Goal: Task Accomplishment & Management: Manage account settings

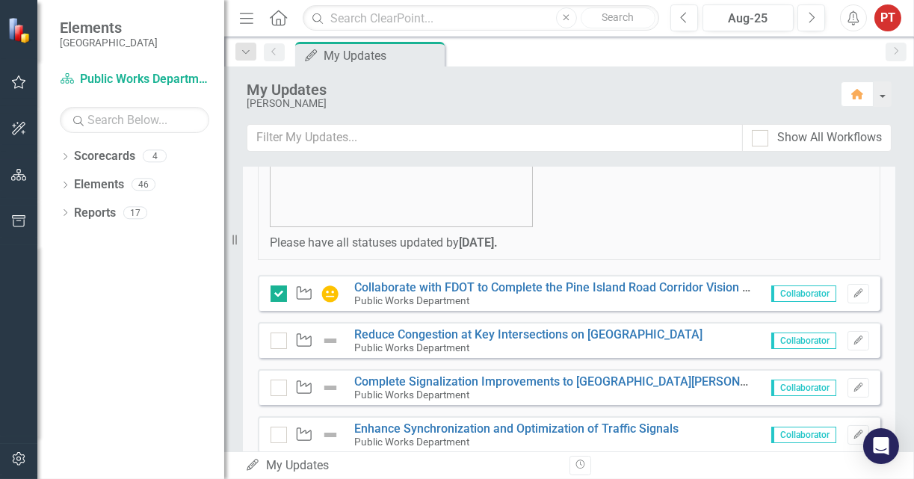
scroll to position [336, 0]
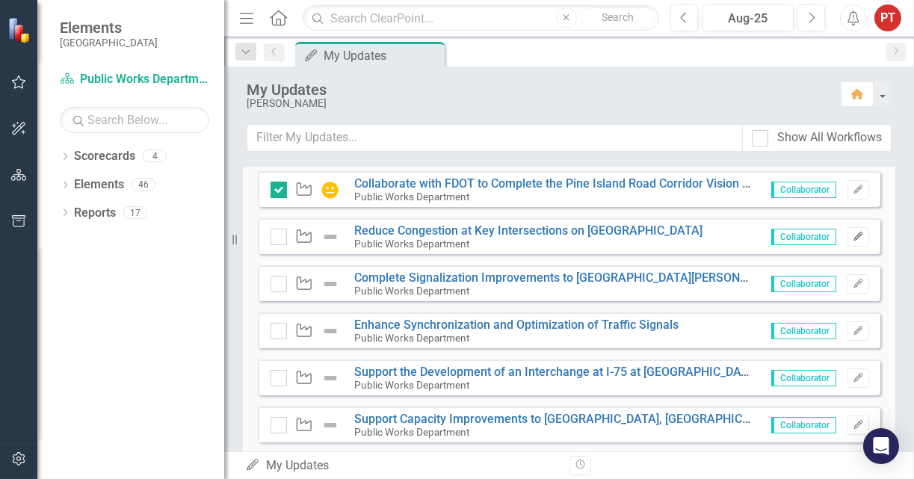
click at [852, 235] on button "Edit" at bounding box center [858, 236] width 22 height 19
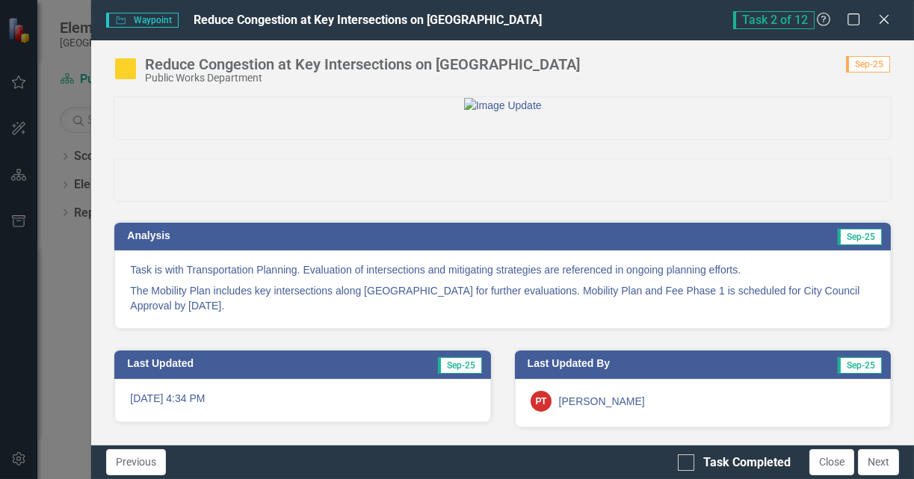
scroll to position [0, 0]
click at [142, 22] on span "Waypoint Waypoint" at bounding box center [142, 20] width 72 height 15
click at [118, 20] on icon "Waypoint" at bounding box center [120, 20] width 11 height 9
click at [685, 463] on div at bounding box center [686, 462] width 16 height 16
click at [685, 463] on input "Task Completed" at bounding box center [683, 459] width 10 height 10
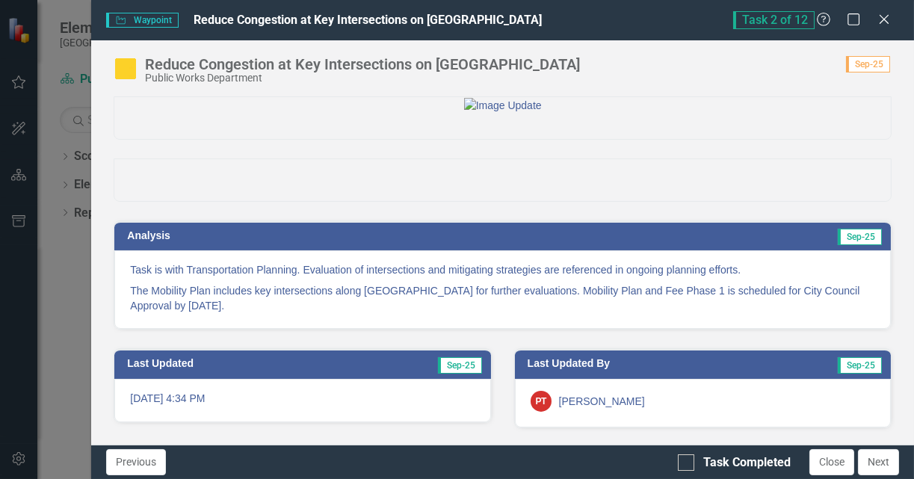
checkbox input "true"
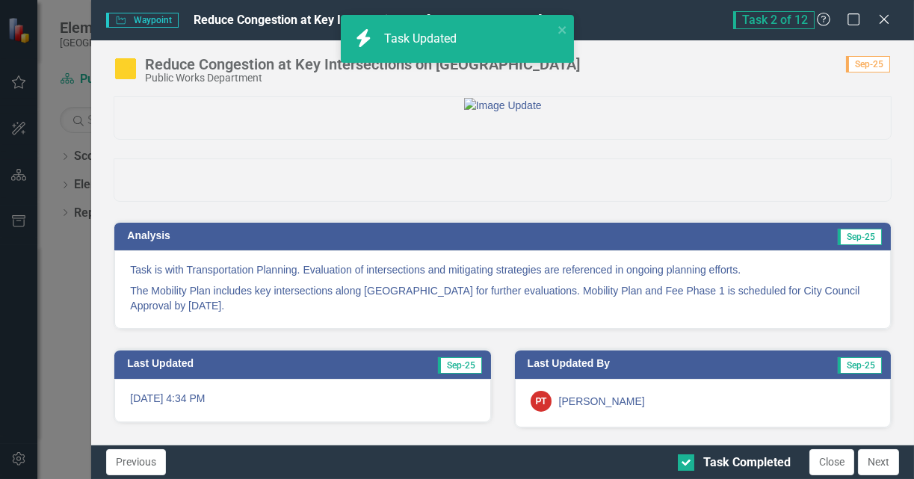
scroll to position [73, 0]
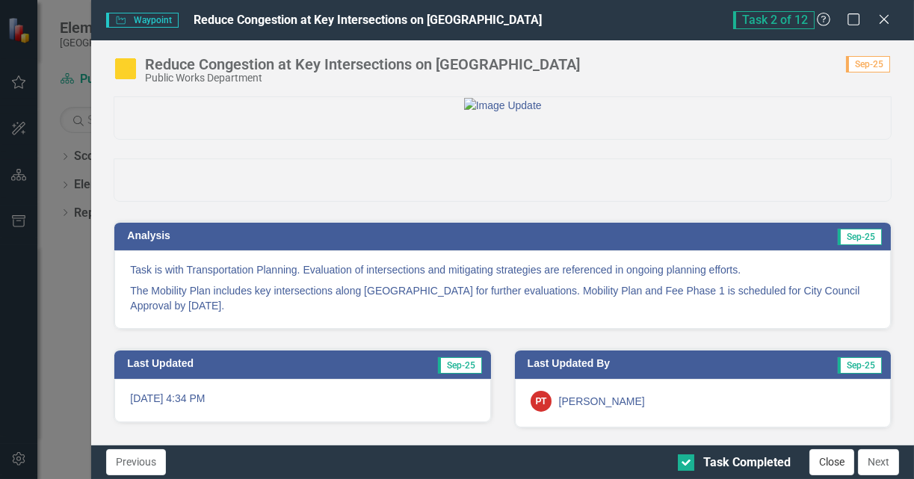
click at [829, 460] on button "Close" at bounding box center [831, 462] width 45 height 26
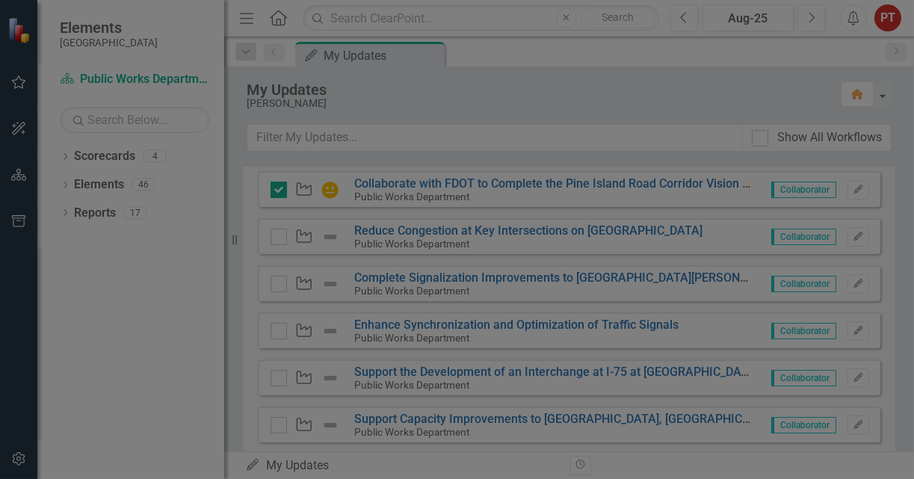
checkbox input "true"
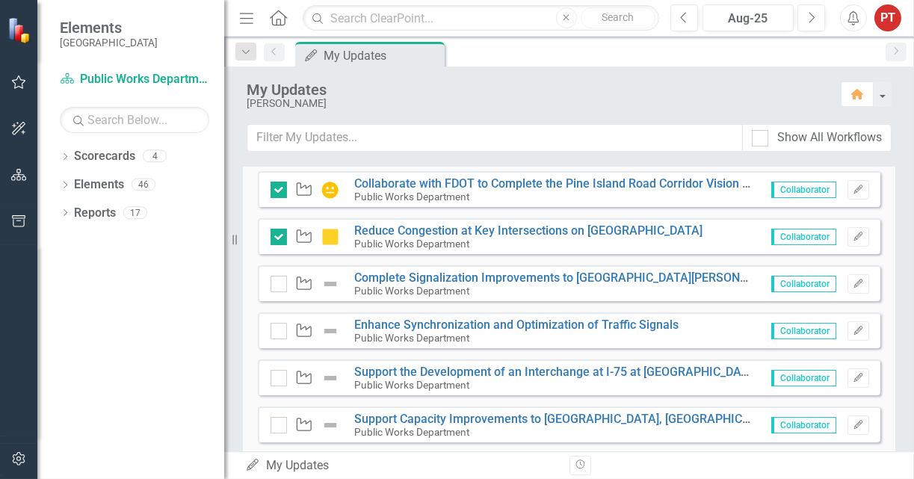
click at [638, 102] on div "[PERSON_NAME]" at bounding box center [536, 103] width 579 height 11
click at [853, 283] on icon "button" at bounding box center [857, 283] width 9 height 9
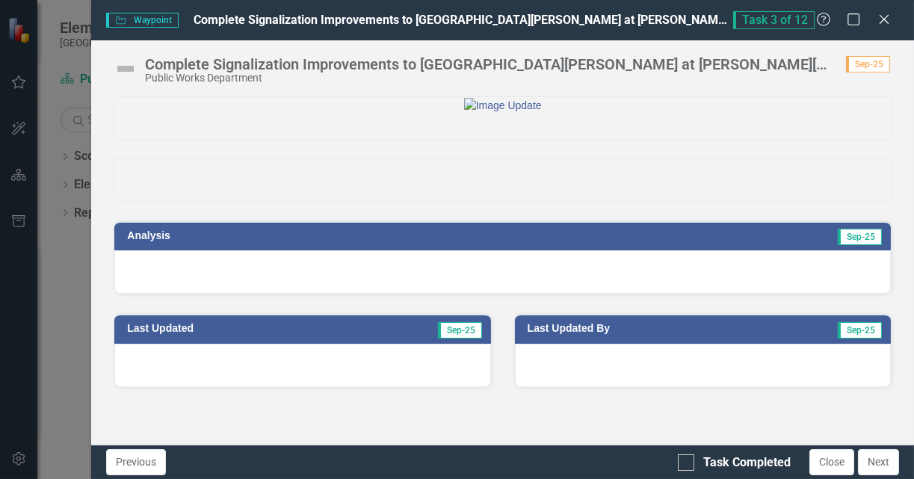
click at [500, 294] on div at bounding box center [502, 271] width 776 height 43
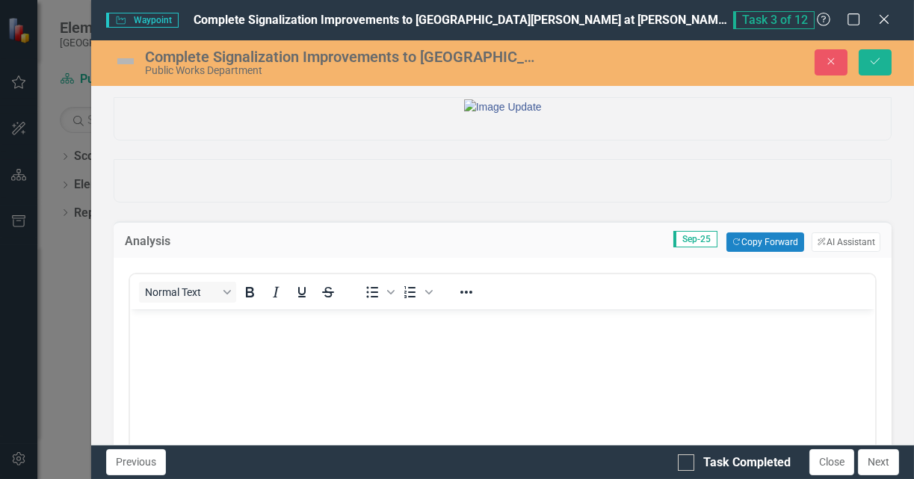
scroll to position [0, 0]
click at [771, 252] on button "Copy Forward Copy Forward" at bounding box center [764, 241] width 77 height 19
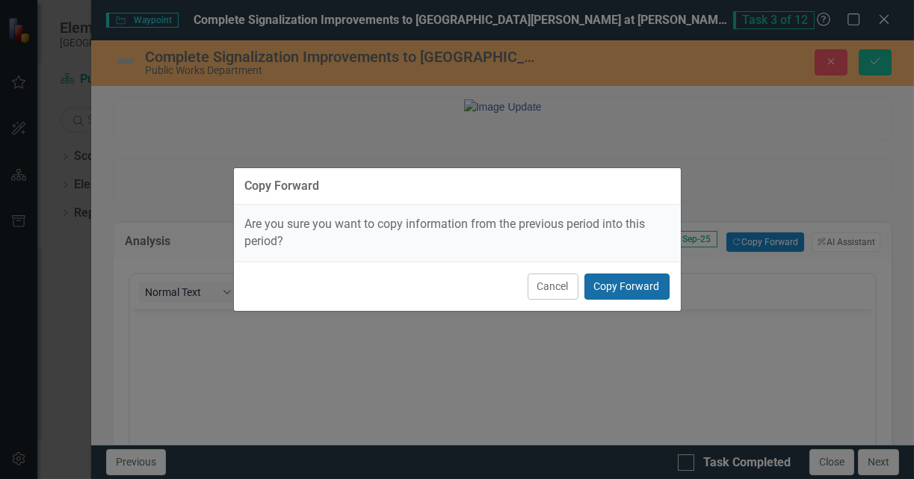
click at [613, 286] on button "Copy Forward" at bounding box center [626, 286] width 85 height 26
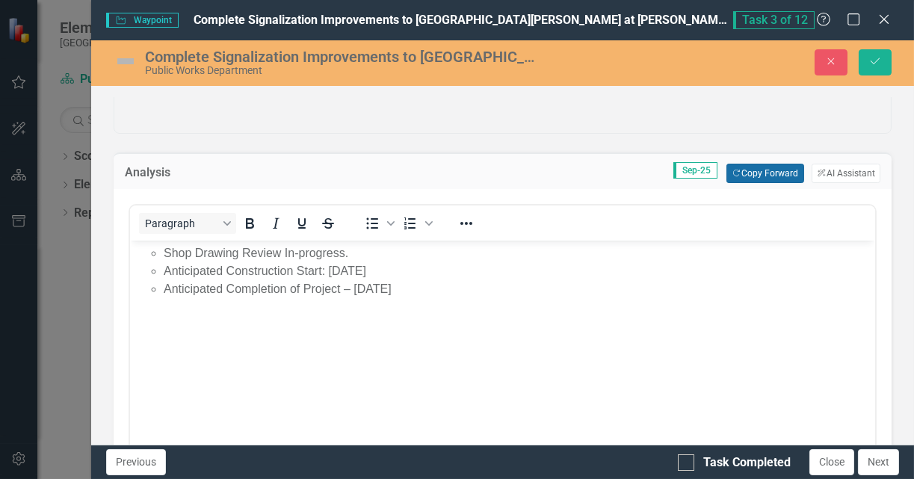
scroll to position [112, 0]
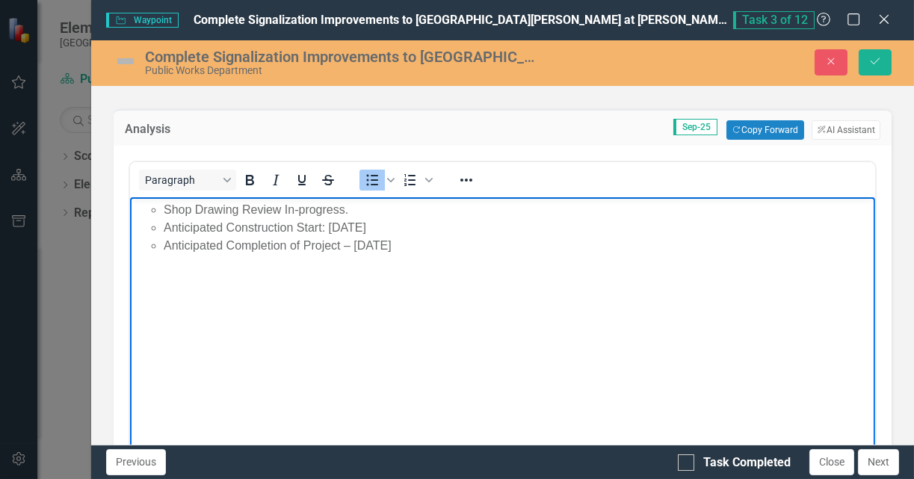
drag, startPoint x: 445, startPoint y: 248, endPoint x: 58, endPoint y: 212, distance: 388.6
click at [130, 212] on html "Shop Drawing Review In-progress. Anticipated Construction Start: January 2025 A…" at bounding box center [502, 309] width 745 height 224
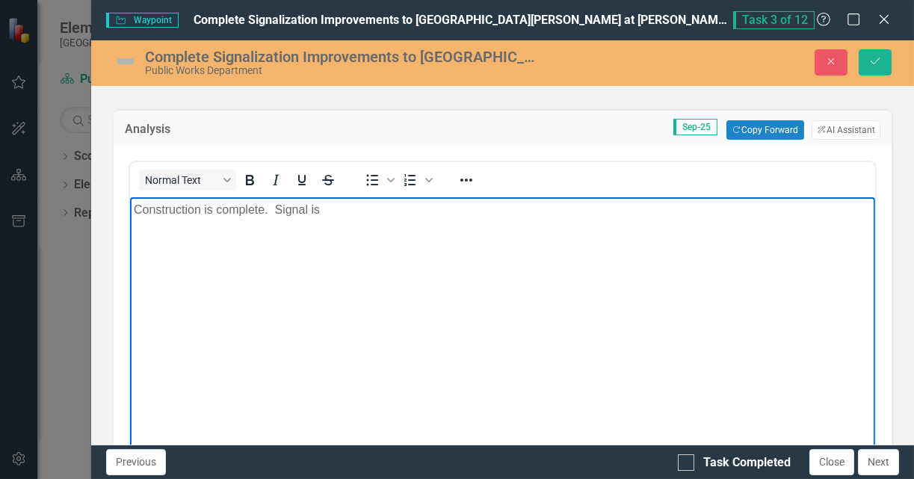
click at [551, 247] on body "Construction is complete. Signal is" at bounding box center [502, 309] width 745 height 224
click at [407, 214] on p "Construction is complete. Signal is" at bounding box center [502, 210] width 737 height 18
click at [507, 212] on p "Construction is complete. Signal was fully operational on 7/29/2025." at bounding box center [502, 210] width 737 height 18
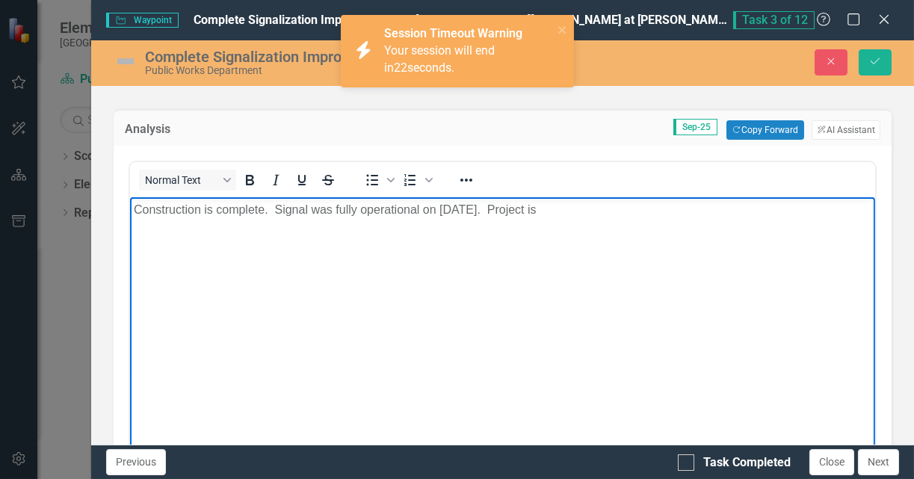
click at [451, 221] on body "Construction is complete. Signal was fully operational on 7/29/2025. Project is" at bounding box center [502, 309] width 745 height 224
drag, startPoint x: 559, startPoint y: 211, endPoint x: 587, endPoint y: 211, distance: 28.4
click at [567, 211] on p "Construction is complete. Signal was fully operational on 7/29/2025. Project is" at bounding box center [502, 210] width 737 height 18
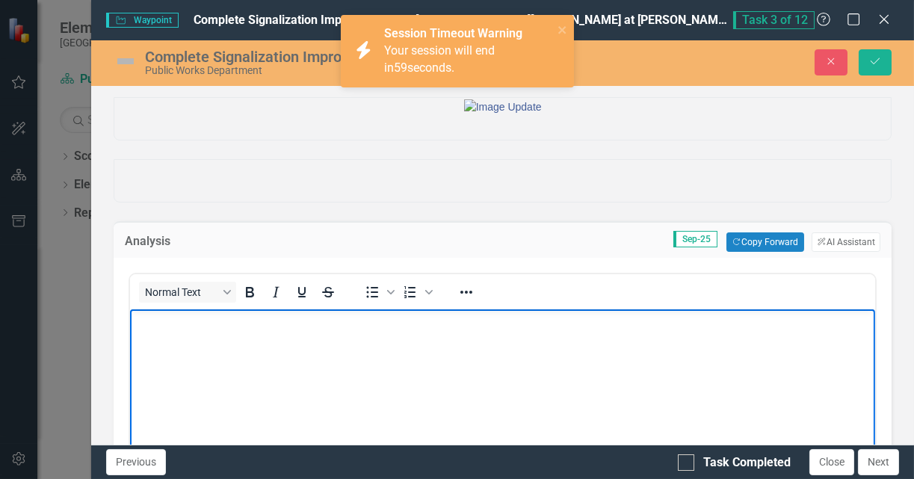
scroll to position [112, 0]
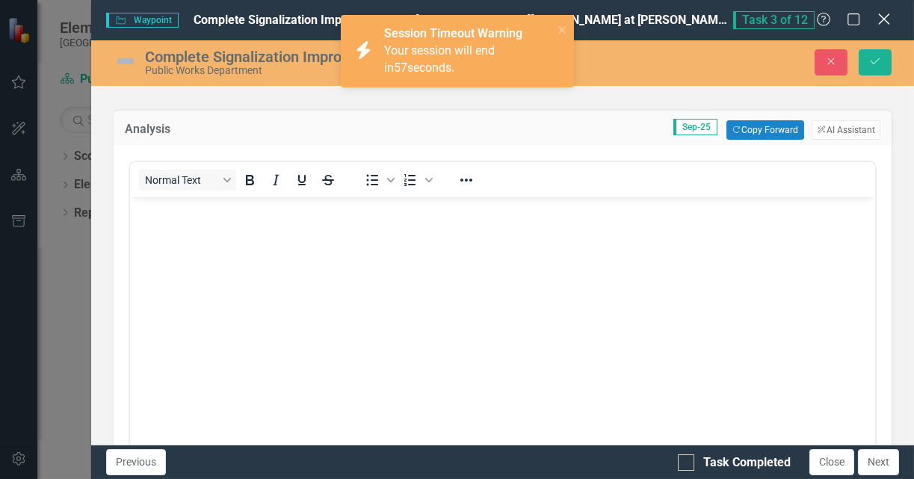
click at [884, 17] on icon "Close" at bounding box center [883, 19] width 19 height 14
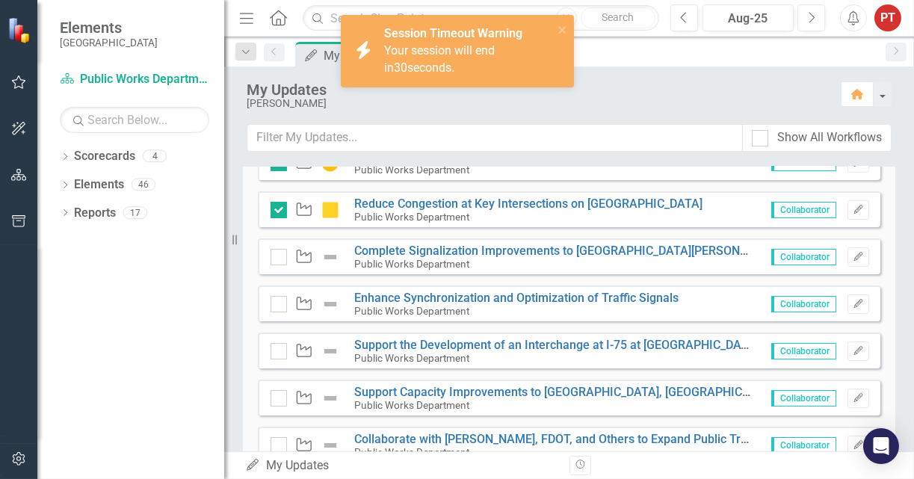
scroll to position [336, 0]
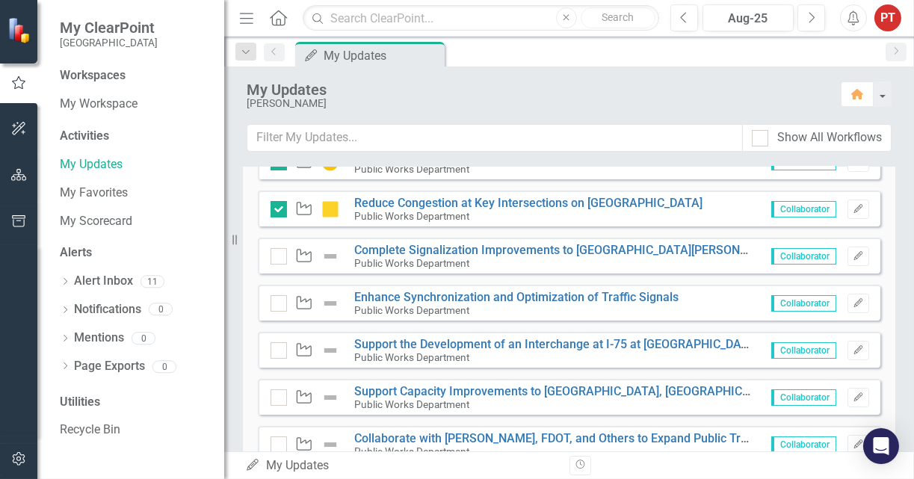
scroll to position [336, 0]
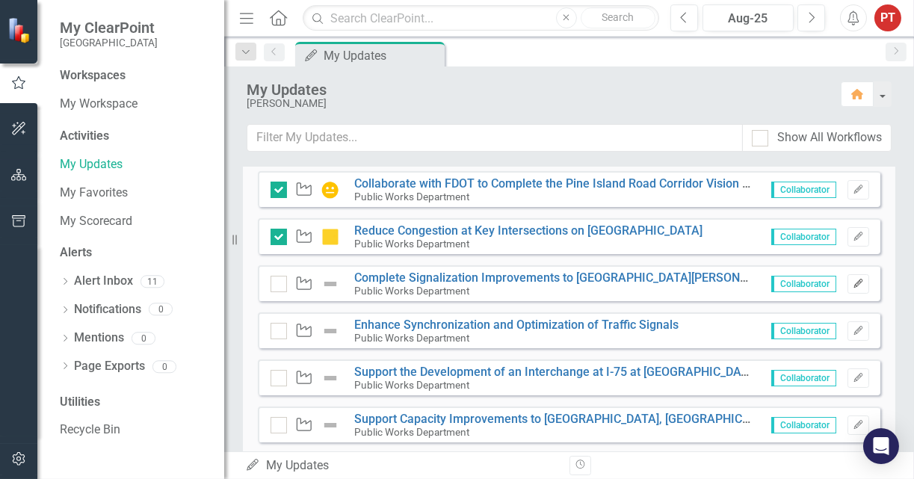
click at [853, 281] on icon "button" at bounding box center [857, 283] width 9 height 9
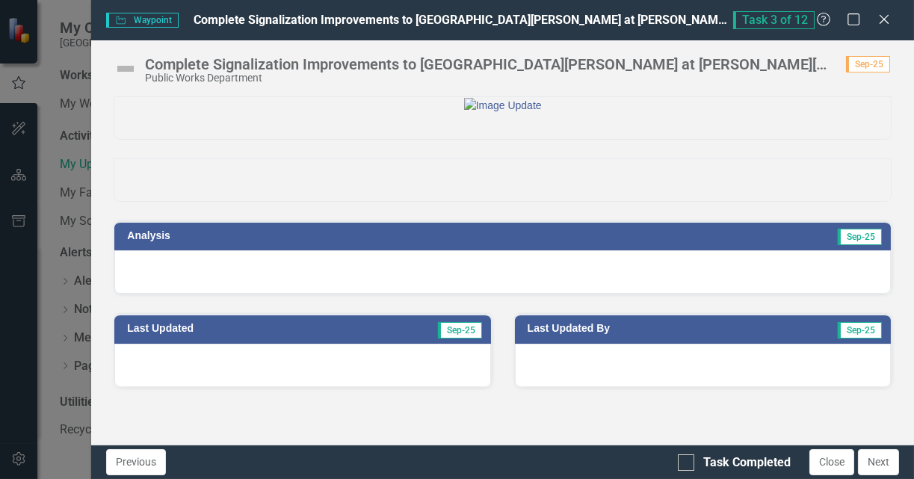
click at [197, 294] on div at bounding box center [502, 271] width 776 height 43
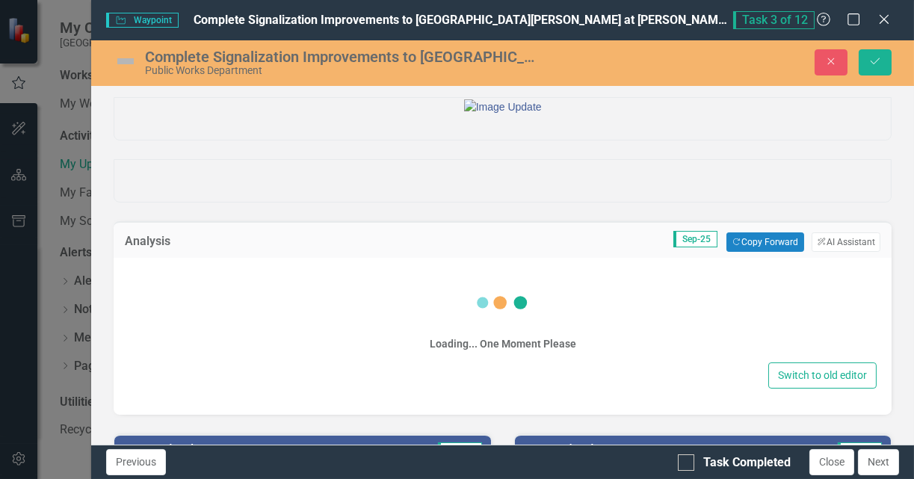
click at [197, 338] on div "Loading... One Moment Please Switch to old editor" at bounding box center [503, 336] width 778 height 157
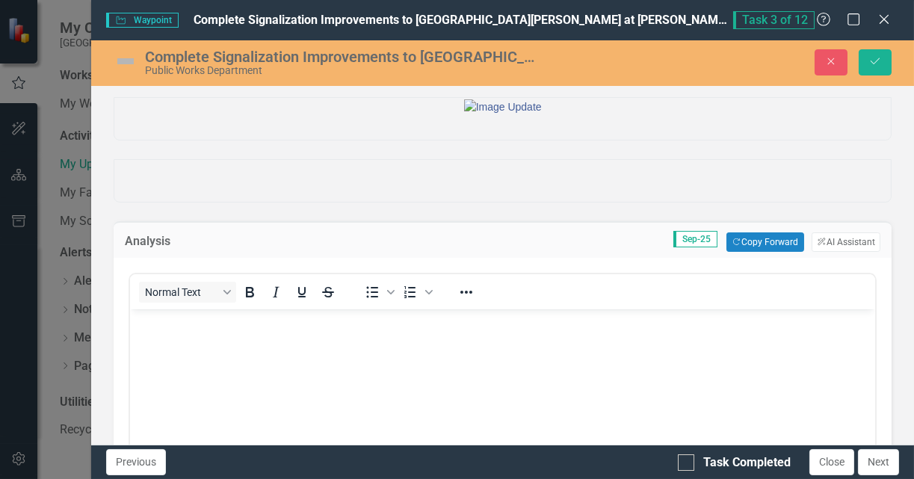
scroll to position [0, 0]
click at [212, 309] on div "Normal Text To open the popup, press Shift+Enter To open the popup, press Shift…" at bounding box center [502, 291] width 745 height 35
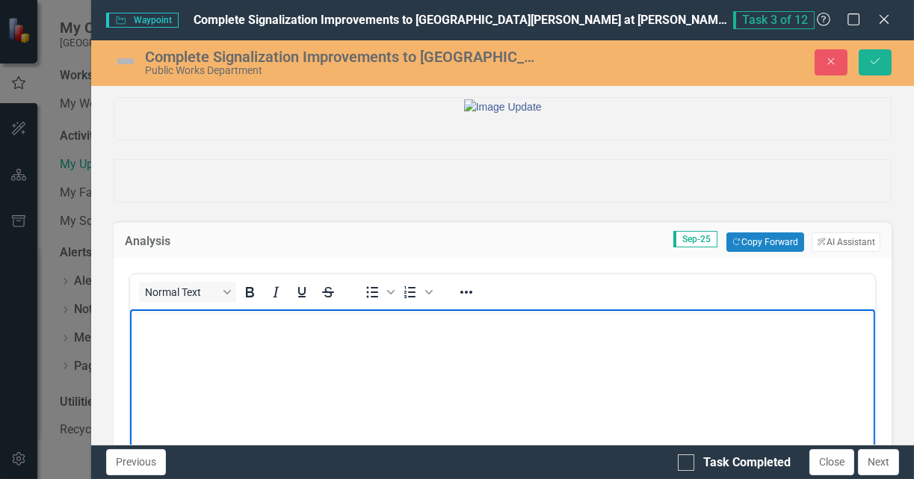
click at [210, 327] on p "Rich Text Area. Press ALT-0 for help." at bounding box center [502, 322] width 737 height 18
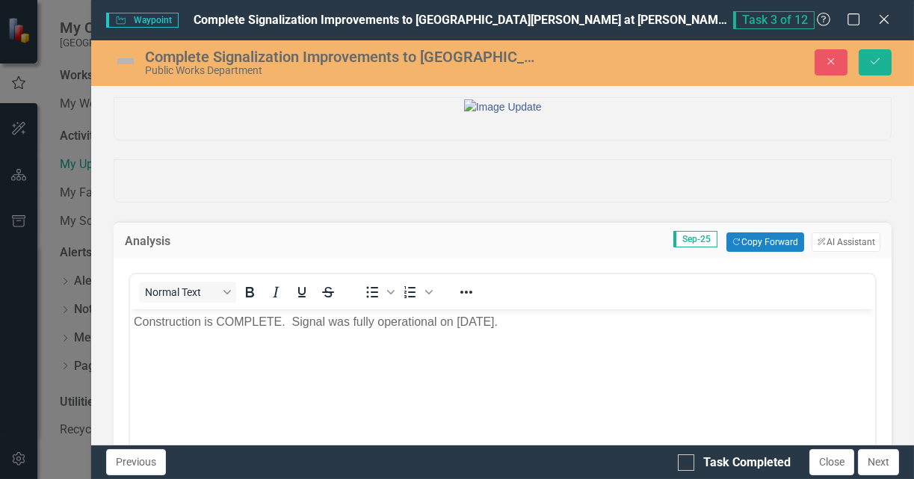
click at [128, 61] on img at bounding box center [126, 61] width 24 height 24
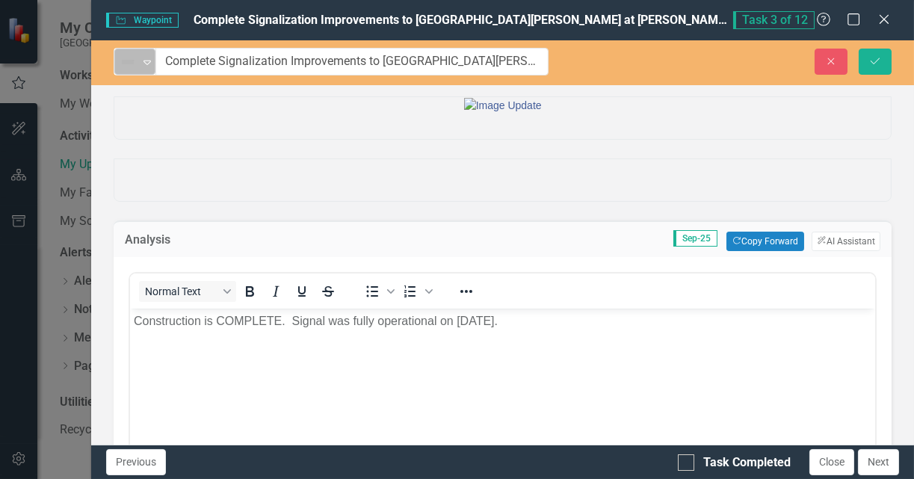
click at [134, 64] on img at bounding box center [128, 62] width 18 height 18
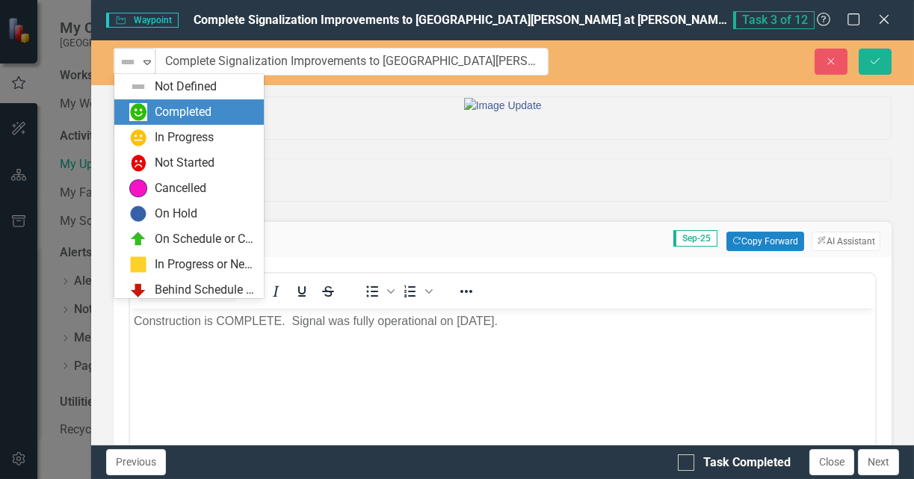
click at [190, 113] on div "Completed" at bounding box center [183, 112] width 57 height 17
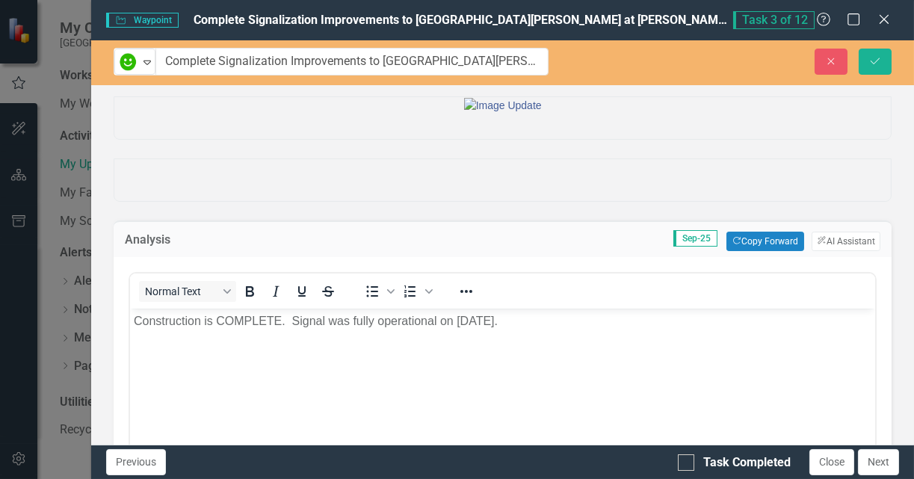
click at [503, 321] on p "Construction is COMPLETE. Signal was fully operational on 7/29/2025." at bounding box center [502, 320] width 737 height 18
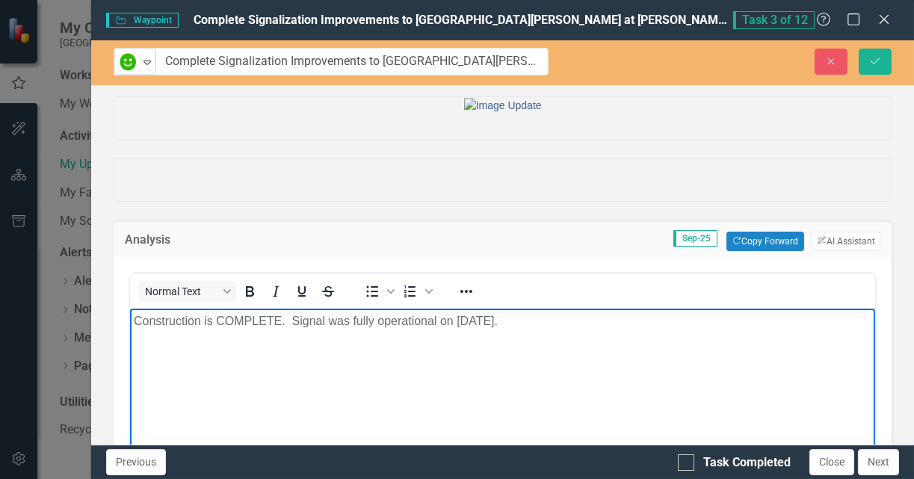
click at [447, 324] on p "Construction is COMPLETE. Signal was fully operational on 7/29/2025." at bounding box center [502, 320] width 737 height 18
click at [533, 320] on p "Construction is COMPLETE. Signal was fully operational on 7/29/2025." at bounding box center [502, 320] width 737 height 18
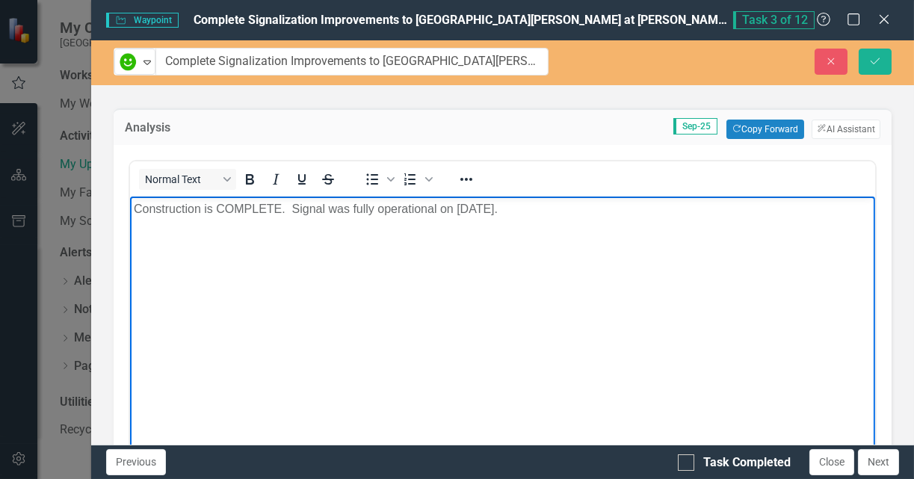
scroll to position [224, 0]
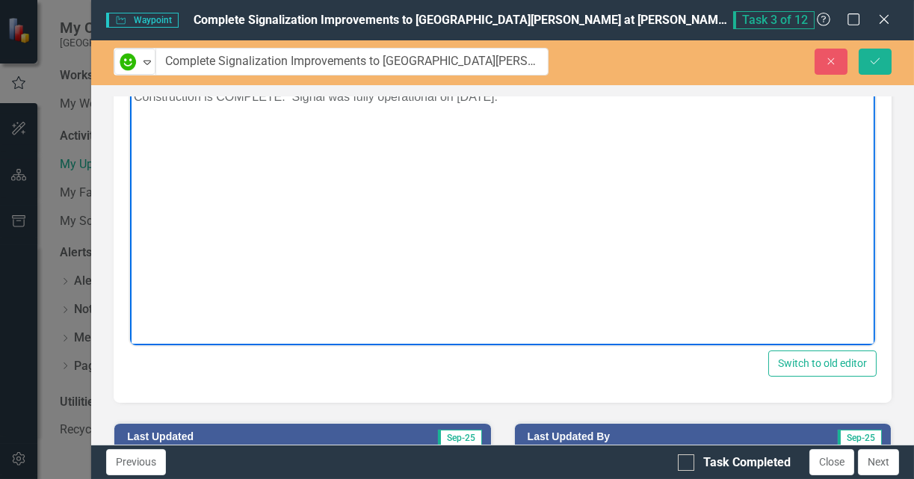
drag, startPoint x: 357, startPoint y: 93, endPoint x: 359, endPoint y: 100, distance: 7.6
click at [357, 93] on p "Construction is COMPLETE. Signal was fully operational on 7/29/2025." at bounding box center [502, 96] width 737 height 18
click at [325, 93] on p "Construction is COMPLETE. Signal was fully operational on 7/29/2025." at bounding box center [502, 96] width 737 height 18
click at [450, 150] on body "Construction is COMPLETE. Signal was fully operational on 7/29/2025." at bounding box center [502, 196] width 745 height 224
click at [455, 208] on body "Construction is COMPLETE. Signal was fully operational on 7/29/2025." at bounding box center [502, 196] width 745 height 224
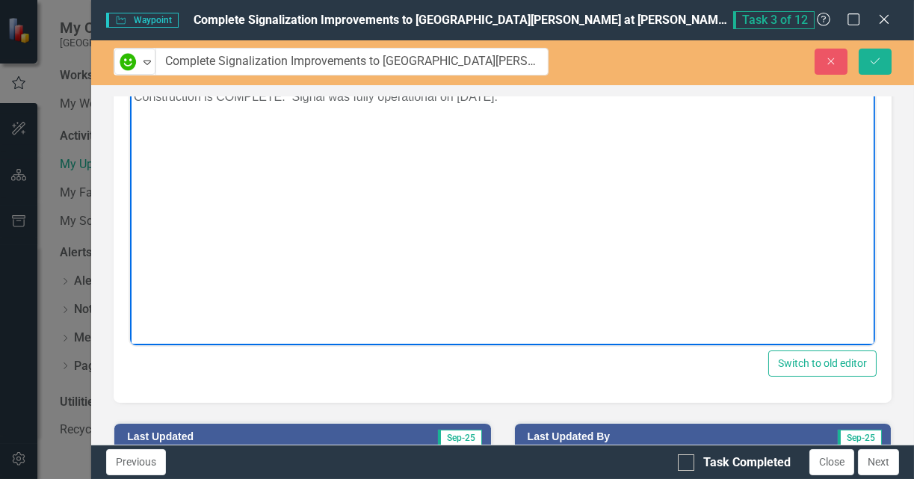
scroll to position [112, 0]
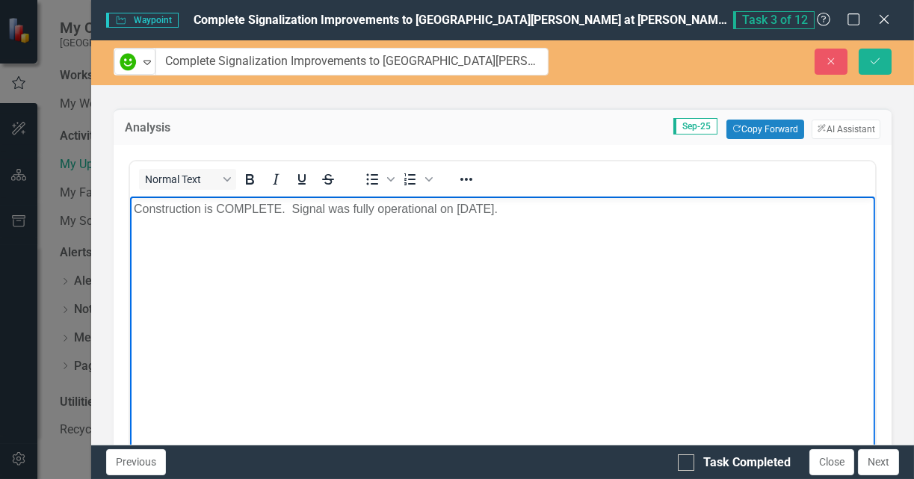
click at [536, 208] on p "Construction is COMPLETE. Signal was fully operational on 7/29/2025." at bounding box center [502, 208] width 737 height 18
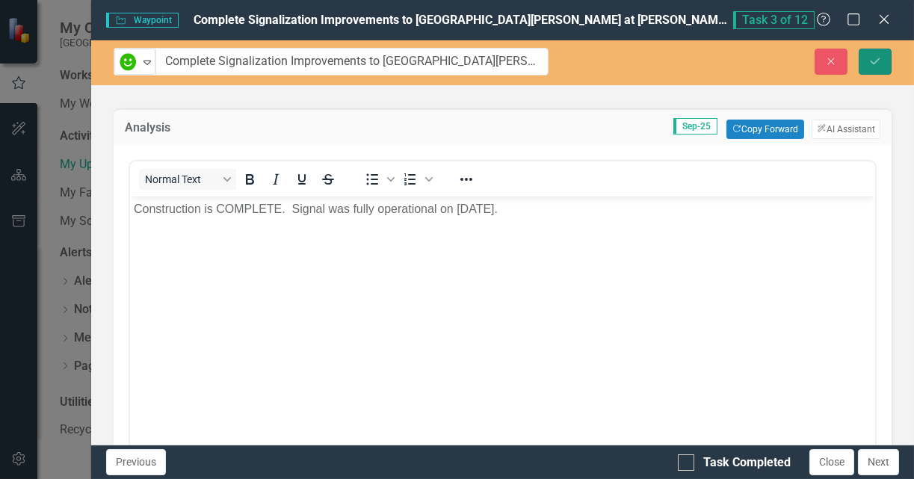
click at [873, 56] on icon "Save" at bounding box center [874, 61] width 13 height 10
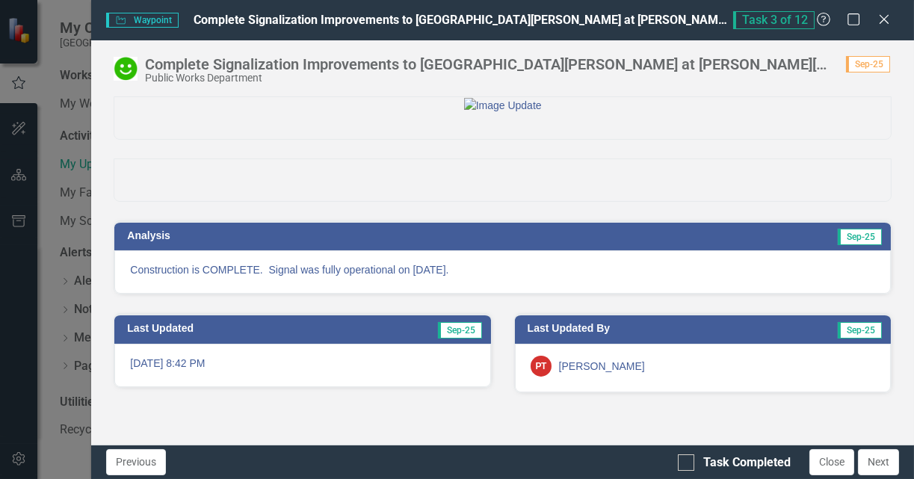
scroll to position [38, 0]
click at [682, 471] on div "Task Completed Close Next" at bounding box center [790, 462] width 225 height 26
click at [686, 464] on div at bounding box center [686, 462] width 16 height 16
click at [686, 464] on input "Task Completed" at bounding box center [683, 459] width 10 height 10
checkbox input "true"
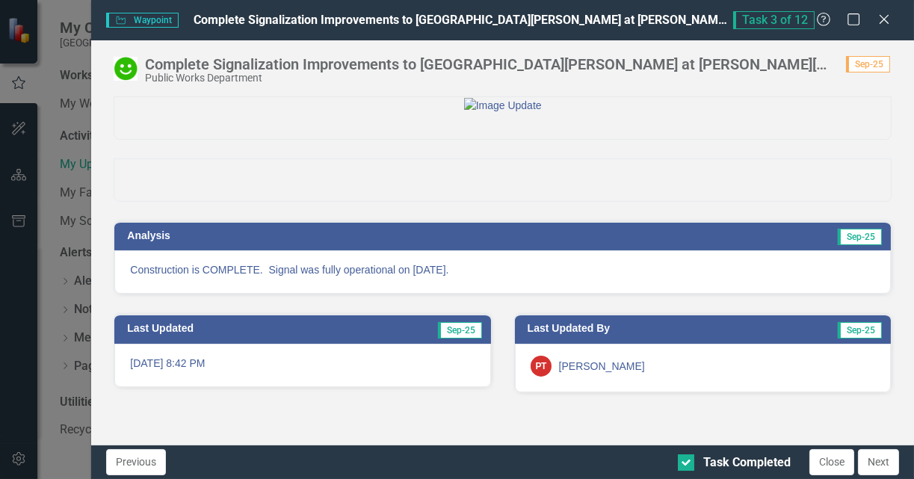
click at [474, 277] on p "Construction is COMPLETE. Signal was fully operational on 7/29/2025." at bounding box center [502, 269] width 745 height 15
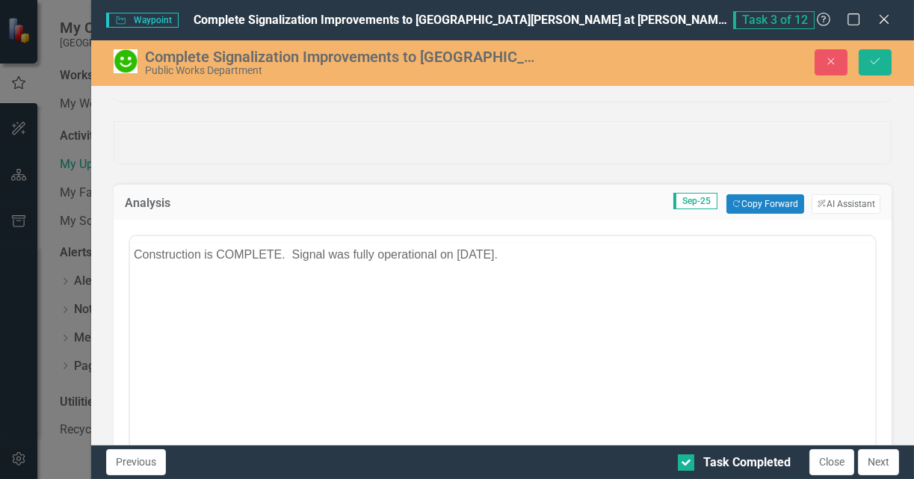
scroll to position [0, 0]
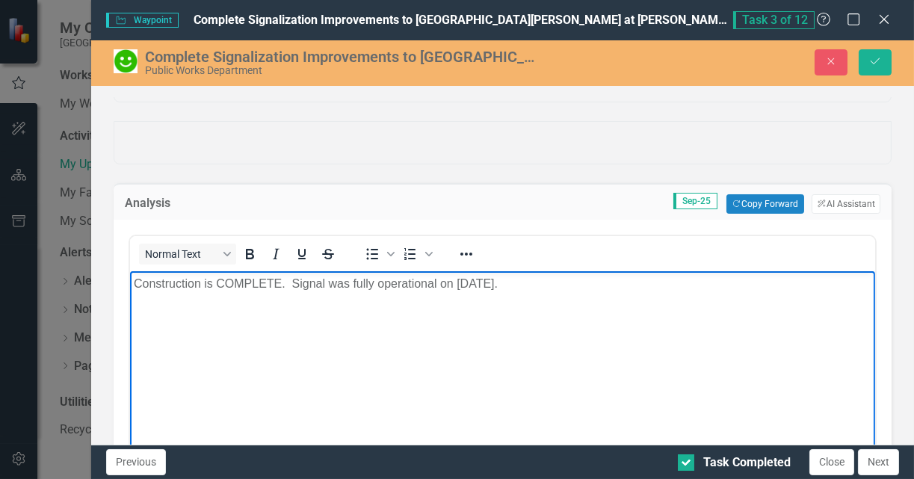
click at [134, 288] on p "Construction is COMPLETE. Signal was fully operational on 7/29/2025." at bounding box center [502, 284] width 737 height 18
click at [612, 309] on body "Signal construction is COMPLETE. Signal was fully operational on 7/29/2025." at bounding box center [502, 383] width 745 height 224
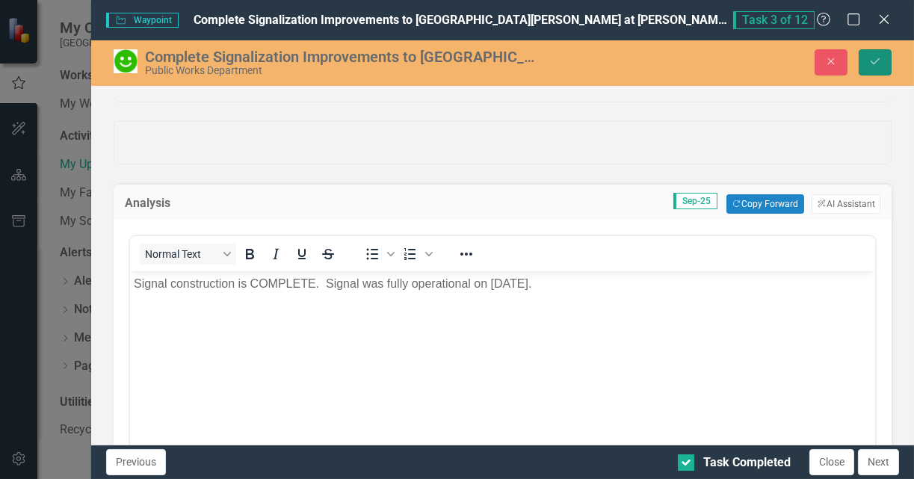
click at [871, 60] on icon "Save" at bounding box center [874, 61] width 13 height 10
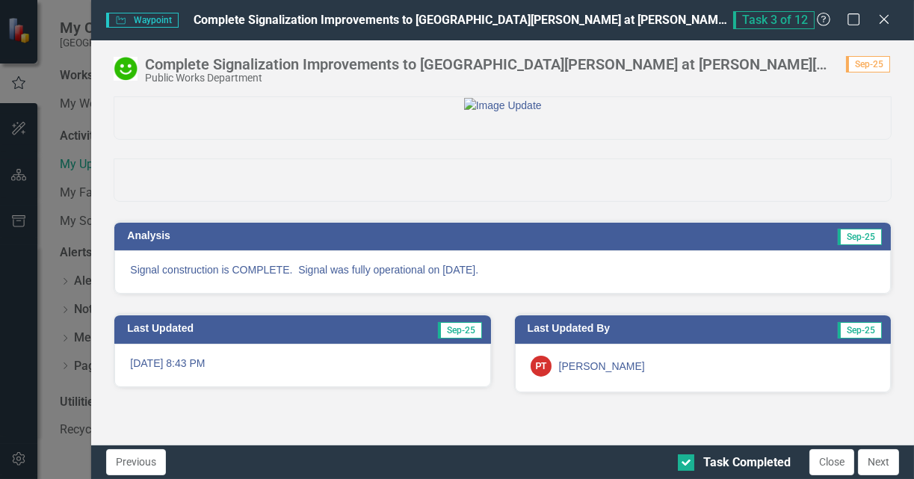
scroll to position [38, 0]
click at [583, 294] on div "Signal construction is COMPLETE. Signal was fully operational on 7/29/2025." at bounding box center [502, 271] width 776 height 43
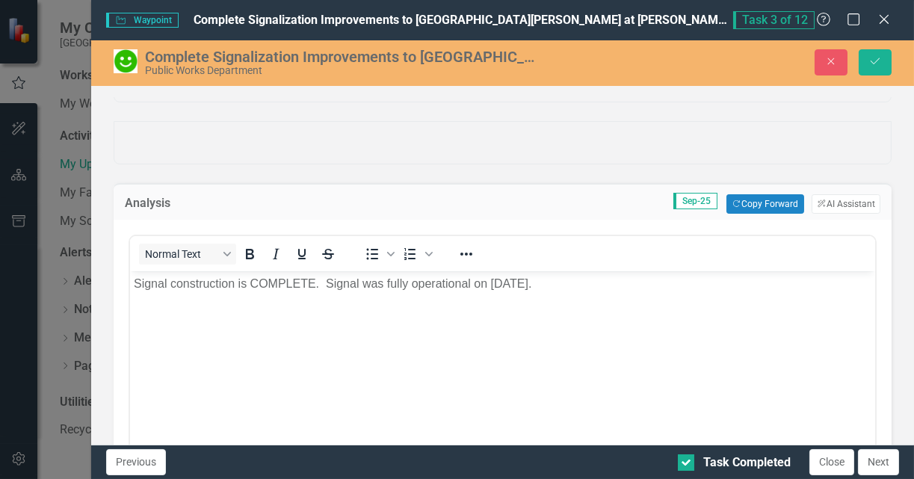
scroll to position [0, 0]
click at [563, 284] on p "Signal construction is COMPLETE. Signal was fully operational on 7/29/2025." at bounding box center [502, 284] width 737 height 18
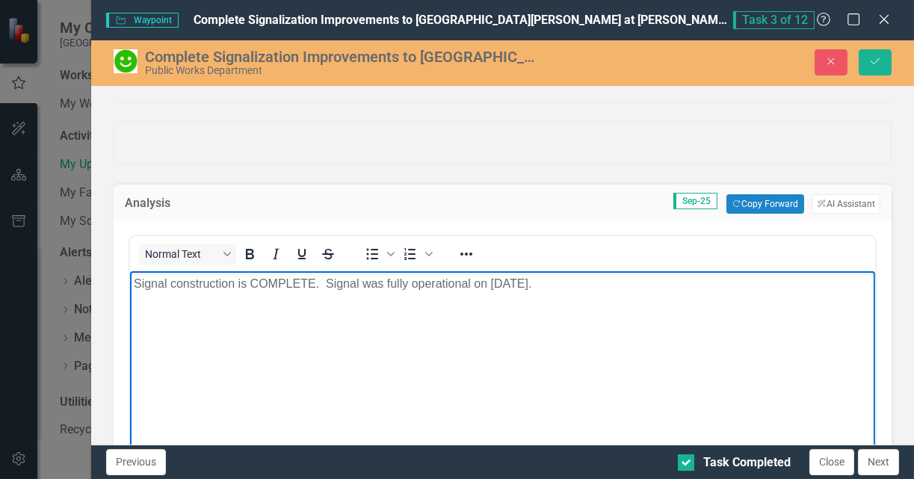
click at [325, 287] on p "Signal construction is COMPLETE. Signal was fully operational on 7/29/2025." at bounding box center [502, 284] width 737 height 18
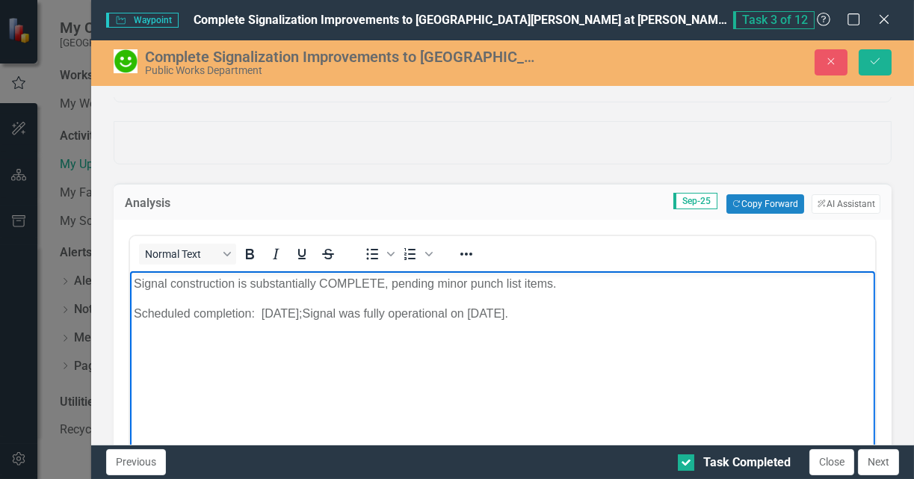
click at [556, 294] on body "Signal construction is substantially COMPLETE, pending minor punch list items. …" at bounding box center [502, 383] width 745 height 224
click at [242, 314] on p "Scheduled completion: 4/23/2025; Signal was fully operational on 7/29/2025." at bounding box center [502, 314] width 737 height 18
click at [262, 310] on p "Scheduled completion: 4/23/2025; Signal was fully operational on 7/29/2025." at bounding box center [502, 314] width 737 height 18
click at [397, 317] on p "Scheduled completion: 4/23/2025; Signal was fully operational on 7/29/2025." at bounding box center [502, 314] width 737 height 18
drag, startPoint x: 312, startPoint y: 311, endPoint x: 404, endPoint y: 292, distance: 93.8
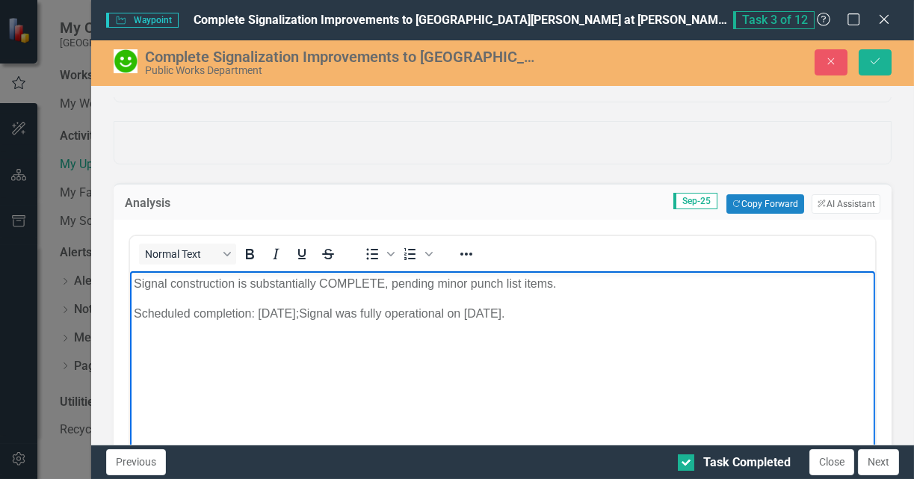
click at [312, 311] on p "Scheduled completion: 4/23/2025; Signal was fully operational on 7/29/2025." at bounding box center [502, 314] width 737 height 18
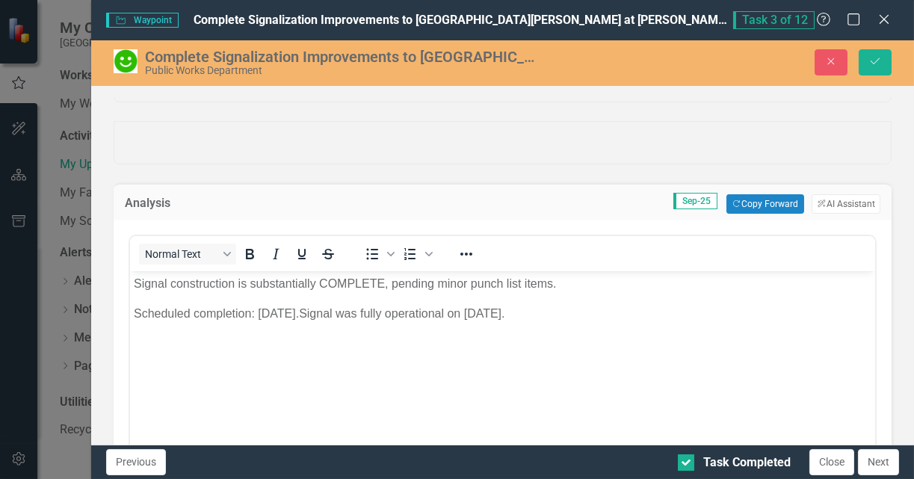
click at [128, 67] on img at bounding box center [126, 61] width 24 height 24
click at [126, 62] on img at bounding box center [126, 61] width 24 height 24
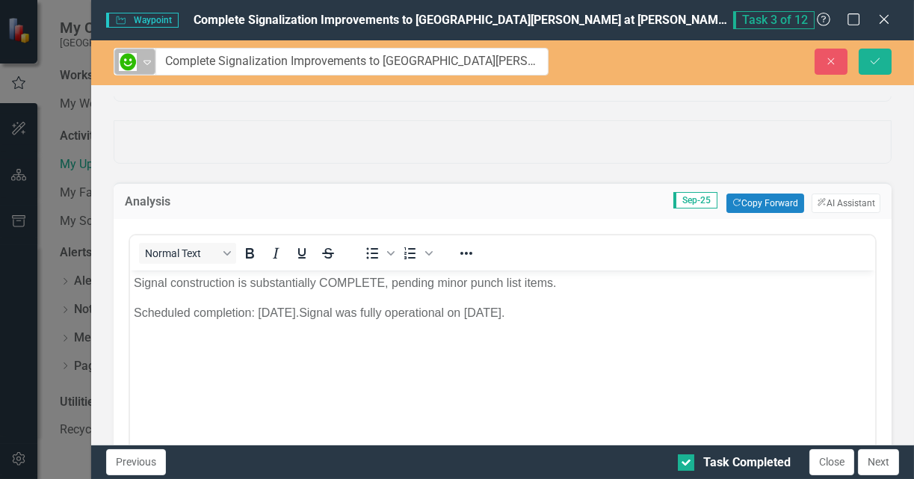
click at [145, 68] on div "Expand" at bounding box center [147, 61] width 15 height 25
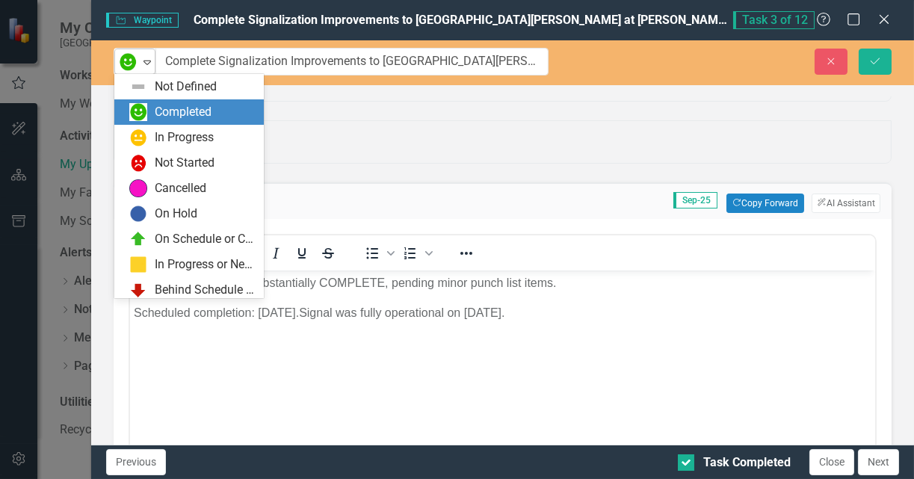
scroll to position [25, 0]
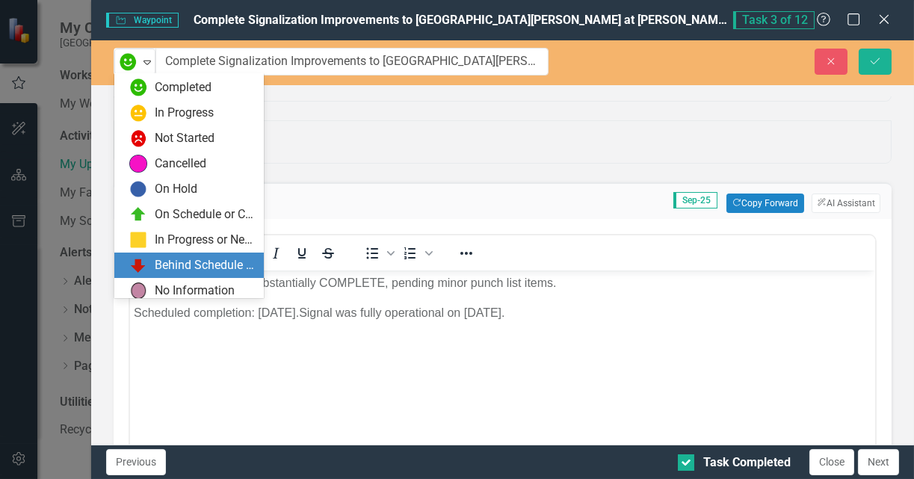
click at [173, 261] on div "Behind Schedule or Not Started" at bounding box center [205, 265] width 100 height 17
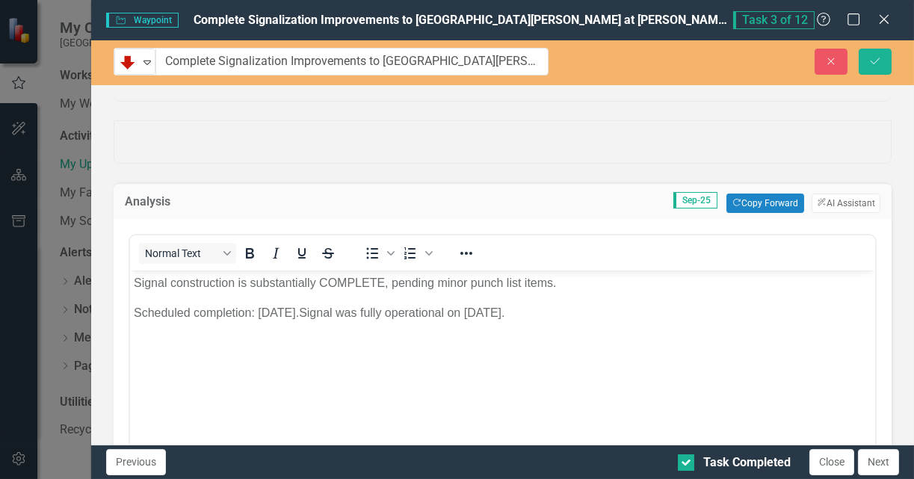
click at [320, 306] on p "Scheduled completion: 4/23/2025. Signal was fully operational on 7/29/2025." at bounding box center [502, 312] width 737 height 18
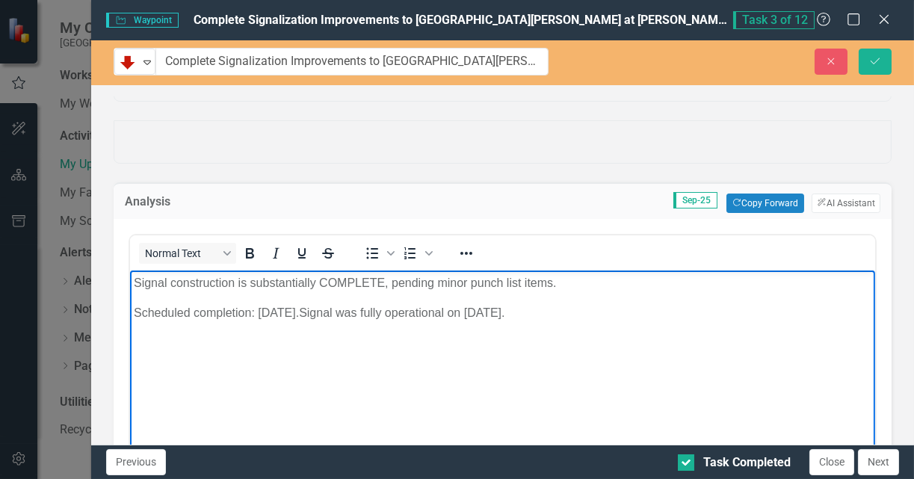
click at [417, 312] on p "Scheduled completion: 4/23/2025. Signal was fully operational on 7/29/2025." at bounding box center [502, 312] width 737 height 18
click at [208, 283] on p "Signal construction is substantially COMPLETE, pending minor punch list items." at bounding box center [502, 282] width 737 height 18
click at [244, 312] on p "Scheduled completion: 4/23/2025. Signal was fully operational on 7/29/2025." at bounding box center [502, 312] width 737 height 18
click at [149, 67] on div "Expand" at bounding box center [147, 61] width 15 height 25
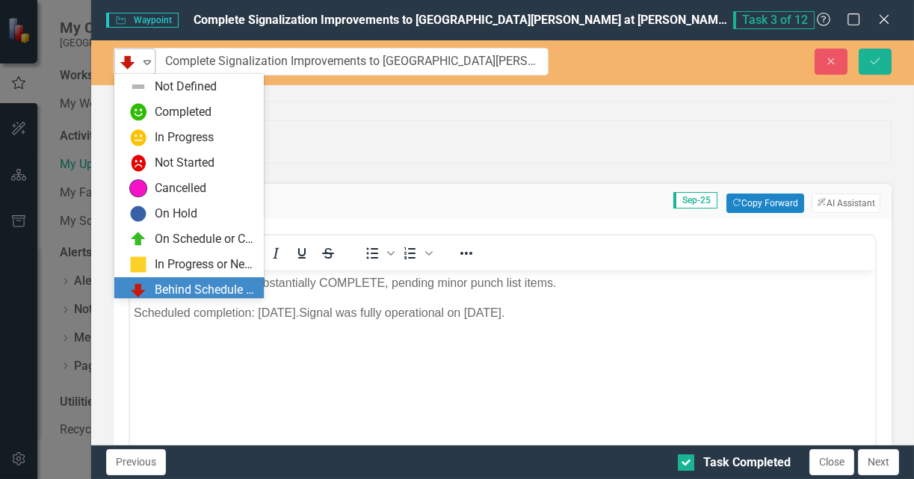
scroll to position [13, 0]
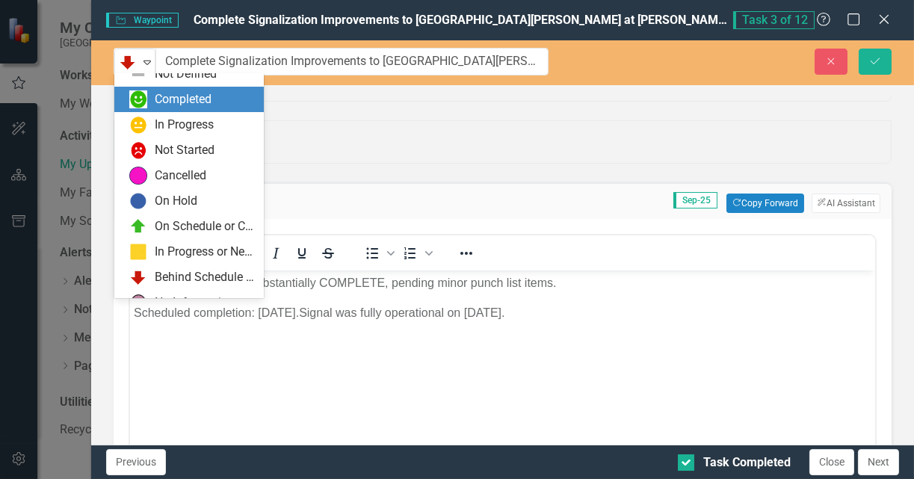
click at [168, 102] on div "Completed" at bounding box center [183, 99] width 57 height 17
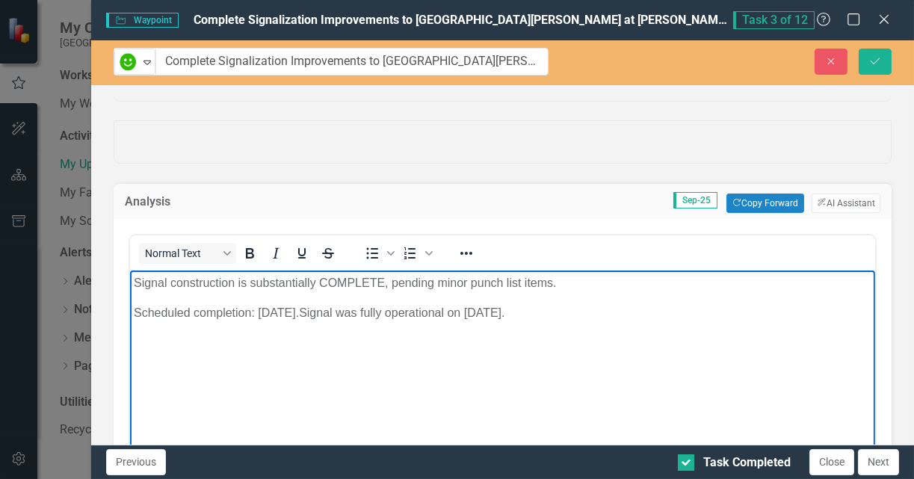
click at [271, 323] on body "Signal construction is substantially COMPLETE, pending minor punch list items. …" at bounding box center [502, 382] width 745 height 224
click at [556, 312] on p "Scheduled completion: 4/23/2025. Signal was fully operational on 7/29/2025." at bounding box center [502, 312] width 737 height 18
drag, startPoint x: 461, startPoint y: 312, endPoint x: 471, endPoint y: 309, distance: 10.9
click at [462, 312] on p "Scheduled completion: 4/23/2025. Signal was fully operational on 7/29/2025." at bounding box center [502, 312] width 737 height 18
click at [578, 283] on p "Signal construction is substantially COMPLETE, pending minor punch list items." at bounding box center [502, 282] width 737 height 18
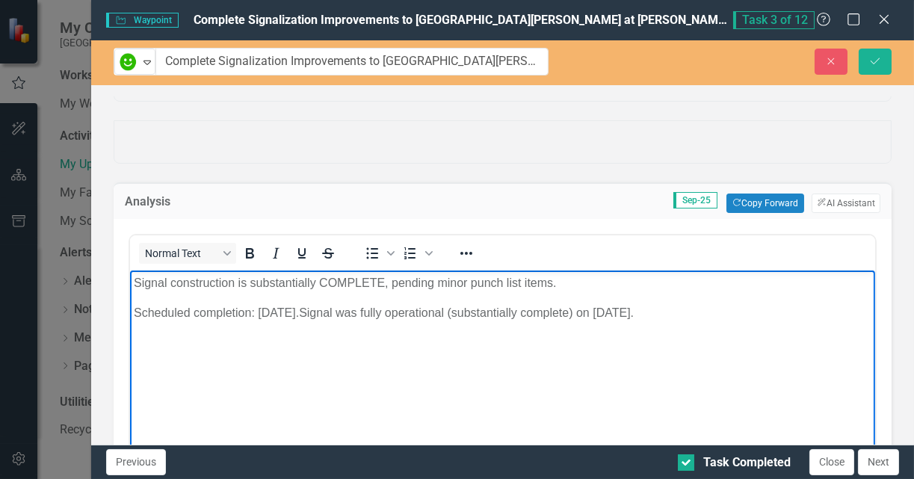
click at [309, 306] on p "Scheduled completion: 4/23/2025. Signal was fully operational (substantially co…" at bounding box center [502, 312] width 737 height 18
drag, startPoint x: 595, startPoint y: 281, endPoint x: 382, endPoint y: 278, distance: 212.2
click at [382, 278] on p "Signal construction is substantially COMPLETE, pending minor punch list items." at bounding box center [502, 282] width 737 height 18
click at [539, 311] on p "Scheduled completion: 4/23/2025. Signal was fully operational (substantially co…" at bounding box center [502, 312] width 737 height 18
click at [464, 315] on p "Scheduled completion: 4/23/2025. Signal was fully operational (substantially co…" at bounding box center [502, 312] width 737 height 18
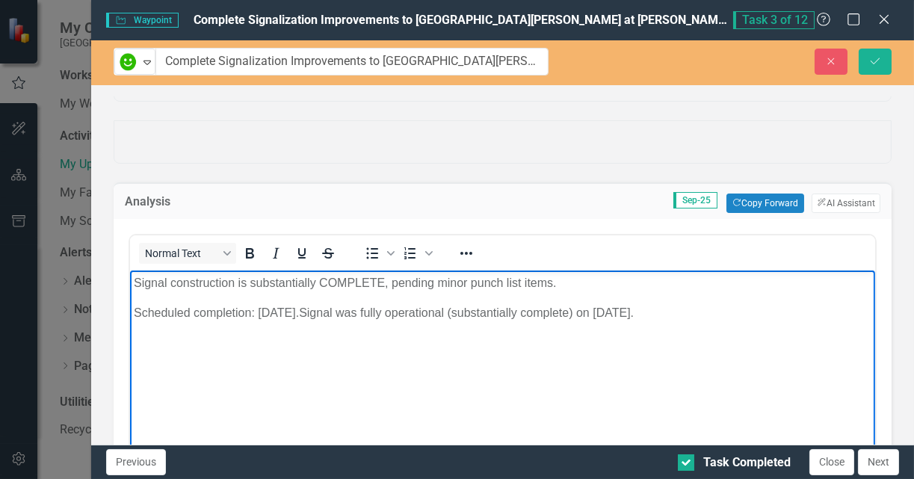
click at [592, 314] on p "Scheduled completion: 4/23/2025. Signal was fully operational (substantially co…" at bounding box center [502, 312] width 737 height 18
click at [642, 306] on p "Scheduled completion: 4/23/2025. Signal was fully operational on 7/29/2025." at bounding box center [502, 312] width 737 height 18
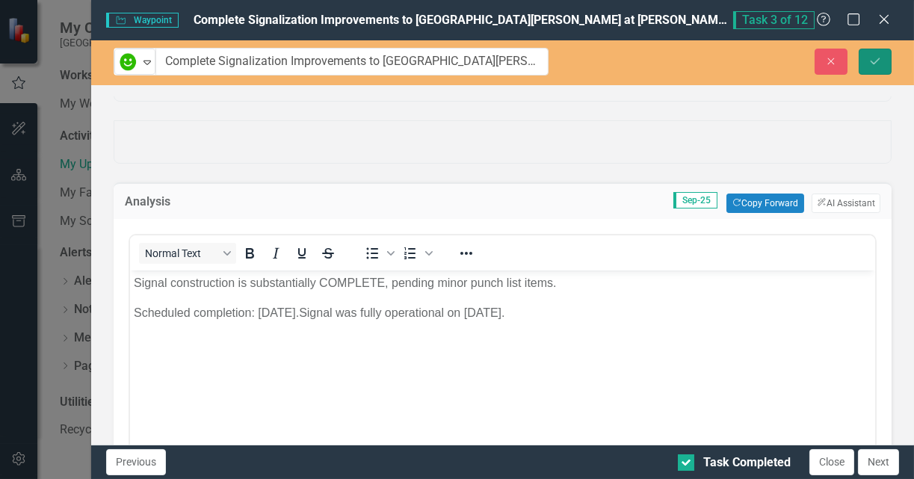
click at [877, 61] on icon "Save" at bounding box center [874, 61] width 13 height 10
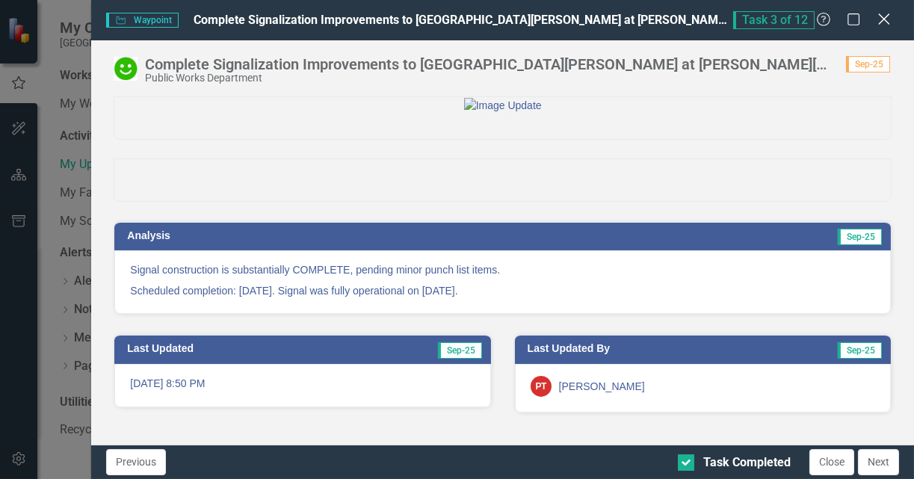
click at [887, 18] on icon "Close" at bounding box center [883, 19] width 19 height 14
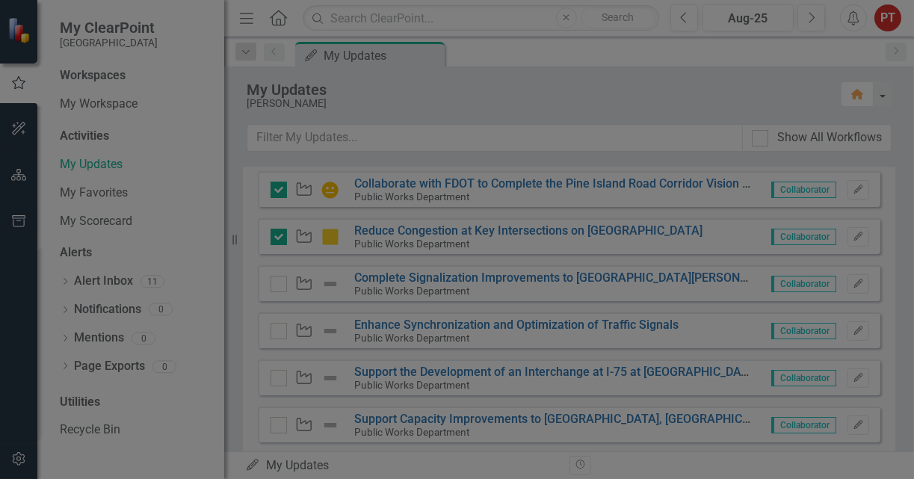
checkbox input "true"
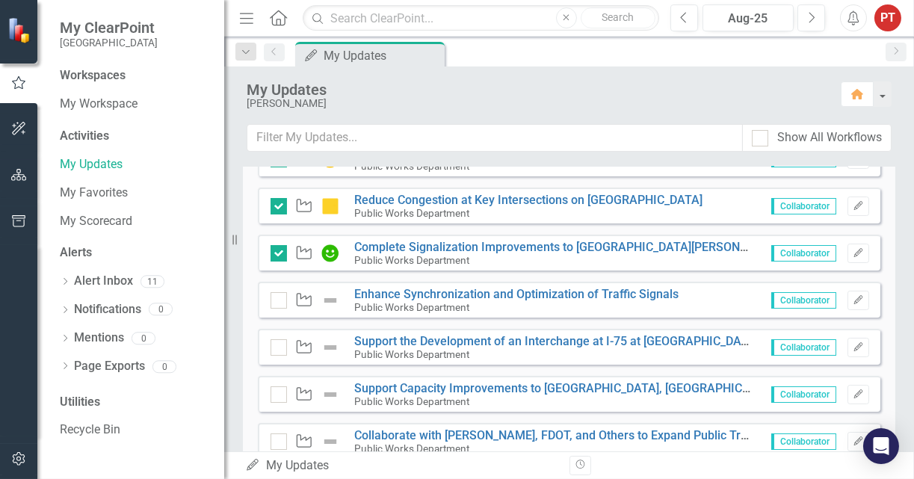
scroll to position [336, 0]
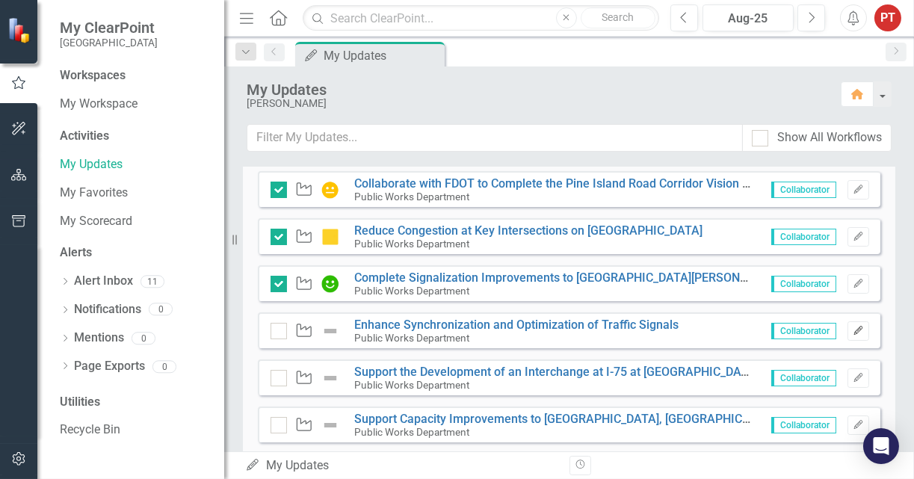
click at [853, 329] on icon "button" at bounding box center [857, 330] width 9 height 9
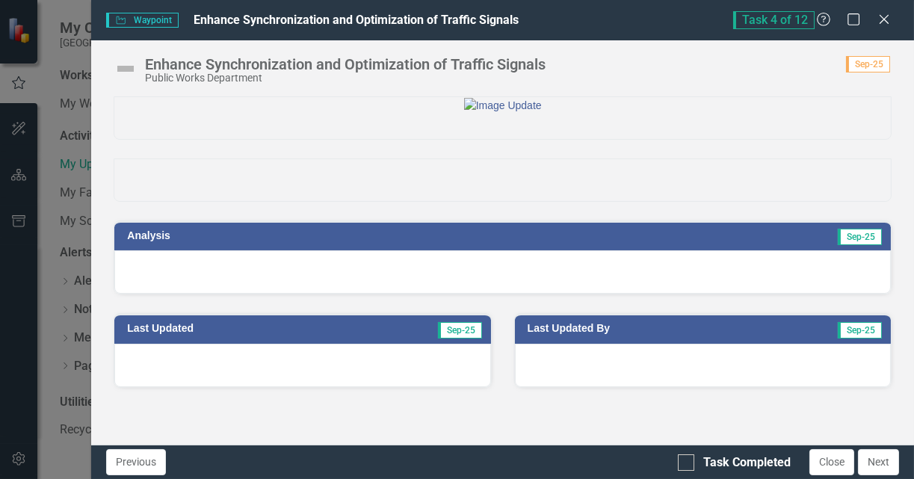
click at [622, 294] on div at bounding box center [502, 271] width 776 height 43
click at [623, 294] on div at bounding box center [502, 271] width 776 height 43
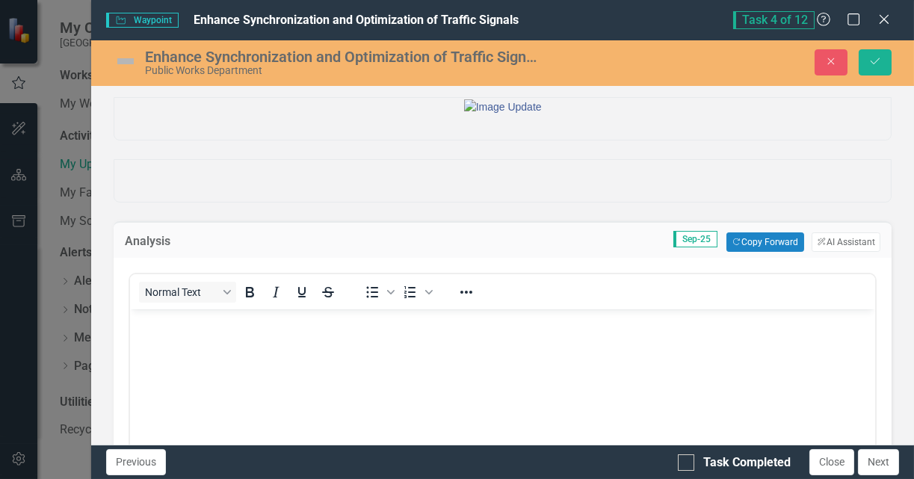
scroll to position [0, 0]
click at [757, 252] on button "Copy Forward Copy Forward" at bounding box center [764, 241] width 77 height 19
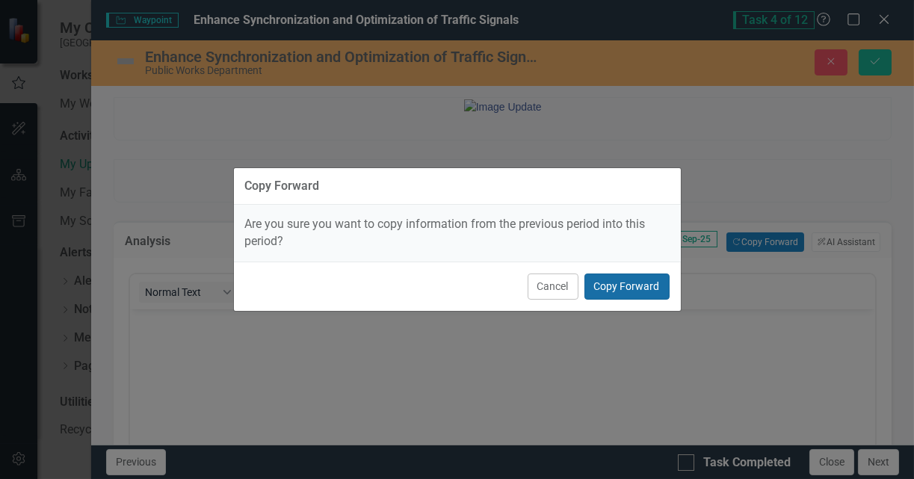
click at [608, 286] on button "Copy Forward" at bounding box center [626, 286] width 85 height 26
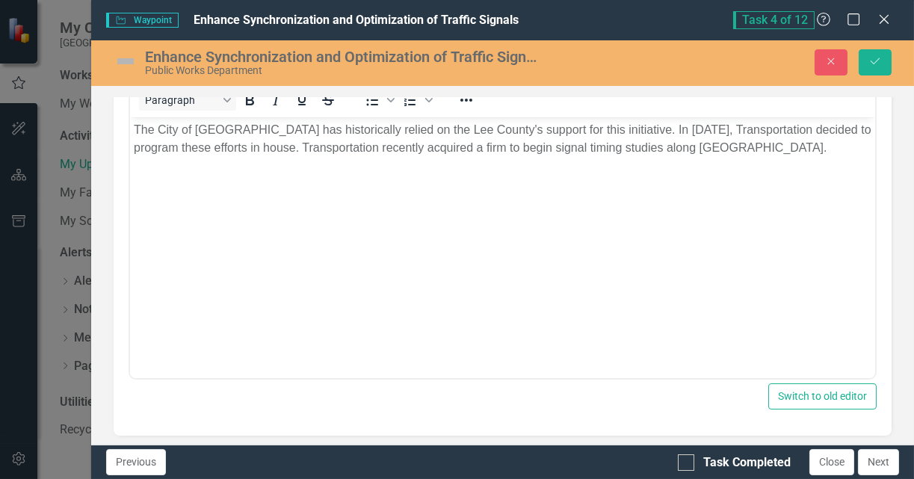
scroll to position [142, 0]
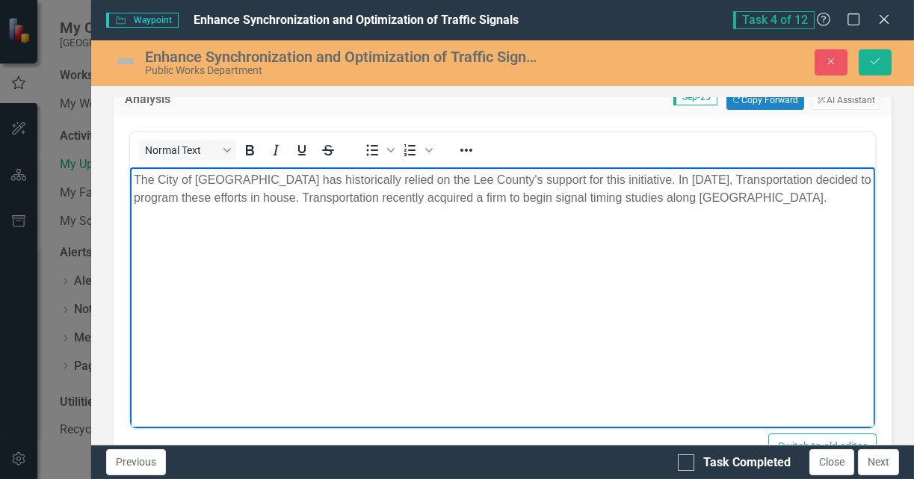
click at [344, 197] on p "The City of Cape Coral has historically relied on the Lee County's support for …" at bounding box center [502, 189] width 737 height 36
click at [780, 197] on p "The City of Cape Coral has historically relied on the Lee County's support for …" at bounding box center [502, 189] width 737 height 36
click at [340, 201] on p "The City of Cape Coral has historically relied on the Lee County's support for …" at bounding box center [502, 189] width 737 height 36
click at [305, 201] on p "The City of Cape Coral has historically relied on the Lee County's support for …" at bounding box center [502, 189] width 737 height 36
click at [665, 179] on p "The City of Cape Coral has historically relied on the Lee County's support for …" at bounding box center [502, 189] width 737 height 36
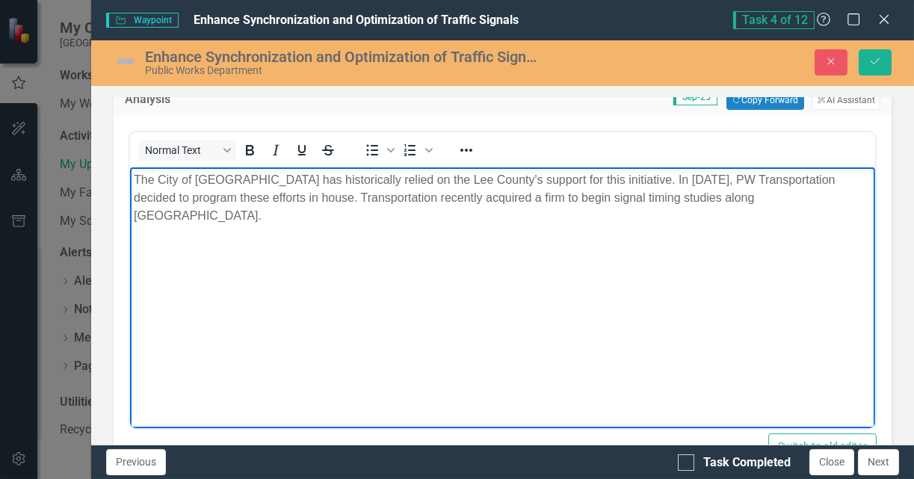
click at [281, 199] on p "The City of Cape Coral has historically relied on the Lee County's support for …" at bounding box center [502, 198] width 737 height 54
click at [316, 207] on body "The City of Cape Coral has historically relied on the Lee County's support for …" at bounding box center [502, 279] width 745 height 224
click at [591, 202] on p "The City of Cape Coral has historically relied on the Lee County's support for …" at bounding box center [502, 198] width 737 height 54
click at [822, 201] on p "The City of Cape Coral has historically relied on the Lee County's support for …" at bounding box center [502, 198] width 737 height 54
click at [264, 218] on p "The City of Cape Coral has historically relied on the Lee County's support for …" at bounding box center [502, 198] width 737 height 54
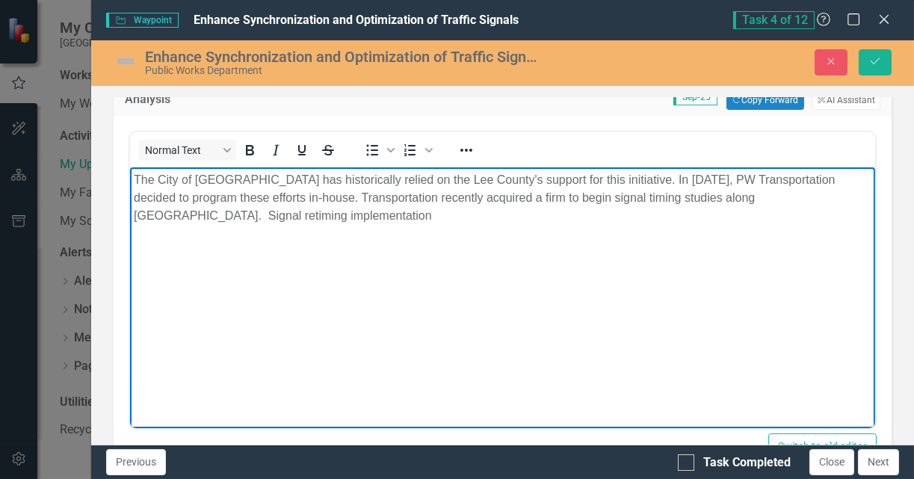
drag, startPoint x: 589, startPoint y: 199, endPoint x: 666, endPoint y: 252, distance: 92.4
click at [589, 200] on p "The City of Cape Coral has historically relied on the Lee County's support for …" at bounding box center [502, 198] width 737 height 54
drag, startPoint x: 658, startPoint y: 260, endPoint x: 629, endPoint y: 272, distance: 31.5
click at [658, 261] on body "The City of Cape Coral has historically relied on the Lee County's support for …" at bounding box center [502, 279] width 745 height 224
drag, startPoint x: 601, startPoint y: 197, endPoint x: 701, endPoint y: 167, distance: 104.5
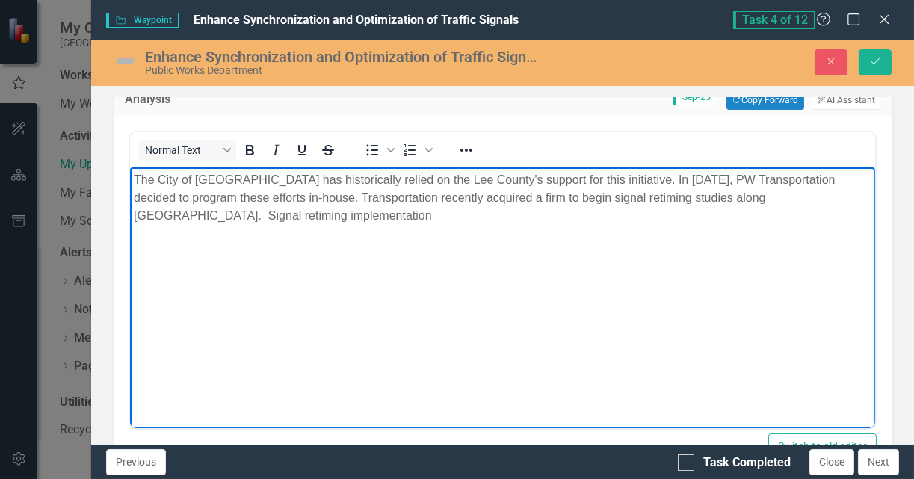
click at [601, 197] on p "The City of Cape Coral has historically relied on the Lee County's support for …" at bounding box center [502, 198] width 737 height 54
click at [305, 216] on p "The City of Cape Coral has historically relied on the Lee County's support for …" at bounding box center [502, 198] width 737 height 54
drag, startPoint x: 178, startPoint y: 217, endPoint x: 329, endPoint y: 229, distance: 151.4
click at [178, 217] on p "The City of Cape Coral has historically relied on the Lee County's support for …" at bounding box center [502, 198] width 737 height 54
click at [584, 214] on p "The City of Cape Coral has historically relied on the Lee County's support for …" at bounding box center [502, 207] width 737 height 72
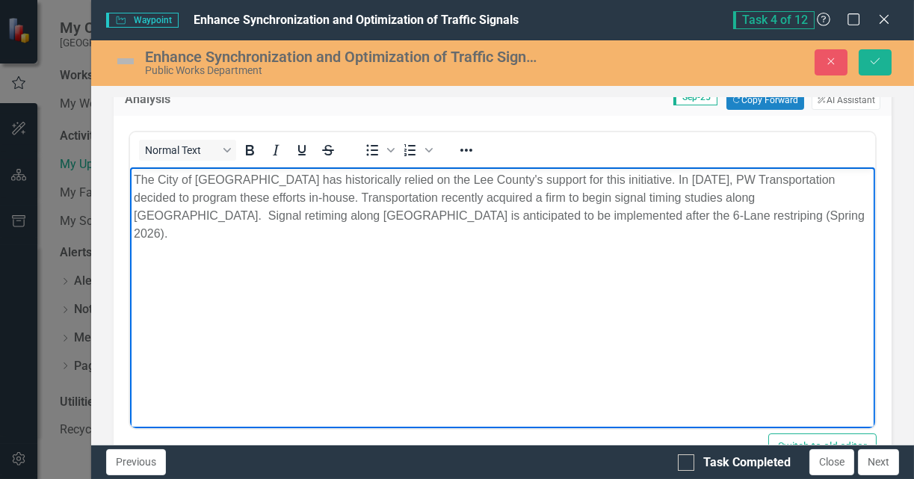
drag, startPoint x: 636, startPoint y: 216, endPoint x: 704, endPoint y: 222, distance: 68.2
click at [636, 216] on p "The City of Cape Coral has historically relied on the Lee County's support for …" at bounding box center [502, 207] width 737 height 72
click at [325, 219] on p "The City of Cape Coral has historically relied on the Lee County's support for …" at bounding box center [502, 207] width 737 height 72
click at [796, 215] on p "The City of Cape Coral has historically relied on the Lee County's support for …" at bounding box center [502, 207] width 737 height 72
click at [120, 64] on img at bounding box center [126, 61] width 24 height 24
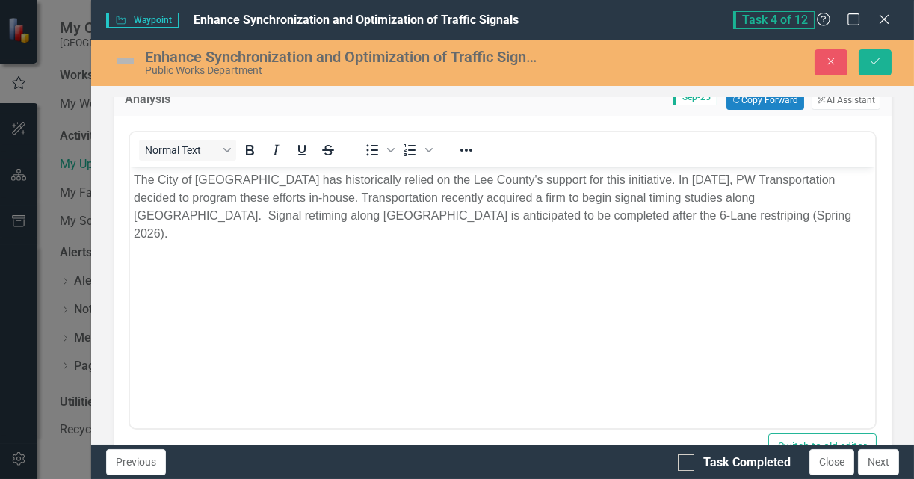
click at [120, 64] on img at bounding box center [126, 61] width 24 height 24
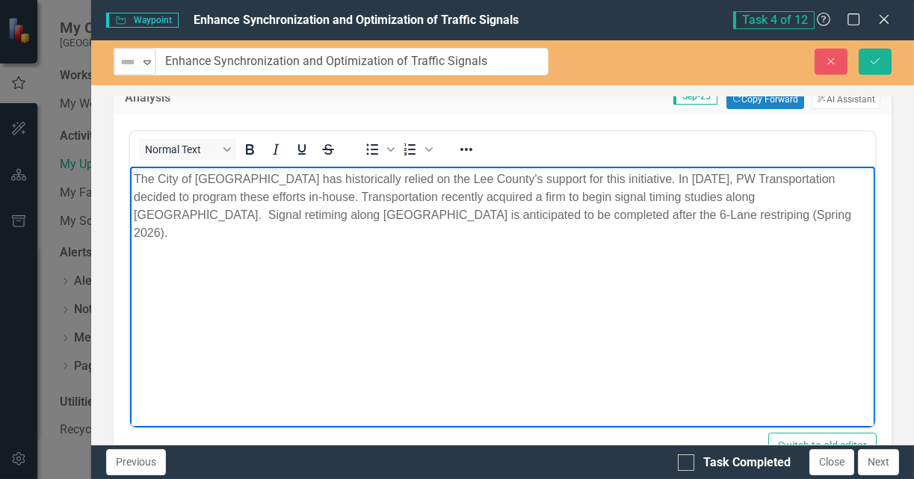
click at [391, 214] on p "The City of Cape Coral has historically relied on the Lee County's support for …" at bounding box center [502, 206] width 737 height 72
click at [767, 219] on p "The City of Cape Coral has historically relied on the Lee County's support for …" at bounding box center [502, 206] width 737 height 72
click at [303, 194] on p "The City of Cape Coral has historically relied on the Lee County's support for …" at bounding box center [502, 206] width 737 height 72
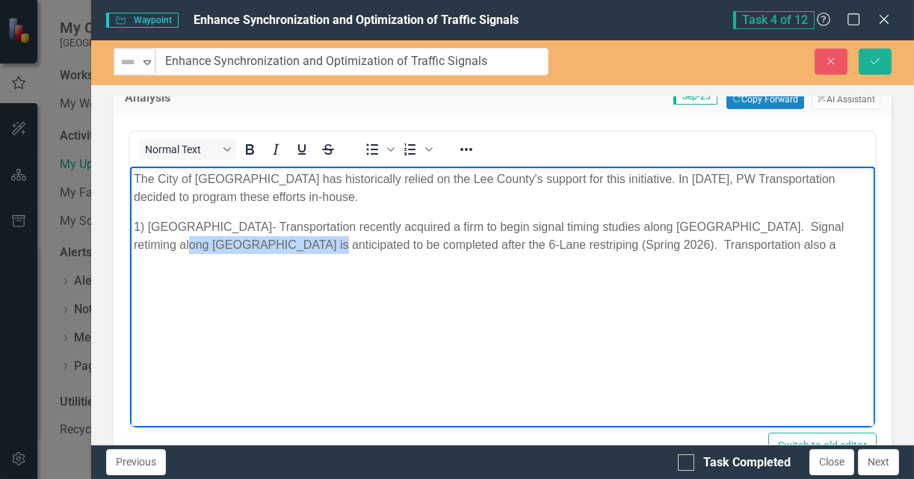
drag, startPoint x: 276, startPoint y: 246, endPoint x: 132, endPoint y: 247, distance: 144.2
click at [132, 247] on body "The City of Cape Coral has historically relied on the Lee County's support for …" at bounding box center [502, 278] width 745 height 224
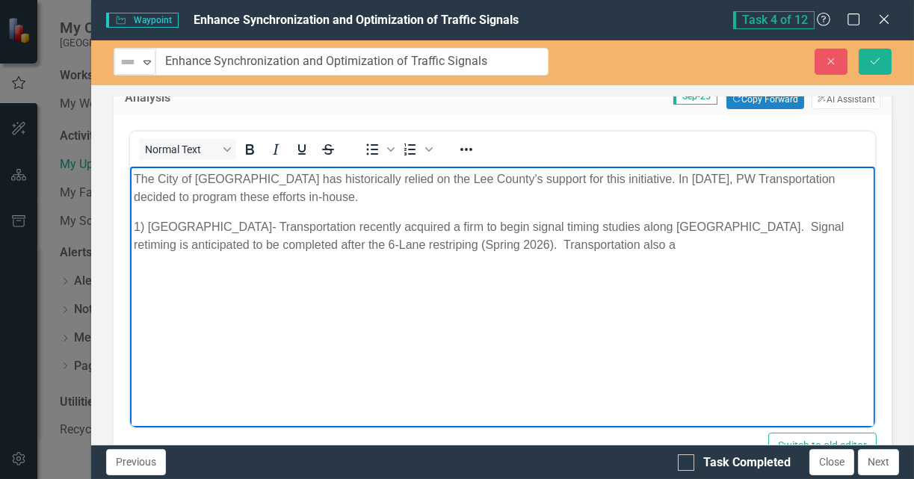
click at [238, 246] on p "1) Cape Coral Parkway- Transportation recently acquired a firm to begin signal …" at bounding box center [502, 235] width 737 height 36
click at [779, 228] on p "1) Cape Coral Parkway- Transportation recently acquired a firm to begin signal …" at bounding box center [502, 235] width 737 height 36
click at [775, 242] on p "1) Cape Coral Parkway- Transportation recently acquired a firm to begin signal …" at bounding box center [502, 244] width 737 height 54
click at [793, 244] on p "1) Cape Coral Parkway- Transportation recently acquired a firm to begin signal …" at bounding box center [502, 244] width 737 height 54
click at [758, 243] on p "1) Cape Coral Parkway- Transportation recently acquired a firm to begin signal …" at bounding box center [502, 244] width 737 height 54
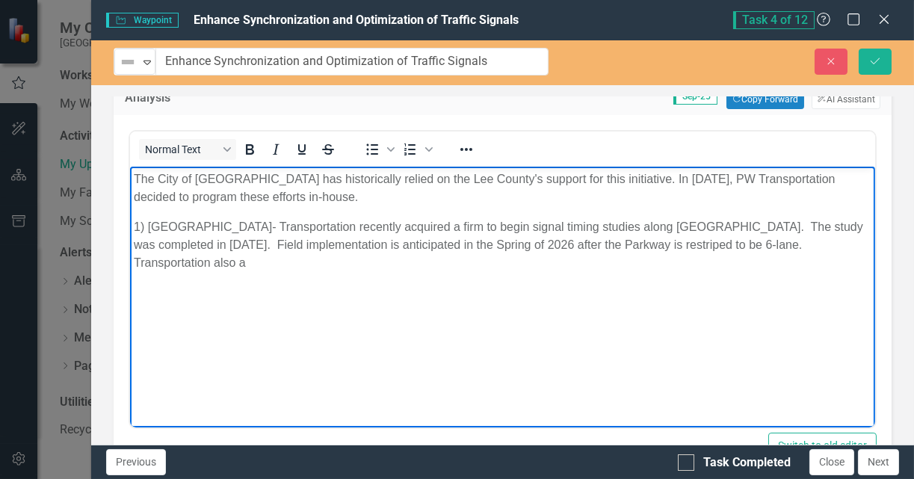
click at [783, 263] on p "1) Cape Coral Parkway- Transportation recently acquired a firm to begin signal …" at bounding box center [502, 244] width 737 height 54
click at [765, 268] on p "1) Cape Coral Parkway- Transportation recently acquired a firm to begin signal …" at bounding box center [502, 244] width 737 height 54
click at [780, 247] on p "1) Cape Coral Parkway- Transportation recently acquired a firm to begin signal …" at bounding box center [502, 244] width 737 height 54
click at [716, 244] on p "1) Cape Coral Parkway- Transportation recently acquired a firm to begin signal …" at bounding box center [502, 244] width 737 height 54
click at [175, 261] on p "1) Cape Coral Parkway- Transportation recently acquired a firm to begin signal …" at bounding box center [502, 244] width 737 height 54
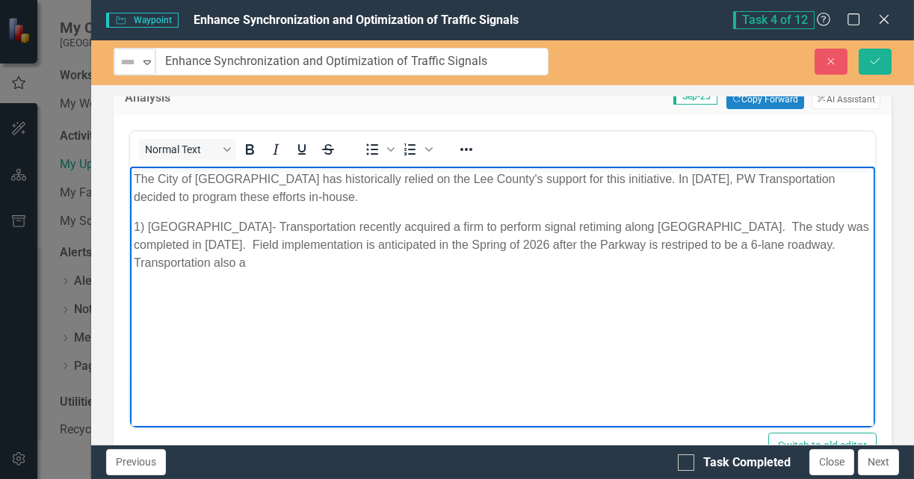
drag, startPoint x: 679, startPoint y: 244, endPoint x: 684, endPoint y: 257, distance: 13.7
click at [679, 244] on p "1) Cape Coral Parkway- Transportation recently acquired a firm to perform signa…" at bounding box center [502, 244] width 737 height 54
click at [607, 244] on p "1) Cape Coral Parkway- Transportation recently acquired a firm to perform signa…" at bounding box center [502, 244] width 737 height 54
drag, startPoint x: 629, startPoint y: 244, endPoint x: 672, endPoint y: 256, distance: 45.1
click at [629, 244] on p "1) Cape Coral Parkway- Transportation recently acquired a firm to perform signa…" at bounding box center [502, 244] width 737 height 54
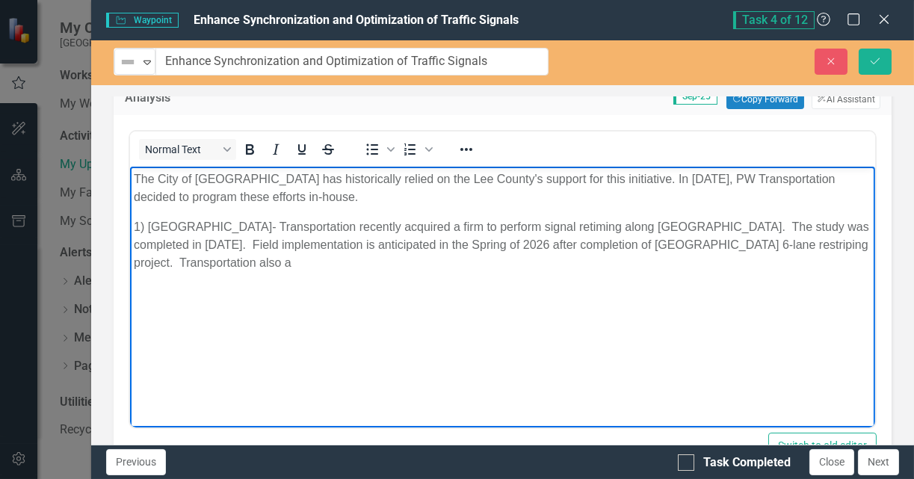
drag, startPoint x: 461, startPoint y: 247, endPoint x: 527, endPoint y: 254, distance: 66.2
click at [462, 247] on p "1) Cape Coral Parkway- Transportation recently acquired a firm to perform signa…" at bounding box center [502, 244] width 737 height 54
drag, startPoint x: 666, startPoint y: 246, endPoint x: 775, endPoint y: 273, distance: 112.3
click at [665, 246] on p "1) Cape Coral Parkway- Transportation recently acquired a firm to perform signa…" at bounding box center [502, 244] width 737 height 54
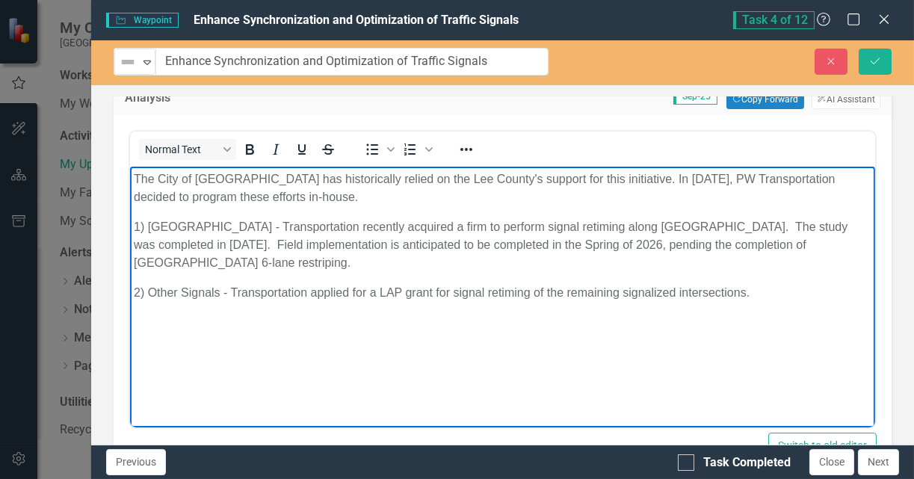
drag, startPoint x: 231, startPoint y: 294, endPoint x: 247, endPoint y: 294, distance: 16.4
click at [232, 294] on p "2) Other Signals - Transportation applied for a LAP grant for signal retiming o…" at bounding box center [502, 292] width 737 height 18
click at [831, 291] on p "2) Other Signals - In 2025, Transportation had applied for a LAP grant for sign…" at bounding box center [502, 292] width 737 height 18
click at [131, 289] on body "The City of Cape Coral has historically relied on the Lee County's support for …" at bounding box center [502, 278] width 745 height 224
click at [131, 290] on body "The City of Cape Coral has historically relied on the Lee County's support for …" at bounding box center [502, 278] width 745 height 224
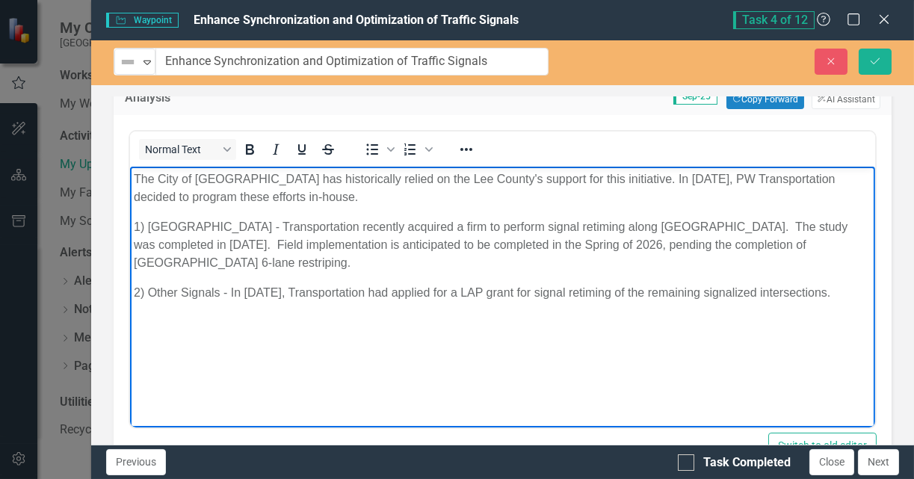
click at [137, 191] on p "The City of Cape Coral has historically relied on the Lee County's support for …" at bounding box center [502, 188] width 737 height 36
click at [156, 296] on p "2) Other Signals - In 2025, Transportation had applied for a LAP grant for sign…" at bounding box center [502, 292] width 737 height 18
click at [134, 294] on p "2) Other Signals - In 2025, Transportation had applied for a LAP grant for sign…" at bounding box center [502, 292] width 737 height 18
click at [131, 291] on body "The City of Cape Coral has historically relied on the Lee County's support for …" at bounding box center [502, 278] width 745 height 224
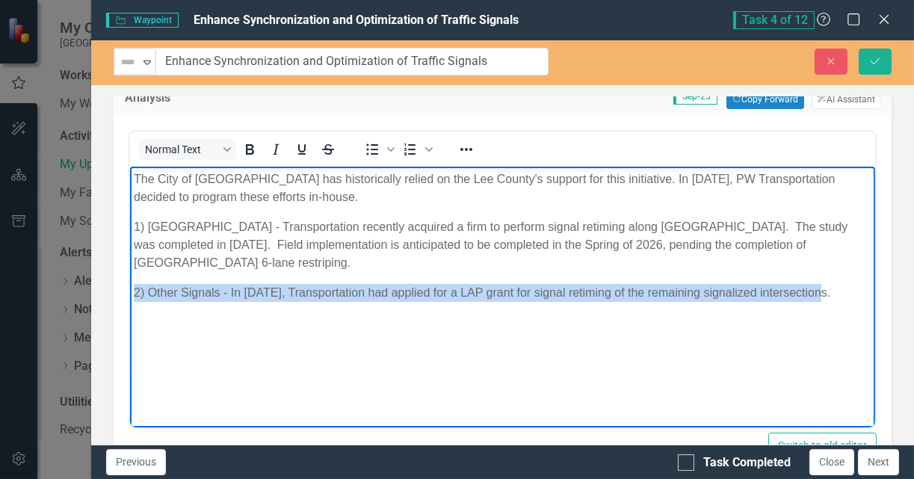
drag, startPoint x: 819, startPoint y: 291, endPoint x: 125, endPoint y: 285, distance: 694.7
click at [130, 285] on html "The City of Cape Coral has historically relied on the Lee County's support for …" at bounding box center [502, 278] width 745 height 224
click at [140, 293] on p "2) Other Signals - In 2025, Transportation had applied for a LAP grant for sign…" at bounding box center [502, 292] width 737 height 18
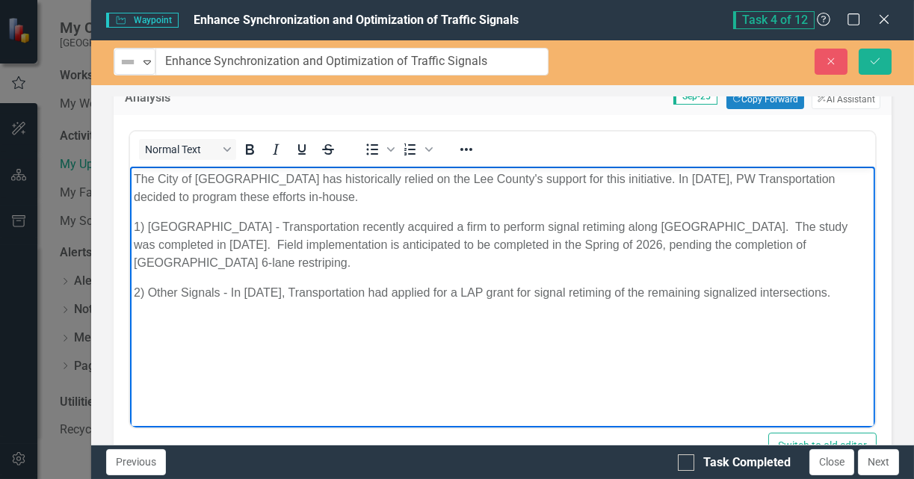
click at [137, 293] on p "2) Other Signals - In 2025, Transportation had applied for a LAP grant for sign…" at bounding box center [502, 292] width 737 height 18
click at [137, 291] on p "2) Other Signals - In 2025, Transportation had applied for a LAP grant for sign…" at bounding box center [502, 292] width 737 height 18
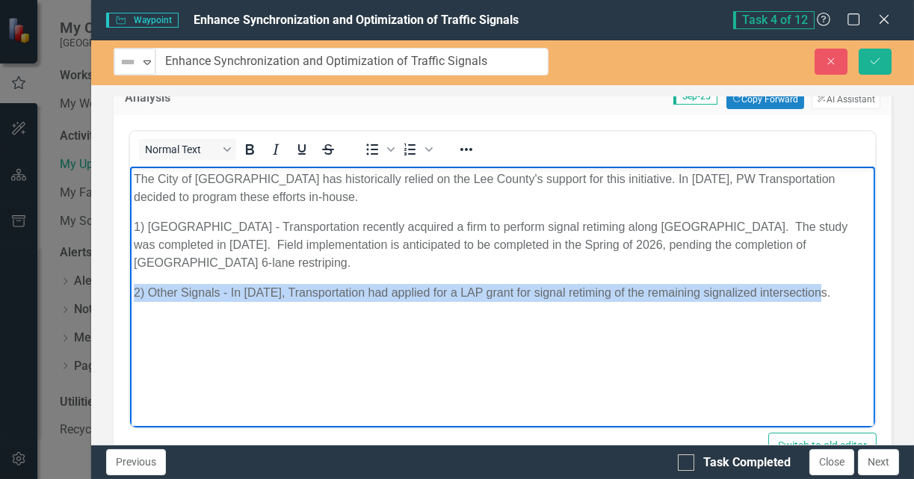
click at [137, 291] on p "2) Other Signals - In 2025, Transportation had applied for a LAP grant for sign…" at bounding box center [502, 292] width 737 height 18
click at [381, 294] on p "2) Other Signals - In 2025, Transportation had applied for a LAP grant for sign…" at bounding box center [502, 292] width 737 height 18
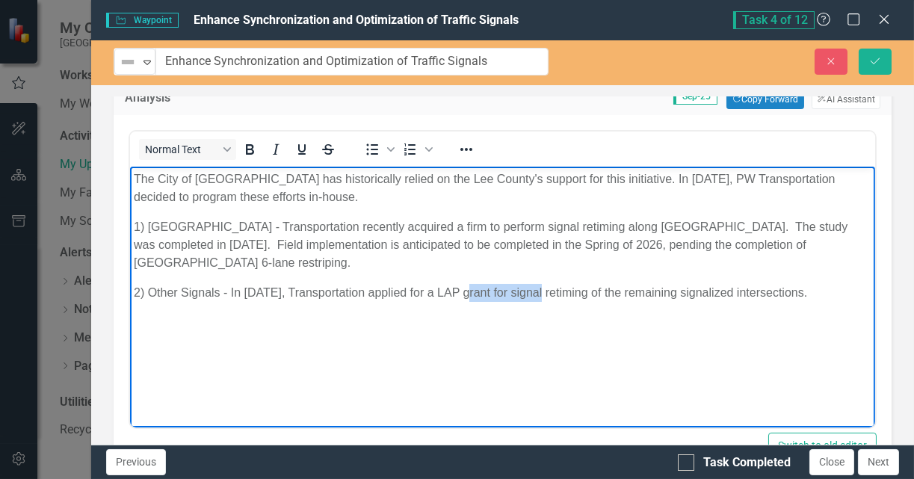
drag, startPoint x: 470, startPoint y: 294, endPoint x: 539, endPoint y: 295, distance: 69.5
click at [539, 295] on p "2) Other Signals - In 2025, Transportation applied for a LAP grant for signal r…" at bounding box center [502, 292] width 737 height 18
click at [545, 228] on p "1) Cape Coral Parkway - Transportation recently acquired a firm to perform sign…" at bounding box center [502, 244] width 737 height 54
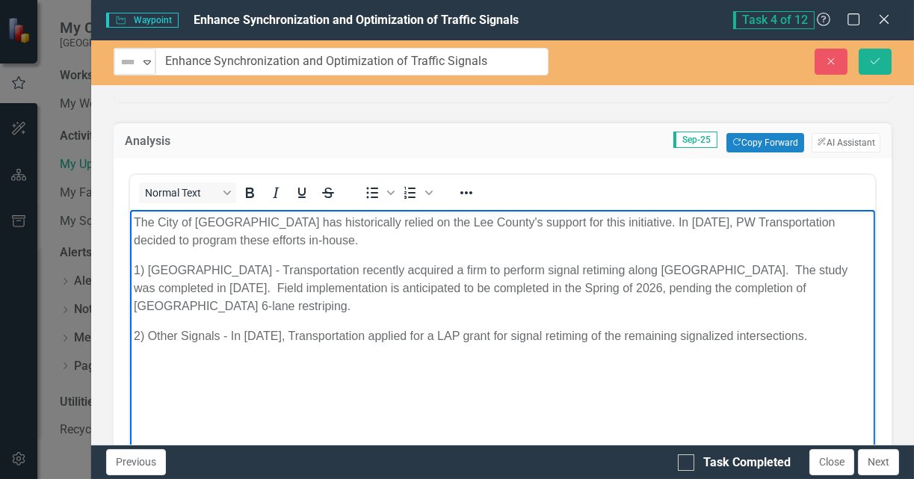
scroll to position [140, 0]
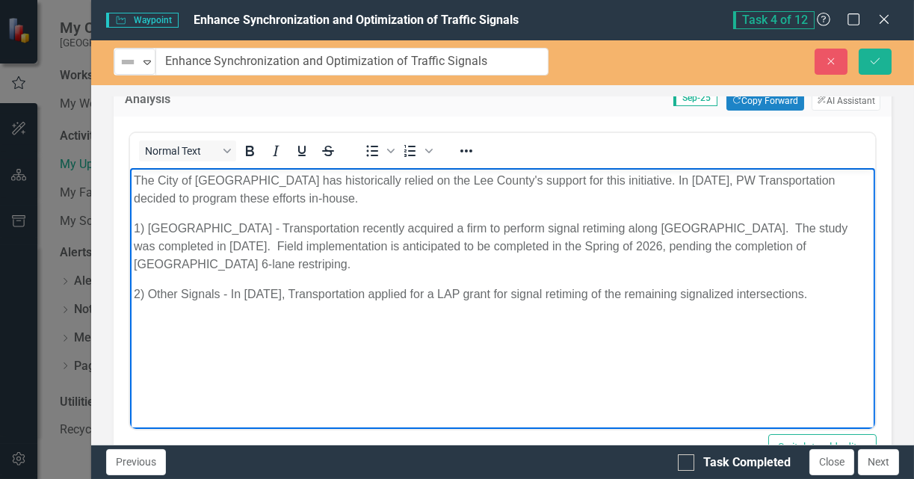
click at [178, 291] on p "2) Other Signals - In 2025, Transportation applied for a LAP grant for signal r…" at bounding box center [502, 294] width 737 height 18
click at [137, 64] on div "Not Defined" at bounding box center [128, 62] width 19 height 18
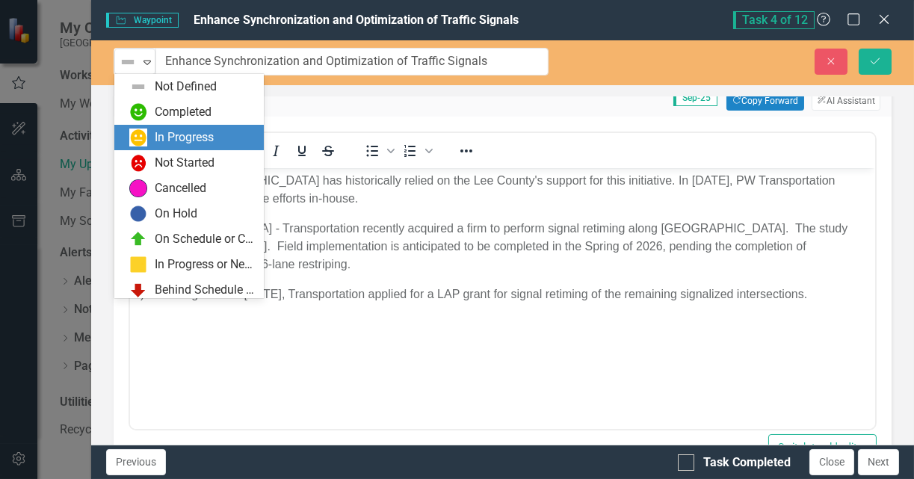
click at [162, 137] on div "In Progress" at bounding box center [184, 137] width 59 height 17
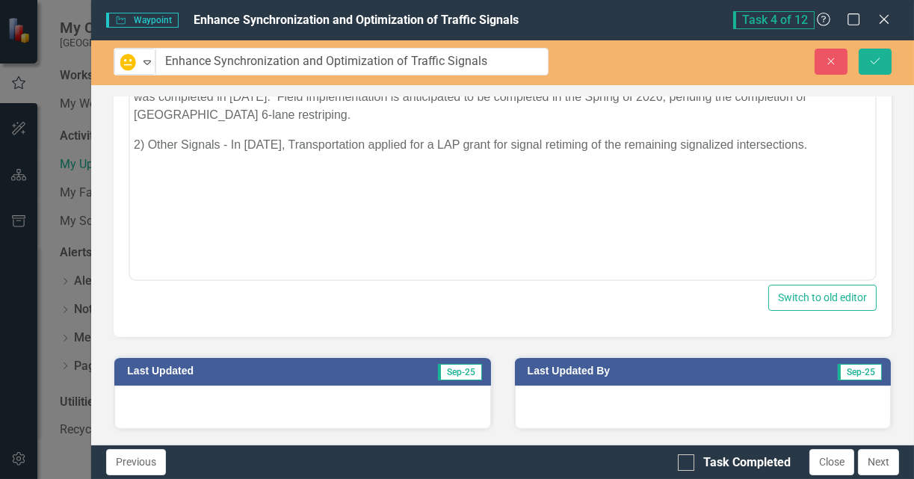
scroll to position [29, 0]
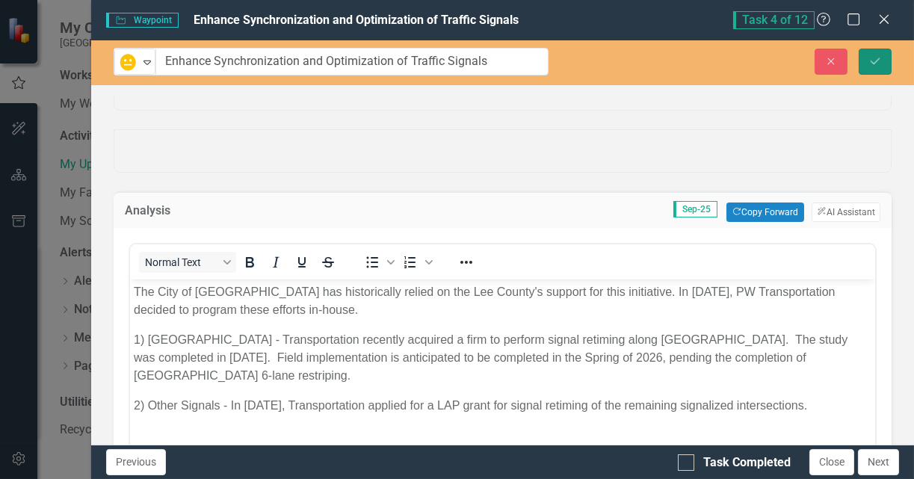
click at [872, 60] on icon "Save" at bounding box center [874, 61] width 13 height 10
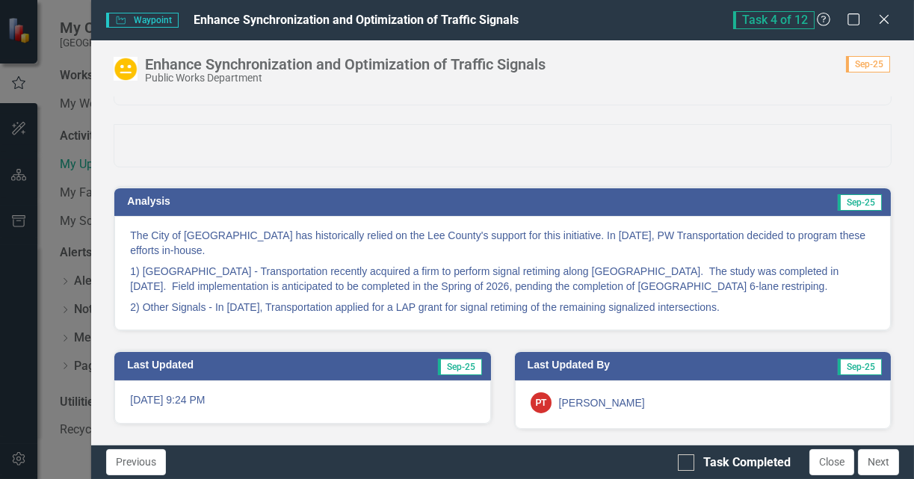
scroll to position [109, 0]
click at [688, 463] on div at bounding box center [686, 462] width 16 height 16
click at [687, 463] on input "Task Completed" at bounding box center [683, 459] width 10 height 10
checkbox input "true"
click at [885, 19] on icon "Close" at bounding box center [883, 19] width 19 height 14
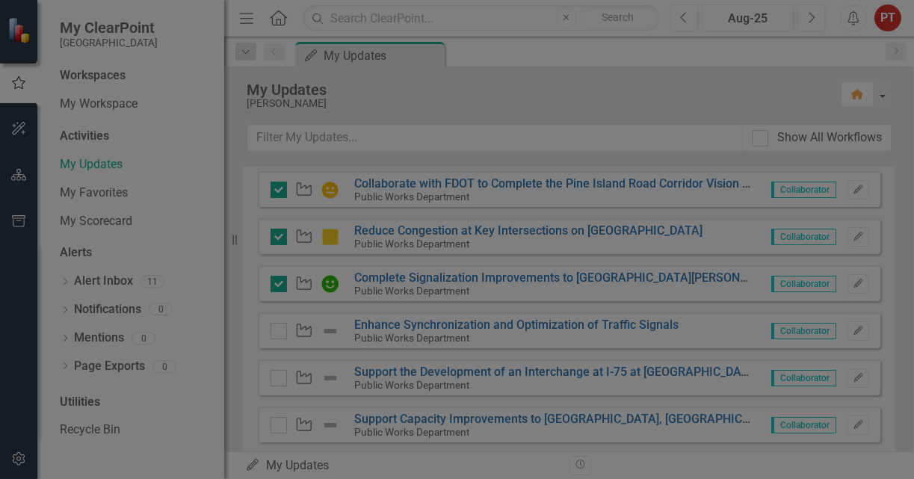
checkbox input "true"
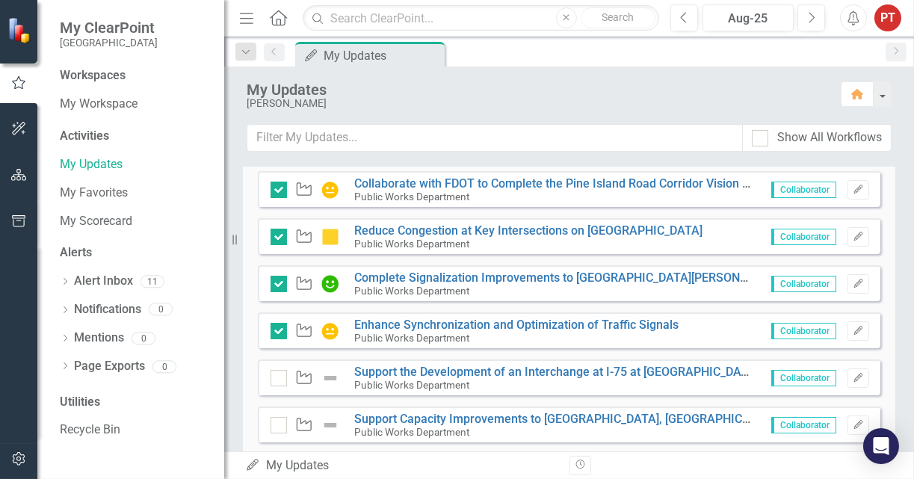
scroll to position [448, 0]
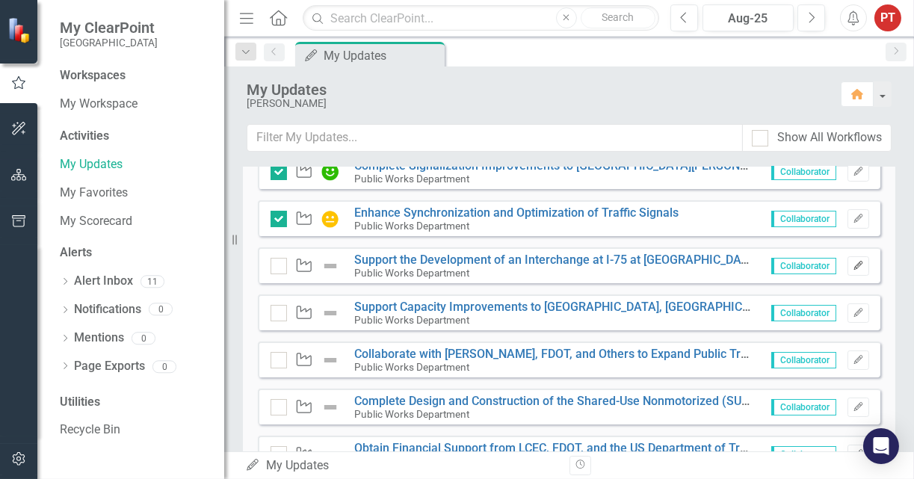
click at [852, 265] on icon "Edit" at bounding box center [857, 265] width 11 height 9
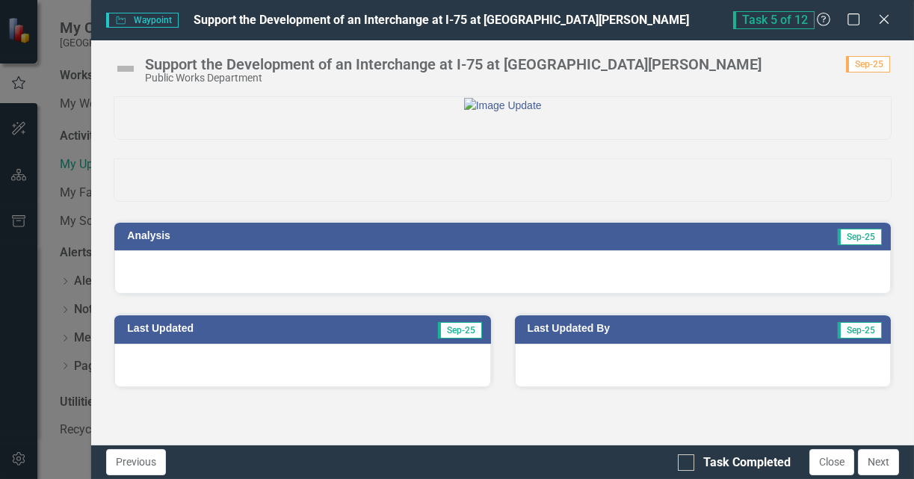
scroll to position [34, 0]
click at [608, 294] on div at bounding box center [502, 271] width 776 height 43
click at [604, 294] on div at bounding box center [502, 271] width 776 height 43
click at [509, 294] on div at bounding box center [502, 271] width 776 height 43
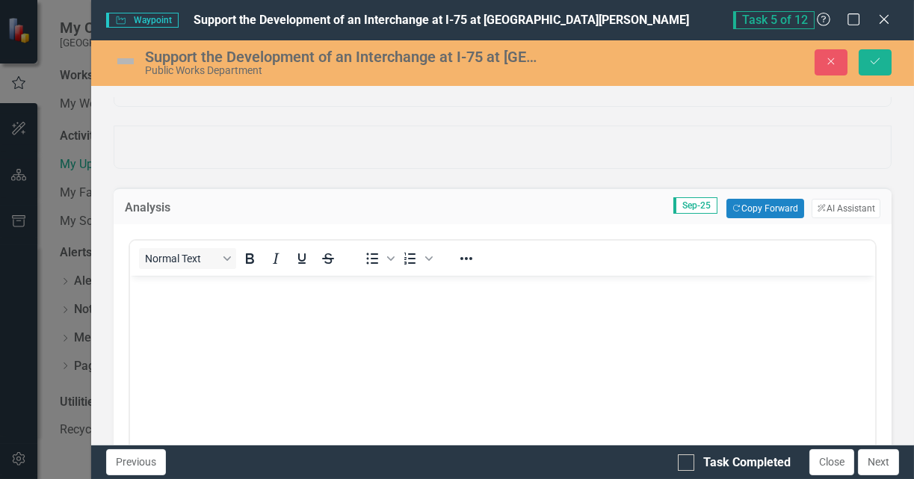
scroll to position [0, 0]
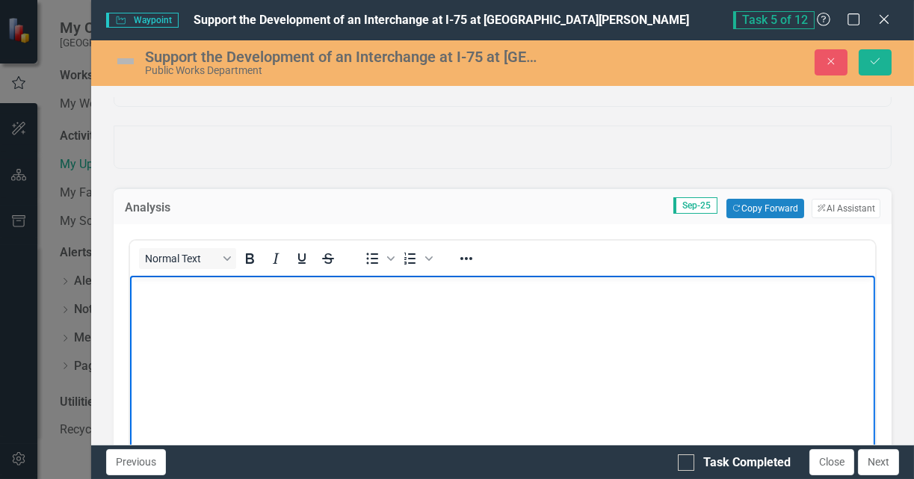
click at [343, 295] on p "Rich Text Area. Press ALT-0 for help." at bounding box center [502, 288] width 737 height 18
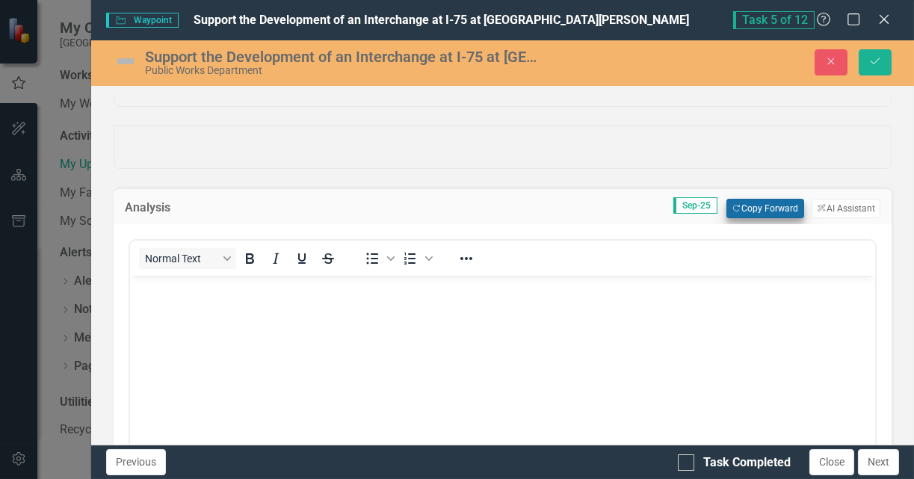
click at [774, 218] on button "Copy Forward Copy Forward" at bounding box center [764, 208] width 77 height 19
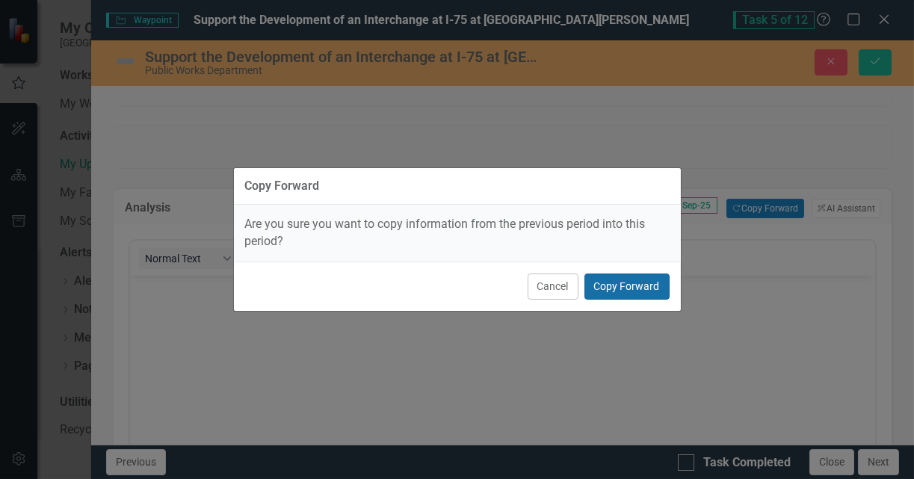
click at [623, 288] on button "Copy Forward" at bounding box center [626, 286] width 85 height 26
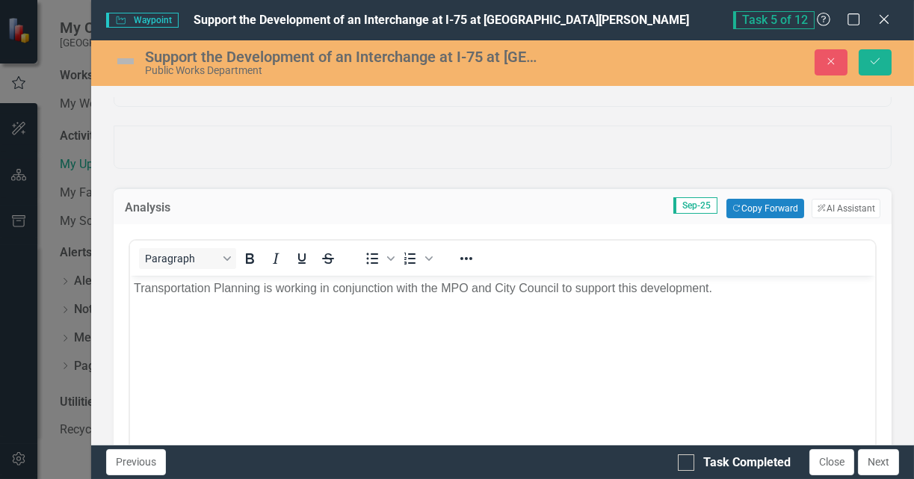
click at [128, 61] on img at bounding box center [126, 61] width 24 height 24
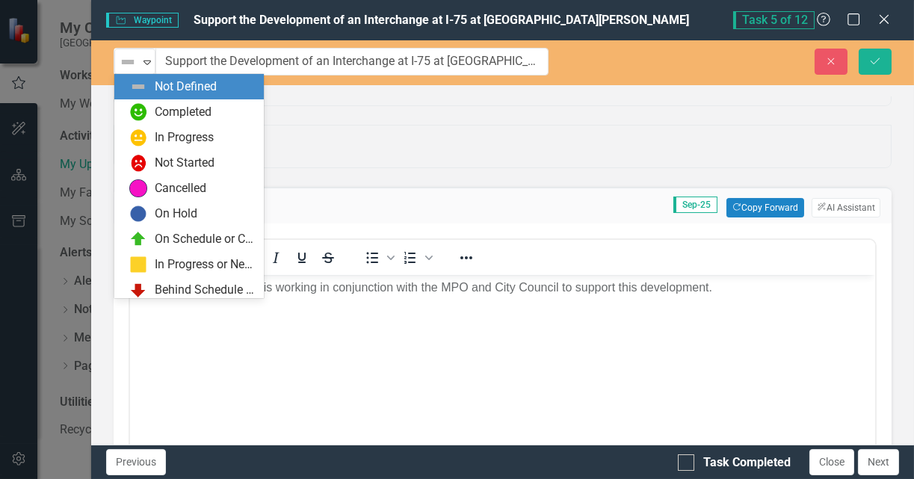
click at [128, 61] on img at bounding box center [128, 62] width 18 height 18
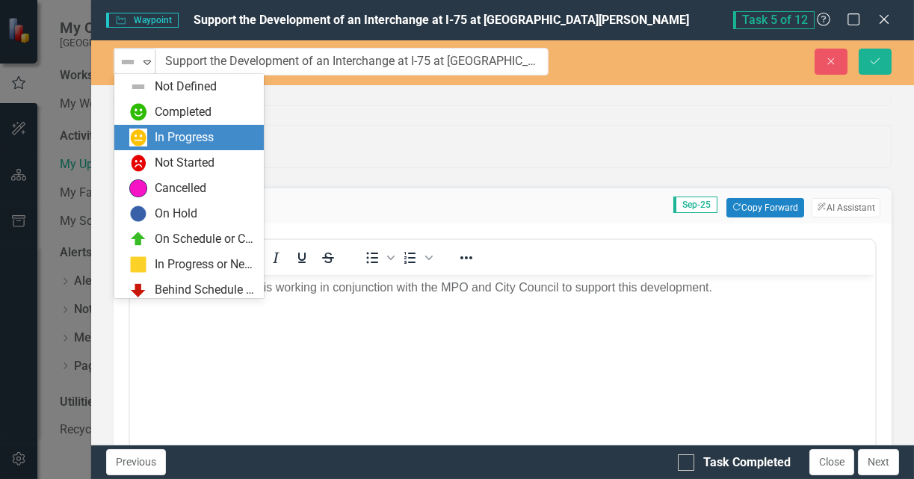
click at [145, 141] on img at bounding box center [138, 137] width 18 height 18
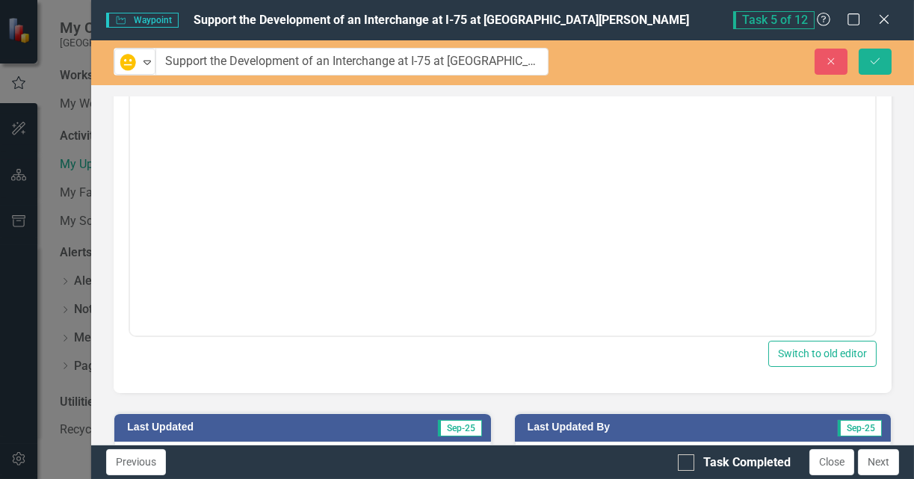
scroll to position [141, 0]
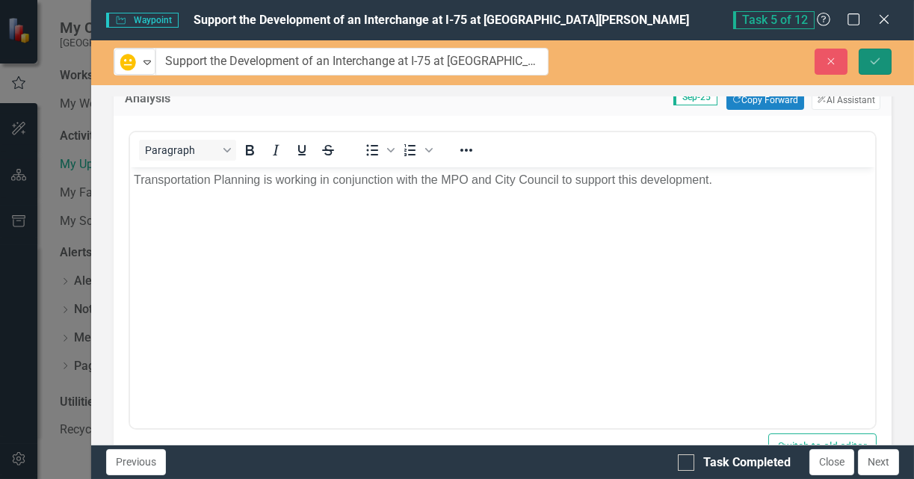
click at [872, 57] on icon "Save" at bounding box center [874, 61] width 13 height 10
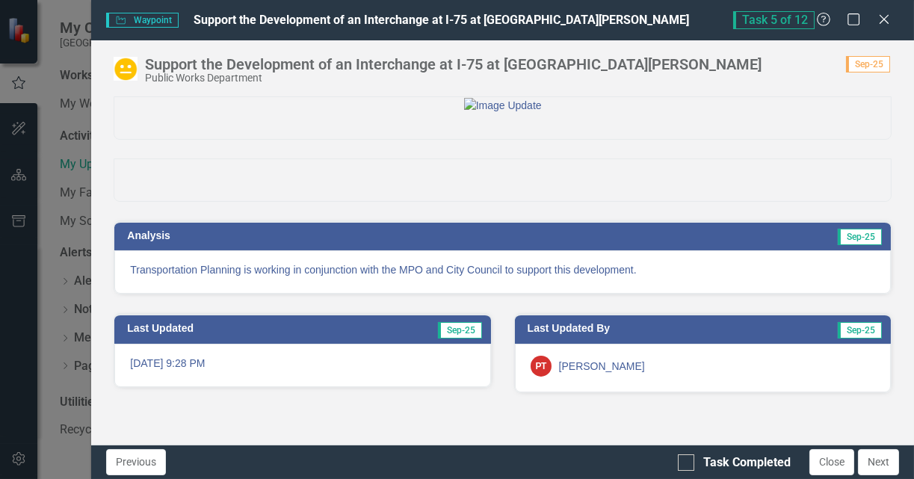
scroll to position [38, 0]
click at [683, 460] on input "Task Completed" at bounding box center [683, 459] width 10 height 10
checkbox input "true"
click at [872, 460] on button "Next" at bounding box center [878, 462] width 41 height 26
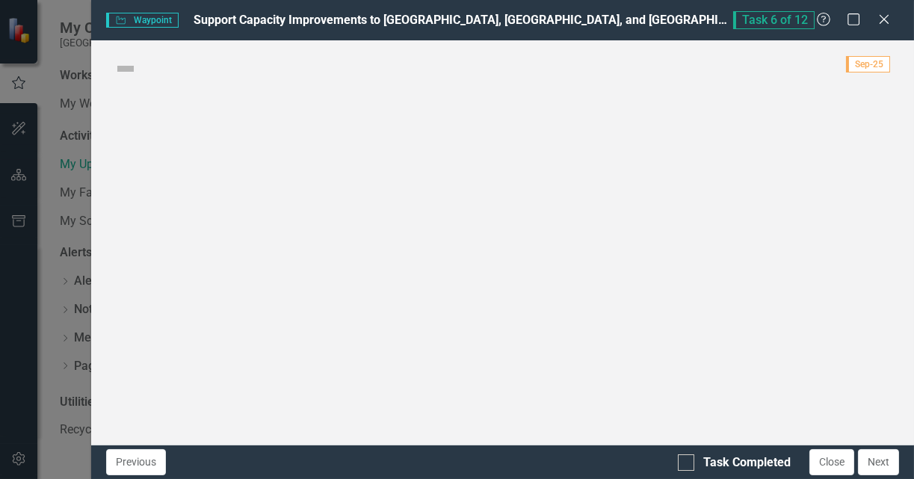
checkbox input "true"
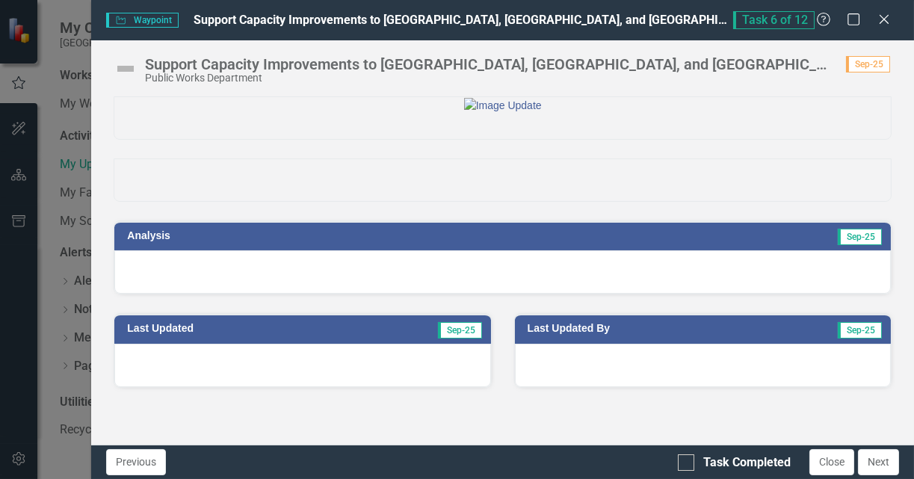
click at [415, 294] on div at bounding box center [502, 271] width 776 height 43
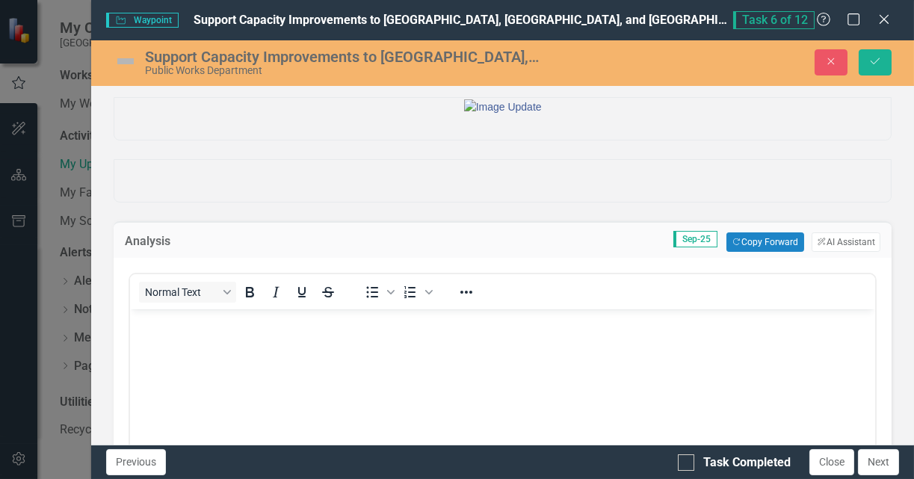
scroll to position [0, 0]
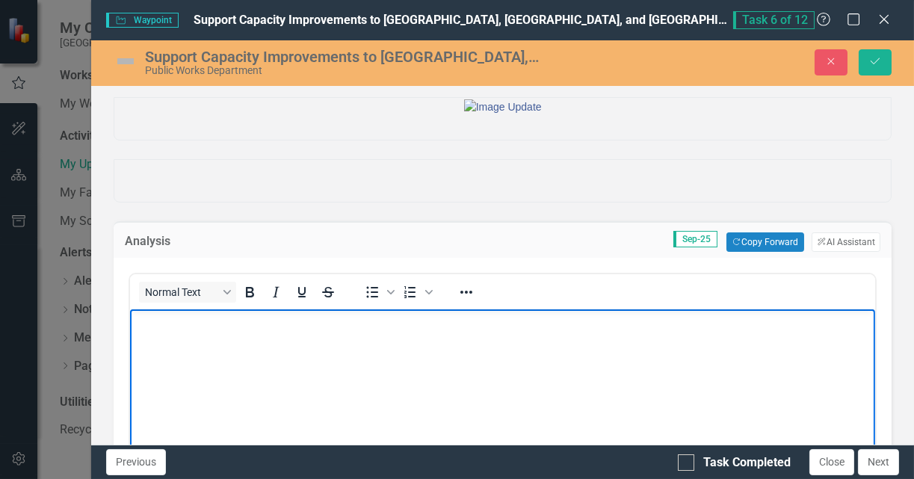
click at [367, 326] on p "Rich Text Area. Press ALT-0 for help." at bounding box center [502, 322] width 737 height 18
click at [752, 252] on button "Copy Forward Copy Forward" at bounding box center [764, 241] width 77 height 19
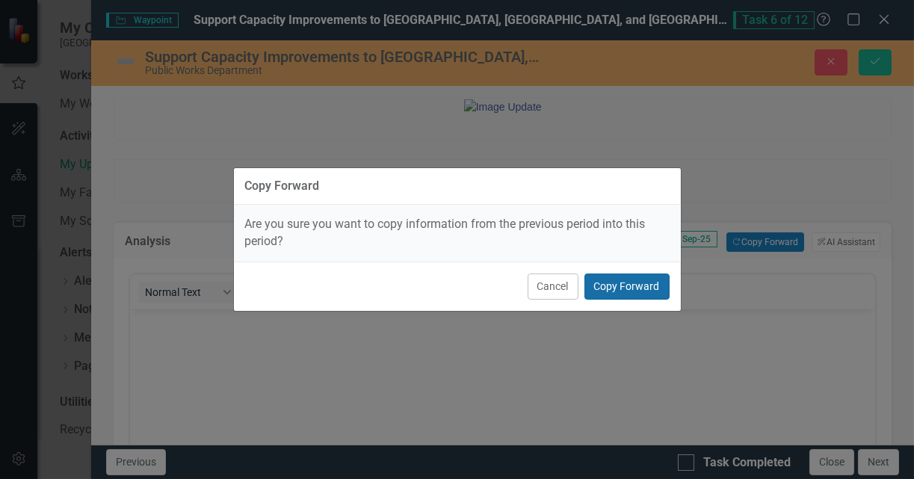
click at [610, 279] on button "Copy Forward" at bounding box center [626, 286] width 85 height 26
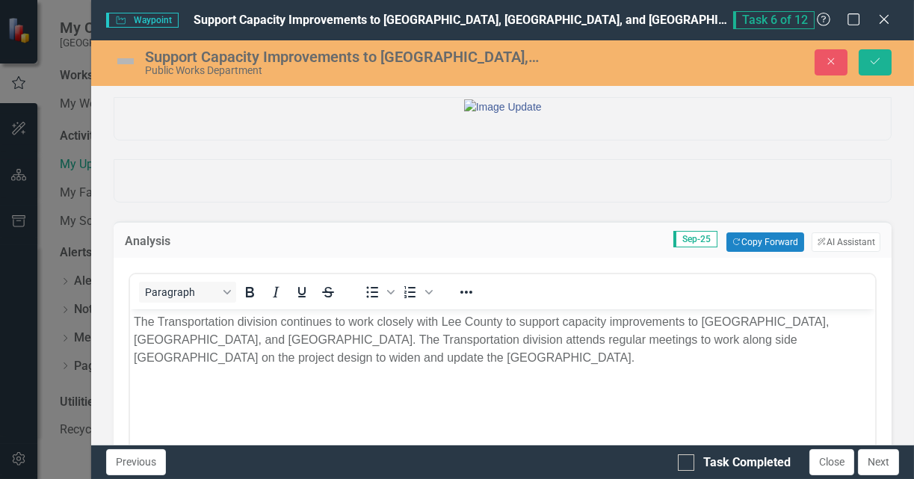
click at [125, 57] on img at bounding box center [126, 61] width 24 height 24
click at [128, 61] on img at bounding box center [126, 61] width 24 height 24
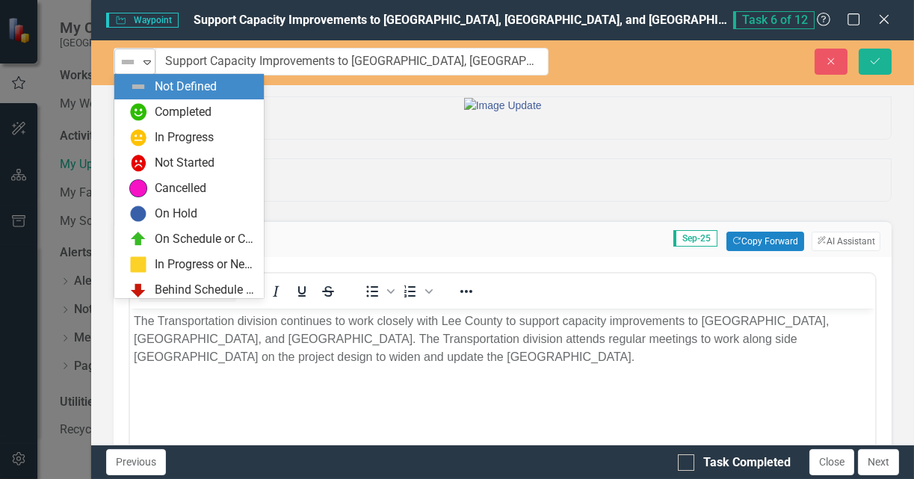
click at [131, 64] on img at bounding box center [128, 62] width 18 height 18
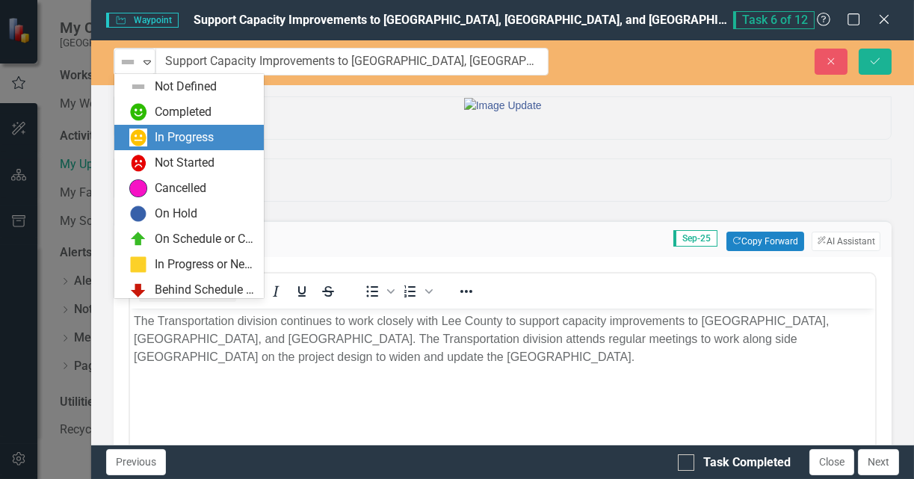
click at [145, 135] on img at bounding box center [138, 137] width 18 height 18
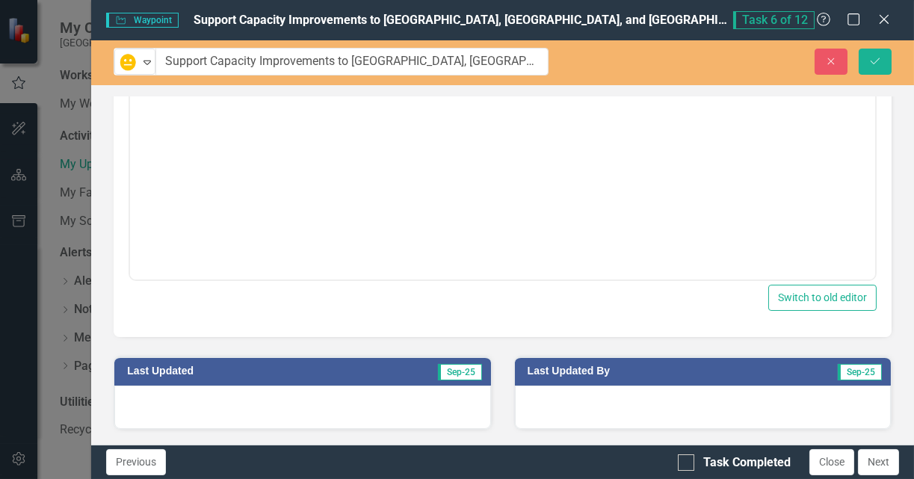
scroll to position [365, 0]
click at [875, 63] on icon "Save" at bounding box center [874, 61] width 13 height 10
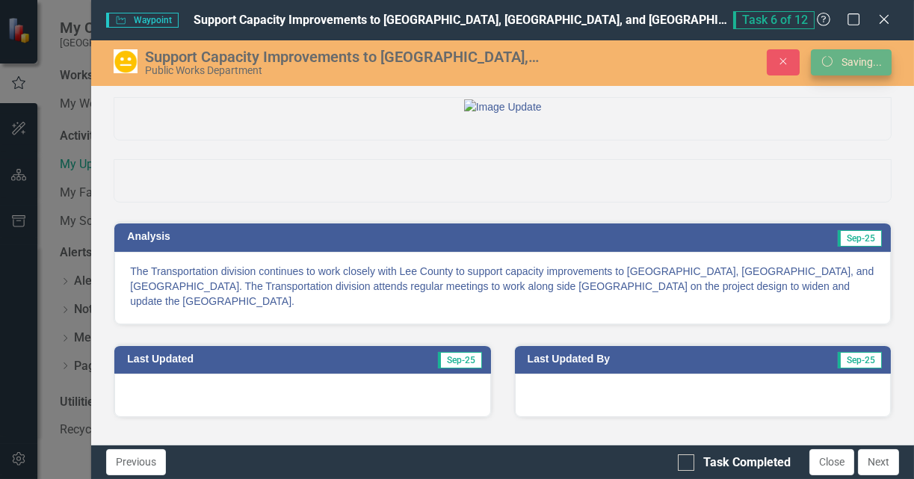
scroll to position [49, 0]
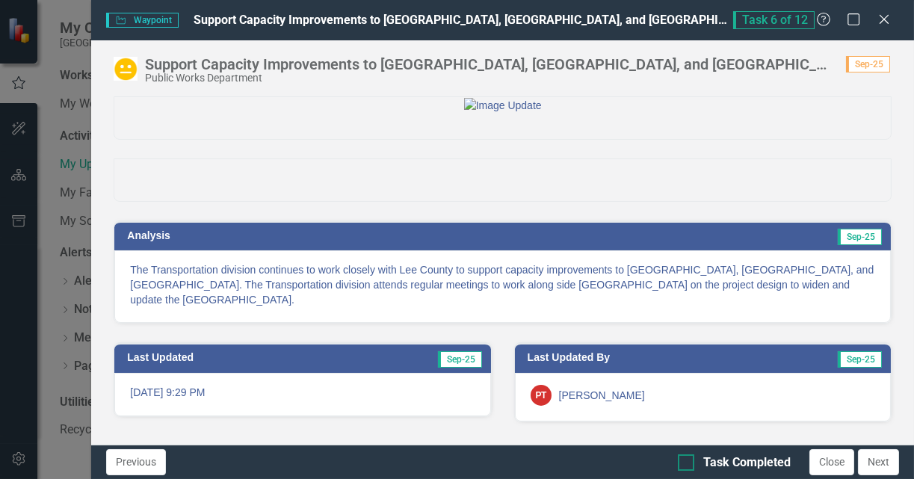
click at [690, 462] on div at bounding box center [686, 462] width 16 height 16
click at [687, 462] on input "Task Completed" at bounding box center [683, 459] width 10 height 10
checkbox input "true"
click at [883, 24] on icon "Close" at bounding box center [883, 19] width 19 height 14
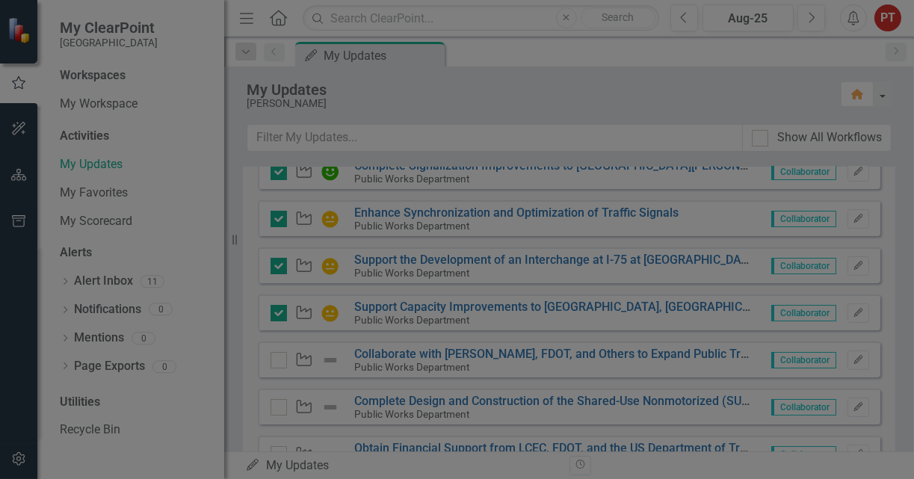
checkbox input "true"
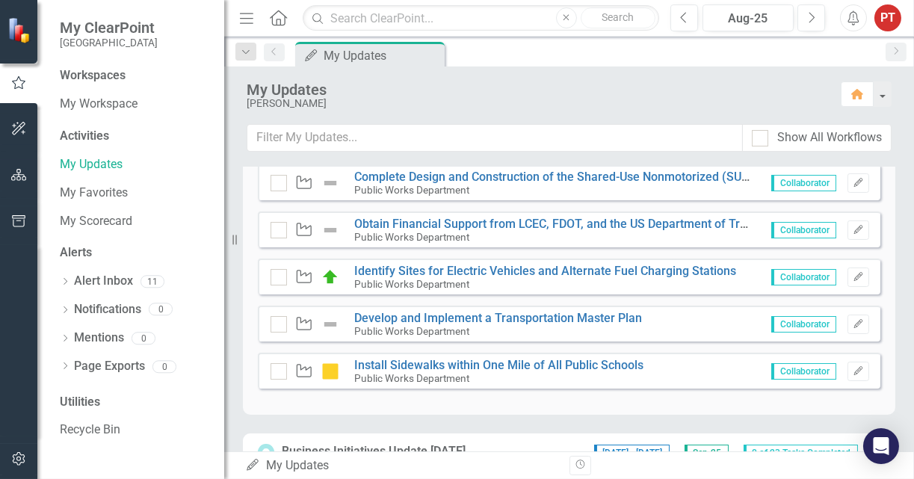
scroll to position [560, 0]
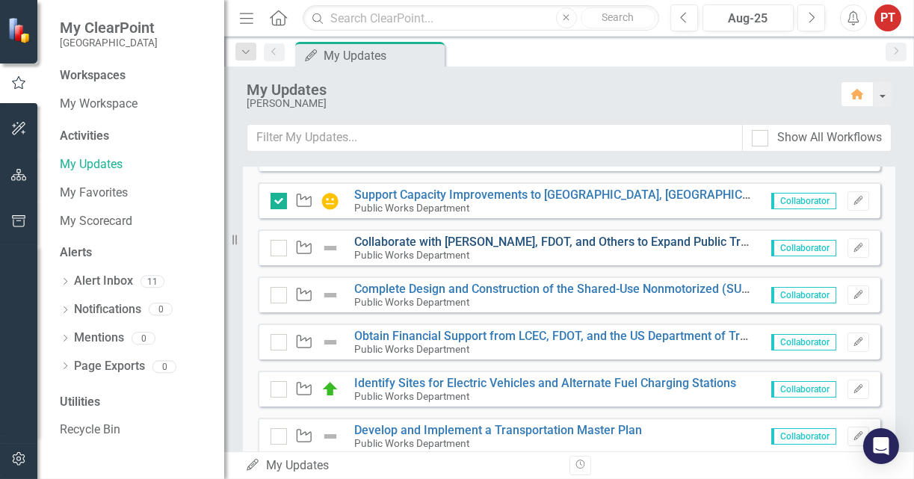
click at [438, 239] on link "Collaborate with [PERSON_NAME], FDOT, and Others to Expand Public Transportatio…" at bounding box center [642, 242] width 577 height 14
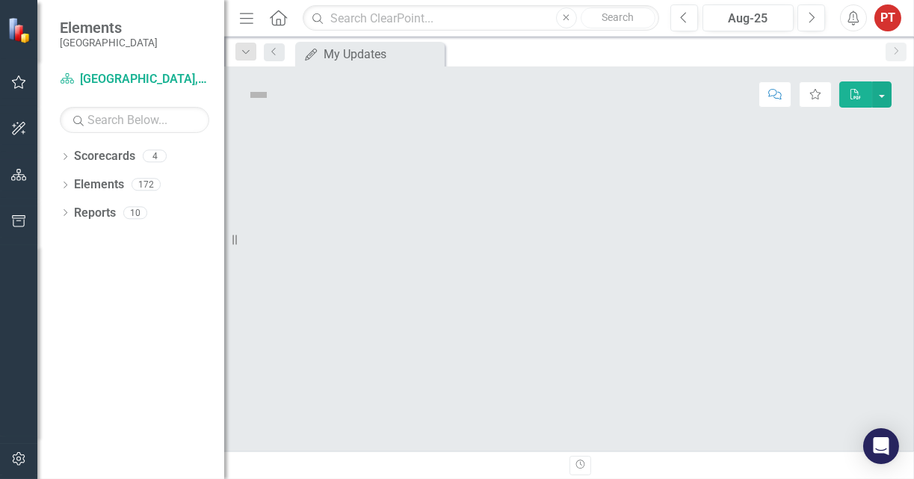
click at [438, 239] on div at bounding box center [568, 287] width 689 height 329
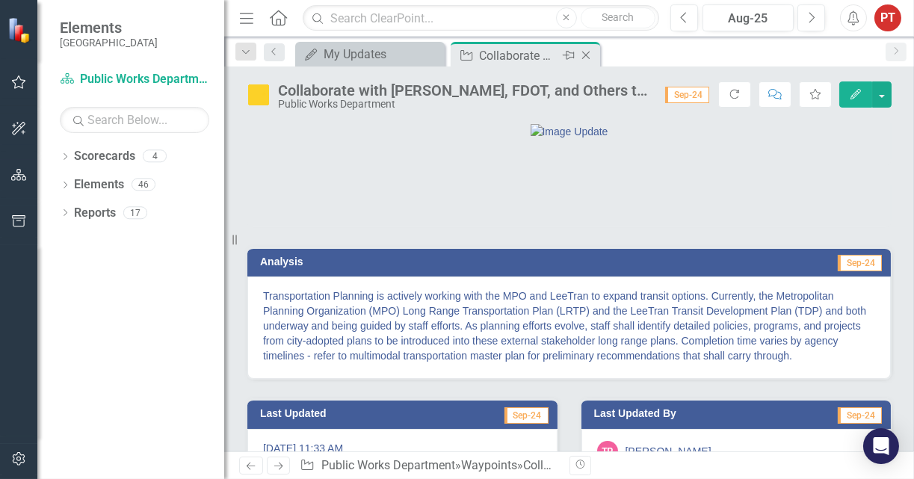
click at [586, 56] on icon at bounding box center [586, 56] width 8 height 8
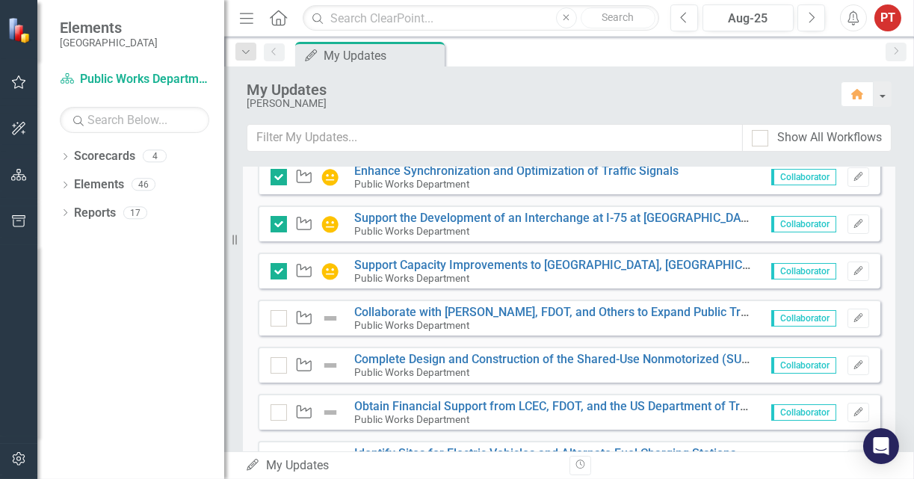
scroll to position [448, 0]
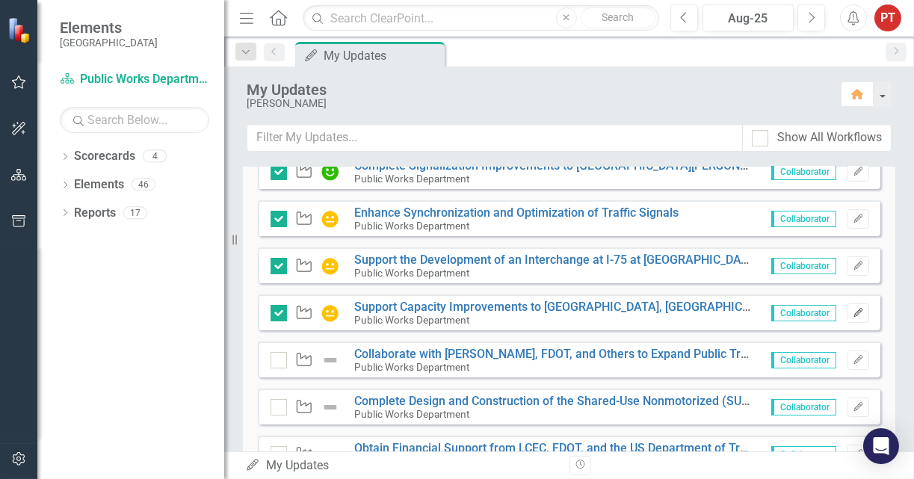
click at [852, 309] on icon "Edit" at bounding box center [857, 313] width 11 height 9
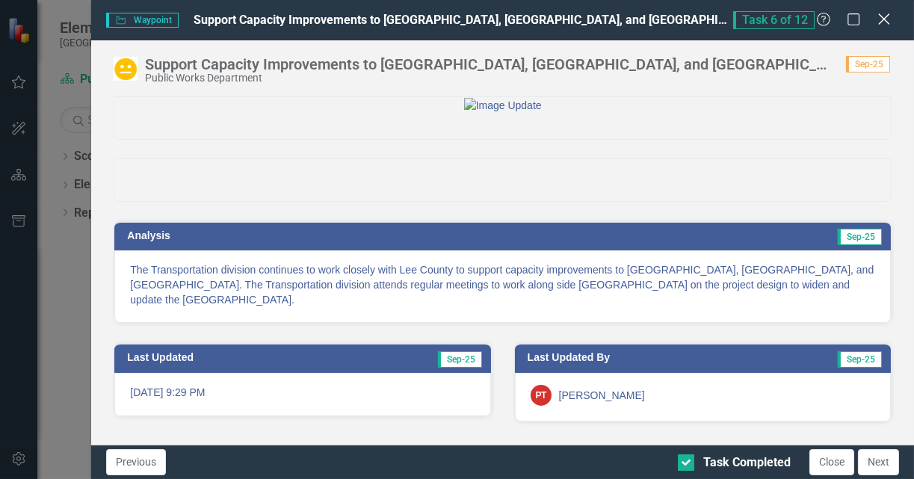
click at [881, 18] on icon "Close" at bounding box center [883, 19] width 19 height 14
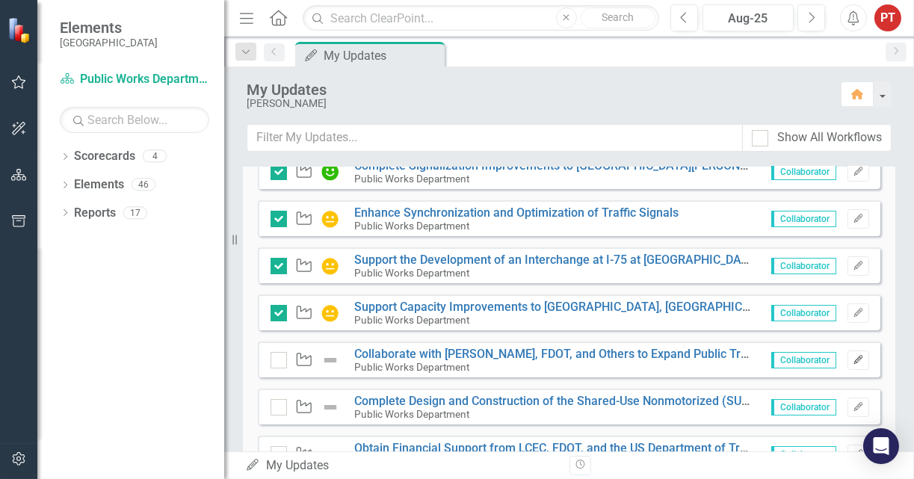
click at [852, 360] on icon "Edit" at bounding box center [857, 360] width 11 height 9
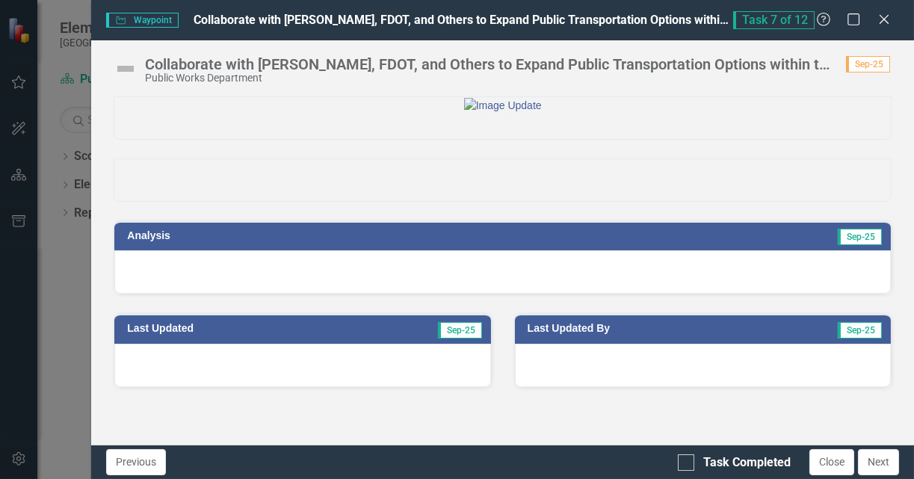
click at [625, 294] on div at bounding box center [502, 271] width 776 height 43
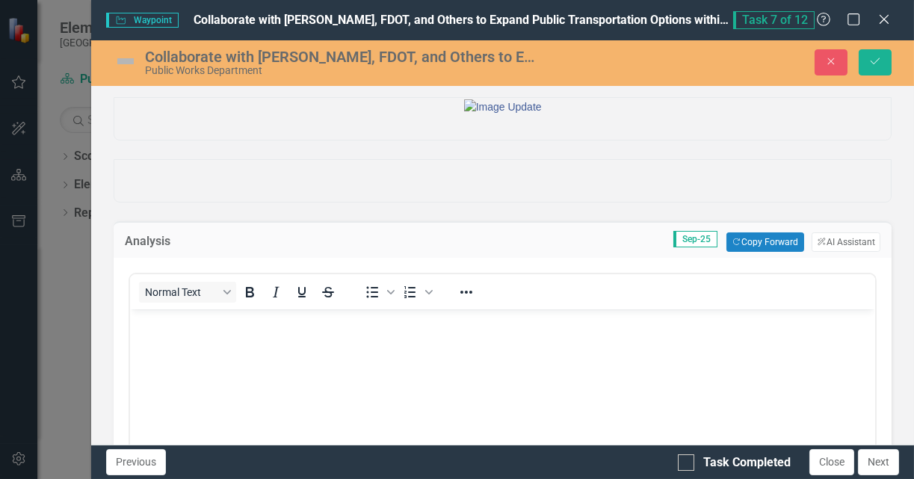
scroll to position [0, 0]
click at [732, 252] on button "Copy Forward Copy Forward" at bounding box center [764, 241] width 77 height 19
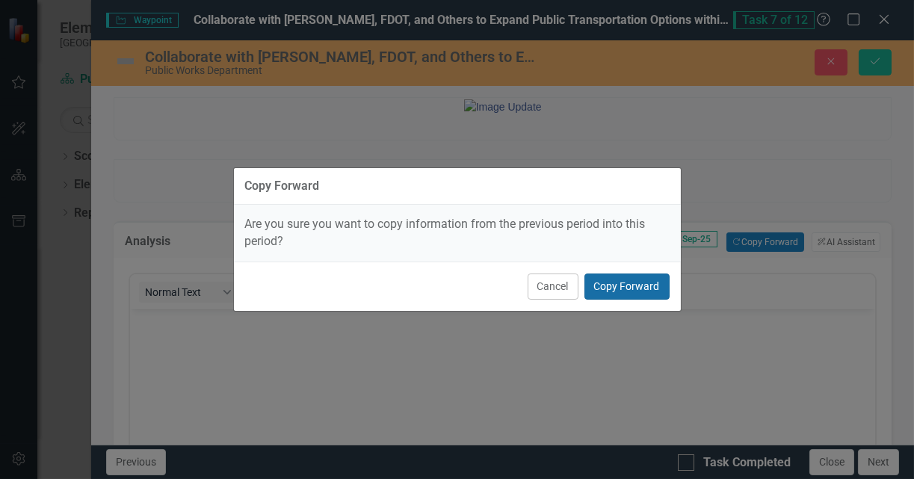
click at [601, 291] on button "Copy Forward" at bounding box center [626, 286] width 85 height 26
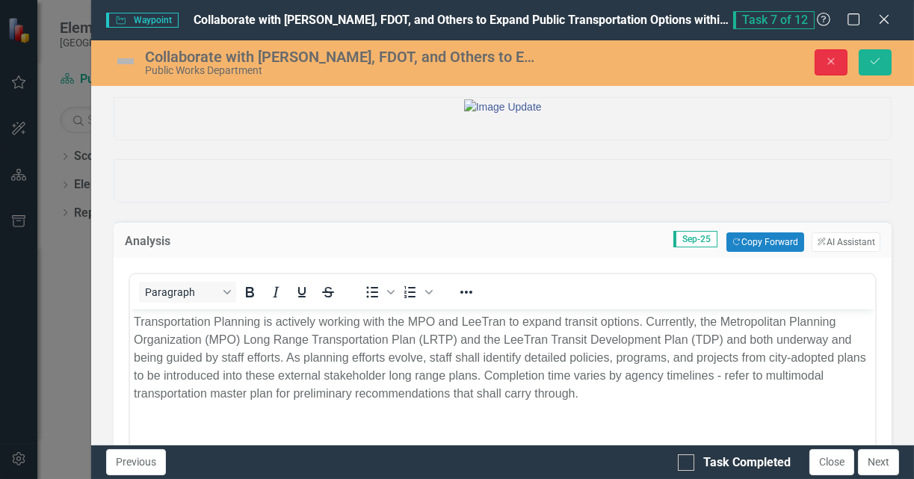
click at [828, 69] on button "Close" at bounding box center [830, 62] width 33 height 26
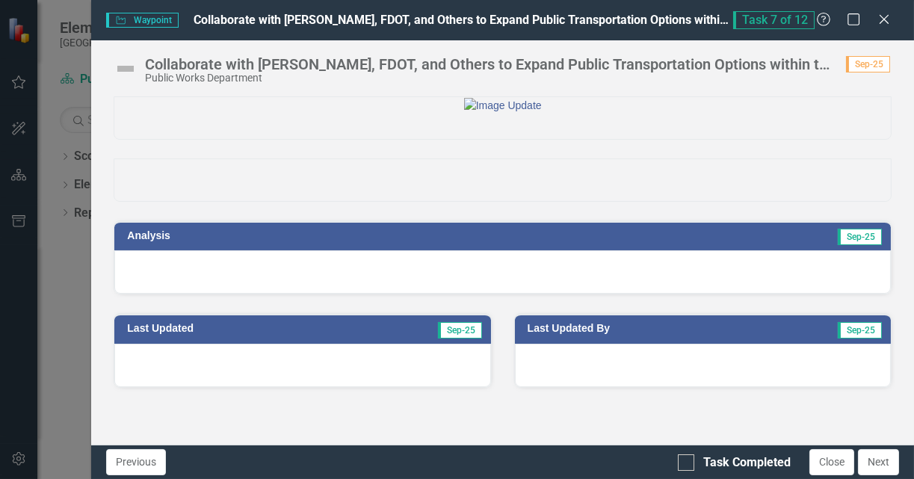
scroll to position [34, 0]
click at [884, 19] on icon at bounding box center [883, 18] width 11 height 11
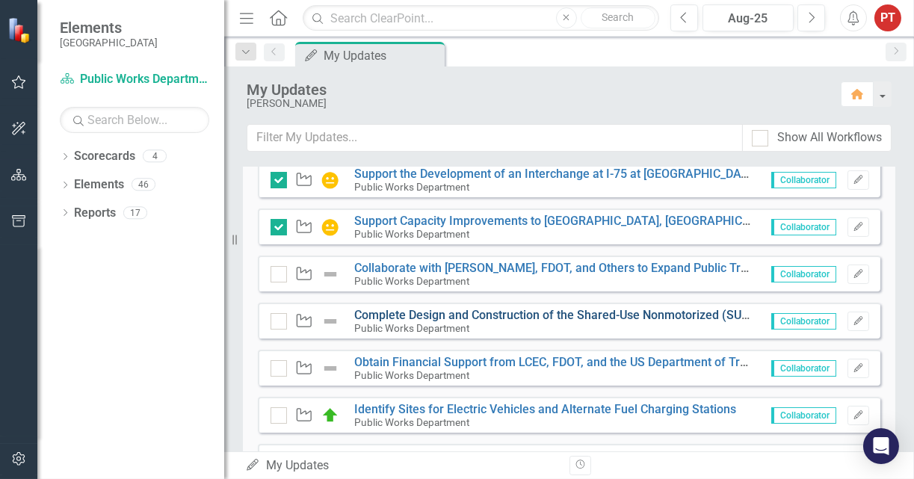
scroll to position [560, 0]
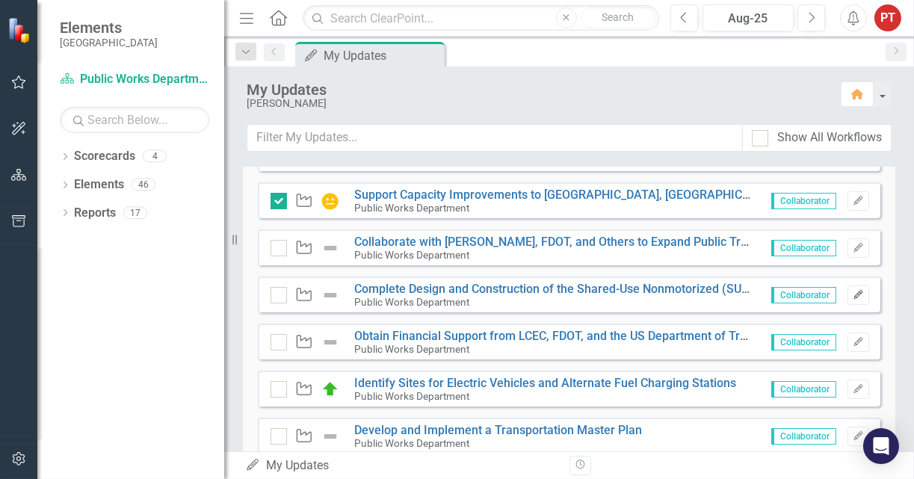
click at [852, 294] on icon "Edit" at bounding box center [857, 295] width 11 height 9
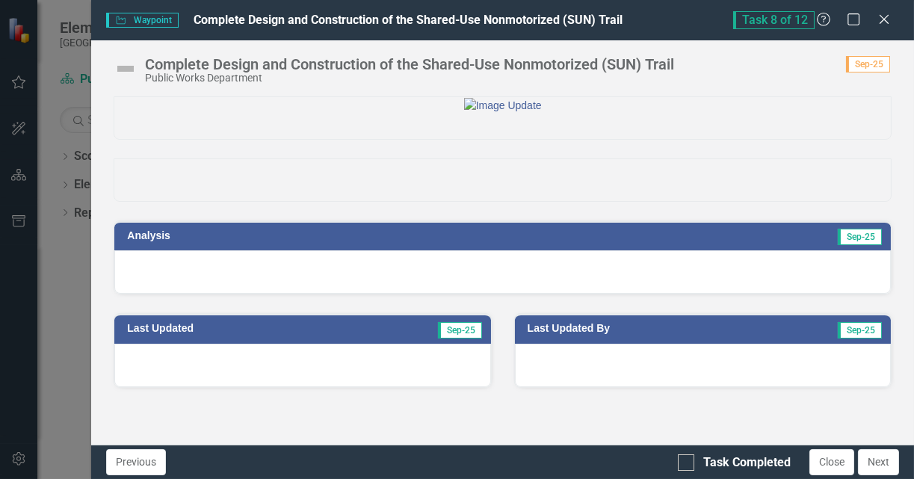
click at [626, 294] on div at bounding box center [502, 271] width 776 height 43
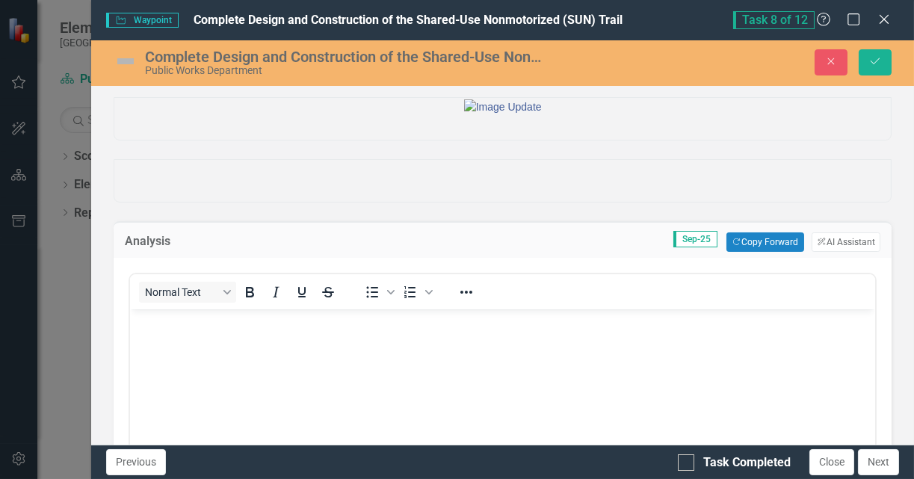
scroll to position [0, 0]
click at [731, 252] on button "Copy Forward Copy Forward" at bounding box center [764, 241] width 77 height 19
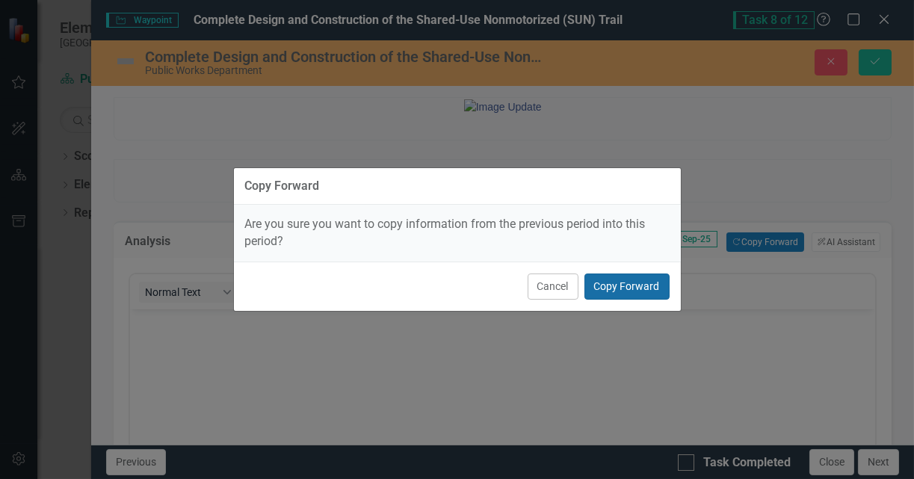
click at [614, 288] on button "Copy Forward" at bounding box center [626, 286] width 85 height 26
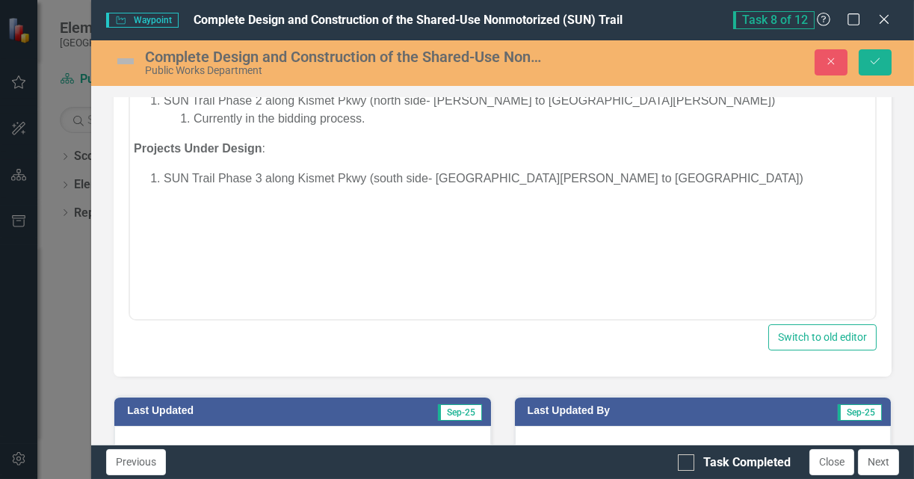
scroll to position [224, 0]
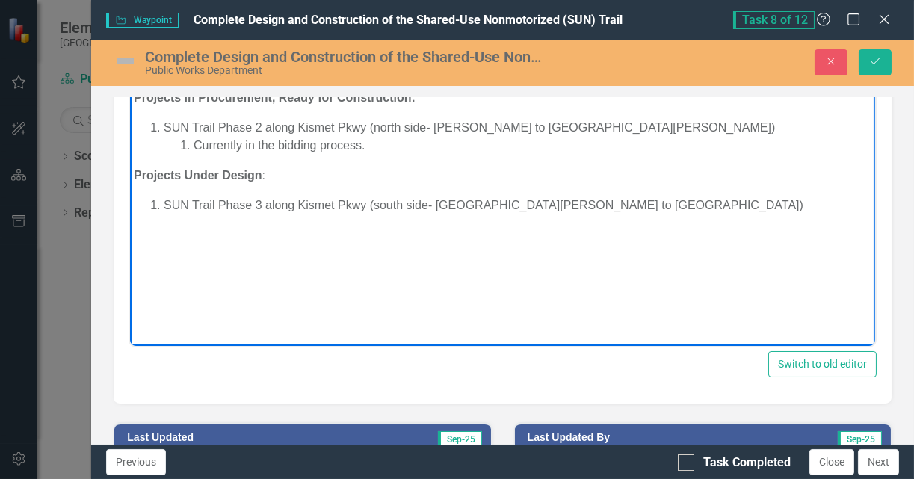
drag, startPoint x: 376, startPoint y: 147, endPoint x: 339, endPoint y: 152, distance: 37.7
click at [339, 152] on li "Currently in the bidding process." at bounding box center [532, 146] width 678 height 18
click at [260, 141] on li "Currently in the bidding process." at bounding box center [532, 146] width 678 height 18
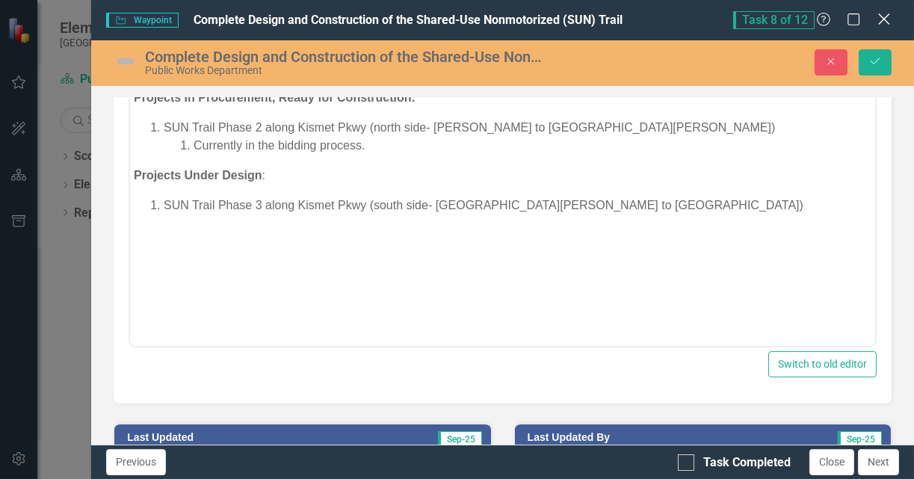
click at [881, 14] on icon "Close" at bounding box center [883, 19] width 19 height 14
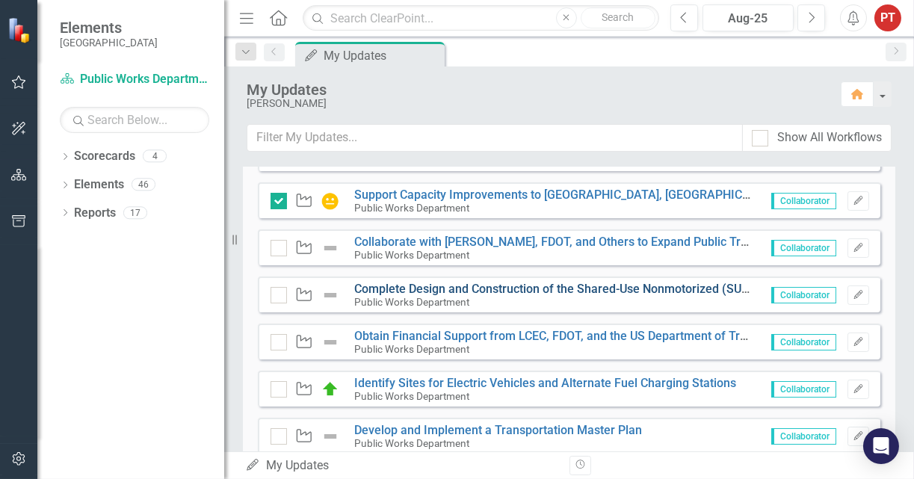
click at [478, 287] on link "Complete Design and Construction of the Shared-Use Nonmotorized (SUN) Trail" at bounding box center [567, 289] width 427 height 14
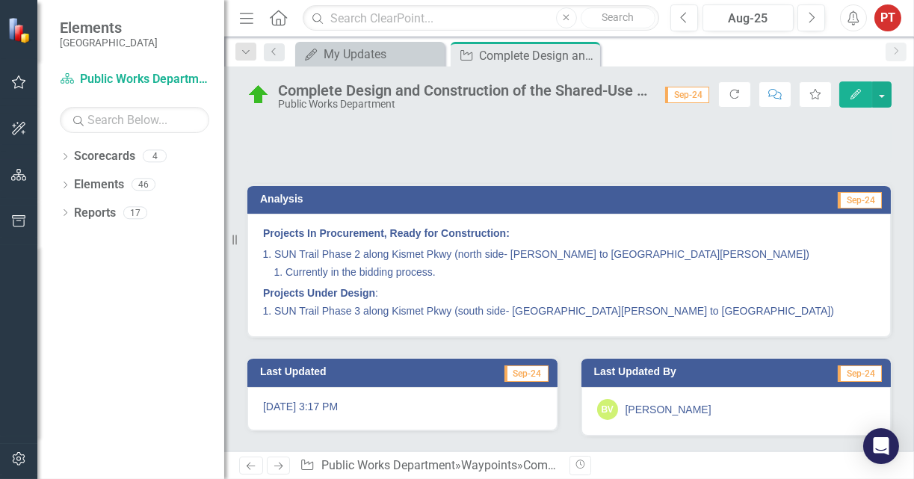
scroll to position [137, 0]
click at [586, 55] on icon at bounding box center [586, 56] width 8 height 8
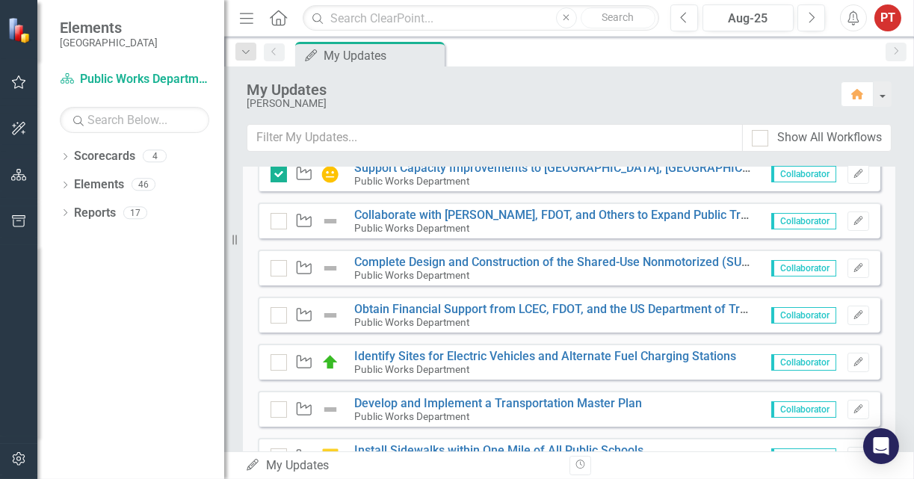
scroll to position [560, 0]
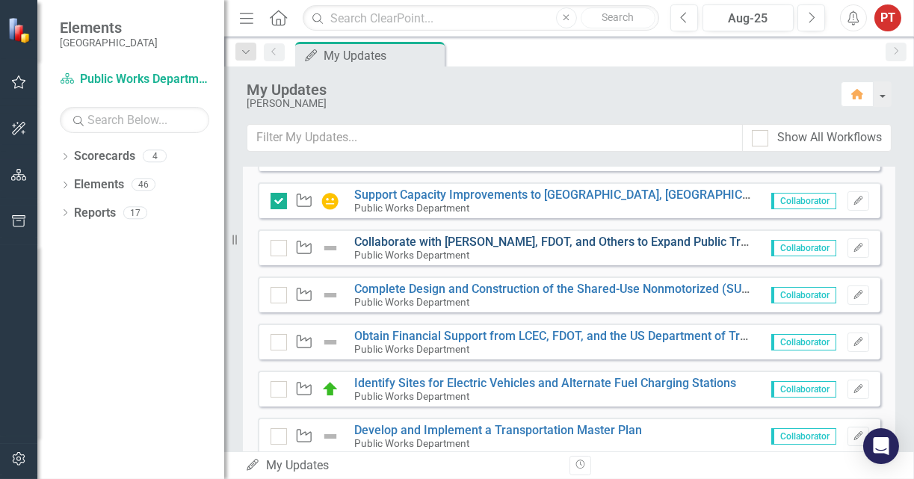
click at [506, 236] on link "Collaborate with [PERSON_NAME], FDOT, and Others to Expand Public Transportatio…" at bounding box center [642, 242] width 577 height 14
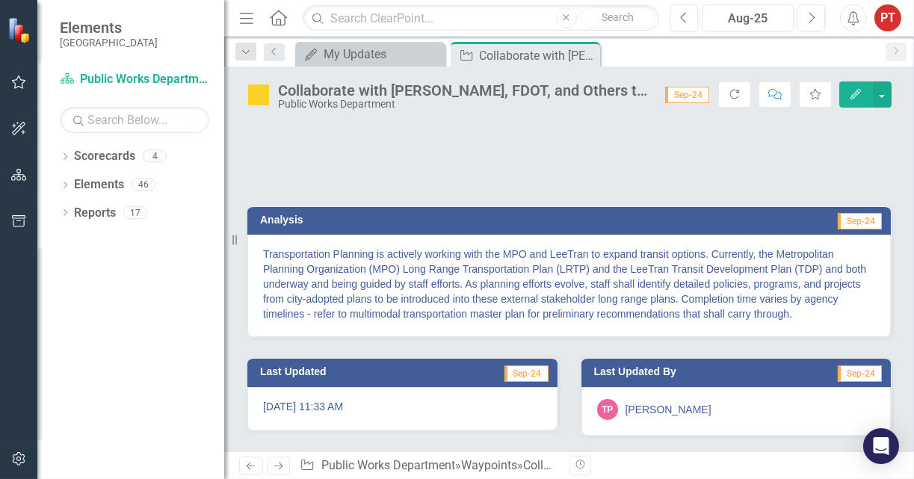
scroll to position [116, 0]
click at [588, 53] on icon "Close" at bounding box center [585, 55] width 15 height 12
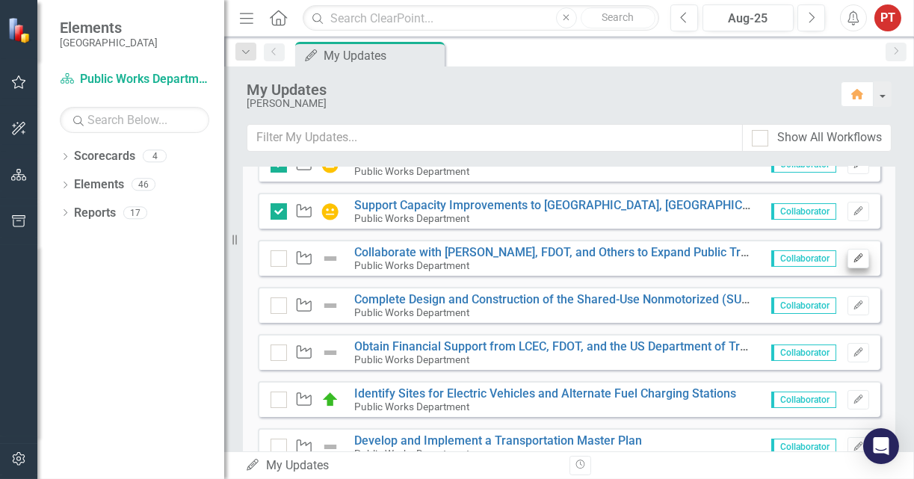
scroll to position [560, 0]
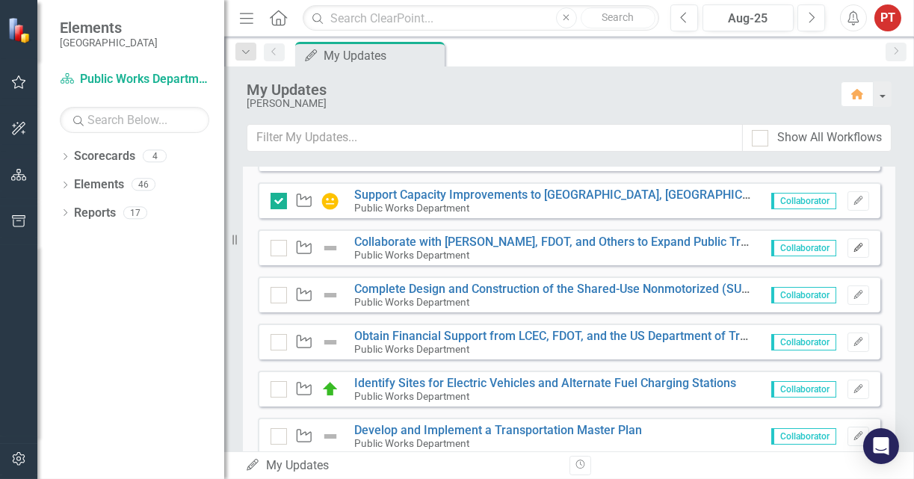
click at [852, 249] on icon "Edit" at bounding box center [857, 248] width 11 height 9
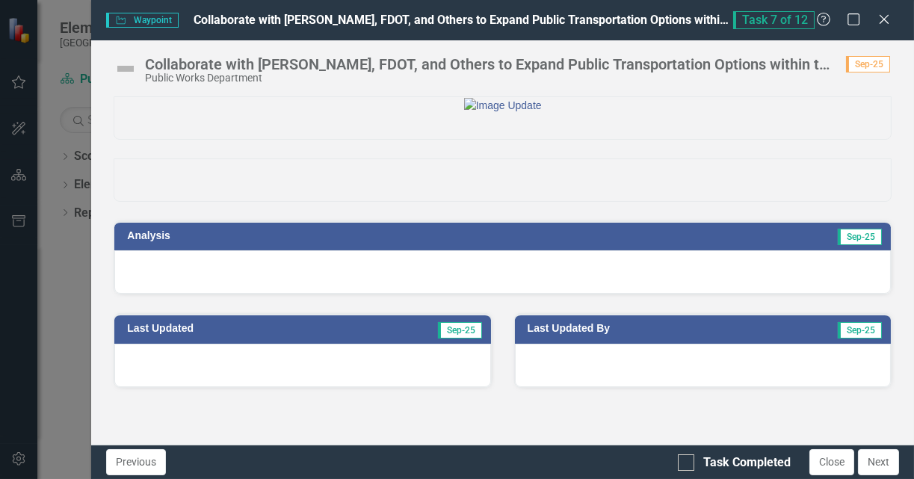
click at [766, 294] on div at bounding box center [502, 271] width 776 height 43
click at [765, 294] on div at bounding box center [502, 271] width 776 height 43
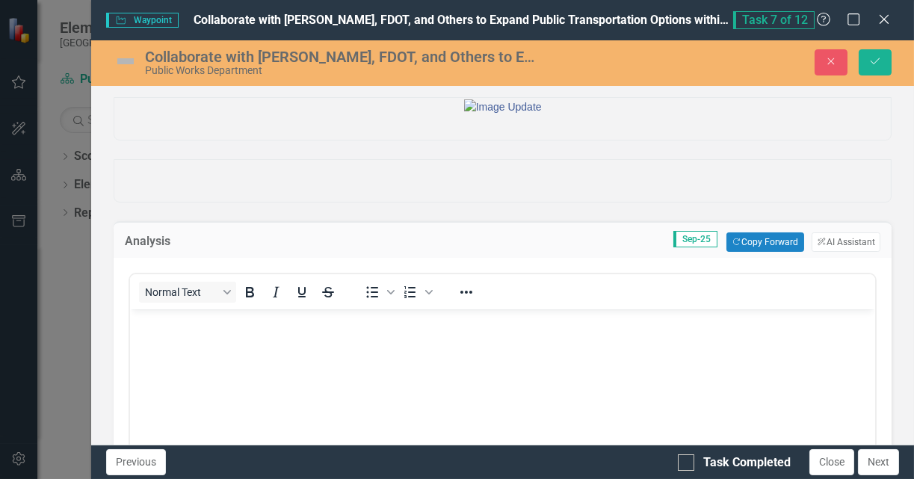
scroll to position [0, 0]
click at [752, 252] on button "Copy Forward Copy Forward" at bounding box center [764, 241] width 77 height 19
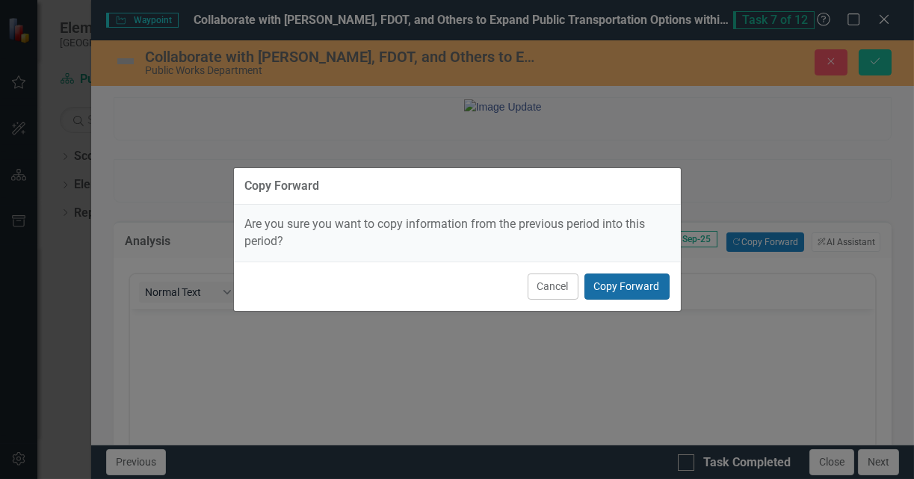
click at [619, 281] on button "Copy Forward" at bounding box center [626, 286] width 85 height 26
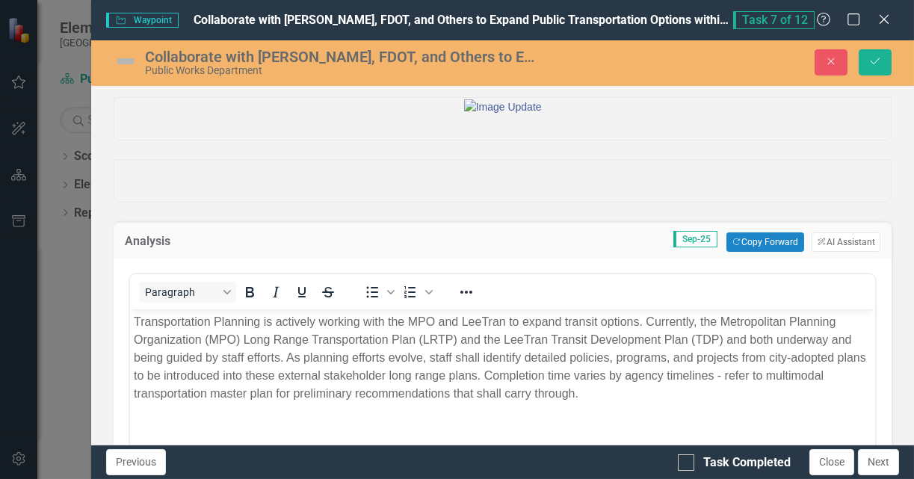
click at [124, 61] on img at bounding box center [126, 61] width 24 height 24
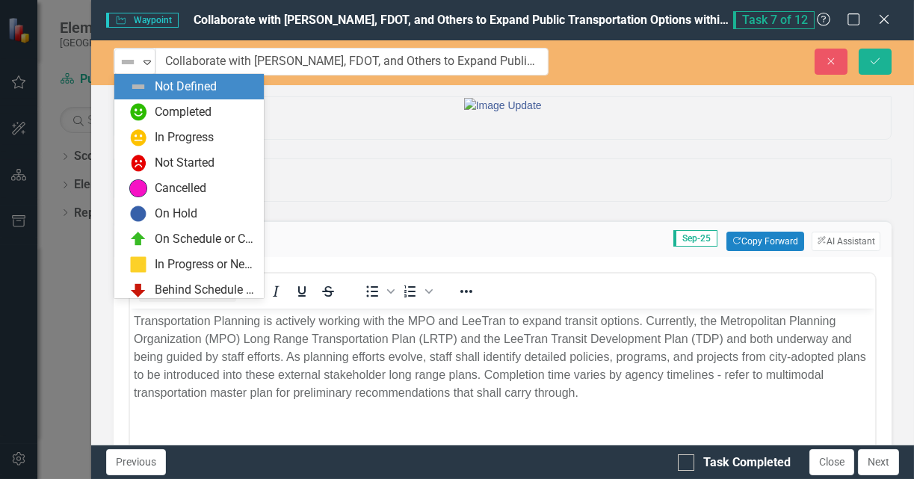
click at [124, 61] on img at bounding box center [128, 62] width 18 height 18
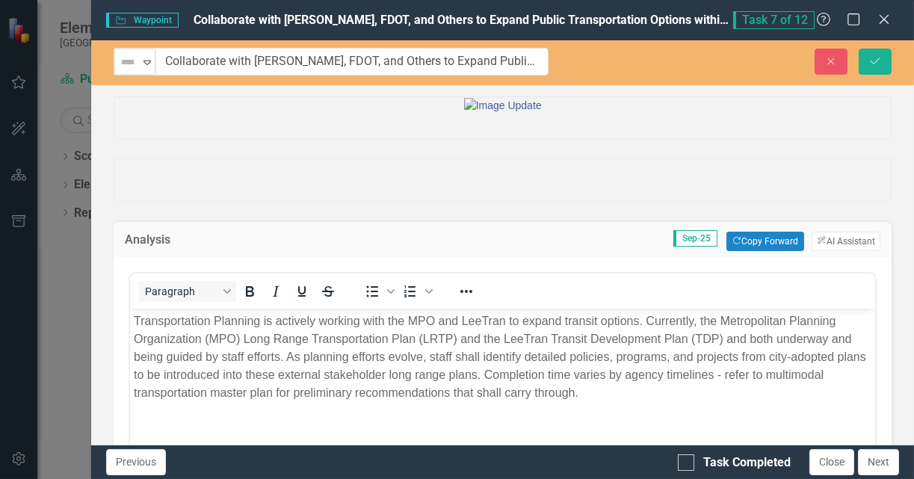
click at [332, 113] on div at bounding box center [502, 105] width 776 height 16
click at [828, 60] on icon "Close" at bounding box center [830, 61] width 13 height 10
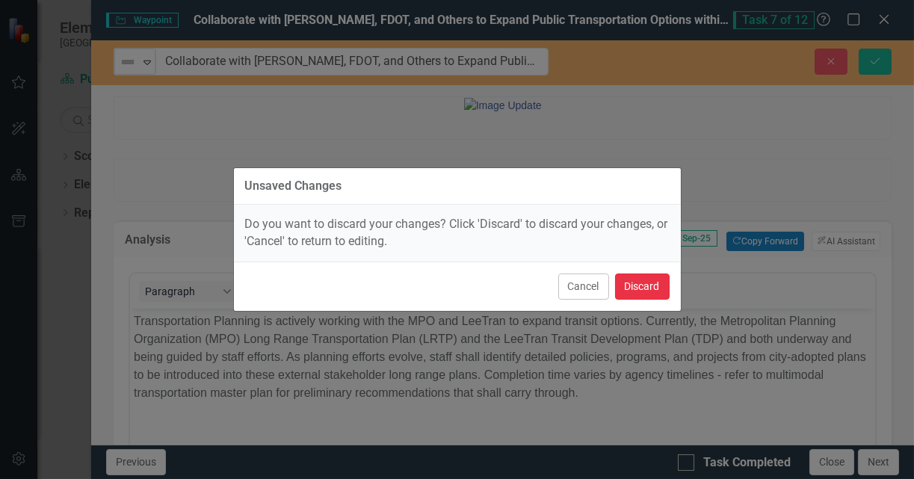
click at [645, 281] on button "Discard" at bounding box center [642, 286] width 55 height 26
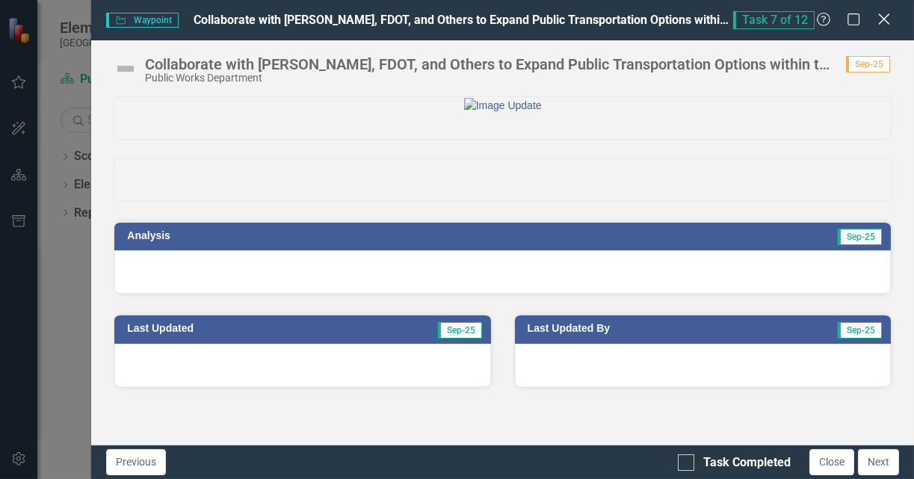
click at [881, 25] on icon "Close" at bounding box center [883, 19] width 19 height 14
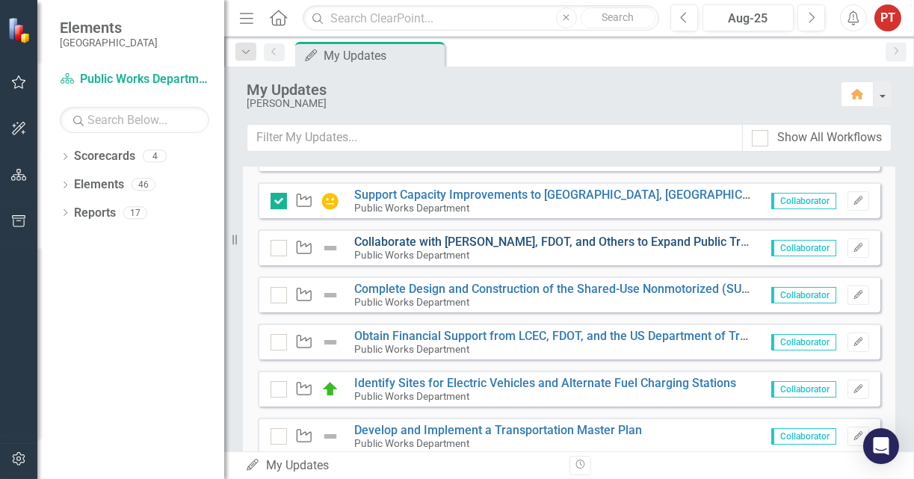
click at [583, 242] on link "Collaborate with [PERSON_NAME], FDOT, and Others to Expand Public Transportatio…" at bounding box center [642, 242] width 577 height 14
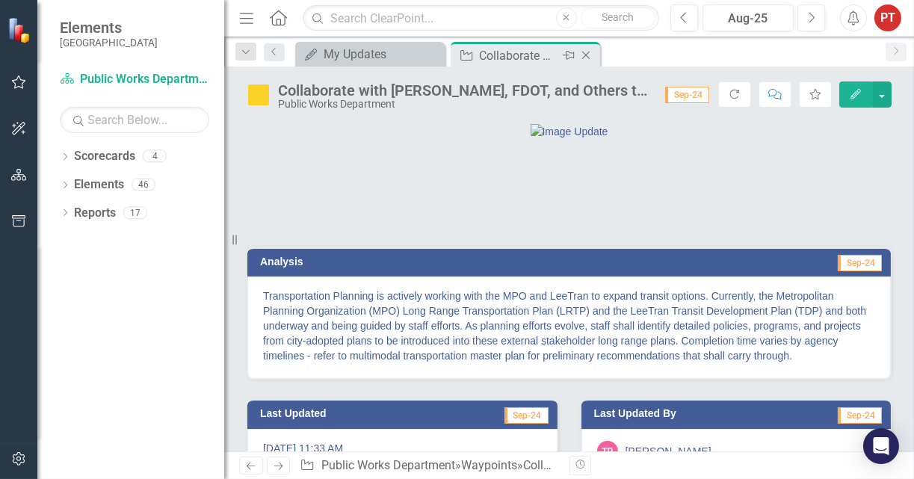
click at [588, 55] on icon "Close" at bounding box center [585, 55] width 15 height 12
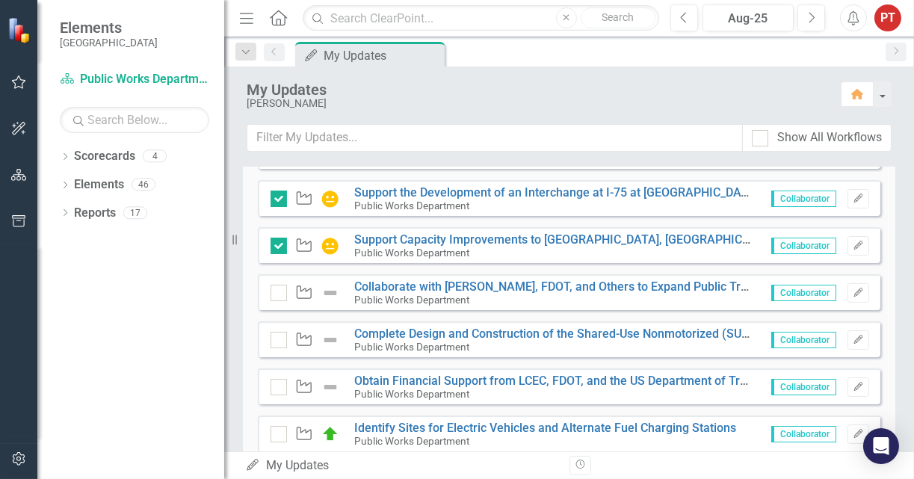
scroll to position [560, 0]
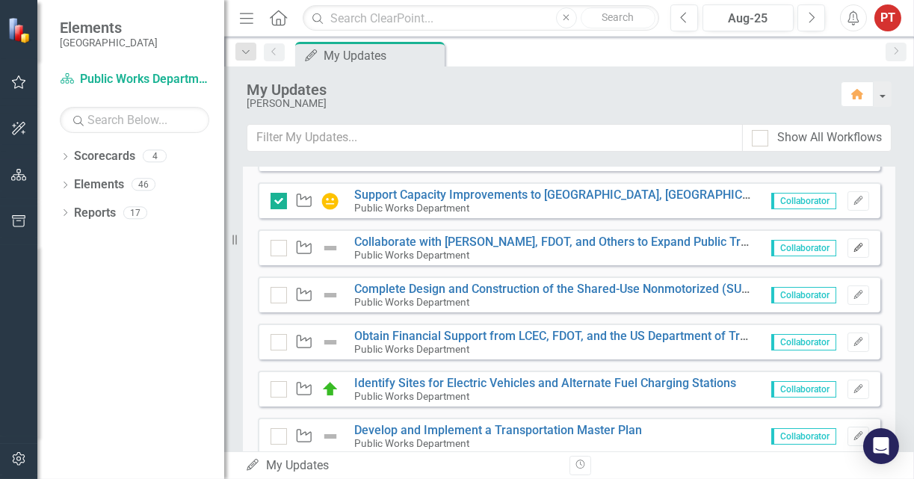
click at [852, 247] on icon "Edit" at bounding box center [857, 248] width 11 height 9
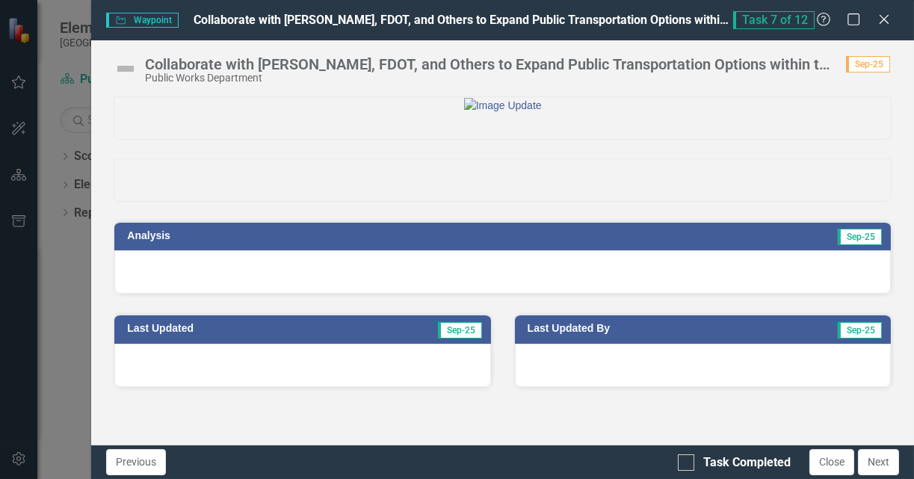
click at [127, 71] on img at bounding box center [126, 69] width 24 height 24
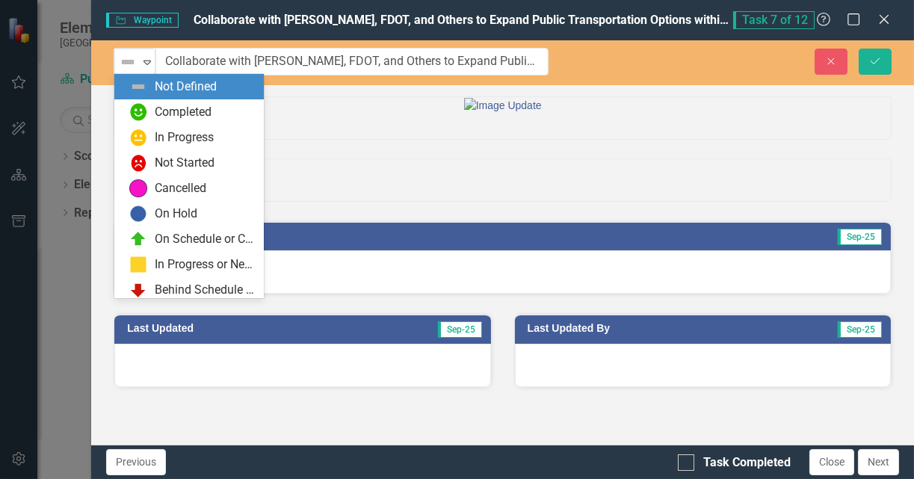
click at [127, 71] on div "Not Defined" at bounding box center [128, 62] width 22 height 21
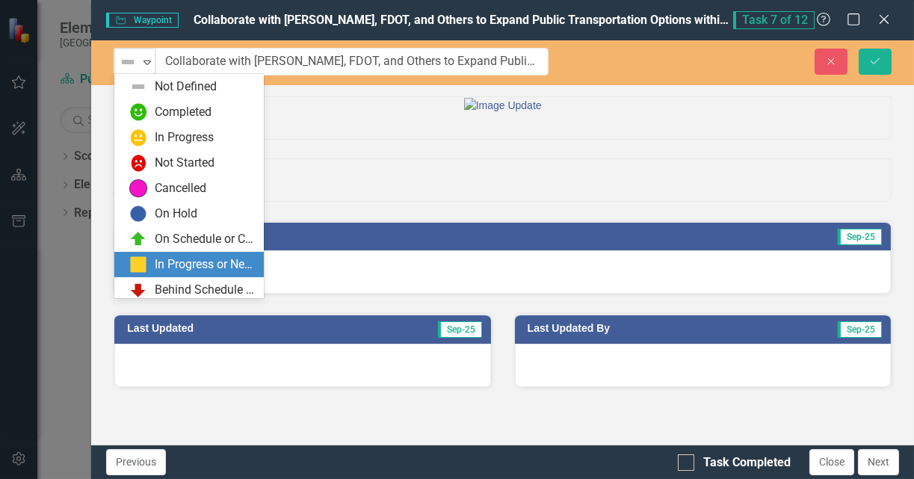
click at [173, 271] on div "In Progress or Needs Work" at bounding box center [205, 264] width 100 height 17
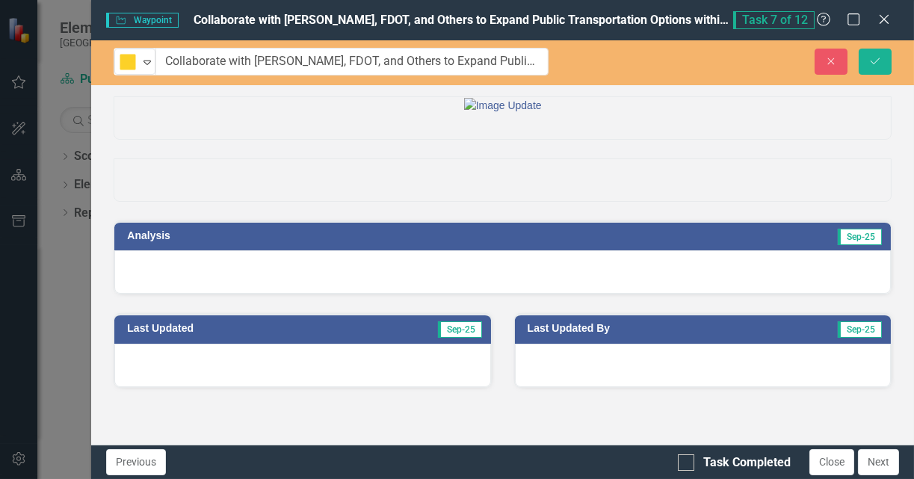
scroll to position [33, 0]
click at [356, 294] on div at bounding box center [502, 271] width 776 height 43
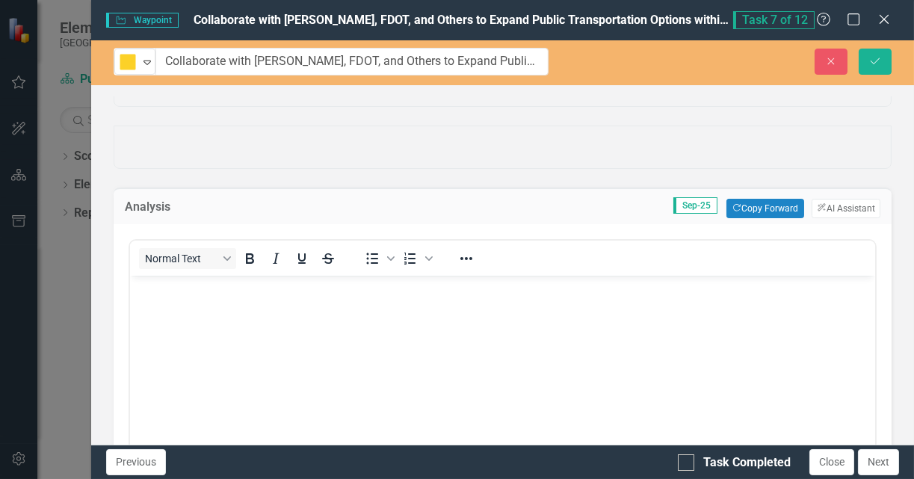
scroll to position [0, 0]
click at [747, 218] on button "Copy Forward Copy Forward" at bounding box center [764, 208] width 77 height 19
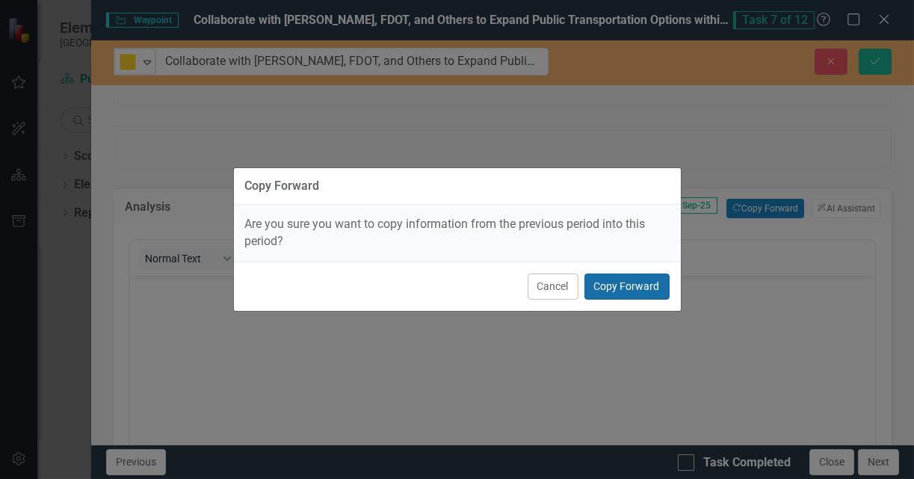
click at [643, 291] on button "Copy Forward" at bounding box center [626, 286] width 85 height 26
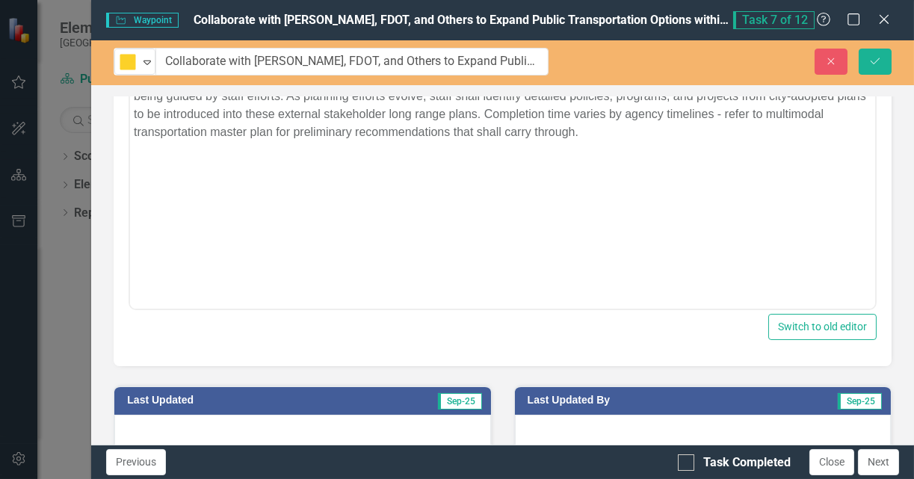
scroll to position [365, 0]
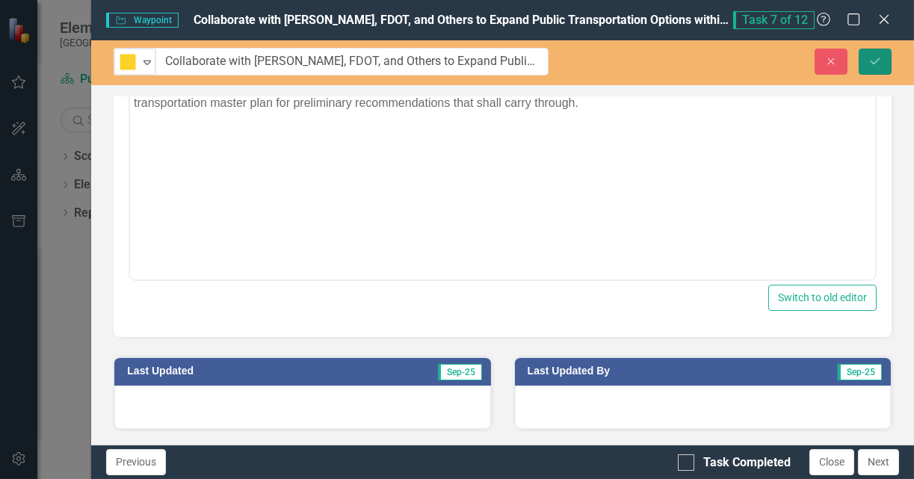
click at [873, 65] on button "Save" at bounding box center [874, 62] width 33 height 26
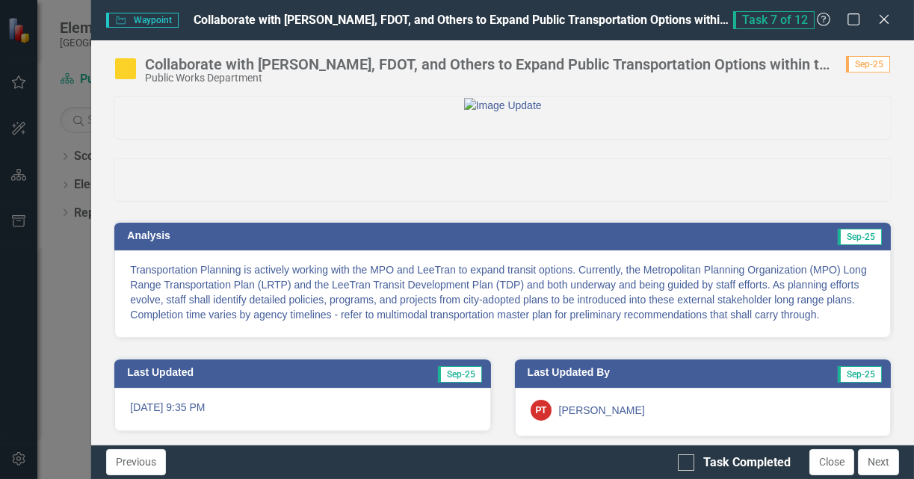
scroll to position [82, 0]
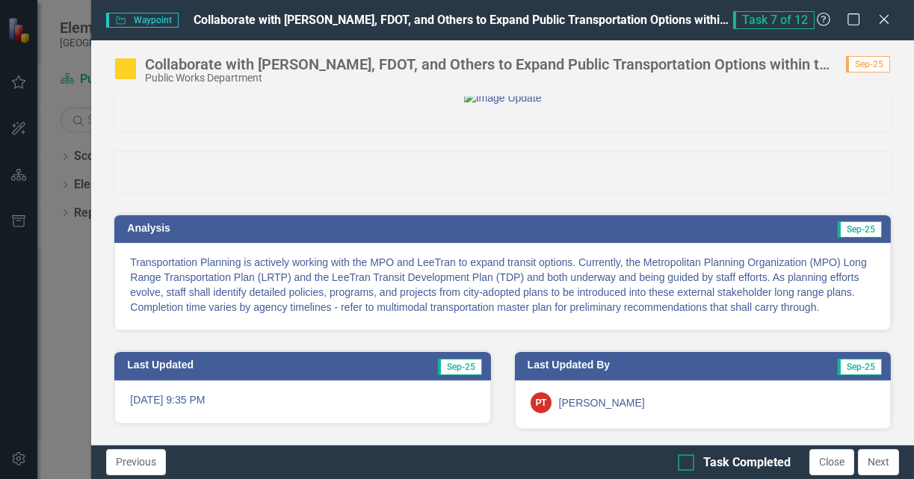
click at [686, 461] on input "Task Completed" at bounding box center [683, 459] width 10 height 10
checkbox input "true"
click at [877, 463] on button "Next" at bounding box center [878, 462] width 41 height 26
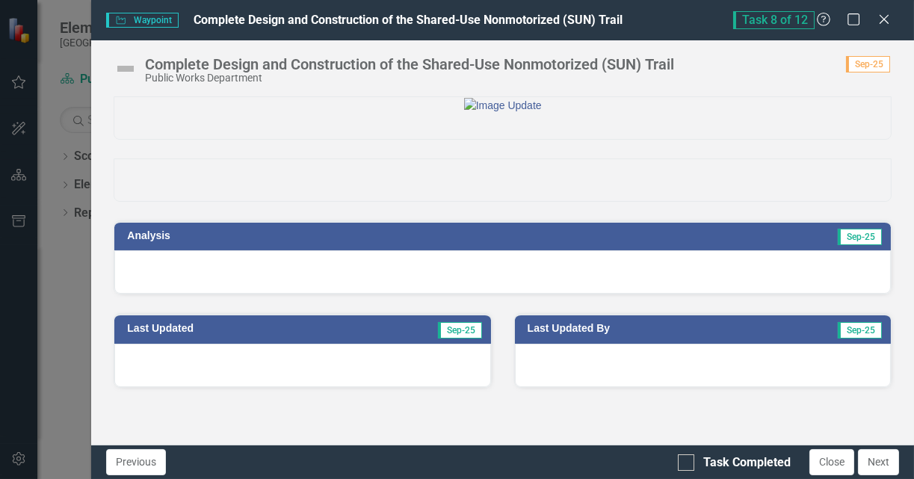
checkbox input "true"
click at [881, 23] on icon "Close" at bounding box center [883, 19] width 19 height 14
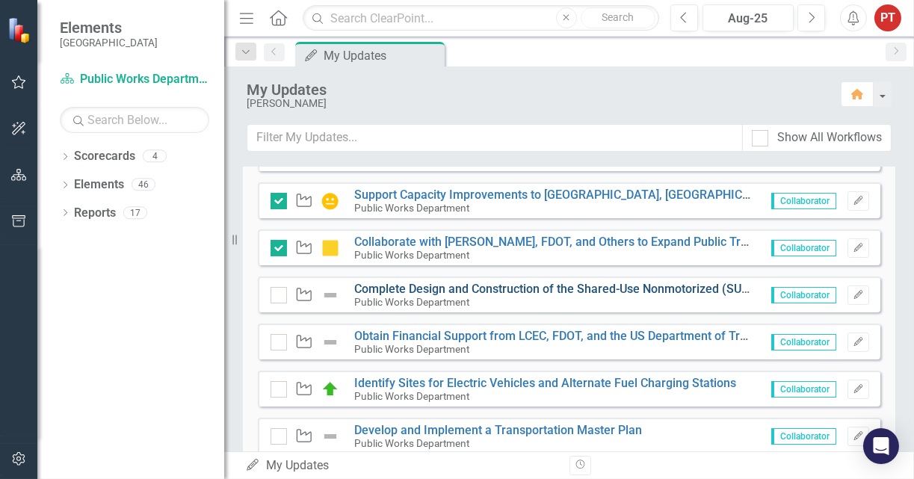
click at [486, 286] on link "Complete Design and Construction of the Shared-Use Nonmotorized (SUN) Trail" at bounding box center [567, 289] width 427 height 14
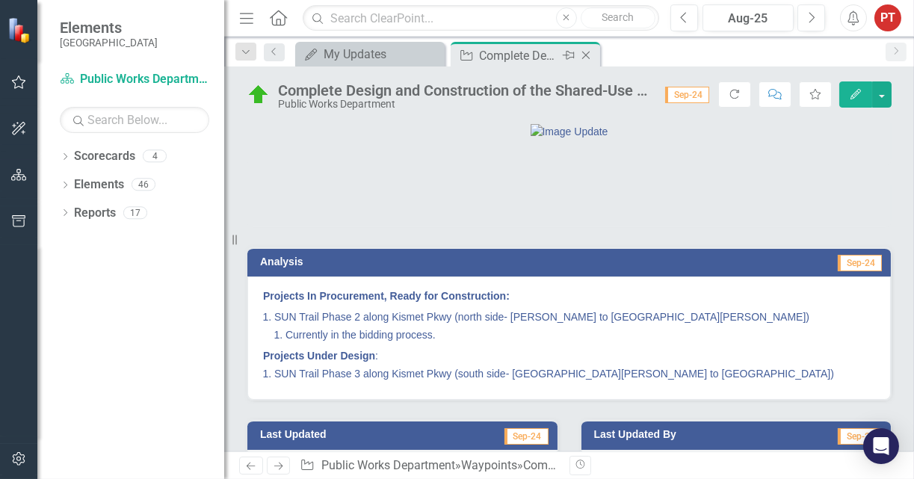
click at [587, 51] on icon "Close" at bounding box center [585, 55] width 15 height 12
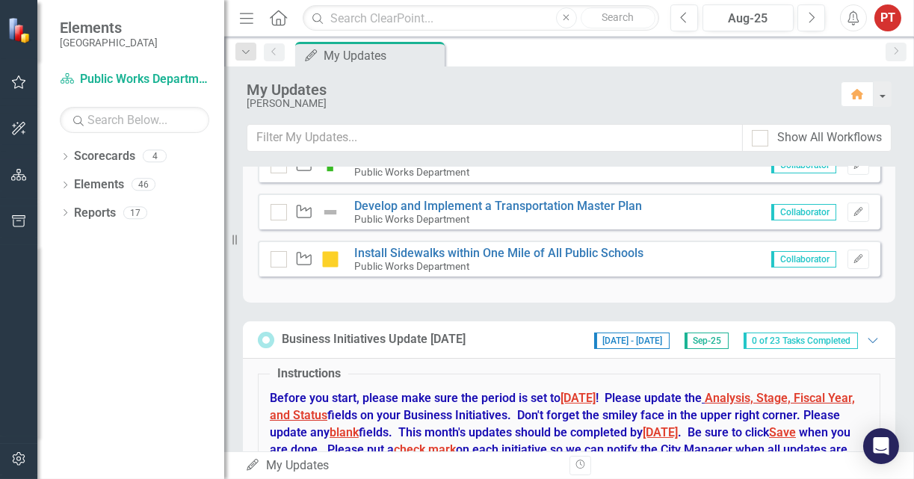
scroll to position [672, 0]
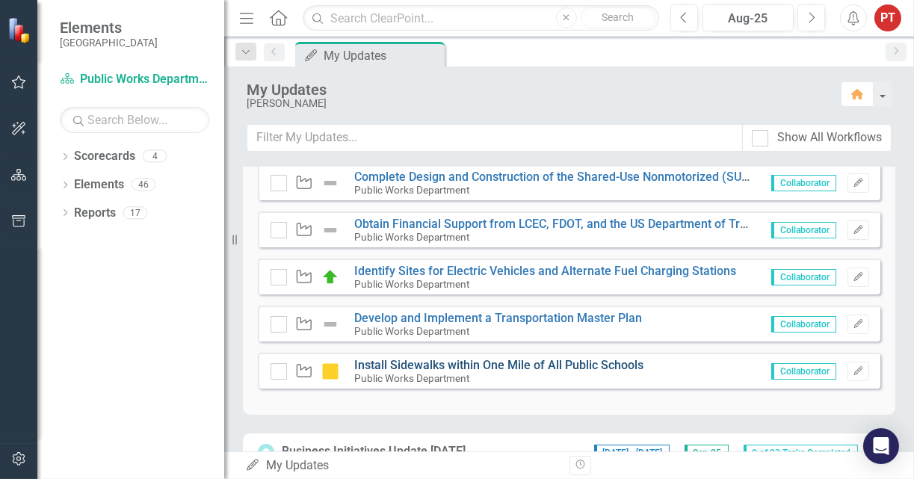
click at [459, 361] on link "Install Sidewalks within One Mile of All Public Schools" at bounding box center [498, 365] width 289 height 14
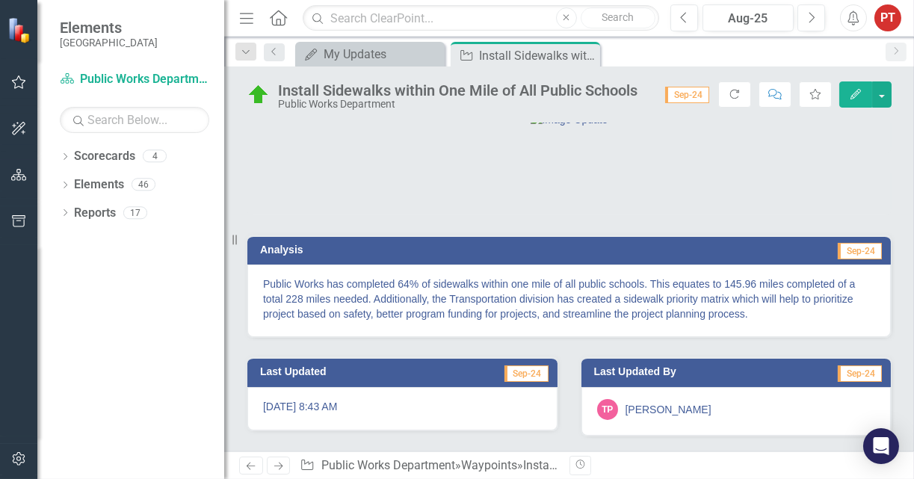
scroll to position [86, 0]
click at [583, 57] on icon at bounding box center [586, 56] width 8 height 8
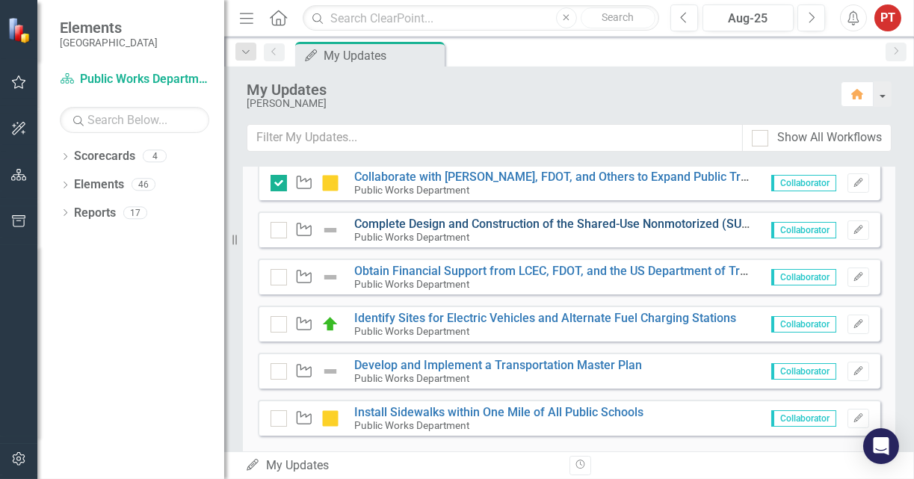
scroll to position [600, 0]
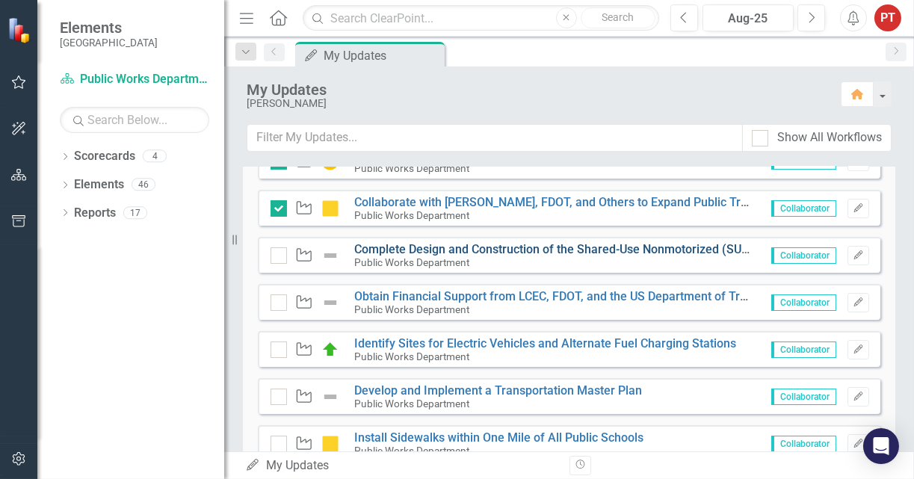
click at [500, 247] on link "Complete Design and Construction of the Shared-Use Nonmotorized (SUN) Trail" at bounding box center [567, 249] width 427 height 14
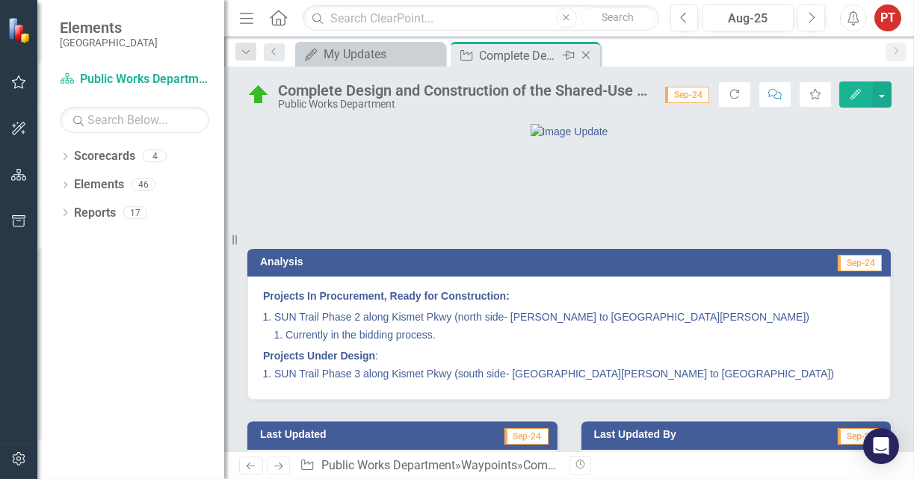
click at [585, 54] on icon at bounding box center [586, 56] width 8 height 8
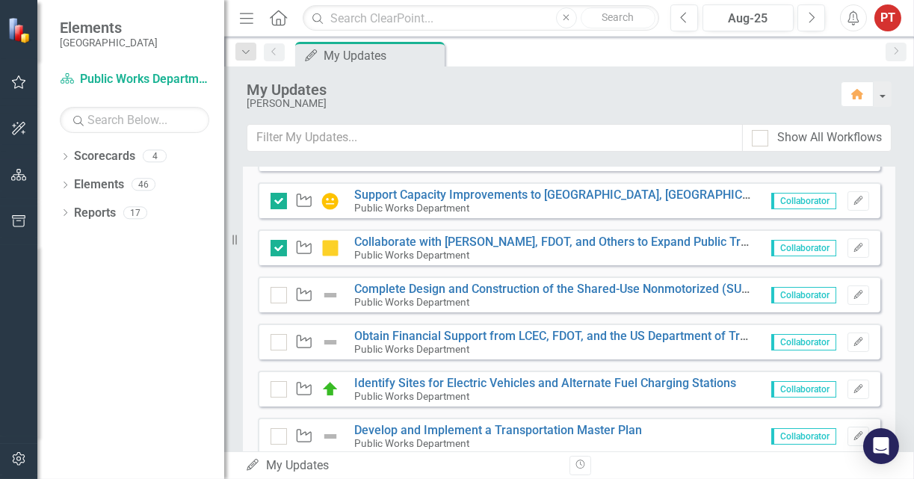
scroll to position [672, 0]
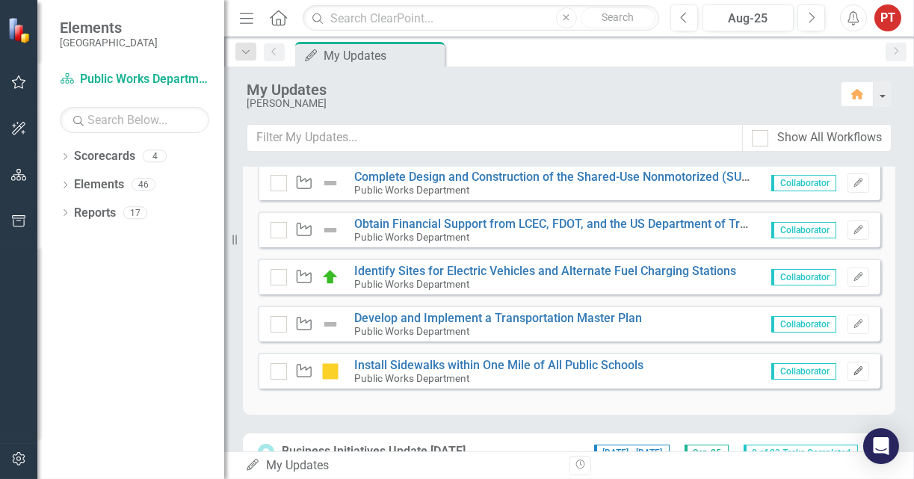
click at [853, 371] on icon "button" at bounding box center [857, 370] width 9 height 9
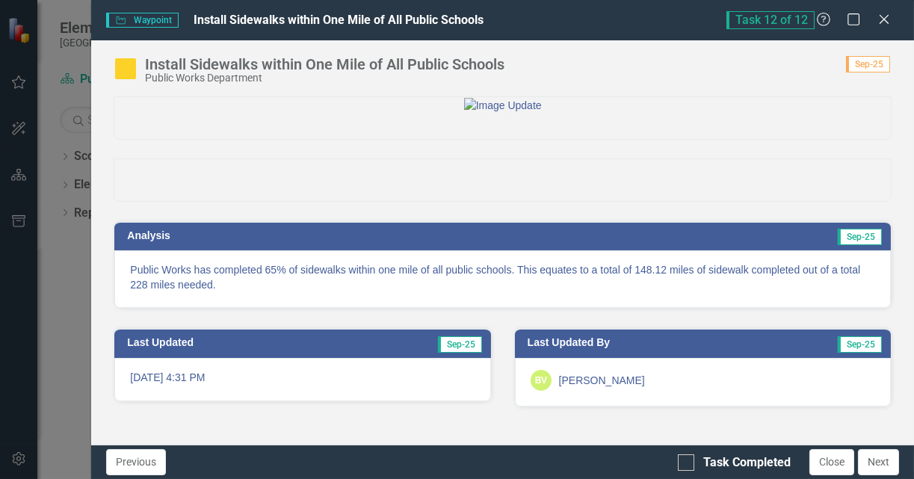
scroll to position [52, 0]
click at [881, 21] on icon "Close" at bounding box center [883, 19] width 19 height 14
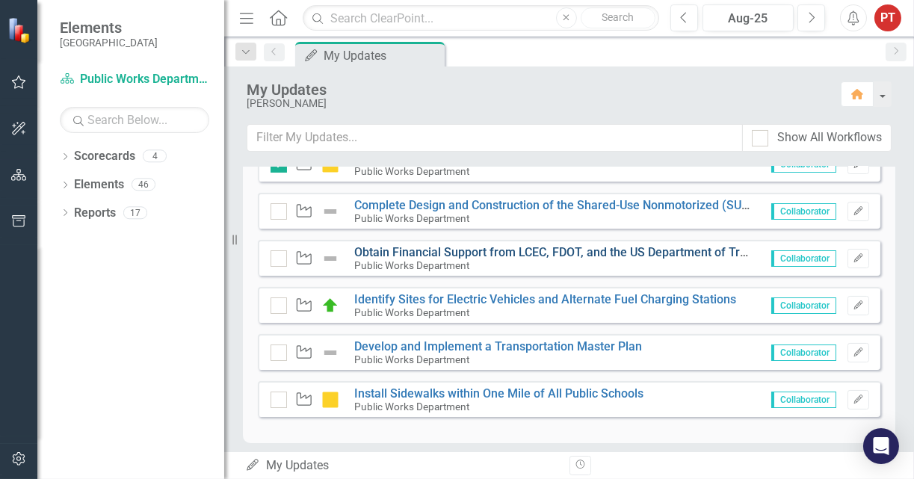
scroll to position [672, 0]
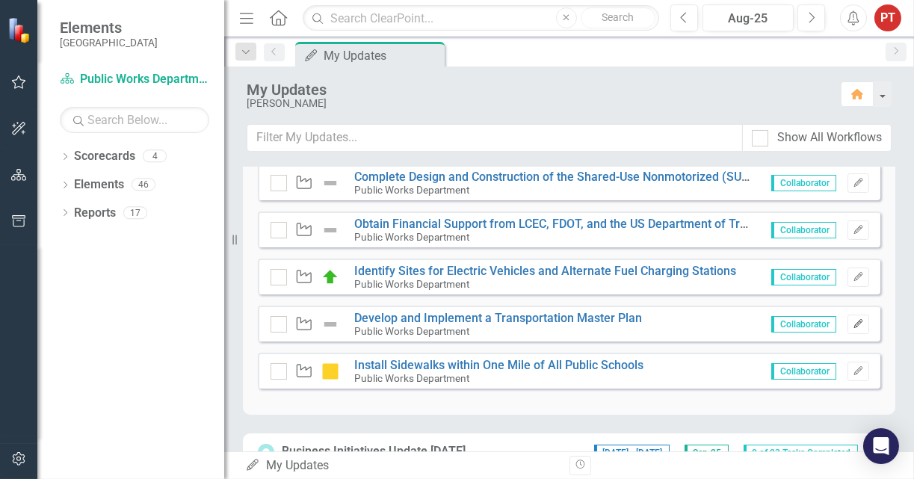
click at [853, 323] on icon "button" at bounding box center [857, 323] width 9 height 9
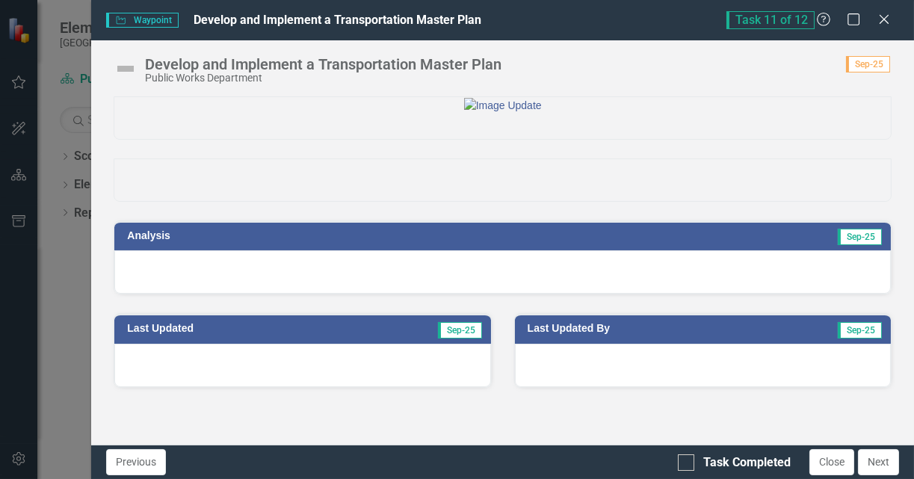
click at [873, 25] on div "Task 11 of 12 Help Maximize Close" at bounding box center [812, 20] width 173 height 18
click at [882, 22] on icon "Close" at bounding box center [883, 19] width 19 height 14
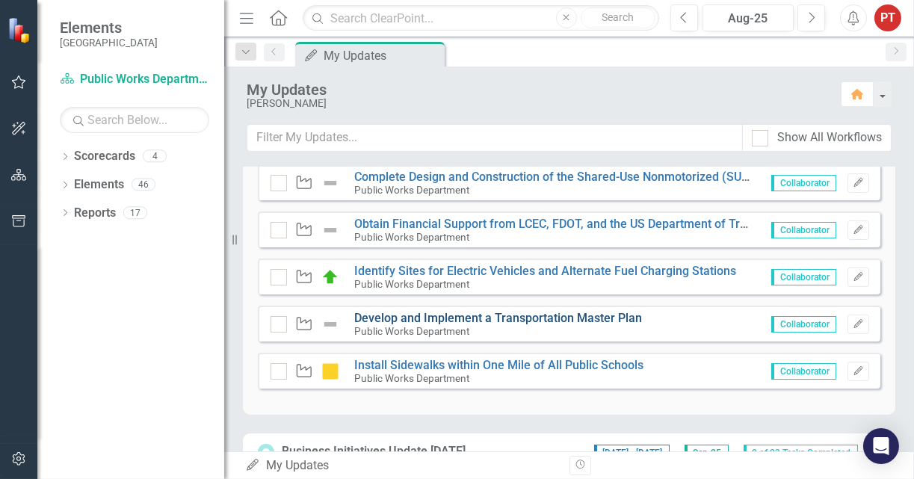
click at [565, 314] on link "Develop and Implement a Transportation Master Plan" at bounding box center [498, 318] width 288 height 14
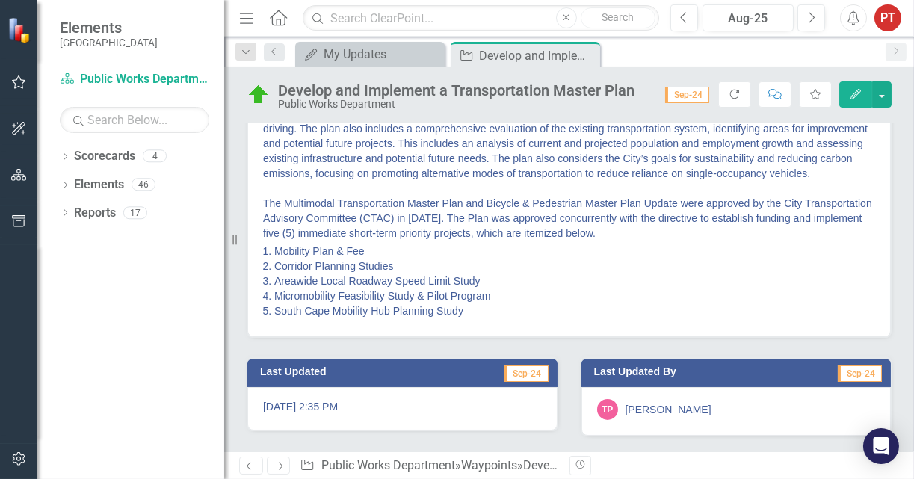
scroll to position [403, 0]
click at [586, 54] on icon at bounding box center [586, 56] width 8 height 8
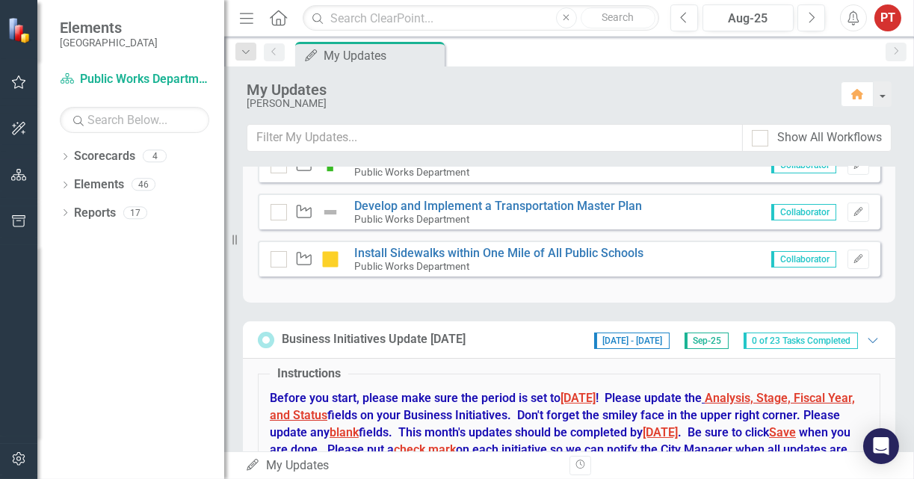
scroll to position [672, 0]
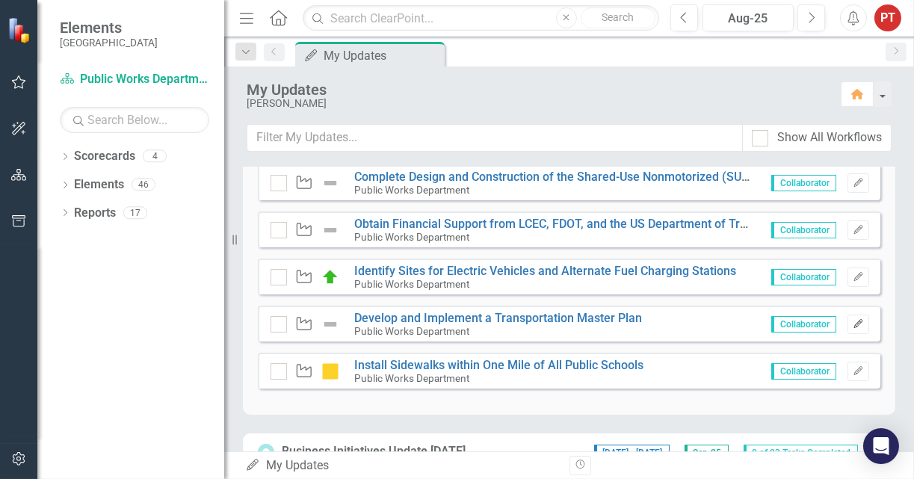
click at [852, 321] on icon "Edit" at bounding box center [857, 324] width 11 height 9
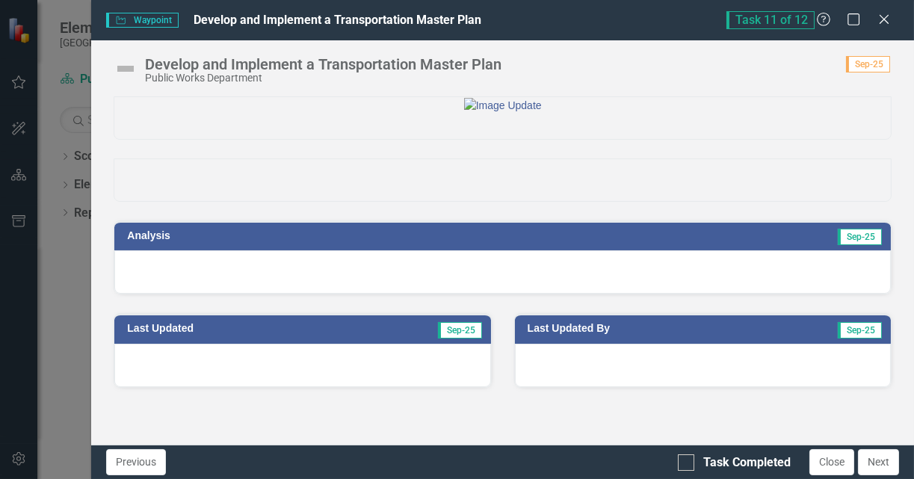
scroll to position [34, 0]
click at [673, 294] on div at bounding box center [502, 271] width 776 height 43
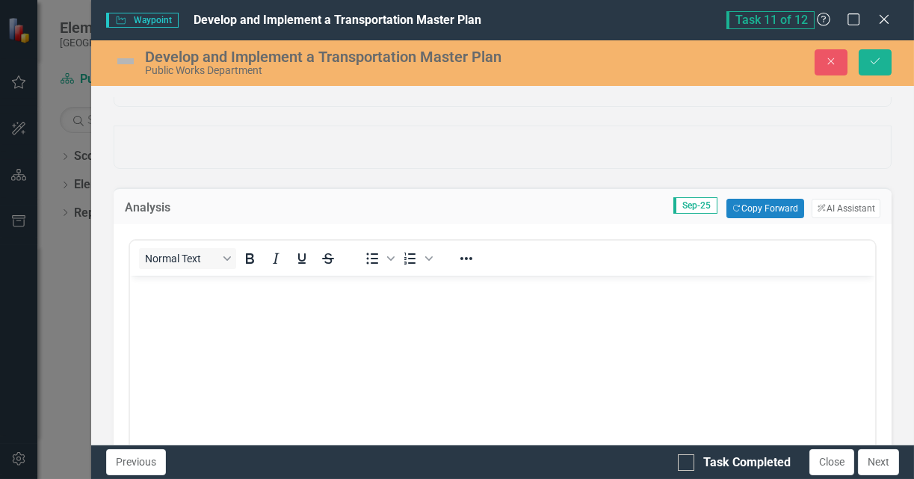
scroll to position [0, 0]
click at [751, 218] on button "Copy Forward Copy Forward" at bounding box center [764, 208] width 77 height 19
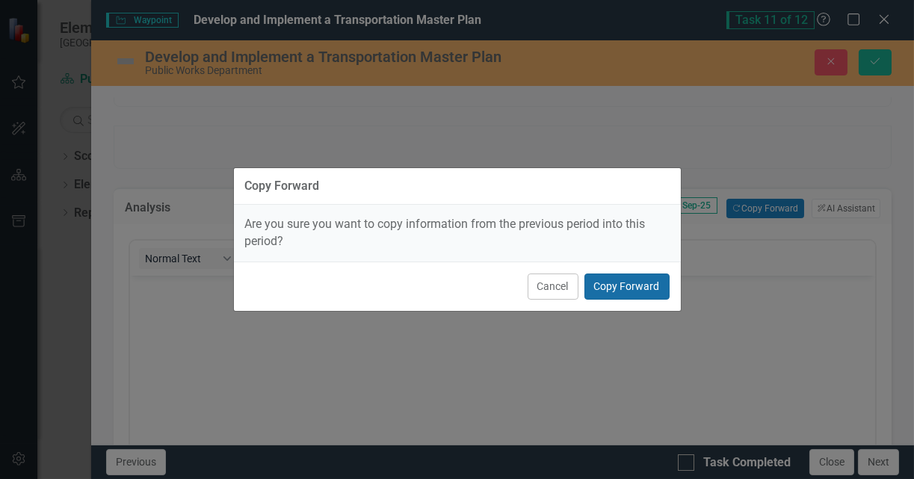
click at [630, 289] on button "Copy Forward" at bounding box center [626, 286] width 85 height 26
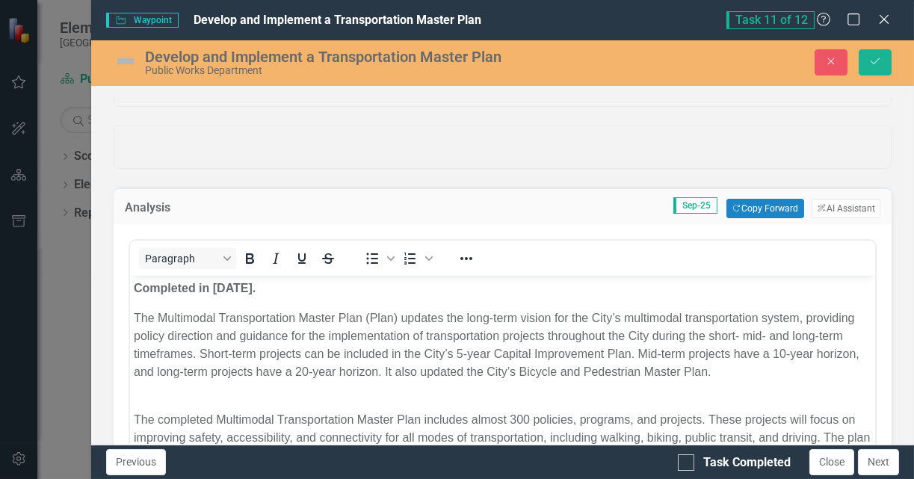
click at [792, 169] on div at bounding box center [502, 138] width 800 height 62
click at [803, 169] on div at bounding box center [503, 146] width 778 height 43
click at [817, 169] on div at bounding box center [502, 138] width 800 height 62
click at [819, 80] on div at bounding box center [502, 72] width 776 height 16
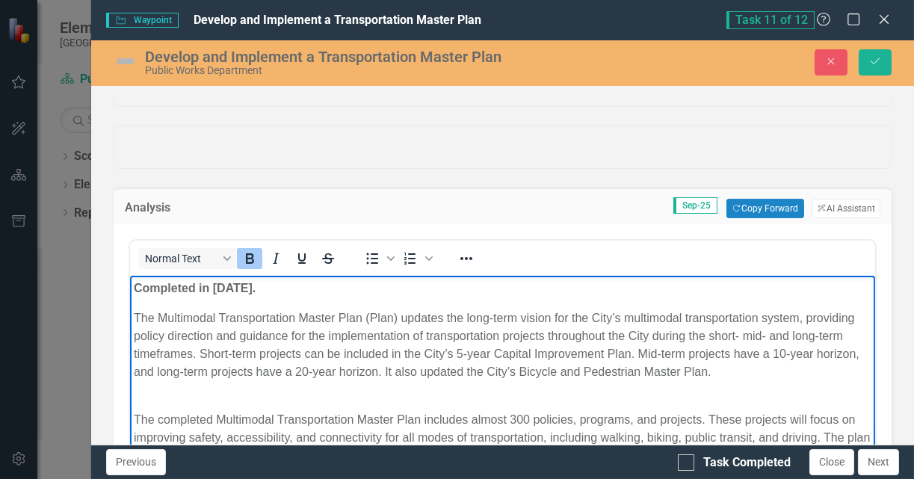
drag, startPoint x: 564, startPoint y: 289, endPoint x: 688, endPoint y: 293, distance: 124.1
click at [563, 289] on strong "Plan completed in March of 2024. Amendment #1 Traffic Data completed in 2025." at bounding box center [350, 288] width 432 height 13
click at [292, 293] on strong "Plan completed in March of 2024. Amendment #1 Traffic Data completed in FY 2025." at bounding box center [353, 288] width 438 height 13
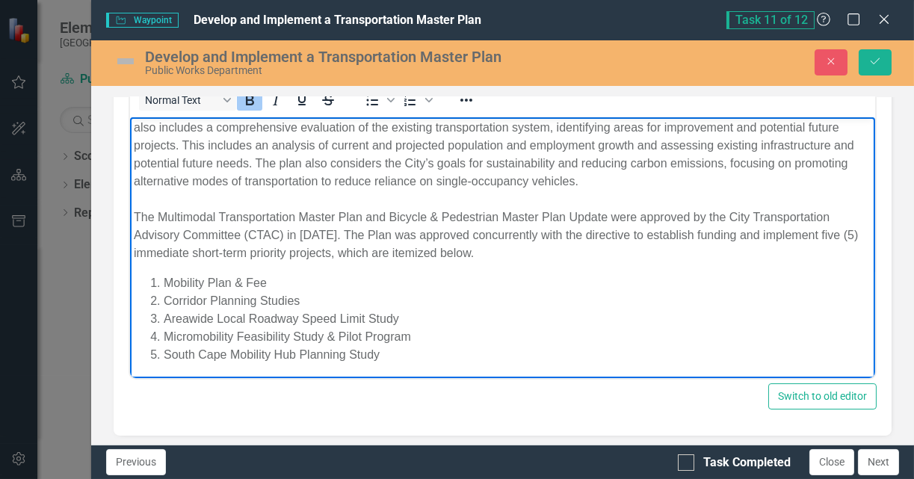
scroll to position [258, 0]
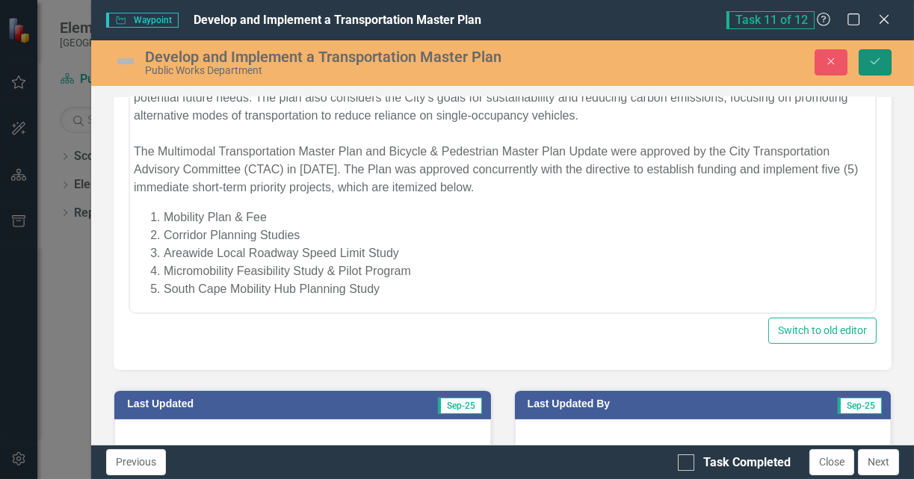
click at [885, 67] on button "Save" at bounding box center [874, 62] width 33 height 26
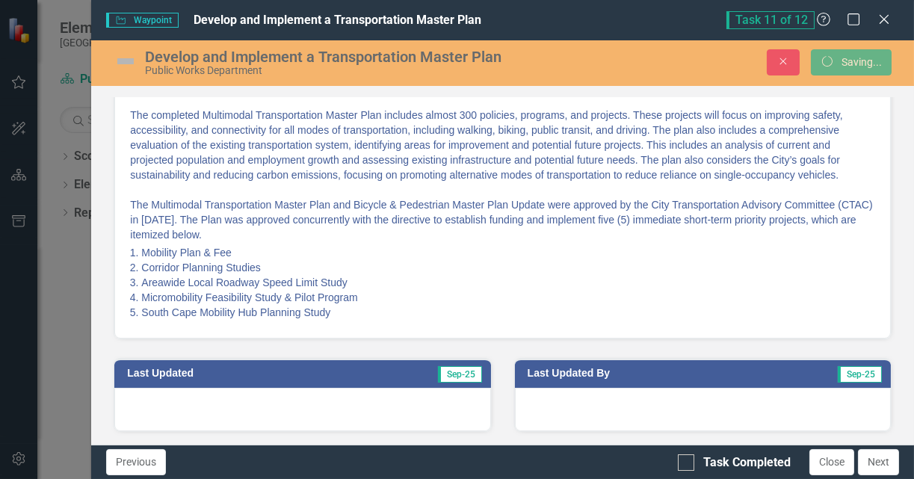
scroll to position [251, 0]
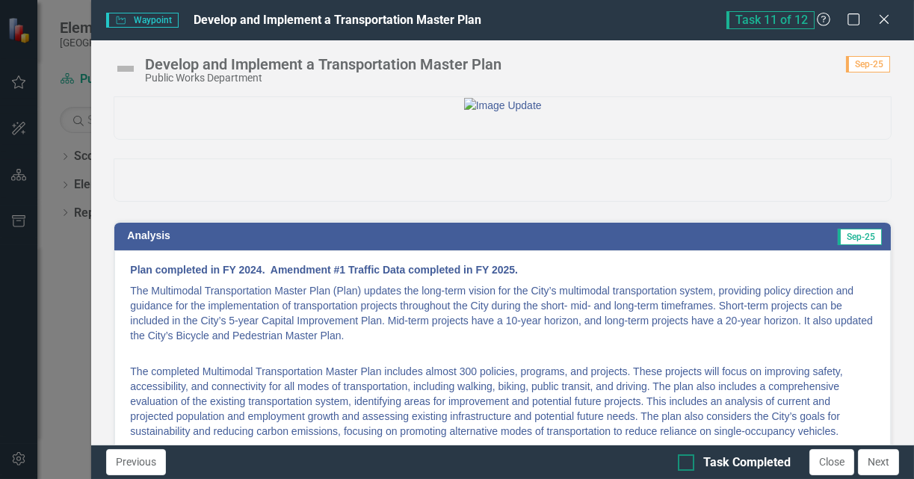
click at [686, 467] on div at bounding box center [686, 462] width 16 height 16
click at [686, 464] on input "Task Completed" at bounding box center [683, 459] width 10 height 10
checkbox input "true"
click at [122, 72] on img at bounding box center [126, 69] width 24 height 24
click at [123, 66] on img at bounding box center [126, 69] width 24 height 24
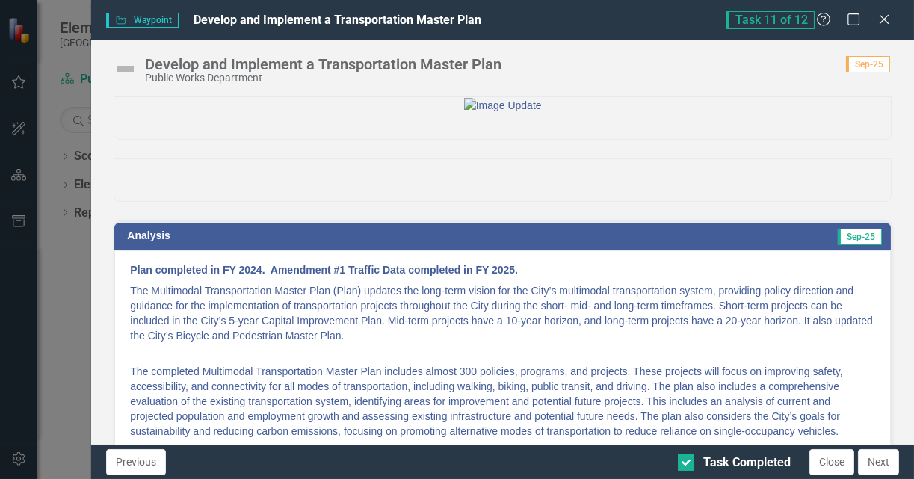
click at [123, 66] on img at bounding box center [126, 69] width 24 height 24
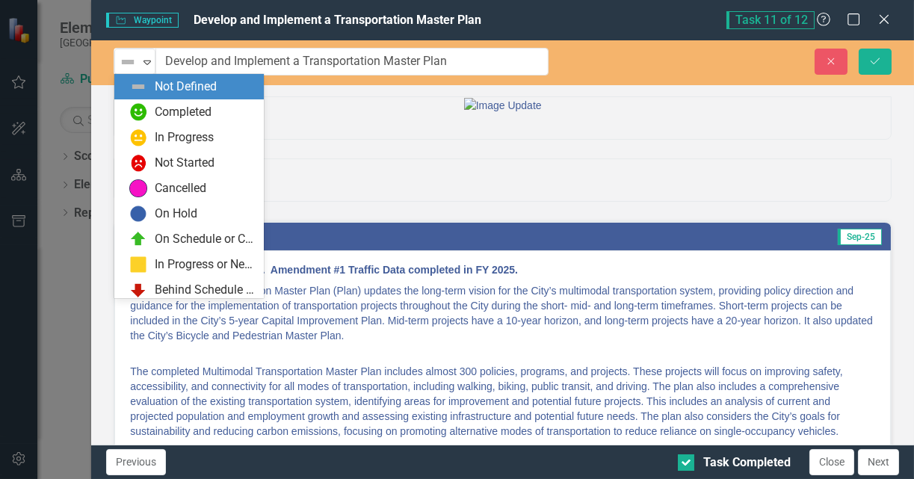
click at [123, 66] on img at bounding box center [128, 62] width 18 height 18
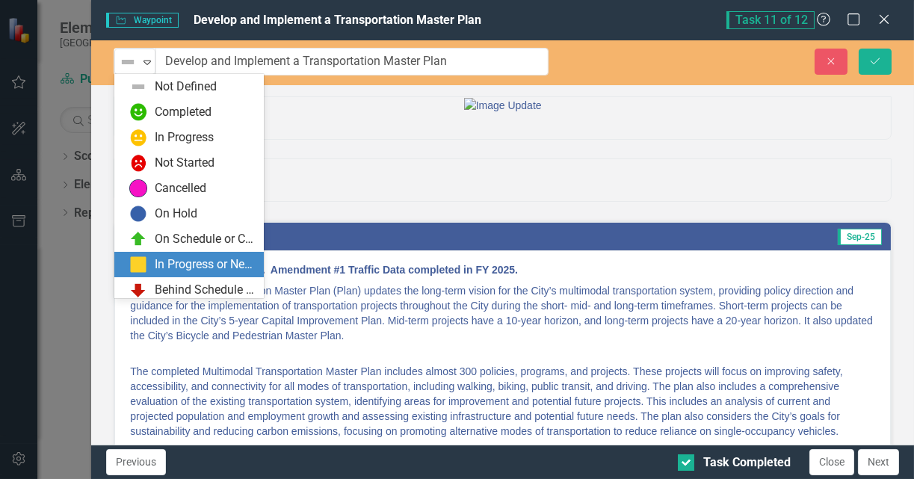
click at [170, 258] on div "In Progress or Needs Work" at bounding box center [205, 264] width 100 height 17
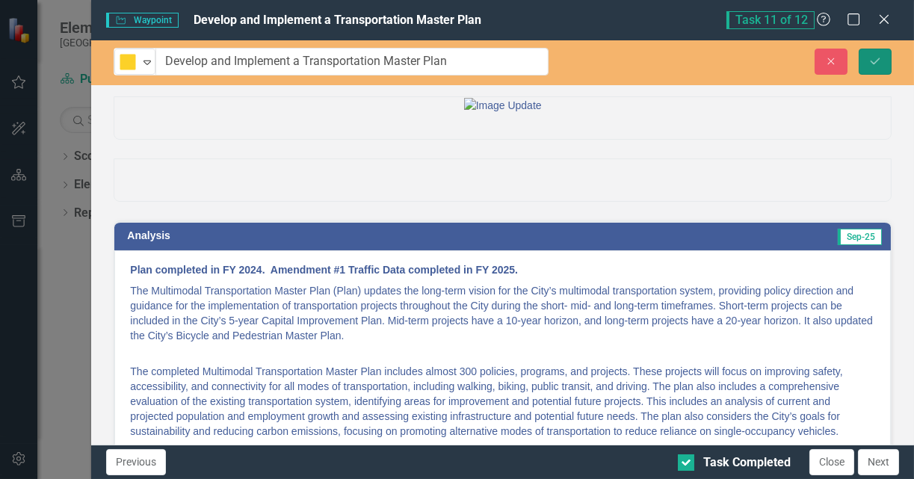
click at [869, 62] on icon "Save" at bounding box center [874, 61] width 13 height 10
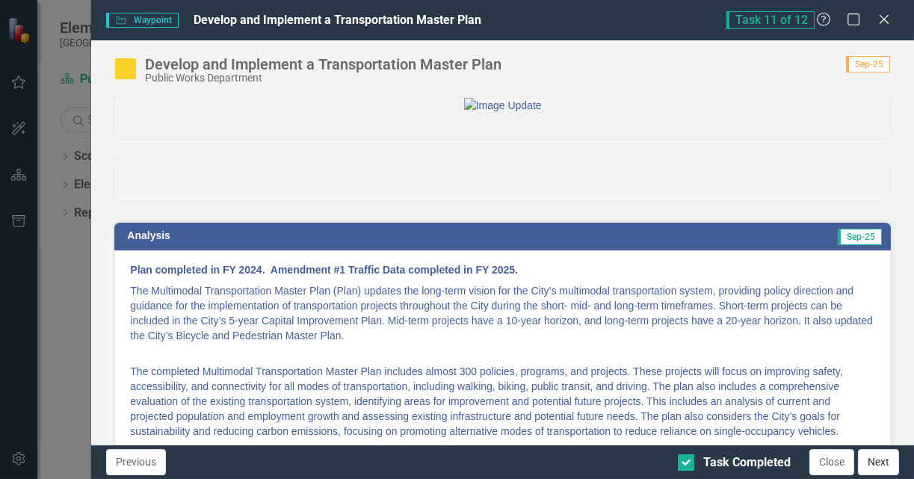
click at [878, 462] on button "Next" at bounding box center [878, 462] width 41 height 26
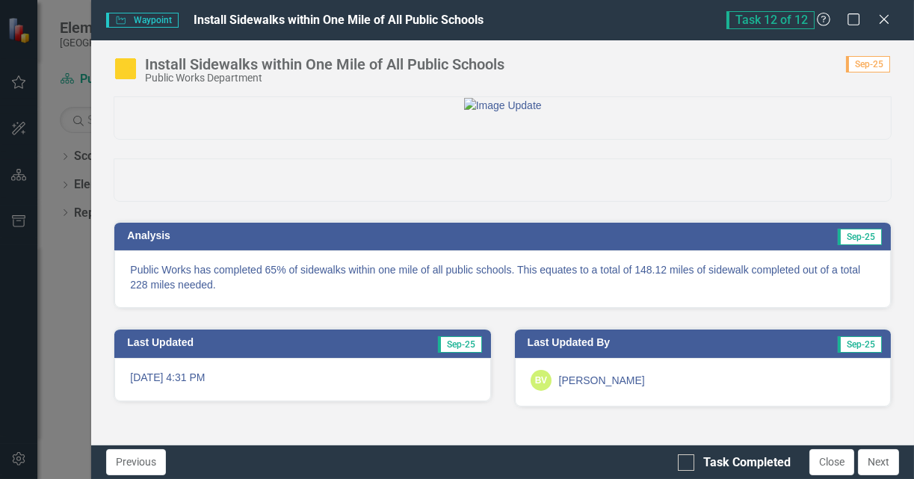
checkbox input "true"
click at [884, 19] on icon "Close" at bounding box center [883, 19] width 19 height 14
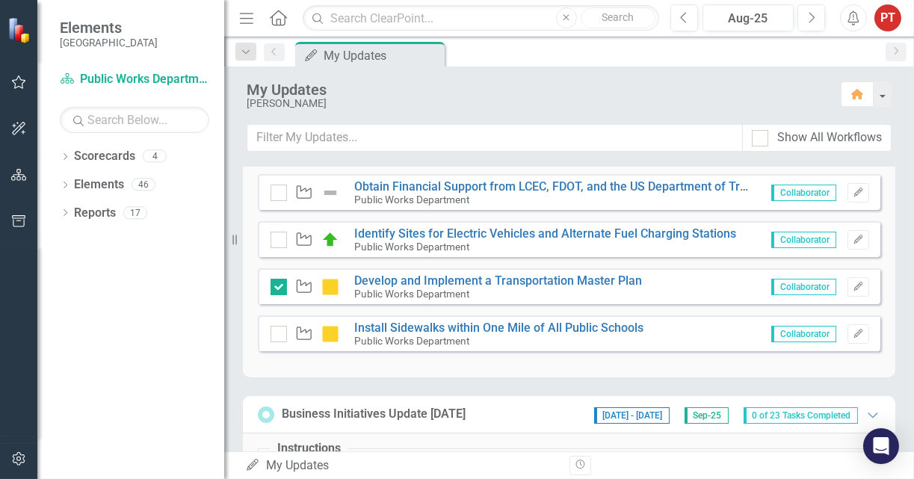
scroll to position [672, 0]
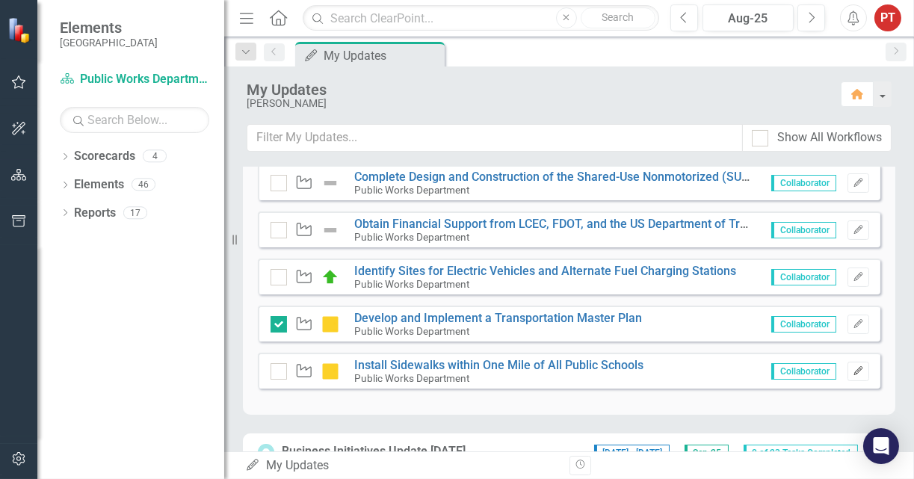
click at [852, 370] on icon "Edit" at bounding box center [857, 371] width 11 height 9
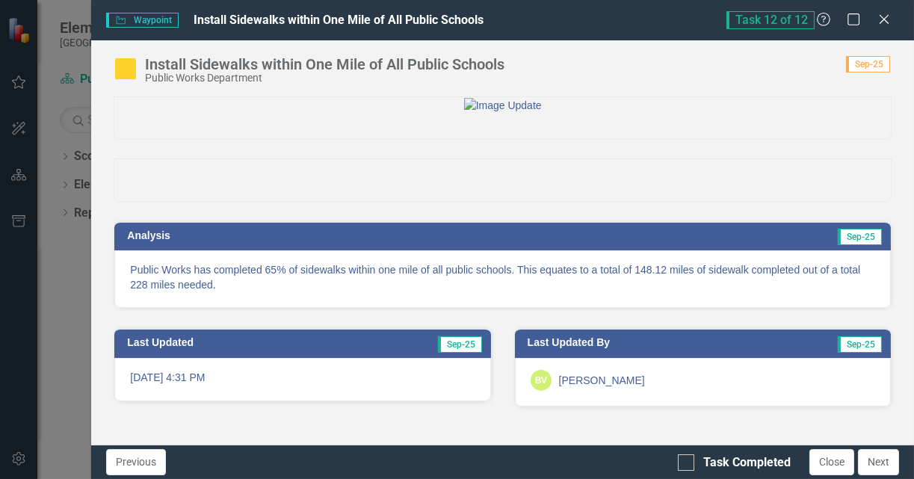
scroll to position [52, 0]
click at [687, 463] on div at bounding box center [686, 462] width 16 height 16
click at [687, 463] on input "Task Completed" at bounding box center [683, 459] width 10 height 10
checkbox input "true"
click at [879, 463] on button "Next" at bounding box center [878, 462] width 41 height 26
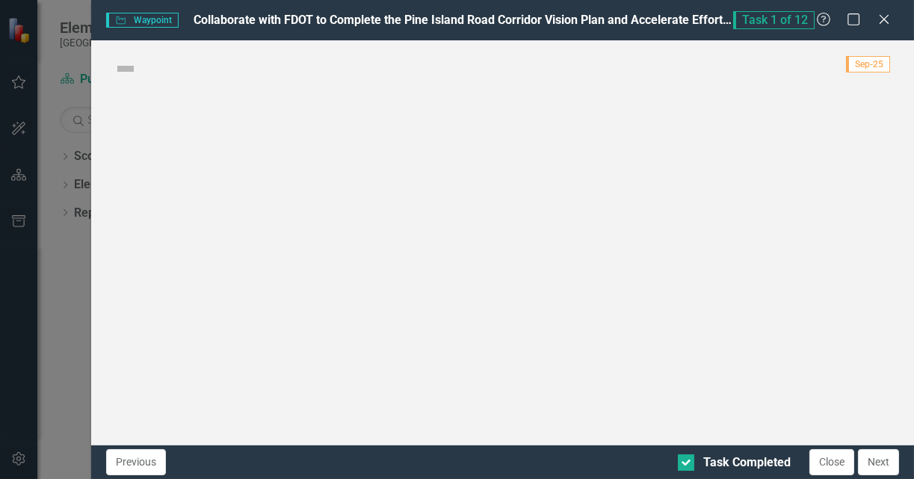
checkbox input "true"
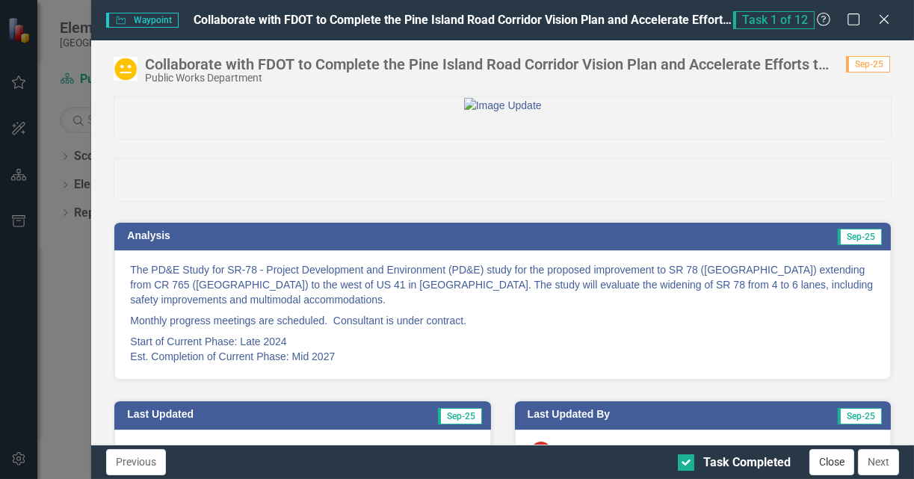
click at [829, 465] on button "Close" at bounding box center [831, 462] width 45 height 26
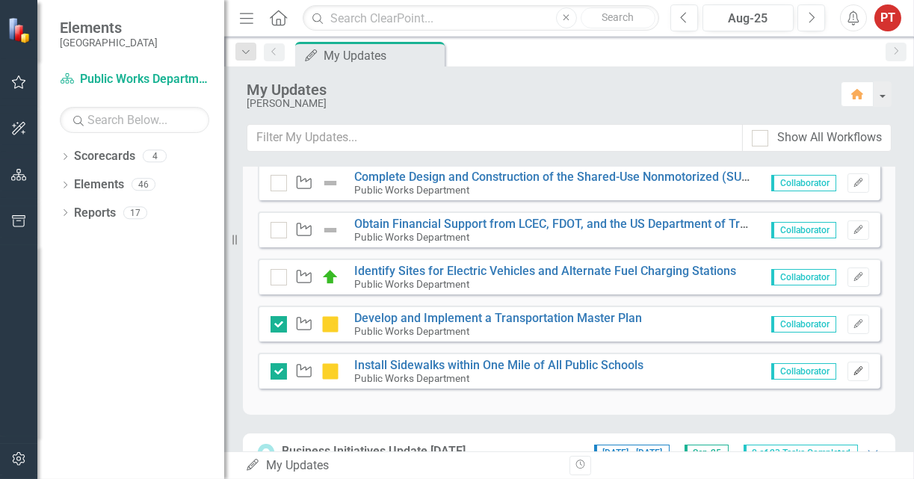
click at [852, 368] on icon "Edit" at bounding box center [857, 371] width 11 height 9
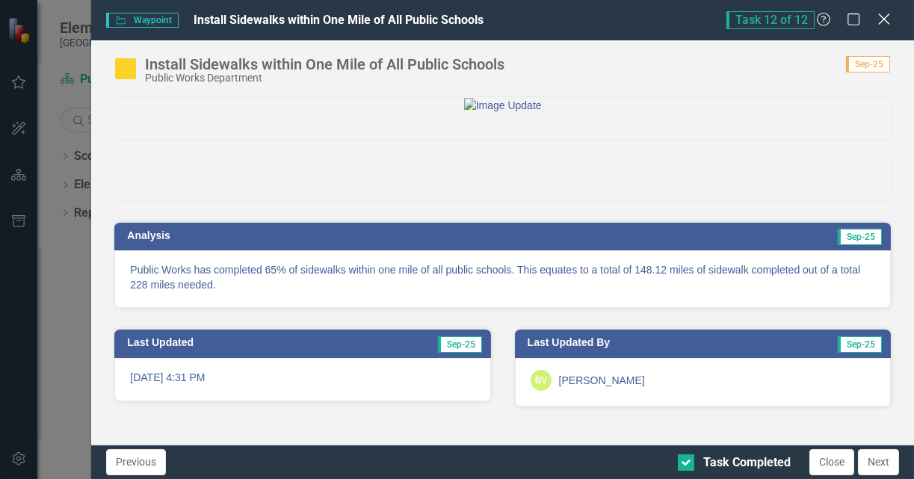
click at [884, 21] on icon at bounding box center [883, 18] width 11 height 11
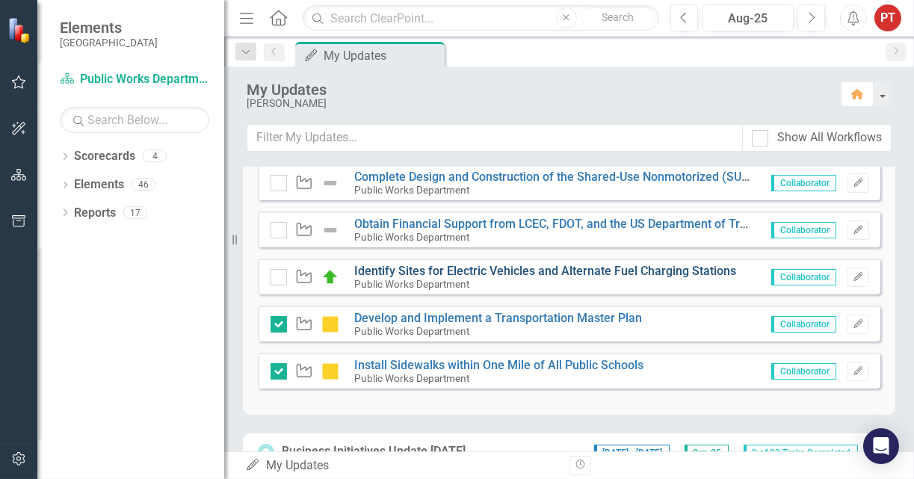
scroll to position [560, 0]
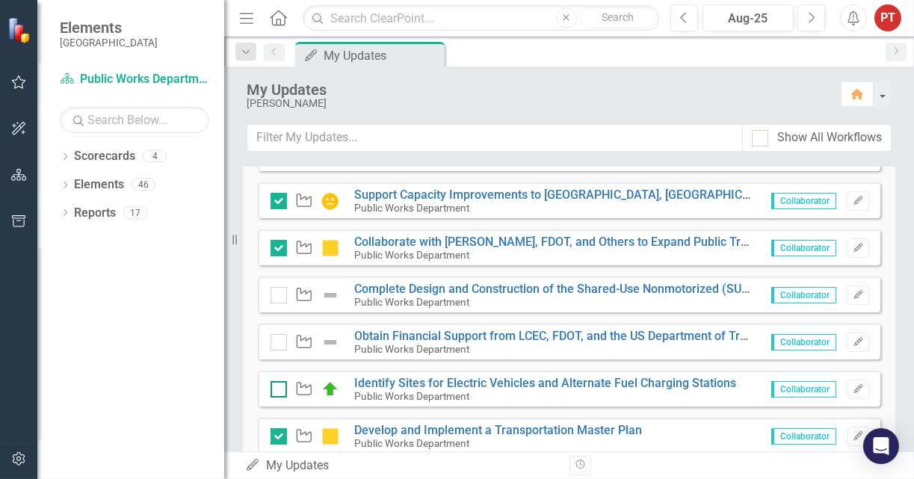
click at [278, 390] on div at bounding box center [278, 389] width 16 height 16
click at [278, 390] on input "checkbox" at bounding box center [275, 386] width 10 height 10
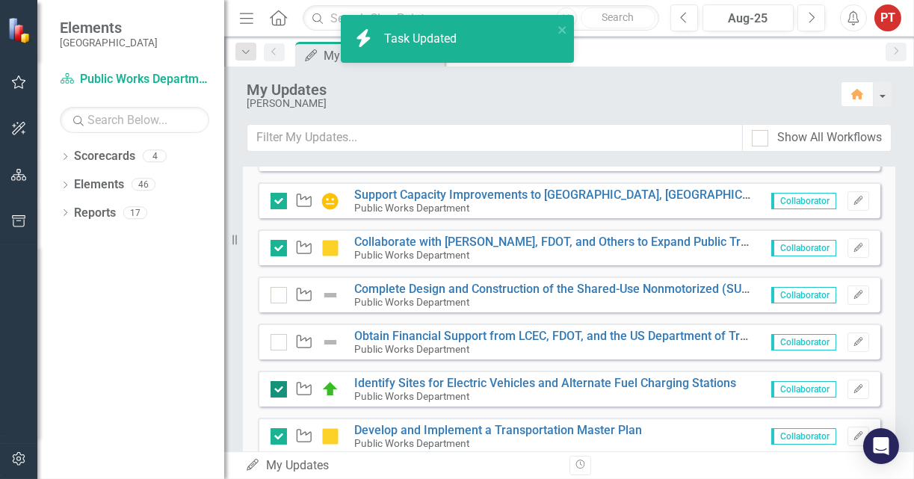
click at [278, 387] on input "checkbox" at bounding box center [275, 386] width 10 height 10
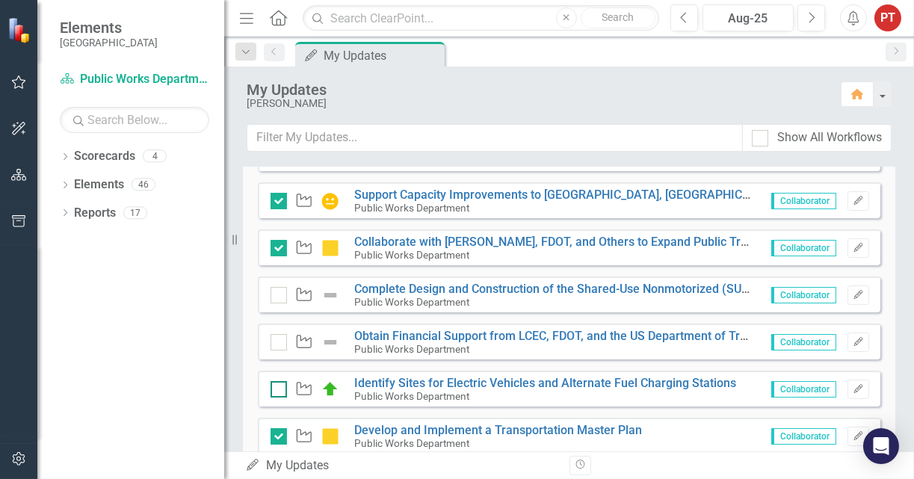
click at [279, 389] on div at bounding box center [278, 389] width 16 height 16
click at [279, 389] on input "checkbox" at bounding box center [275, 386] width 10 height 10
checkbox input "true"
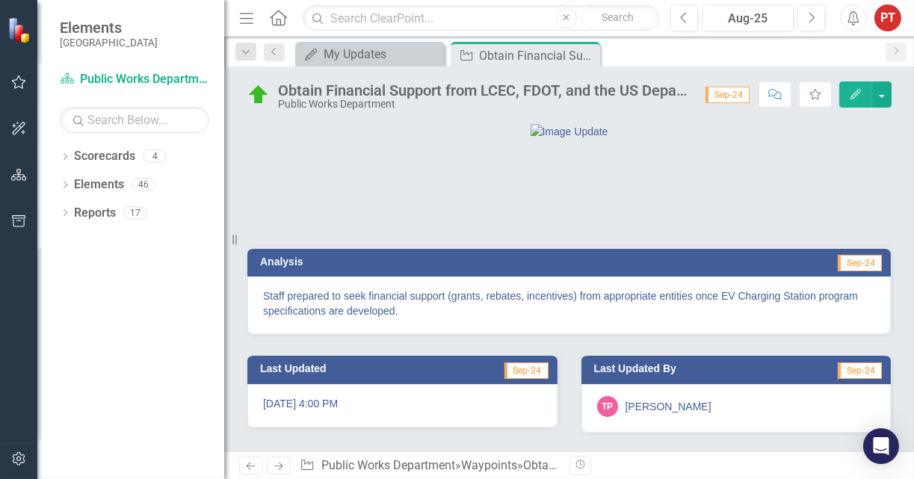
scroll to position [71, 0]
click at [585, 55] on icon at bounding box center [586, 56] width 8 height 8
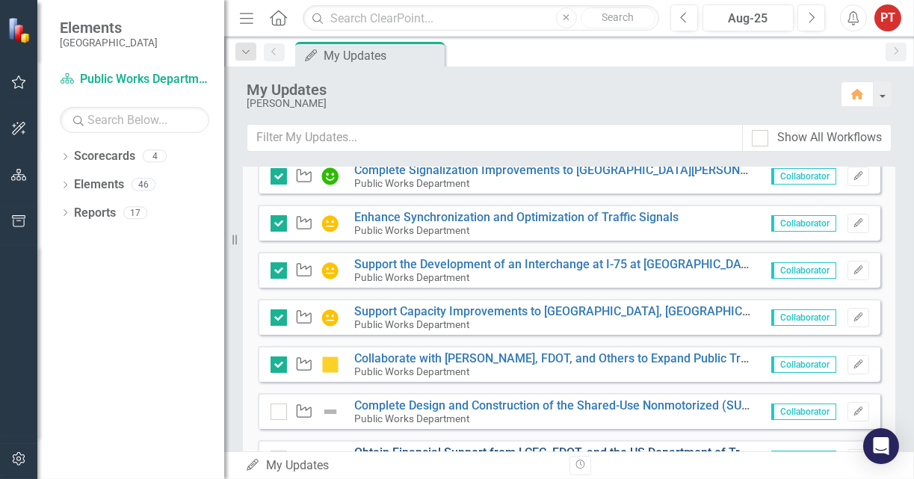
scroll to position [488, 0]
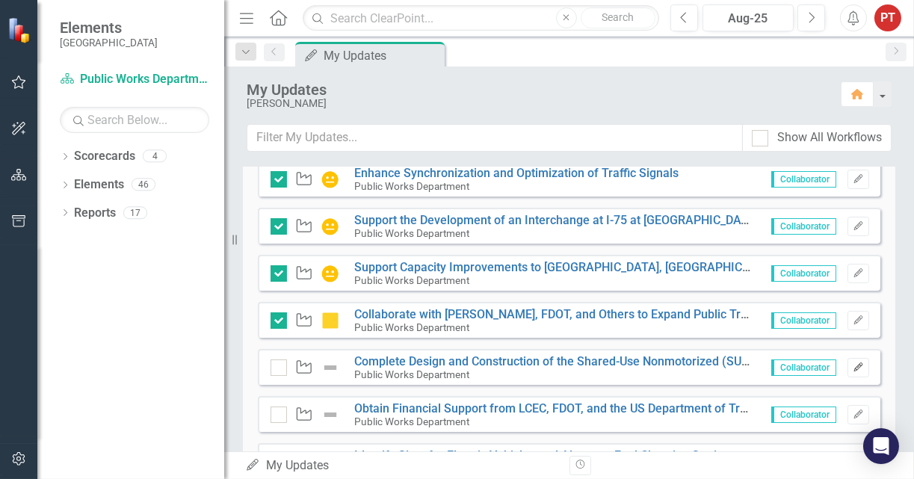
click at [852, 367] on icon "Edit" at bounding box center [857, 367] width 11 height 9
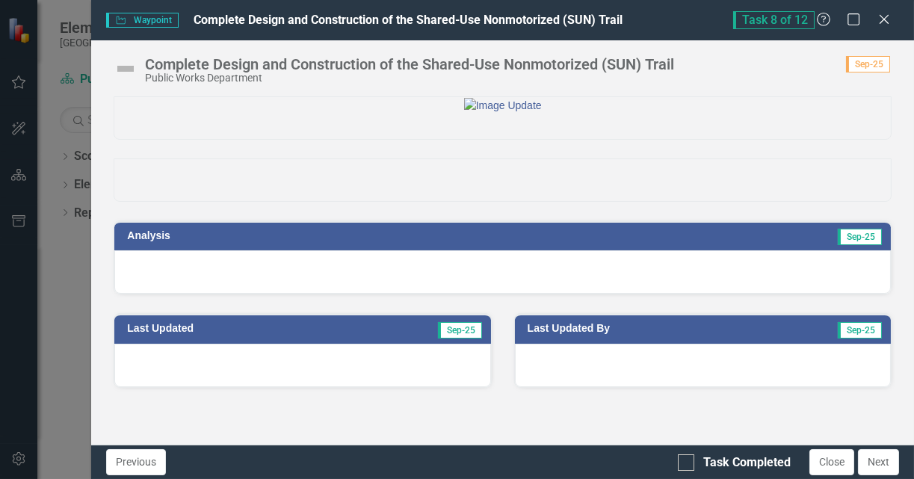
click at [610, 294] on div at bounding box center [502, 271] width 776 height 43
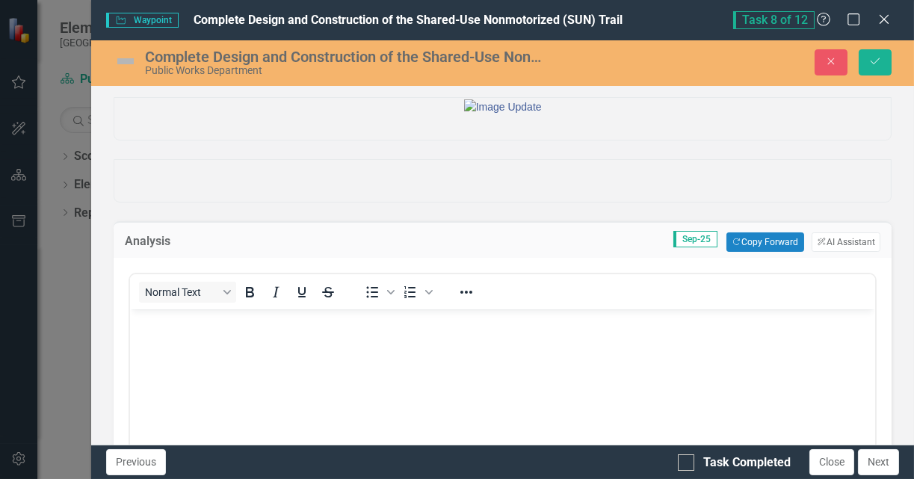
scroll to position [0, 0]
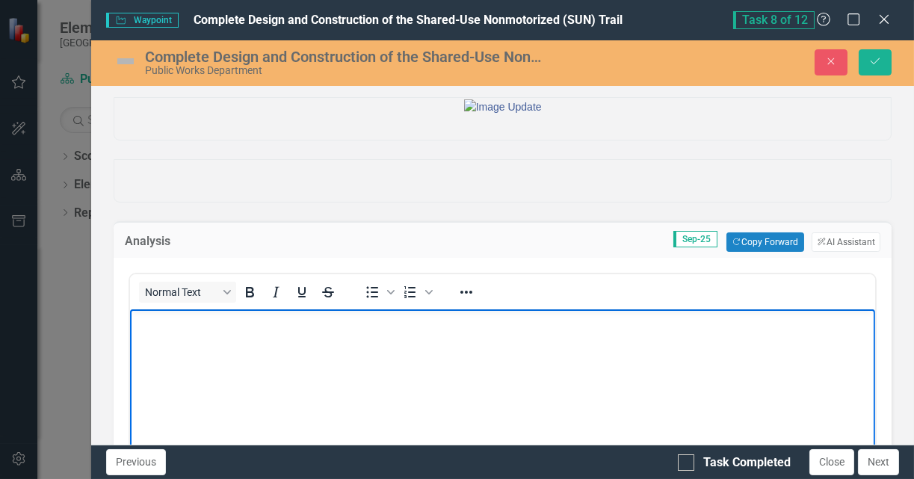
click at [499, 334] on body "Rich Text Area. Press ALT-0 for help." at bounding box center [502, 421] width 745 height 224
click at [731, 252] on button "Copy Forward Copy Forward" at bounding box center [764, 241] width 77 height 19
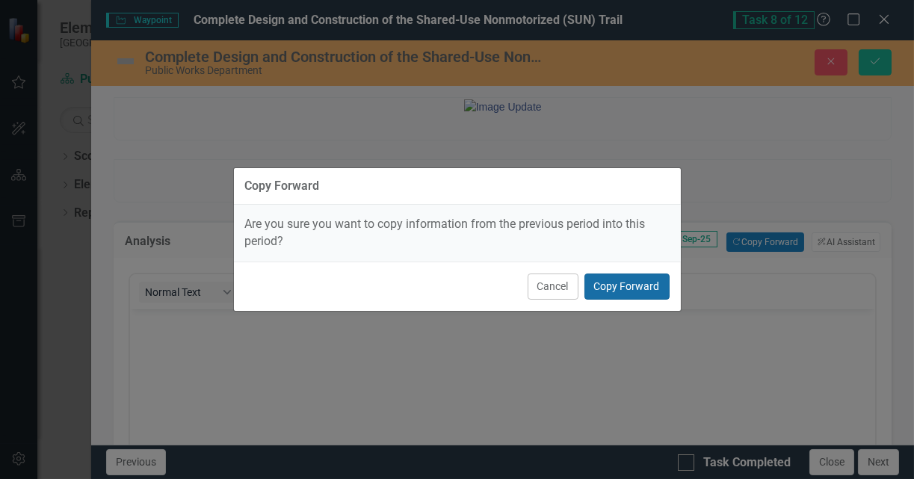
click at [606, 278] on button "Copy Forward" at bounding box center [626, 286] width 85 height 26
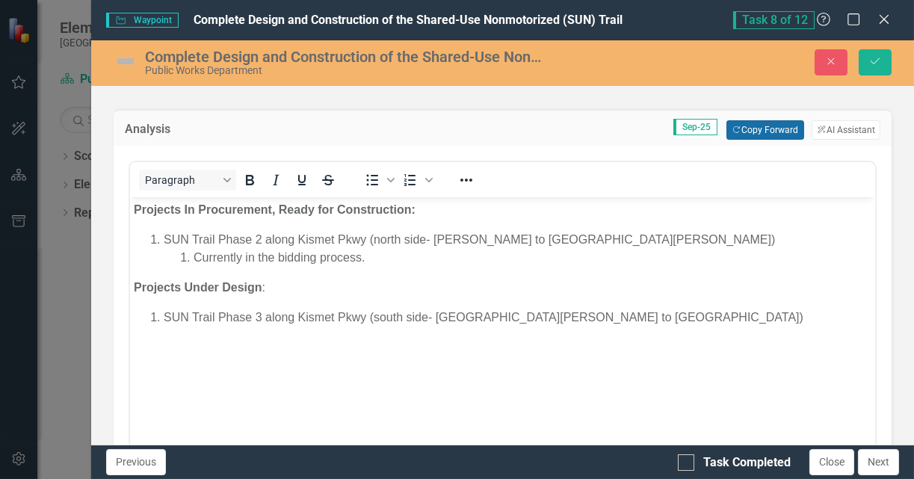
scroll to position [224, 0]
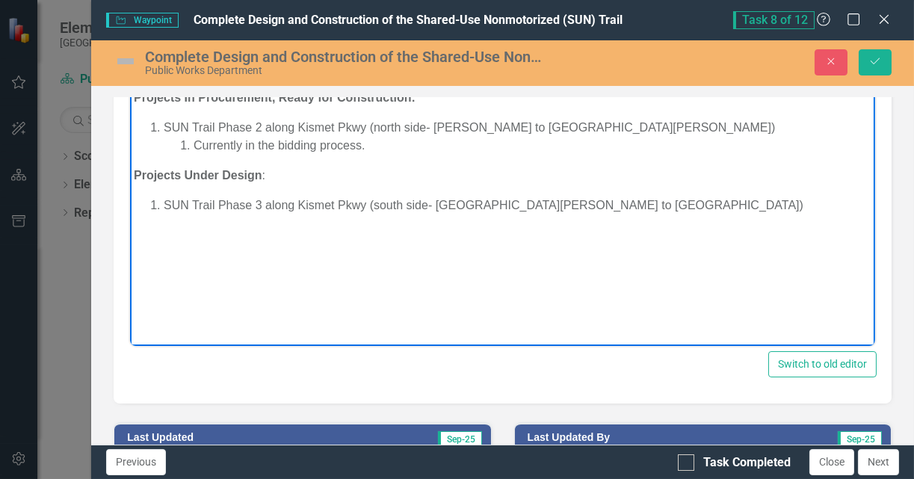
click at [623, 208] on li "SUN Trail Phase 3 along Kismet Pkwy (south side- Del Prado Blvd to NE 24th Ave)" at bounding box center [517, 205] width 707 height 18
click at [199, 96] on strong "Projects In Procurement, Ready for Construction:" at bounding box center [275, 97] width 282 height 13
click at [185, 99] on strong "Projects In Procurement, Ready for Construction:" at bounding box center [275, 97] width 282 height 13
drag, startPoint x: 623, startPoint y: 205, endPoint x: 643, endPoint y: 197, distance: 21.8
click at [623, 205] on li "SUN Trail Phase 3 along Kismet Pkwy (south side- Del Prado Blvd to NE 24th Ave)" at bounding box center [517, 205] width 707 height 18
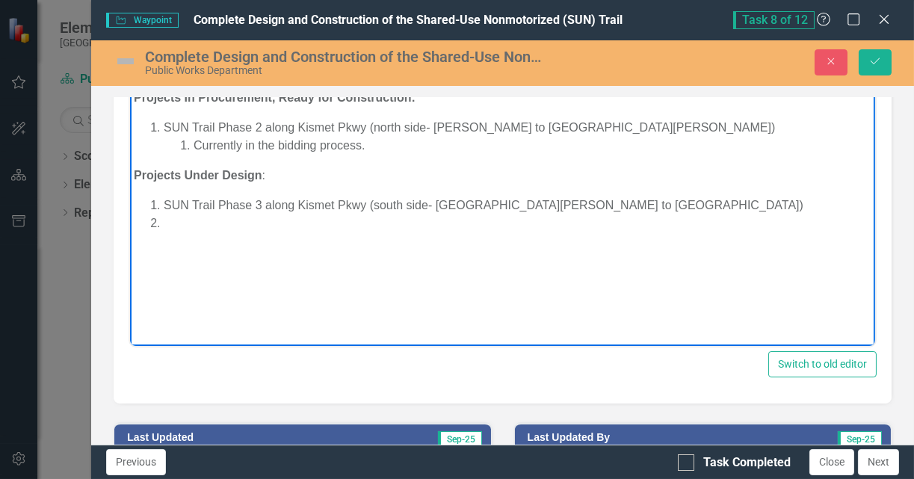
paste body "Rich Text Area. Press ALT-0 for help."
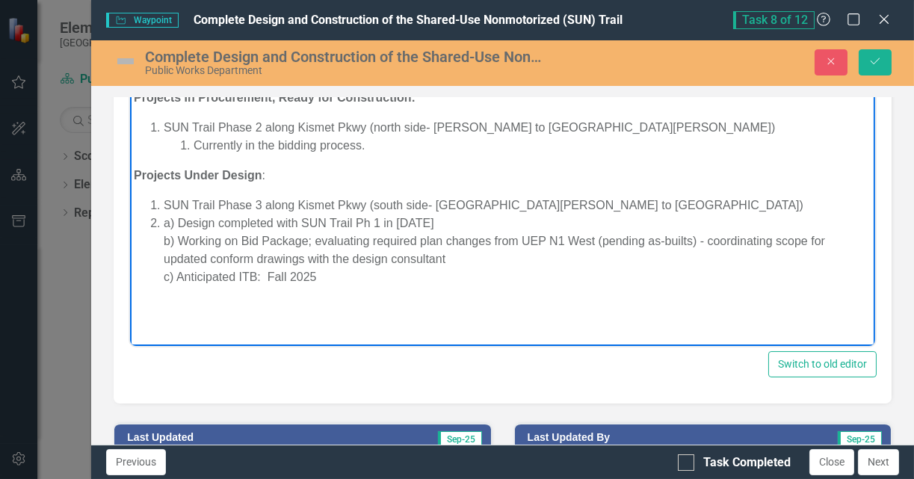
click at [164, 223] on li "a) Design completed with SUN Trail Ph 1 in 2019 b) Working on Bid Package; eval…" at bounding box center [517, 250] width 707 height 72
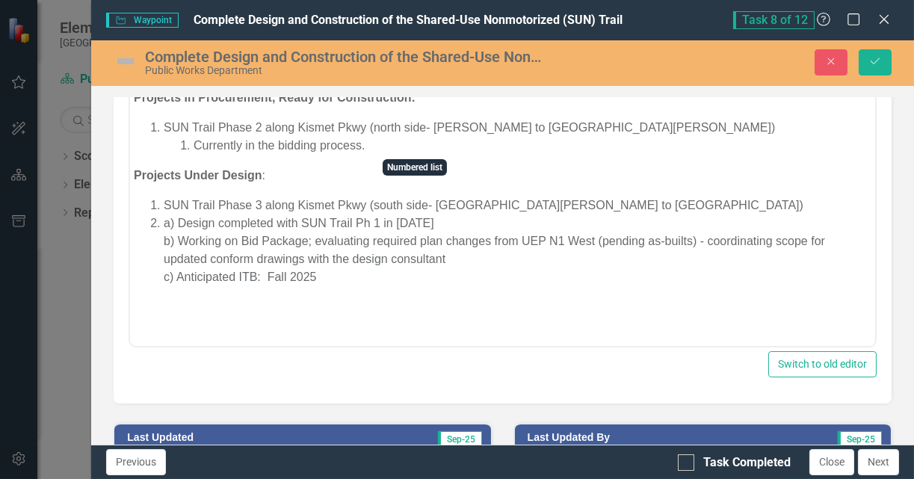
click at [429, 72] on icon "Numbered list" at bounding box center [428, 67] width 7 height 7
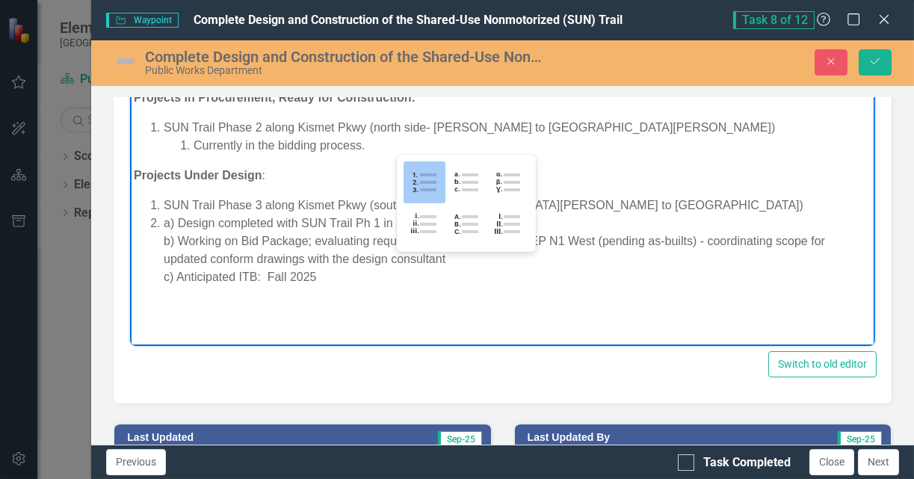
click at [205, 232] on li "a) Design completed with SUN Trail Ph 1 in 2019 b) Working on Bid Package; eval…" at bounding box center [517, 250] width 707 height 72
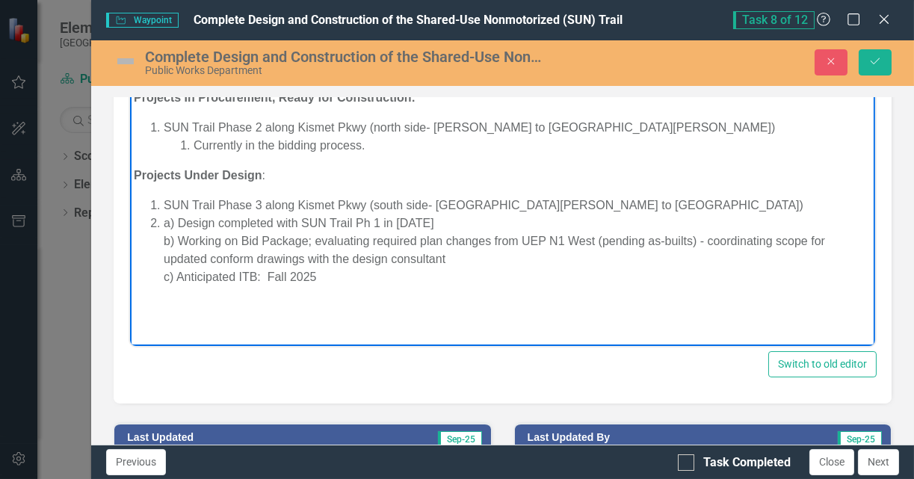
click at [164, 224] on li "a) Design completed with SUN Trail Ph 1 in 2019 b) Working on Bid Package; eval…" at bounding box center [517, 250] width 707 height 72
click at [164, 223] on li "a) Design completed with SUN Trail Ph 1 in 2019 b) Working on Bid Package; eval…" at bounding box center [517, 250] width 707 height 72
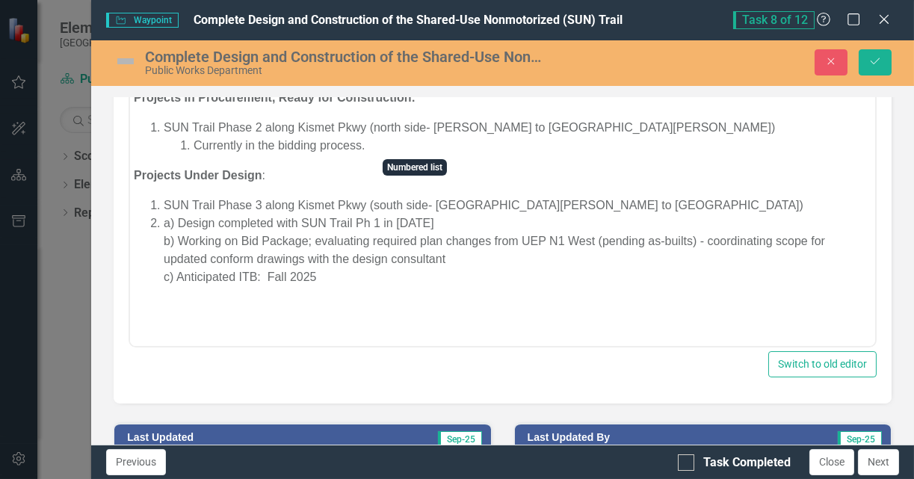
click at [429, 78] on span "Numbered list" at bounding box center [429, 68] width 12 height 21
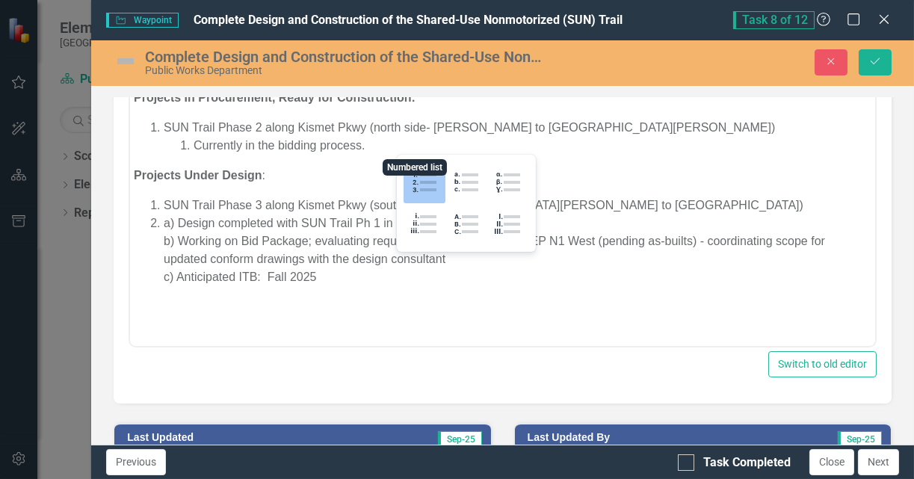
click at [411, 77] on icon "Numbered list" at bounding box center [410, 68] width 18 height 18
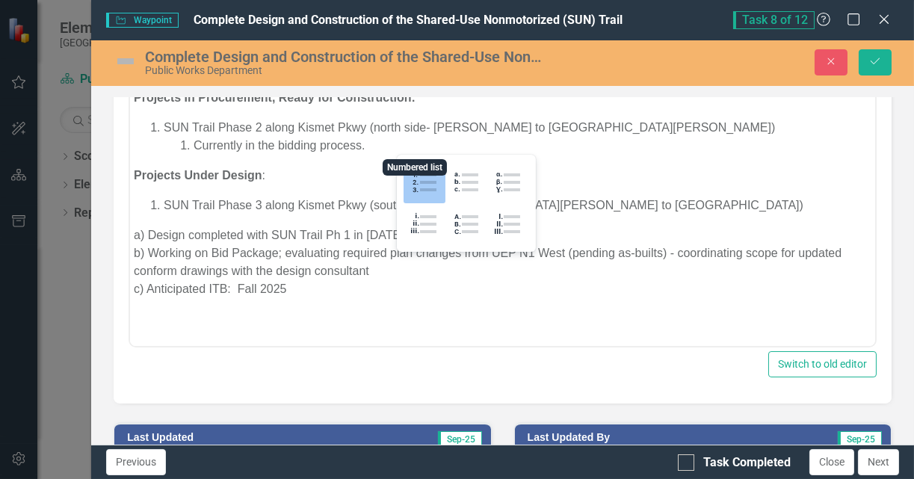
click at [427, 72] on icon "Numbered list" at bounding box center [428, 67] width 7 height 7
click at [429, 72] on icon "Numbered list" at bounding box center [428, 67] width 7 height 7
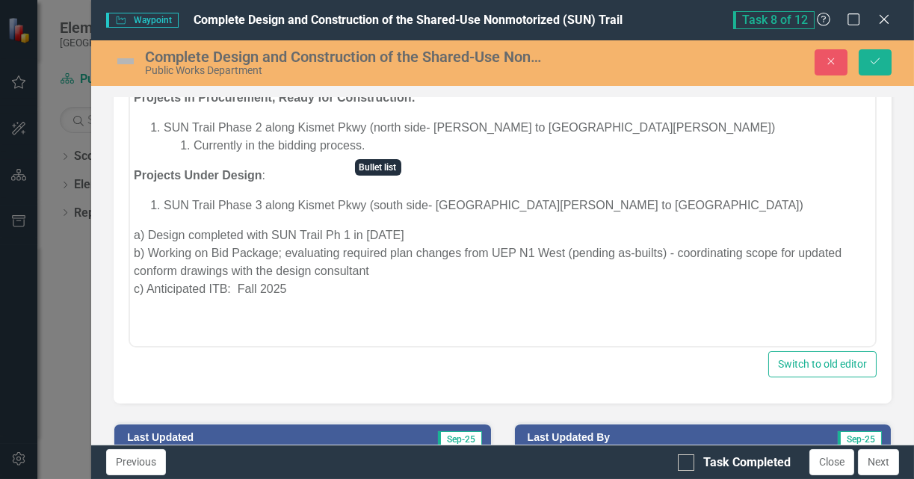
click at [391, 78] on span "Bullet list" at bounding box center [391, 68] width 12 height 21
click at [466, 77] on icon "Reveal or hide additional toolbar items" at bounding box center [466, 68] width 18 height 18
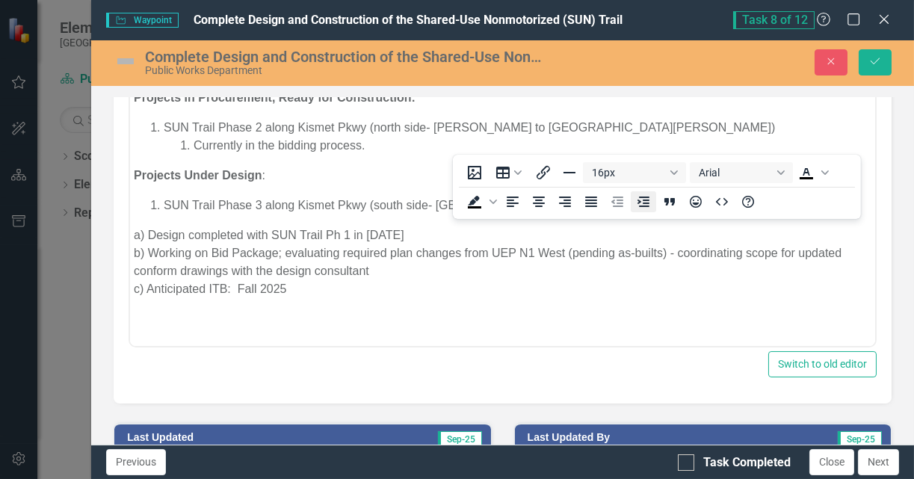
click at [645, 202] on icon "Increase indent" at bounding box center [643, 202] width 18 height 18
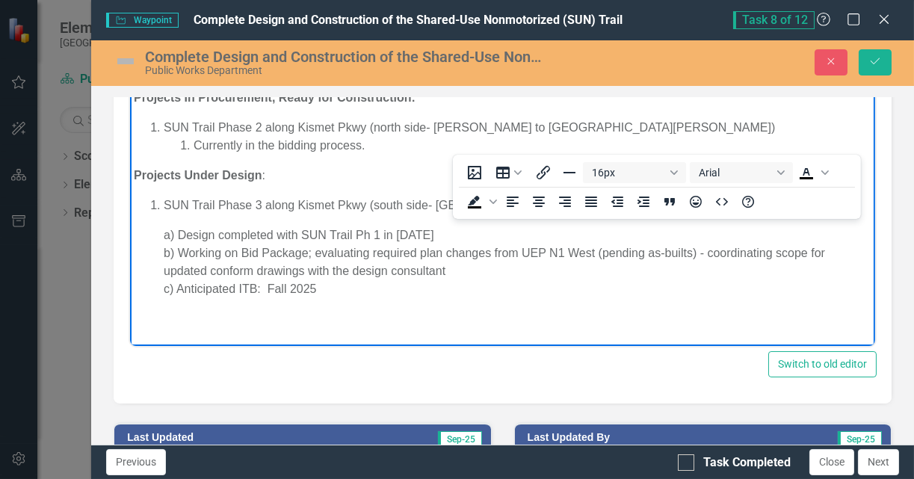
click at [450, 220] on body "Projects In Procurement, Ready for Construction: SUN Trail Phase 2 along Kismet…" at bounding box center [502, 199] width 745 height 229
click at [616, 202] on li "SUN Trail Phase 3 along Kismet Pkwy (south side- Del Prado Blvd to NE 24th Ave)" at bounding box center [517, 205] width 707 height 18
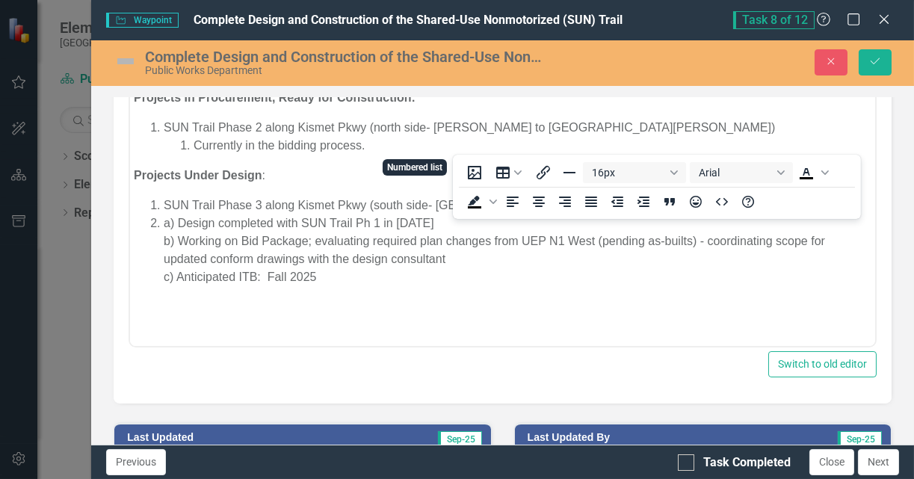
click at [408, 74] on icon "Numbered list" at bounding box center [409, 68] width 11 height 12
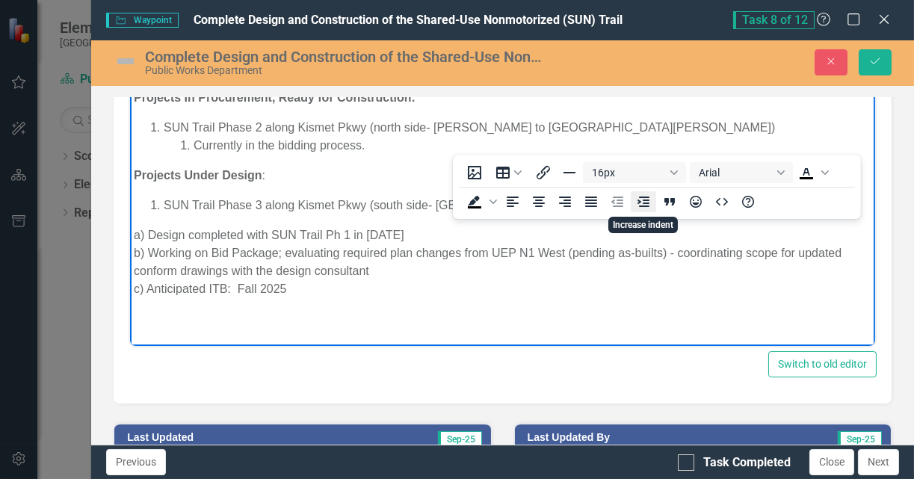
click at [642, 204] on icon "Increase indent" at bounding box center [643, 202] width 18 height 18
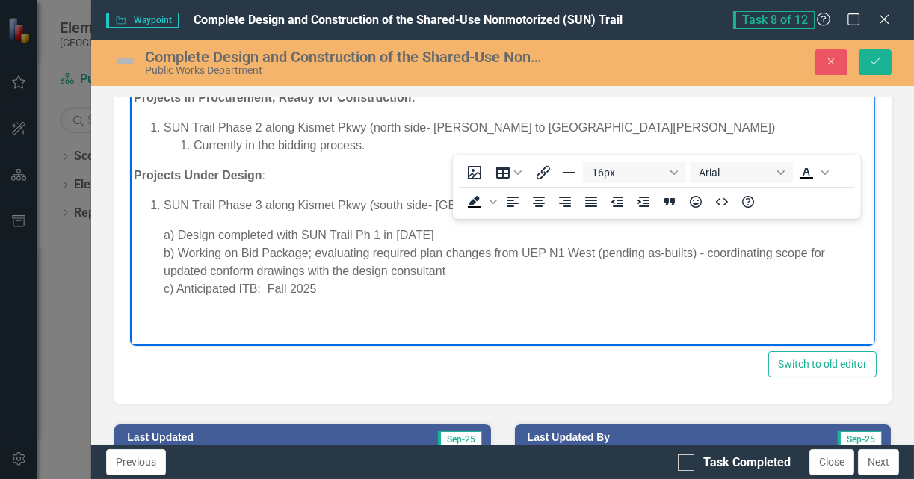
click at [215, 220] on body "Projects In Procurement, Ready for Construction: SUN Trail Phase 2 along Kismet…" at bounding box center [502, 199] width 745 height 229
click at [163, 222] on body "Projects In Procurement, Ready for Construction: SUN Trail Phase 2 along Kismet…" at bounding box center [502, 199] width 745 height 229
click at [357, 240] on p "a) Design completed with SUN Trail Ph 1 in 2019 b) Working on Bid Package; eval…" at bounding box center [502, 262] width 737 height 72
click at [463, 77] on icon "Reveal or hide additional toolbar items" at bounding box center [466, 68] width 18 height 18
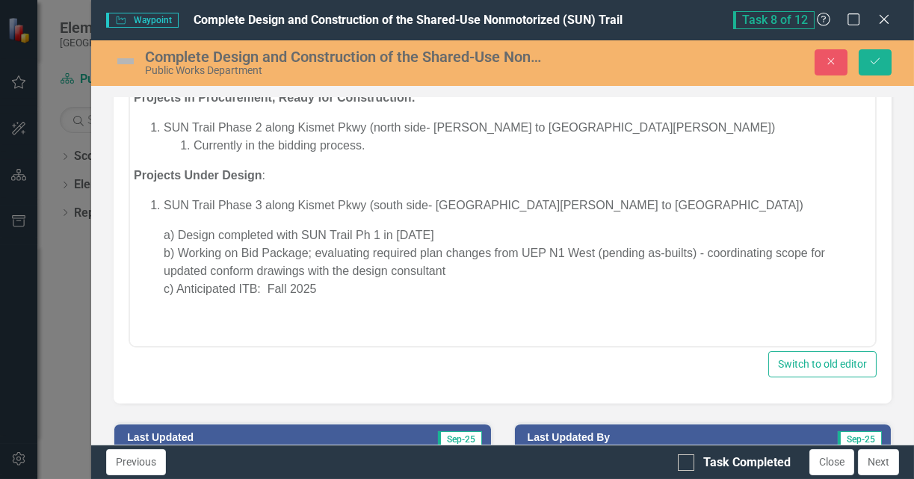
click at [382, 167] on p "Projects Under Design :" at bounding box center [502, 176] width 737 height 18
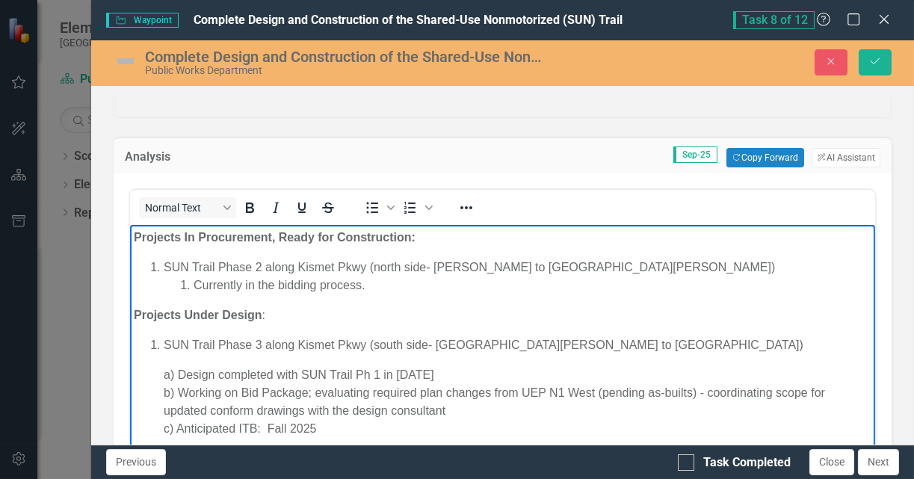
scroll to position [112, 0]
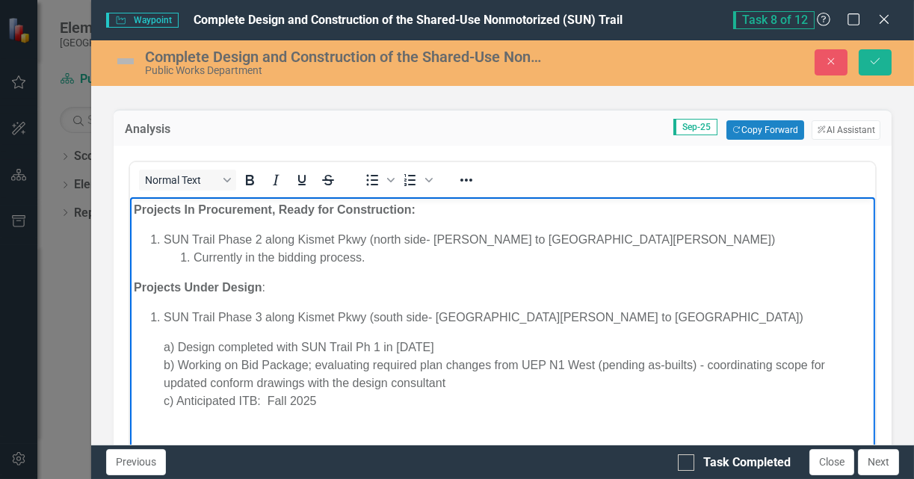
click at [324, 257] on li "Currently in the bidding process." at bounding box center [532, 258] width 678 height 18
drag, startPoint x: 279, startPoint y: 212, endPoint x: 604, endPoint y: 384, distance: 366.9
click at [279, 212] on strong "Projects In Procurement, Ready for Construction:" at bounding box center [275, 209] width 282 height 13
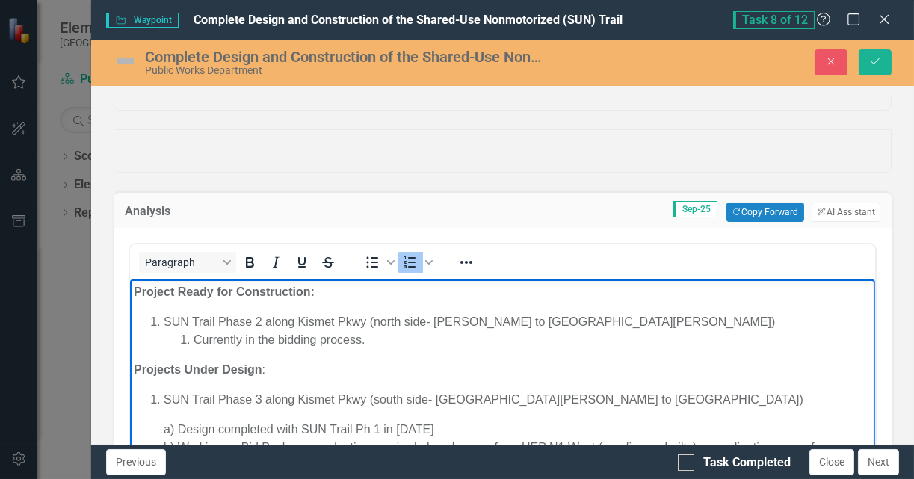
scroll to position [142, 0]
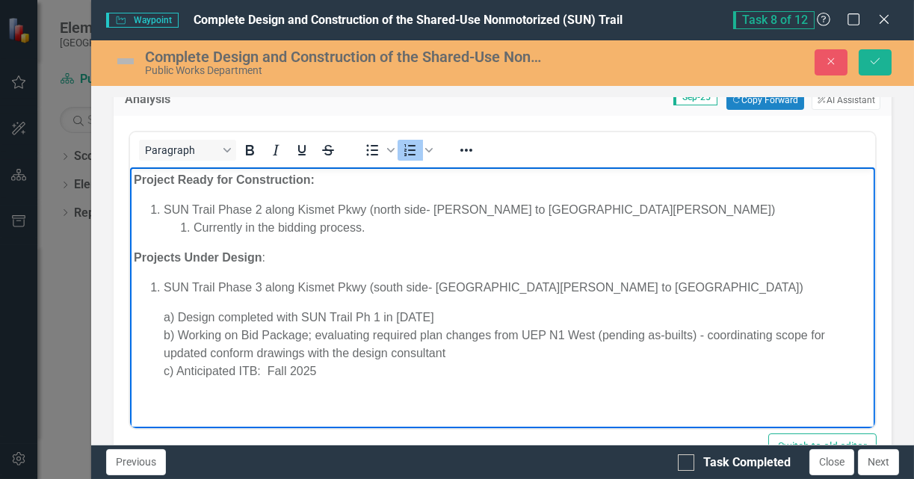
click at [306, 227] on li "Currently in the bidding process." at bounding box center [532, 228] width 678 height 18
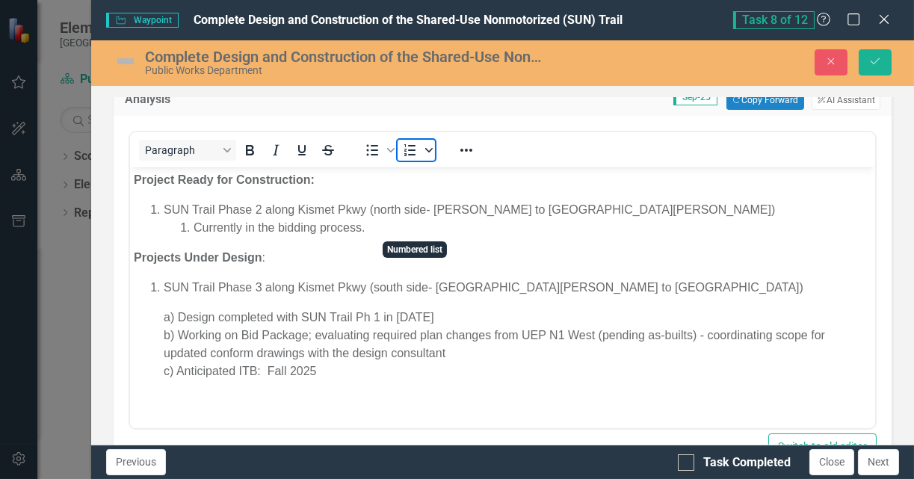
click at [425, 152] on icon "Numbered list" at bounding box center [428, 150] width 7 height 4
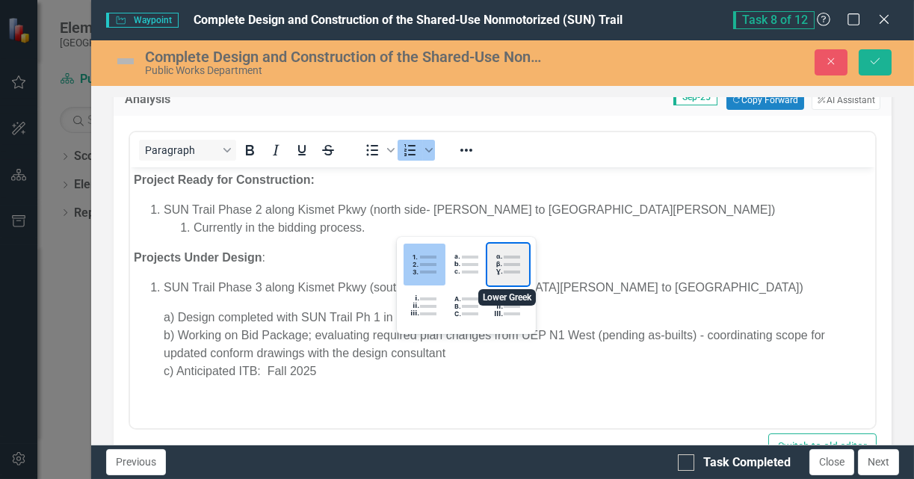
click at [504, 268] on div "Lower Greek" at bounding box center [508, 265] width 42 height 42
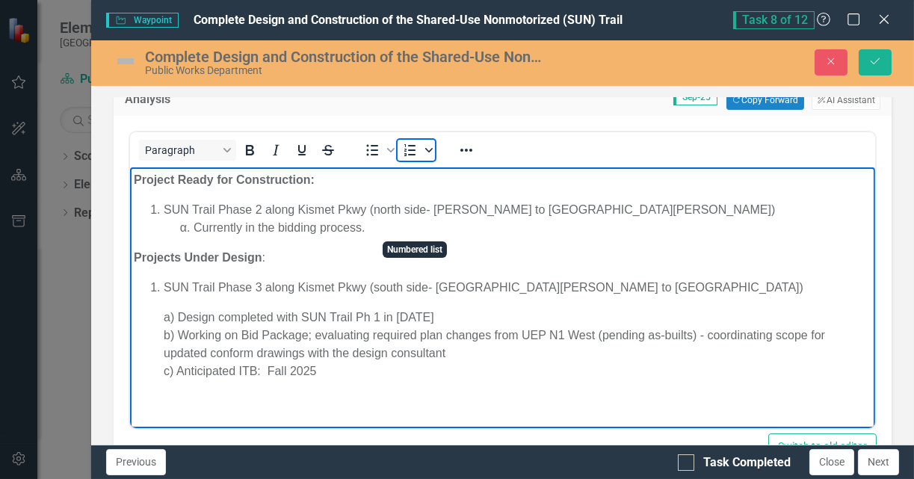
click at [429, 154] on icon "Numbered list" at bounding box center [428, 149] width 7 height 7
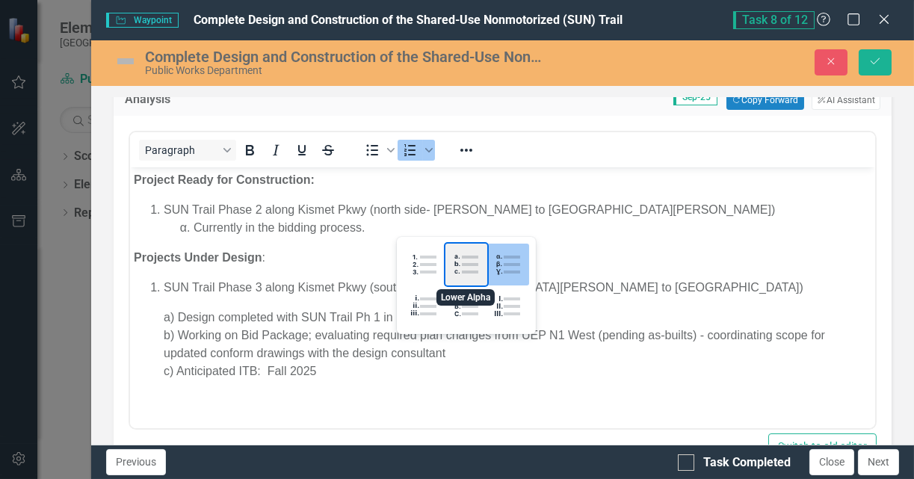
click at [458, 267] on div "Lower Alpha" at bounding box center [466, 265] width 42 height 42
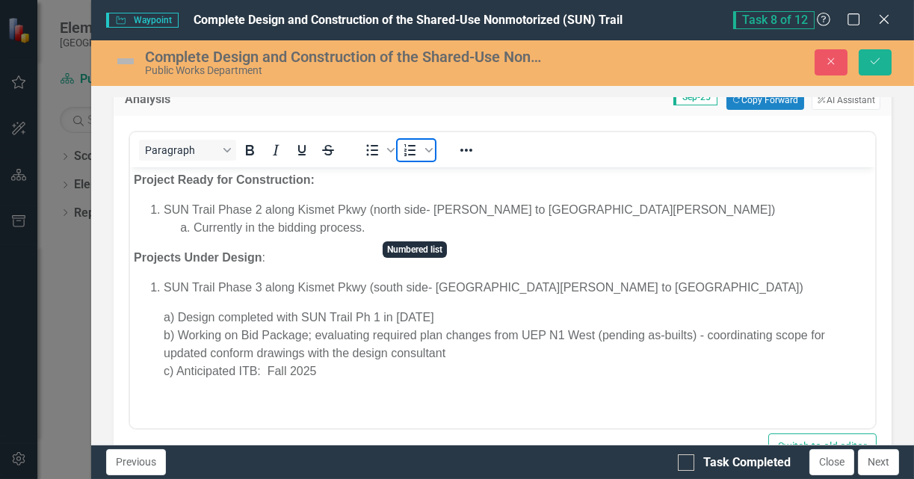
click at [406, 159] on icon "Numbered list" at bounding box center [410, 150] width 18 height 18
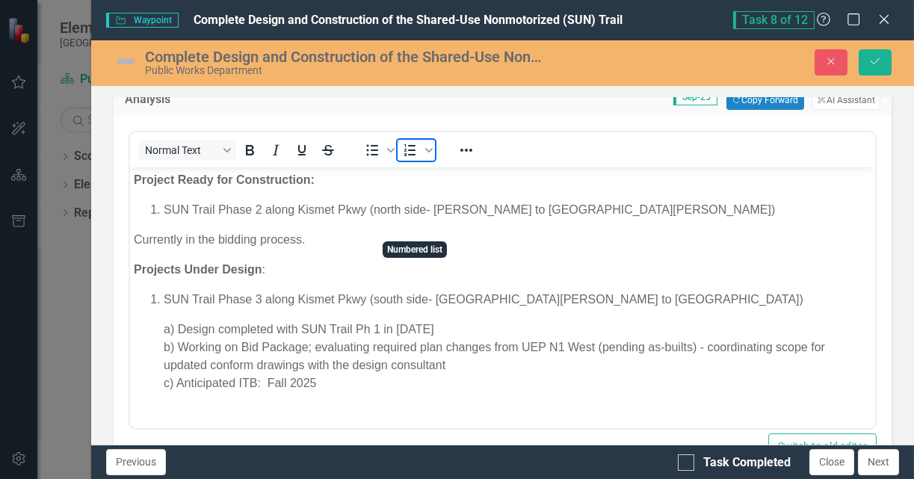
click at [407, 156] on icon "Numbered list" at bounding box center [409, 150] width 11 height 12
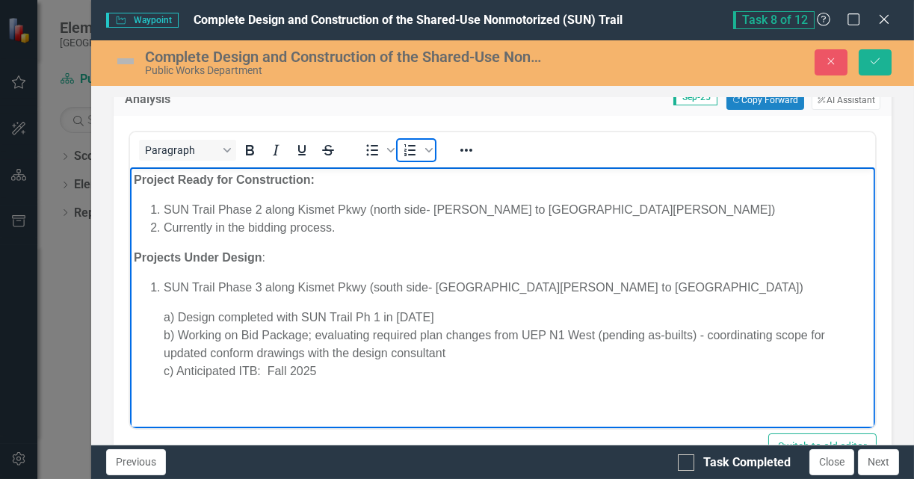
click at [407, 156] on icon "Numbered list" at bounding box center [409, 150] width 11 height 12
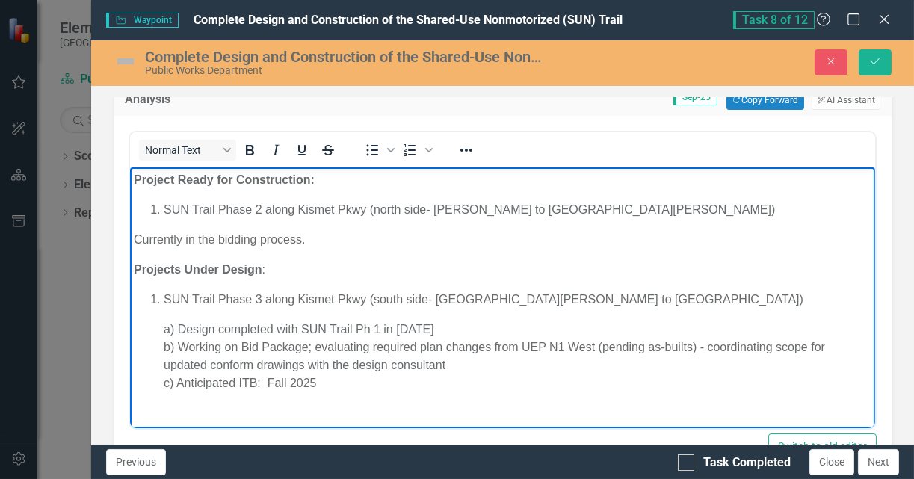
drag, startPoint x: 346, startPoint y: 237, endPoint x: 100, endPoint y: 229, distance: 245.9
click at [130, 229] on html "Project Ready for Construction: SUN Trail Phase 2 along Kismet Pkwy (north side…" at bounding box center [502, 287] width 745 height 241
click at [252, 242] on p "Currently in the bidding process." at bounding box center [502, 240] width 737 height 18
click at [385, 161] on span "Bullet list" at bounding box center [391, 150] width 12 height 21
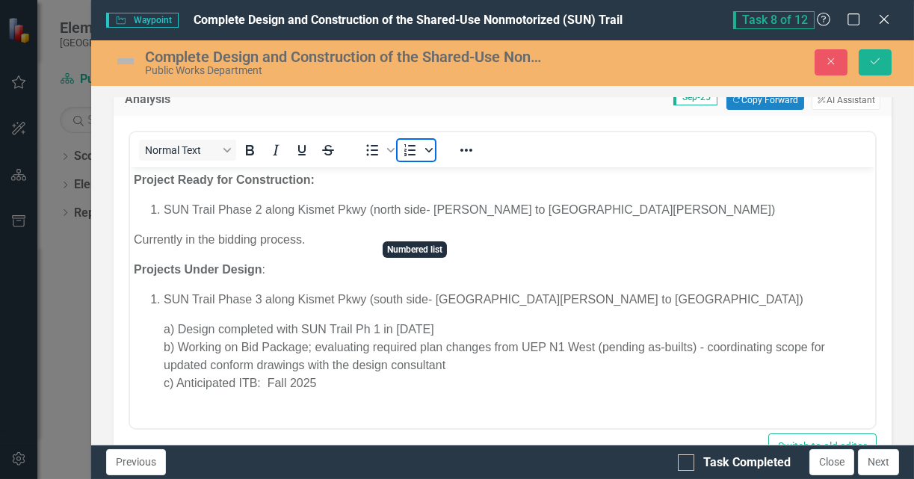
click at [429, 154] on icon "Numbered list" at bounding box center [428, 149] width 7 height 7
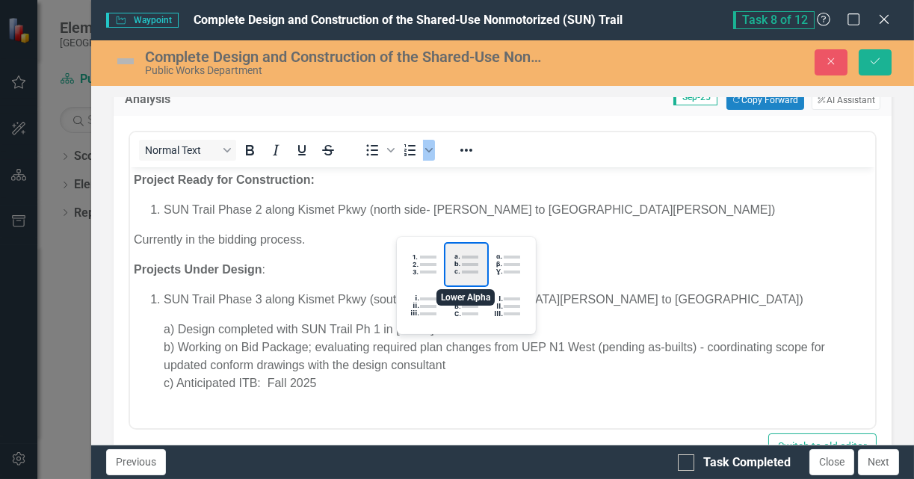
click at [466, 258] on div "Lower Alpha" at bounding box center [466, 265] width 42 height 42
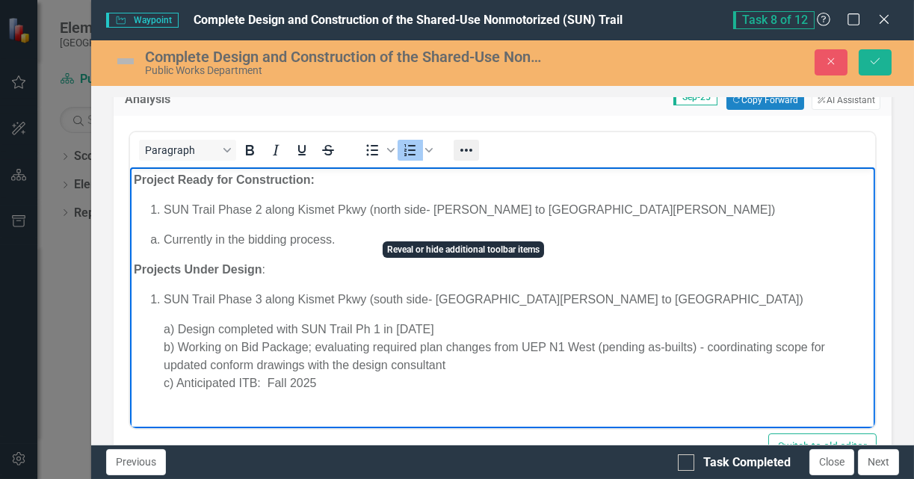
click at [460, 159] on icon "Reveal or hide additional toolbar items" at bounding box center [466, 150] width 18 height 18
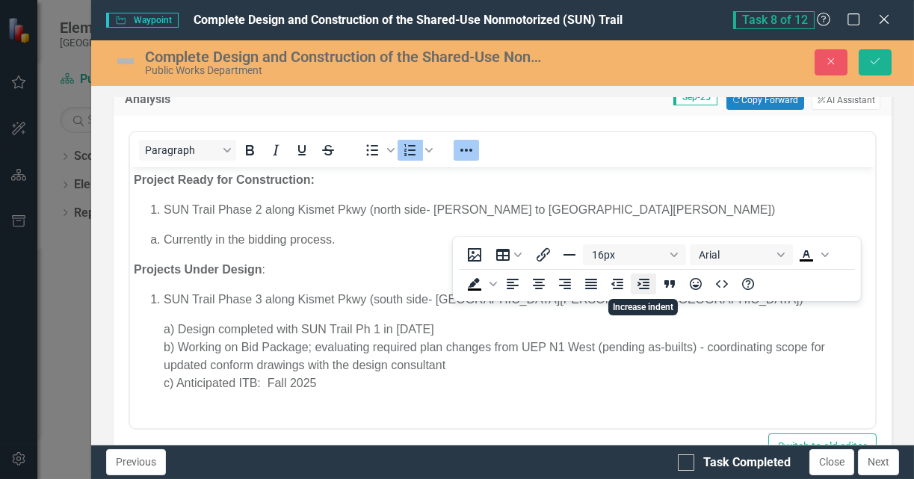
click at [642, 284] on icon "Increase indent" at bounding box center [643, 284] width 18 height 18
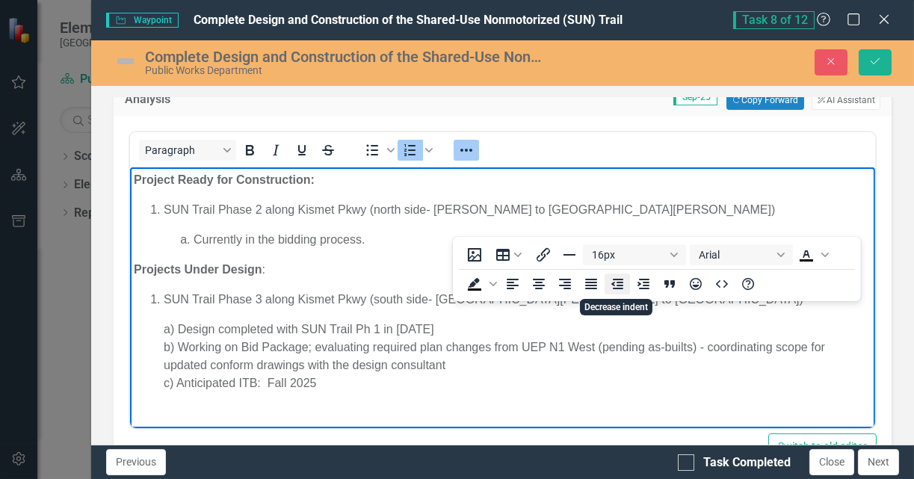
click at [616, 285] on icon "Decrease indent" at bounding box center [617, 284] width 18 height 18
drag, startPoint x: 349, startPoint y: 238, endPoint x: 241, endPoint y: 483, distance: 267.2
click at [130, 239] on html "Project Ready for Construction: SUN Trail Phase 2 along Kismet Pkwy (north side…" at bounding box center [502, 287] width 745 height 241
click at [469, 159] on icon "Reveal or hide additional toolbar items" at bounding box center [466, 150] width 18 height 18
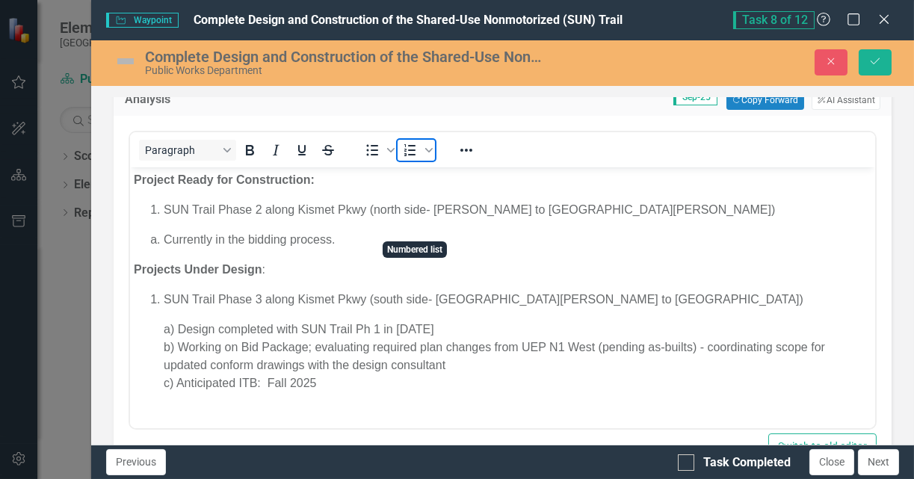
click at [410, 159] on icon "Numbered list" at bounding box center [410, 150] width 18 height 18
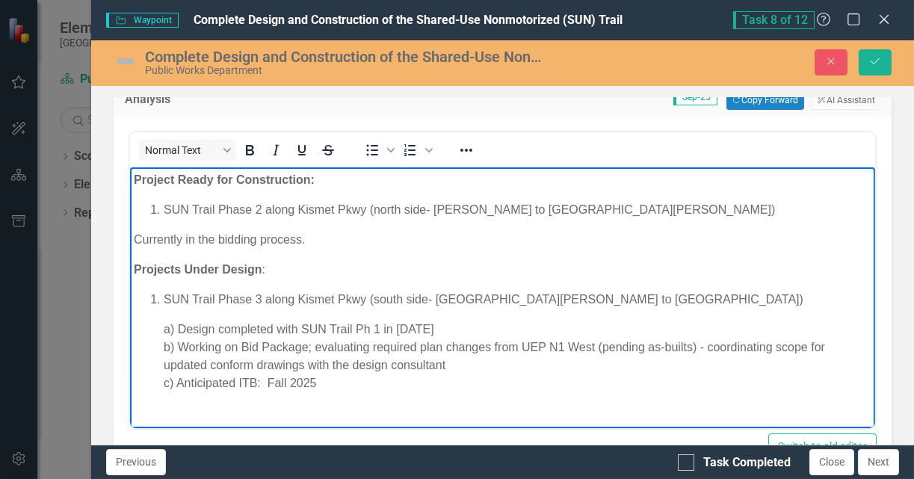
click at [135, 238] on p "Currently in the bidding process." at bounding box center [502, 240] width 737 height 18
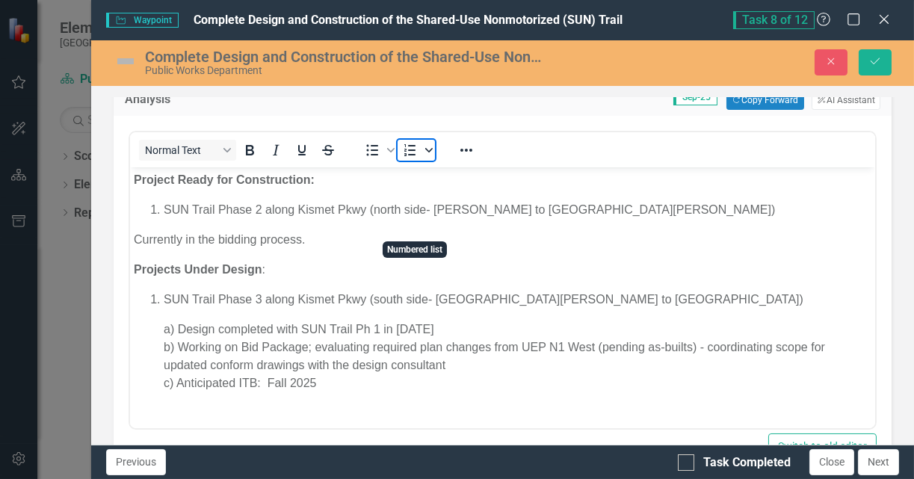
click at [427, 154] on icon "Numbered list" at bounding box center [428, 149] width 7 height 7
click at [388, 152] on icon "Bullet list" at bounding box center [390, 150] width 7 height 4
click at [477, 161] on button "Reveal or hide additional toolbar items" at bounding box center [465, 150] width 25 height 21
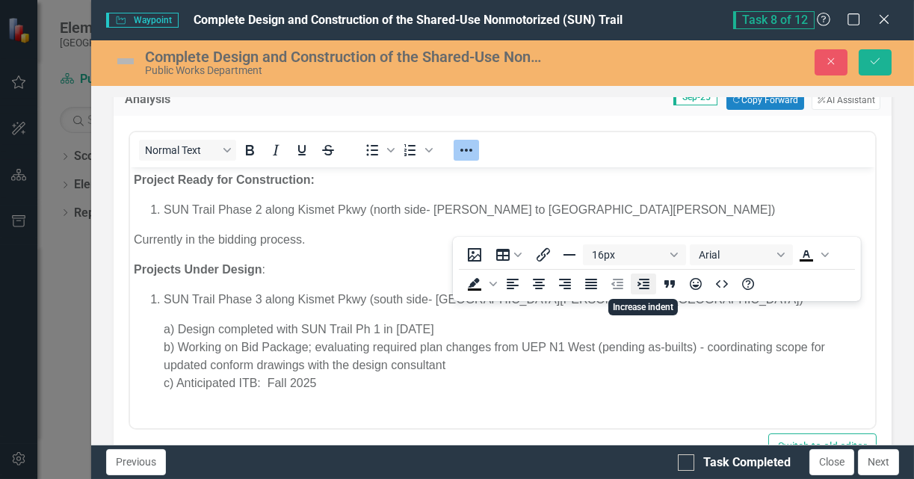
click at [642, 288] on icon "Increase indent" at bounding box center [643, 284] width 18 height 18
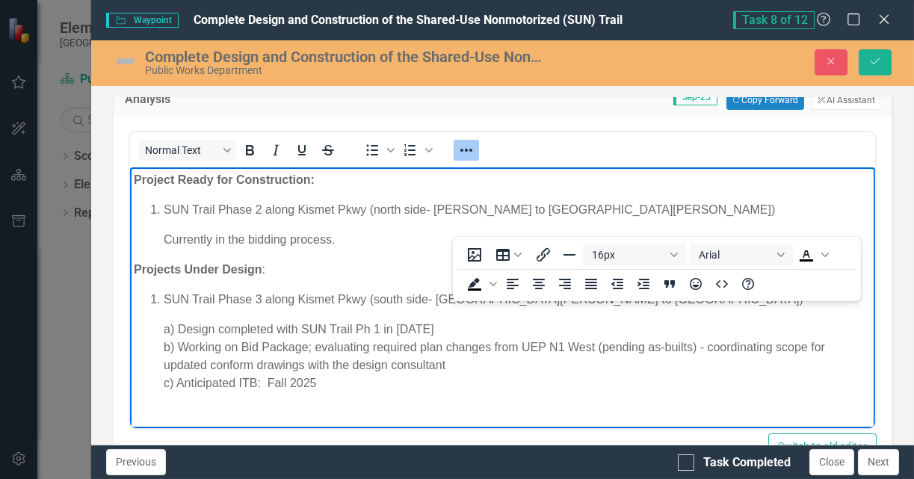
click at [276, 248] on p "Currently in the bidding process." at bounding box center [502, 240] width 737 height 18
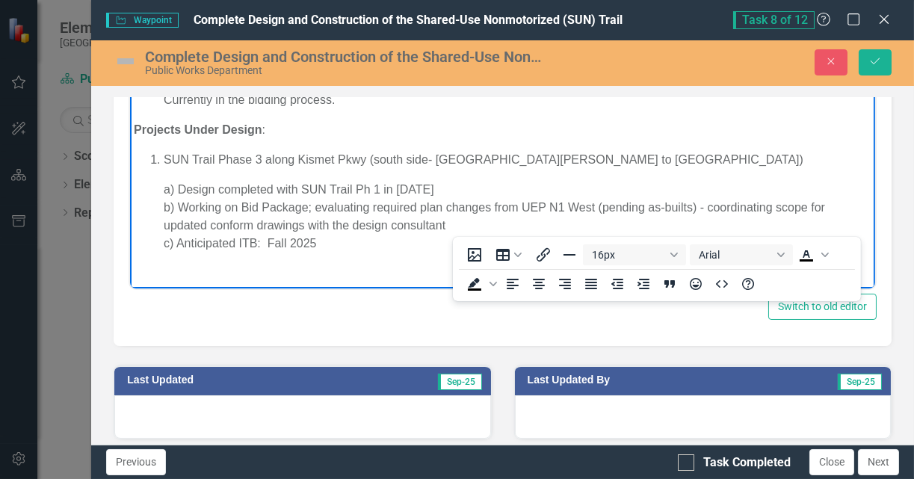
scroll to position [254, 0]
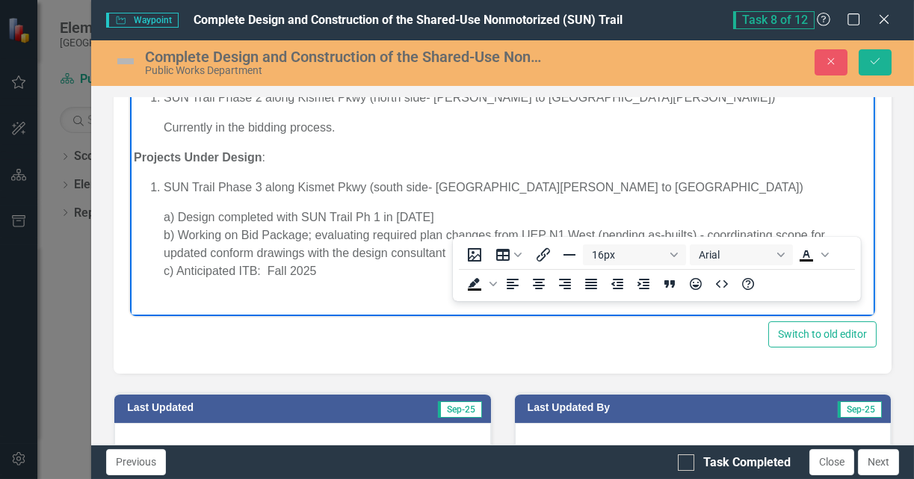
click at [410, 282] on body "Project Ready for Construction: SUN Trail Phase 2 along Kismet Pkwy (north side…" at bounding box center [502, 175] width 745 height 241
click at [427, 279] on p "a) Design completed with SUN Trail Ph 1 in 2019 b) Working on Bid Package; eval…" at bounding box center [502, 244] width 737 height 72
click at [347, 252] on p "a) Design completed with SUN Trail Ph 1 in 2019 b) Working on Bid Package; eval…" at bounding box center [502, 244] width 737 height 72
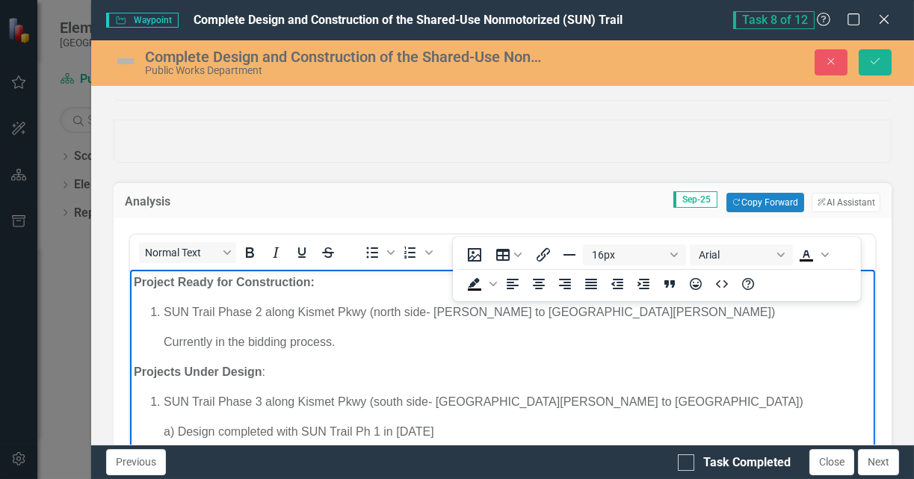
scroll to position [30, 0]
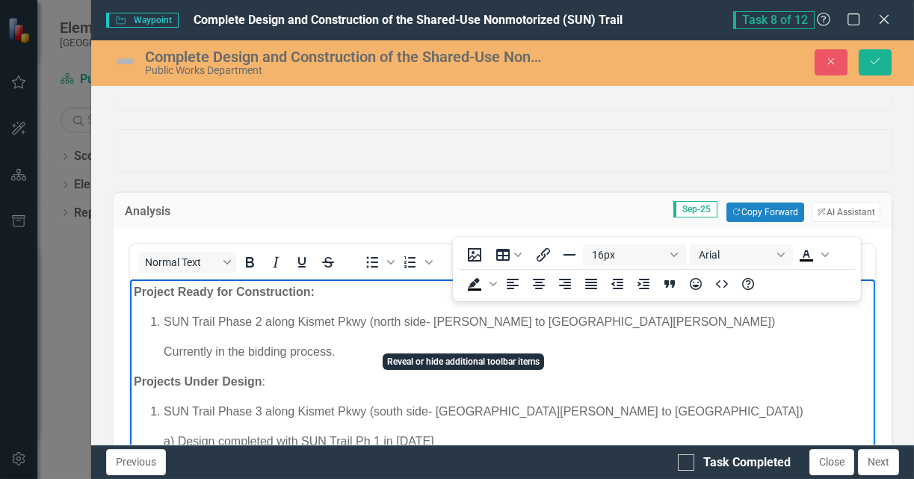
click at [468, 271] on icon "Reveal or hide additional toolbar items" at bounding box center [466, 262] width 18 height 18
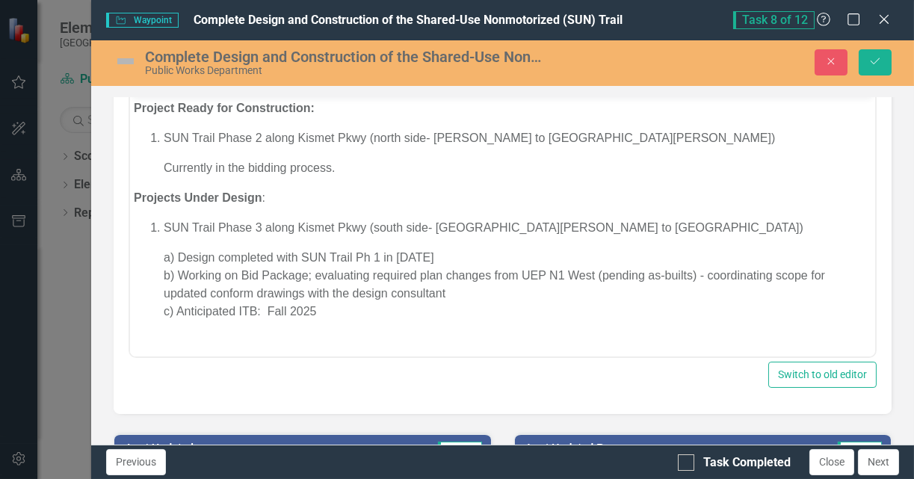
scroll to position [254, 0]
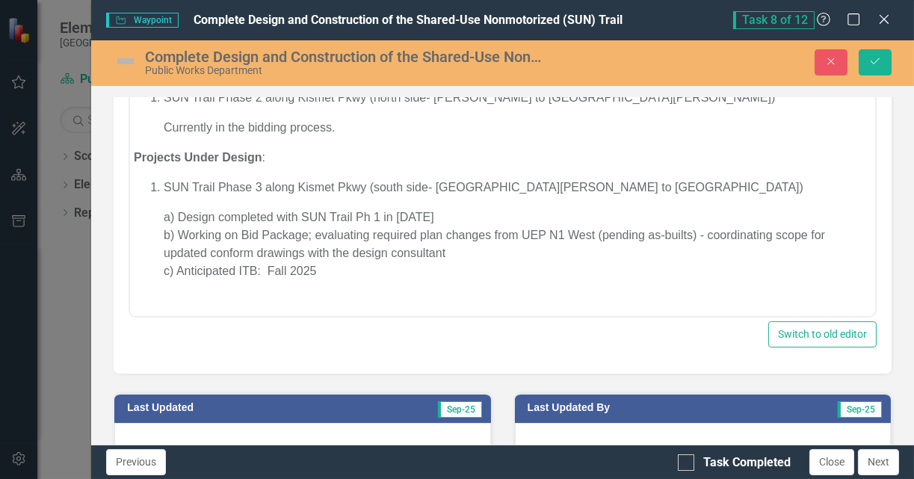
click at [623, 193] on li "SUN Trail Phase 3 along Kismet Pkwy (south side- Del Prado Blvd to NE 24th Ave)" at bounding box center [517, 188] width 707 height 18
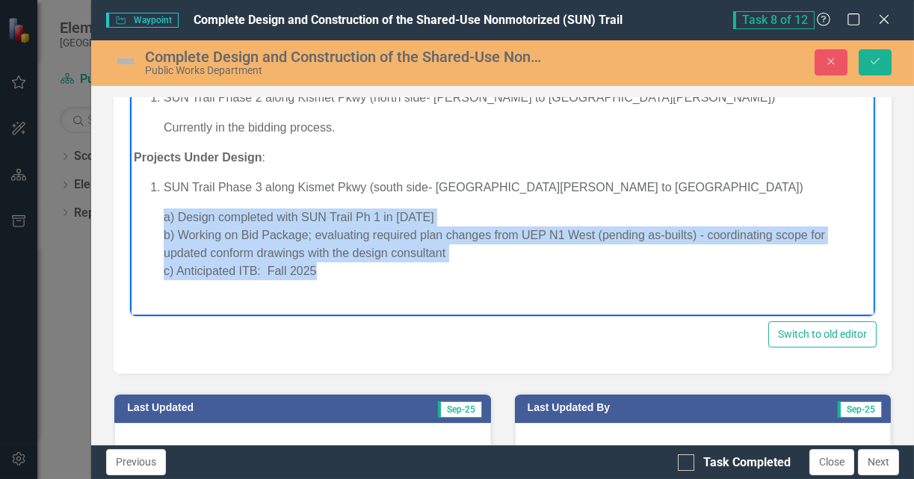
drag, startPoint x: 347, startPoint y: 276, endPoint x: 85, endPoint y: 215, distance: 268.4
click at [130, 215] on html "Project Ready for Construction: SUN Trail Phase 2 along Kismet Pkwy (north side…" at bounding box center [502, 175] width 745 height 241
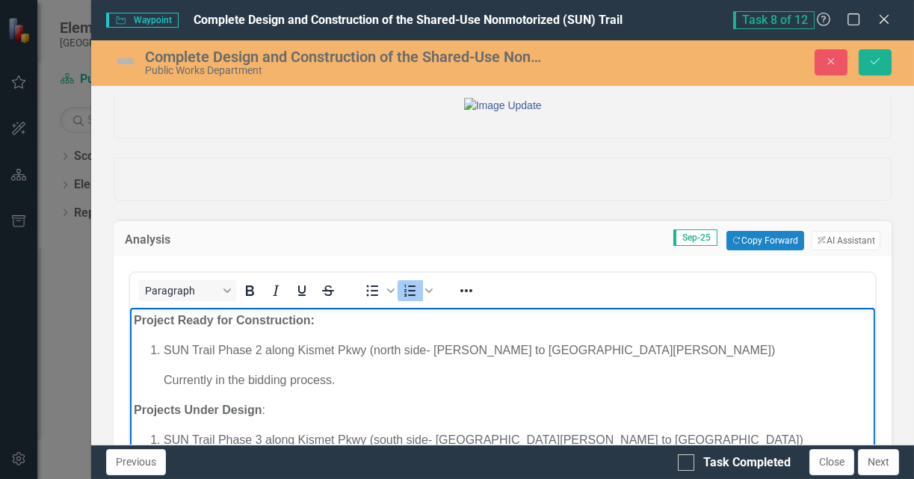
scroll to position [0, 0]
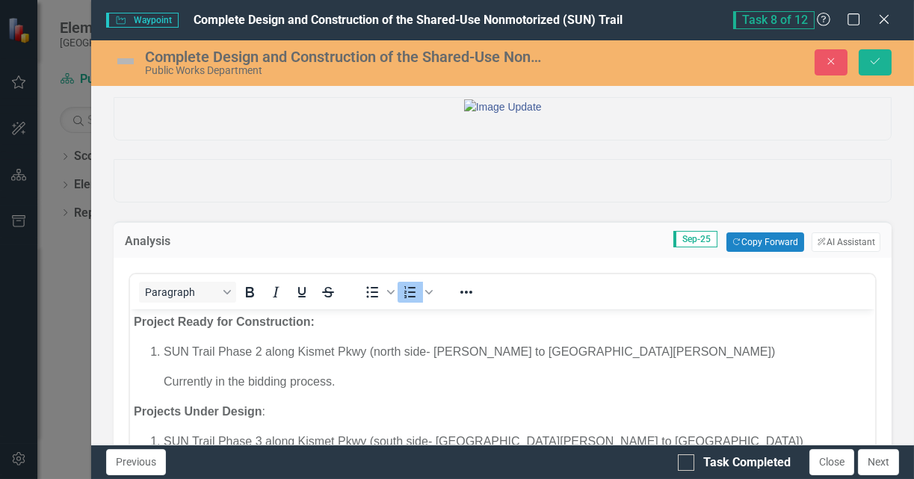
click at [121, 62] on img at bounding box center [126, 61] width 24 height 24
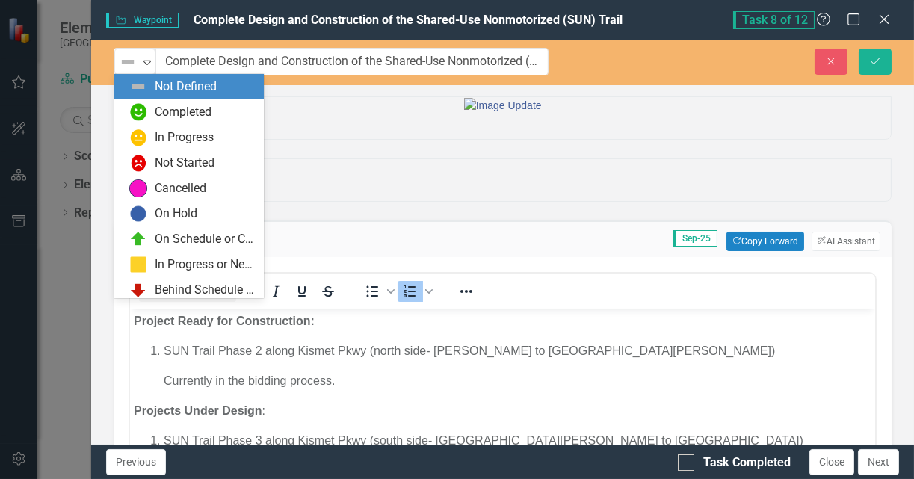
click at [121, 62] on img at bounding box center [128, 62] width 18 height 18
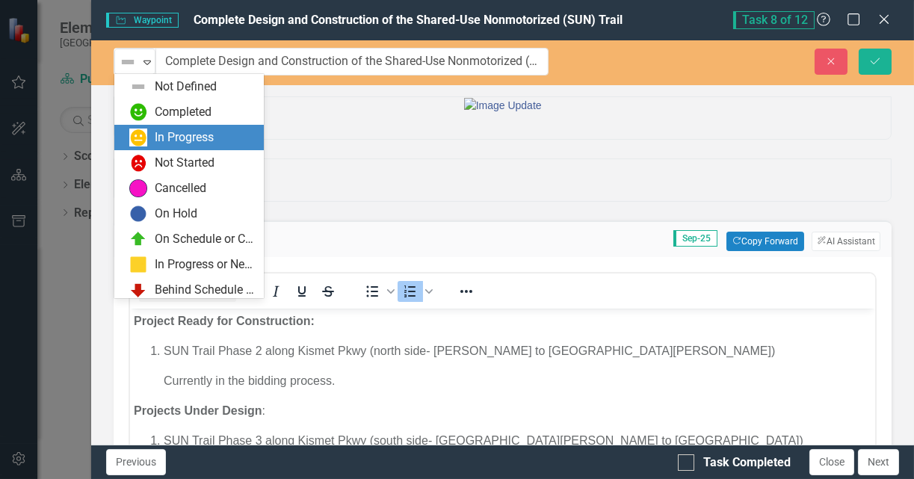
click at [147, 139] on div "In Progress" at bounding box center [191, 137] width 125 height 18
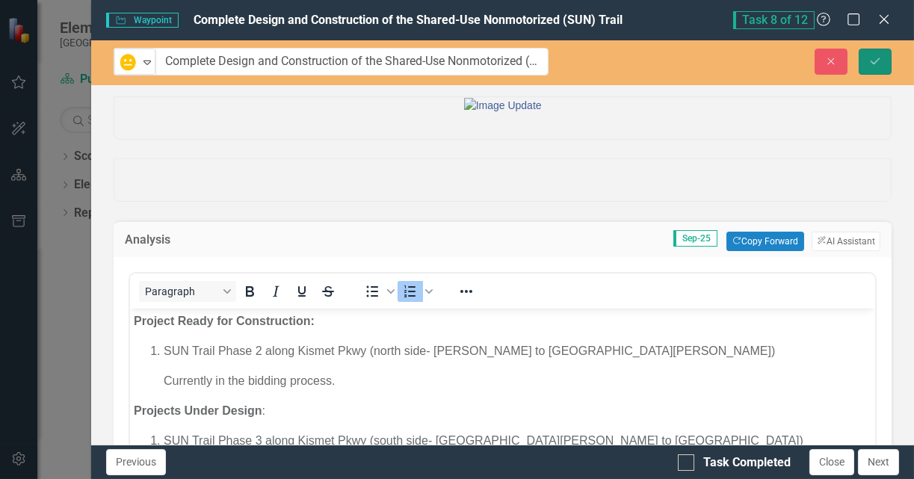
click at [877, 62] on icon "Save" at bounding box center [874, 61] width 13 height 10
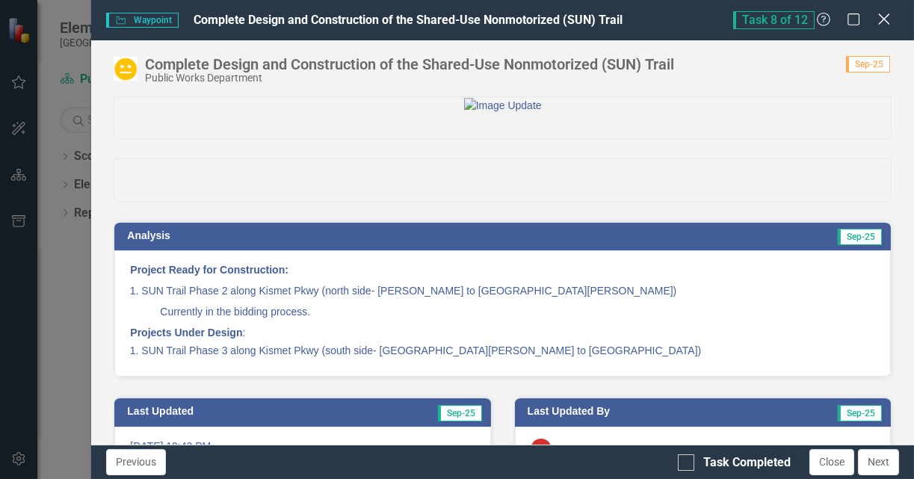
click at [884, 18] on icon at bounding box center [883, 18] width 11 height 11
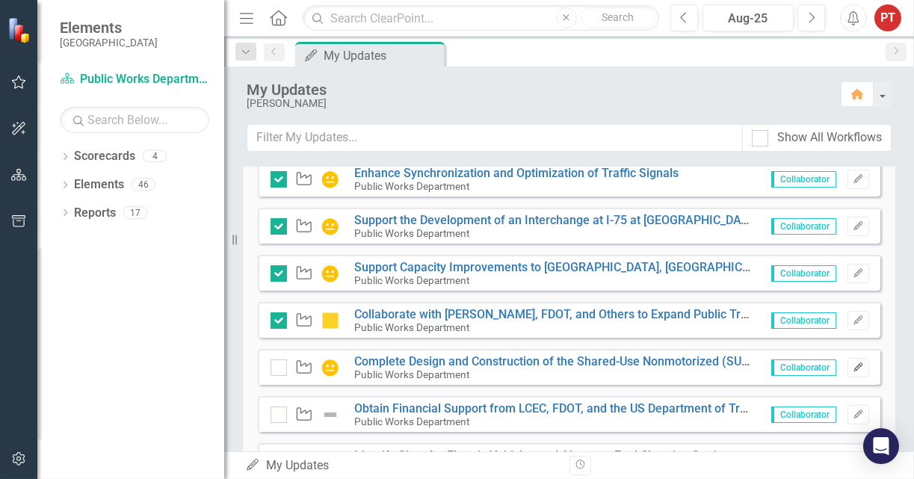
click at [853, 364] on icon "button" at bounding box center [857, 366] width 9 height 9
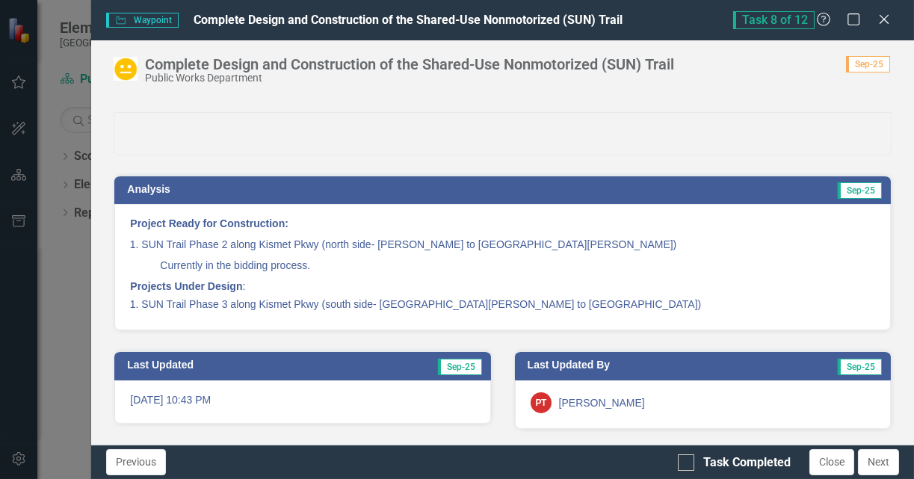
scroll to position [121, 0]
drag, startPoint x: 688, startPoint y: 463, endPoint x: 737, endPoint y: 473, distance: 50.2
click at [687, 465] on div at bounding box center [686, 462] width 16 height 16
click at [687, 464] on input "Task Completed" at bounding box center [683, 459] width 10 height 10
checkbox input "true"
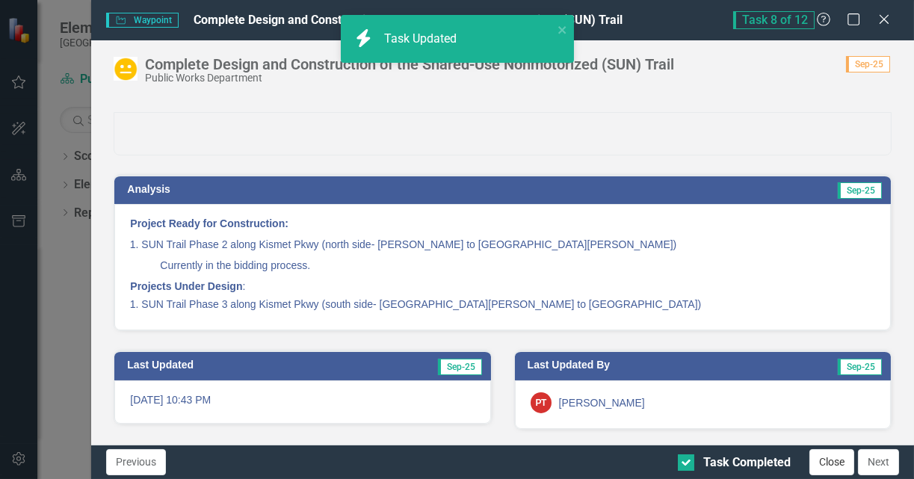
click at [825, 456] on button "Close" at bounding box center [831, 462] width 45 height 26
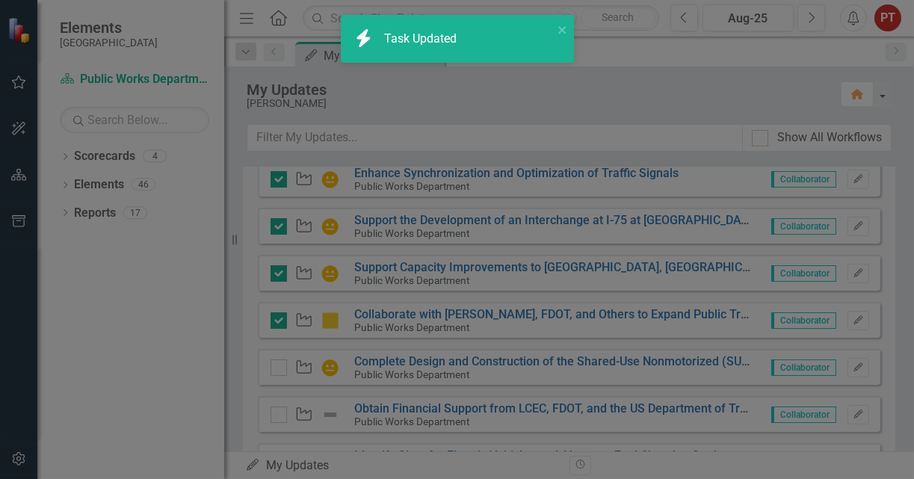
checkbox input "true"
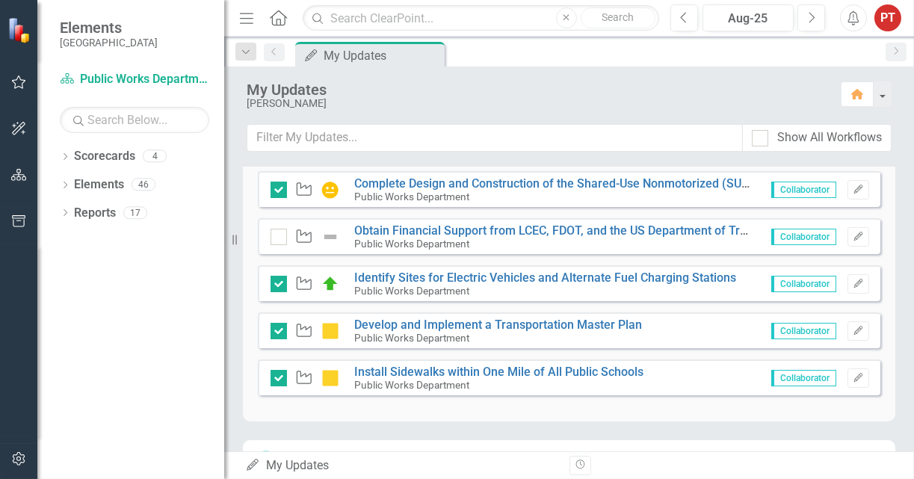
scroll to position [600, 0]
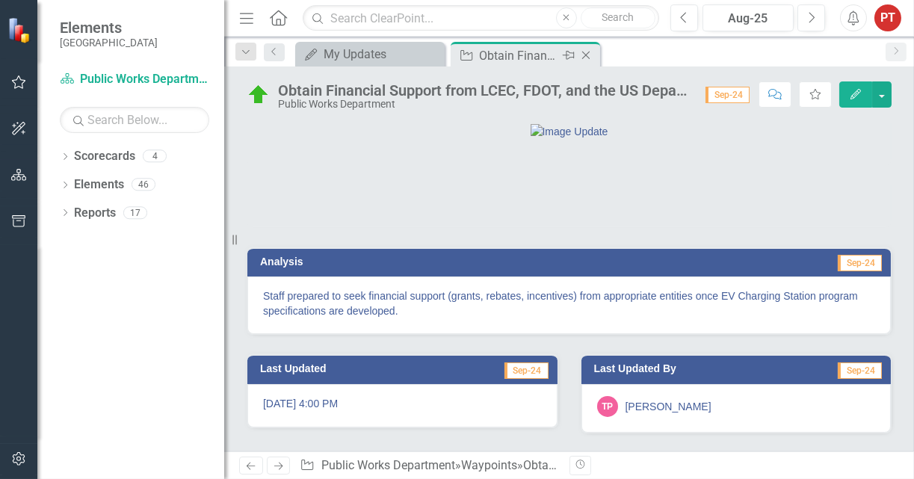
click at [584, 54] on icon at bounding box center [586, 56] width 8 height 8
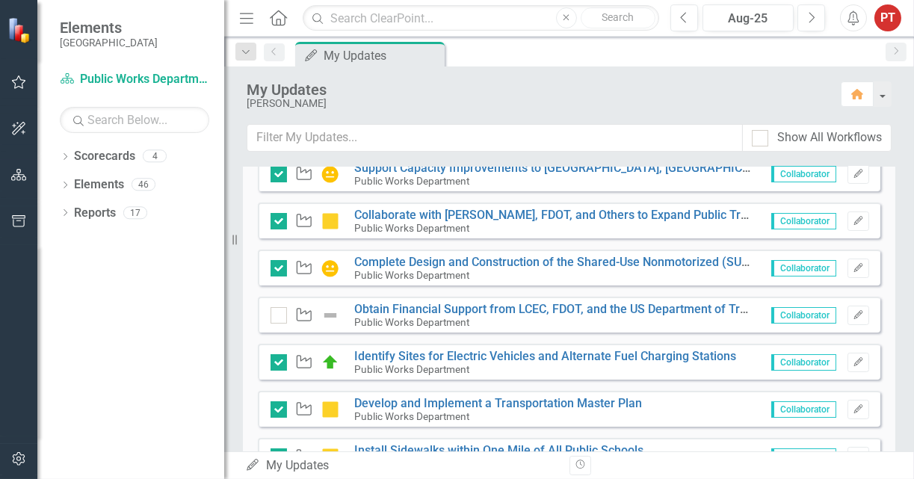
scroll to position [672, 0]
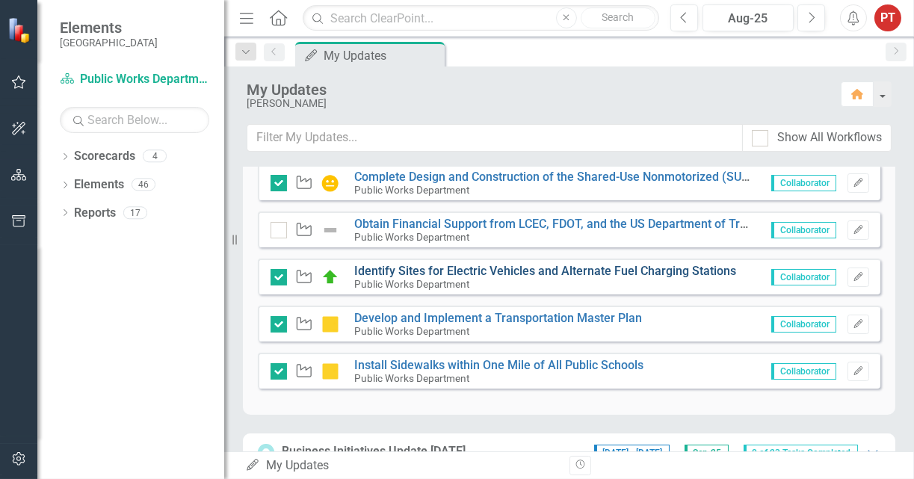
click at [508, 271] on link "Identify Sites for Electric Vehicles and Alternate Fuel Charging Stations" at bounding box center [545, 271] width 382 height 14
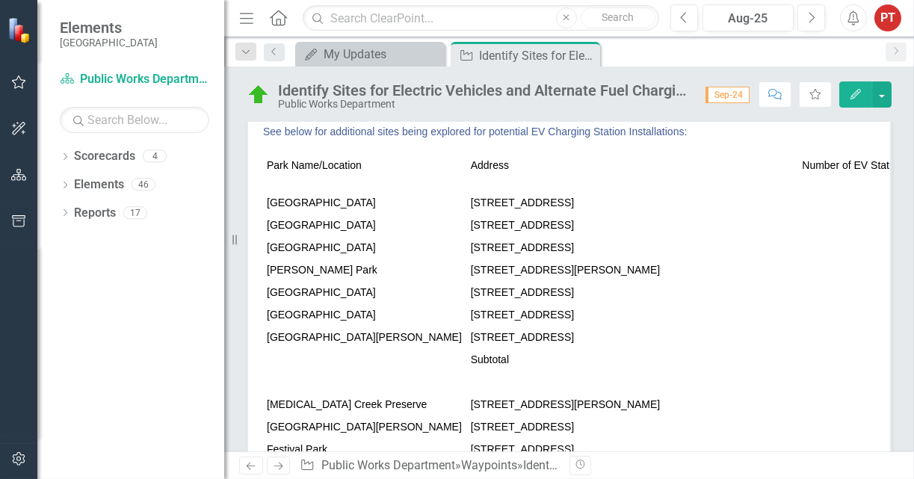
scroll to position [112, 0]
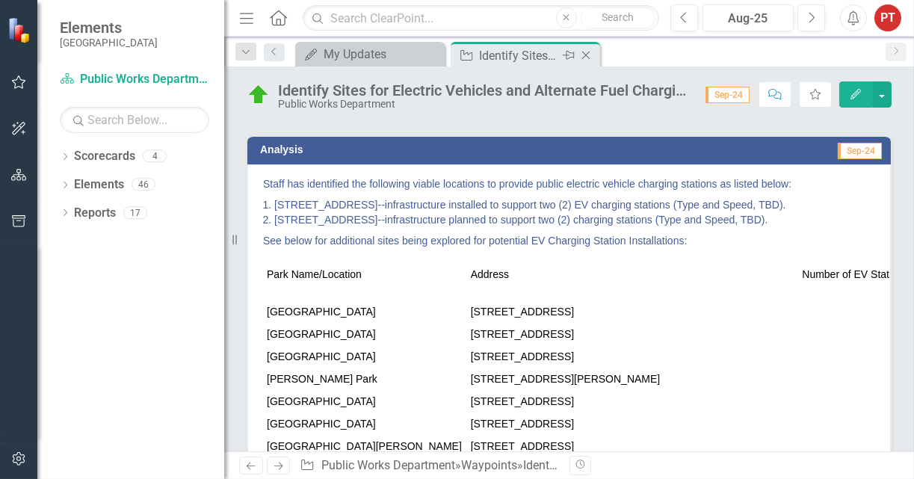
click at [583, 57] on icon at bounding box center [586, 56] width 8 height 8
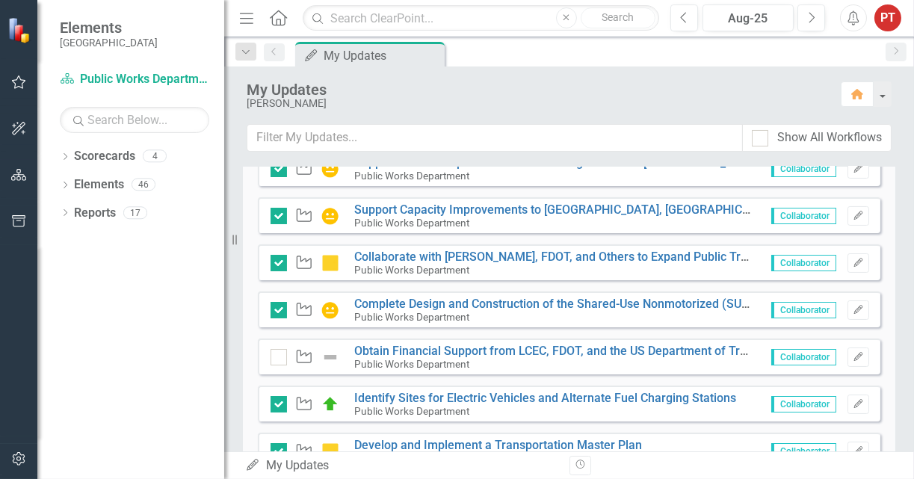
scroll to position [560, 0]
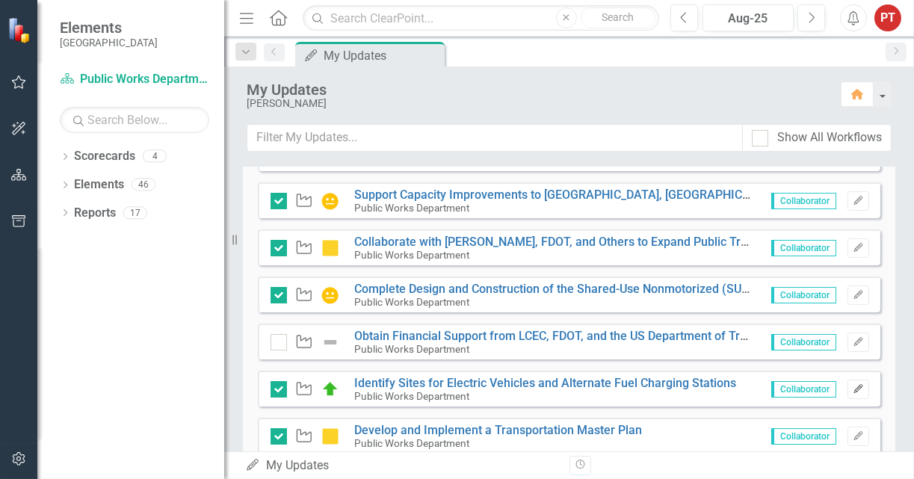
click at [852, 391] on icon "Edit" at bounding box center [857, 389] width 11 height 9
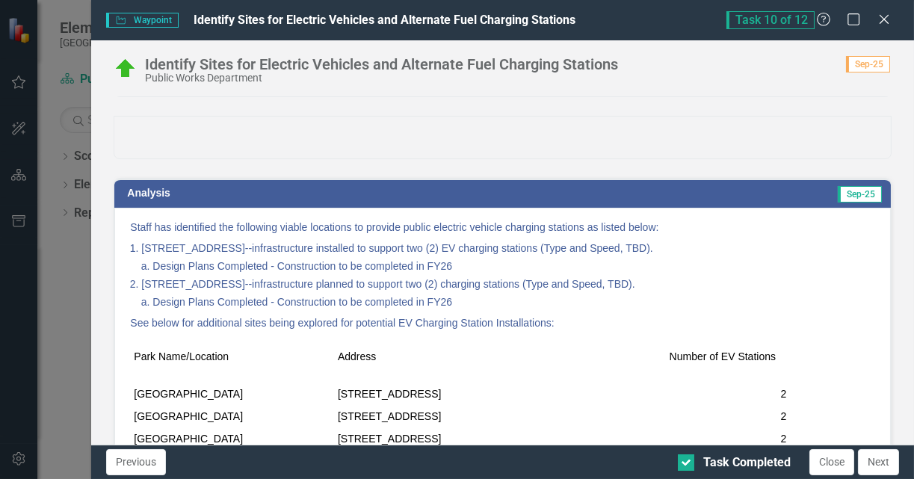
scroll to position [0, 0]
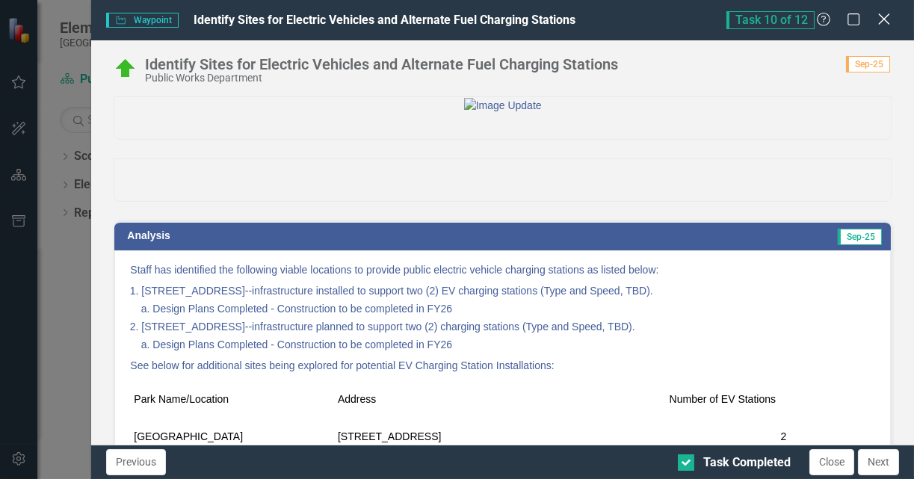
click at [878, 23] on icon at bounding box center [883, 18] width 11 height 11
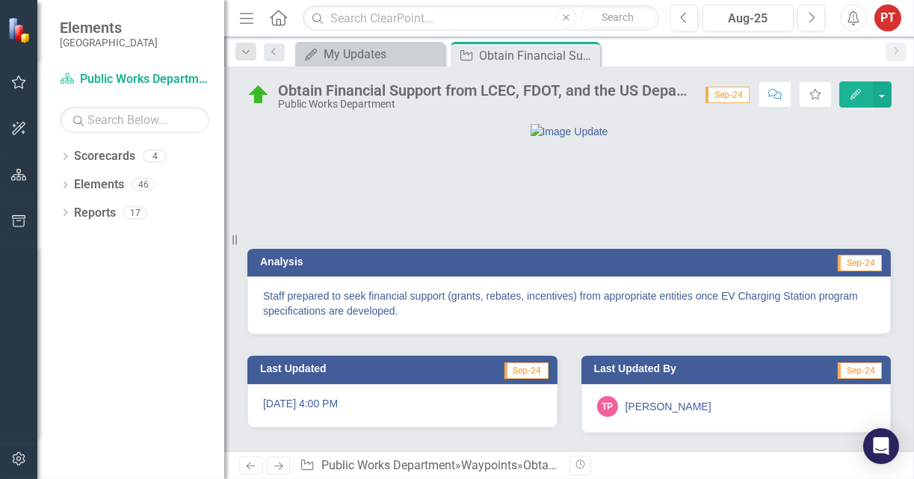
scroll to position [71, 0]
click at [0, 0] on icon "Close" at bounding box center [0, 0] width 0 height 0
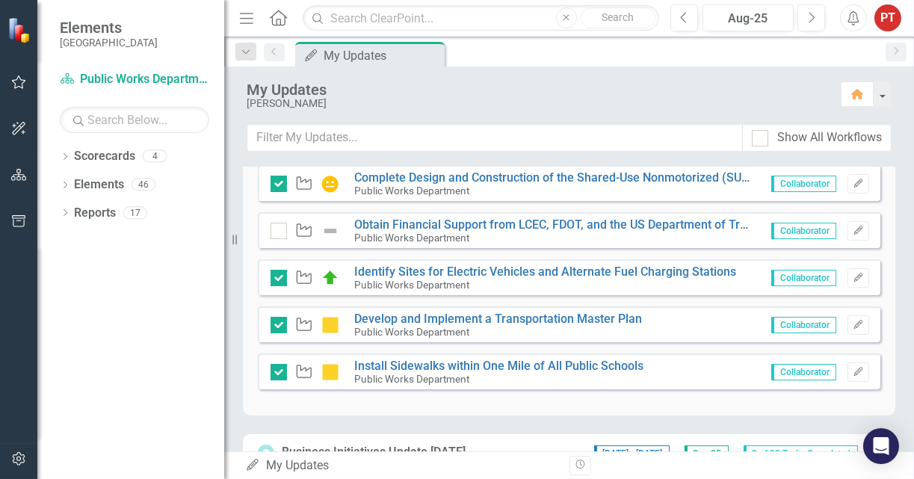
scroll to position [672, 0]
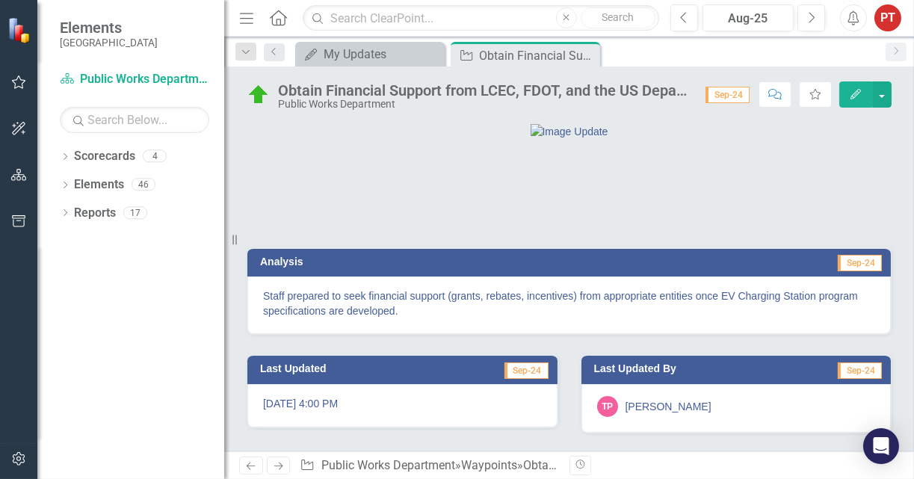
scroll to position [71, 0]
click at [587, 55] on icon "Close" at bounding box center [585, 55] width 15 height 12
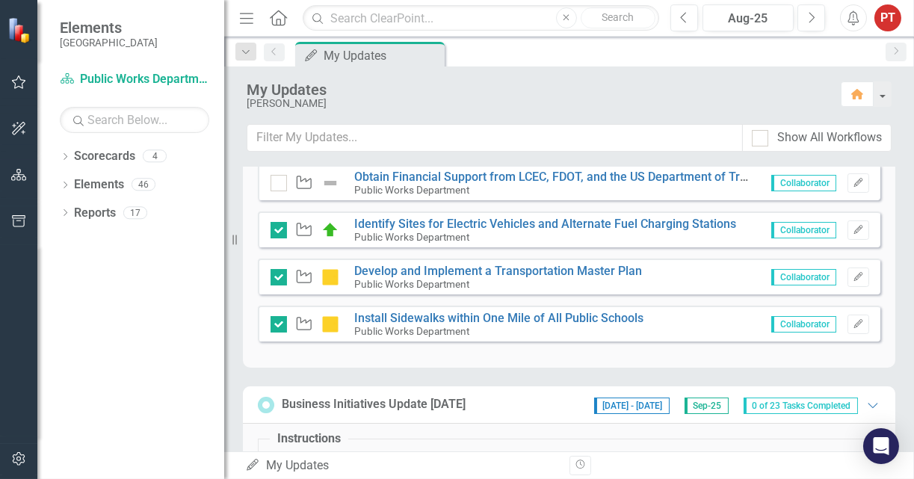
scroll to position [672, 0]
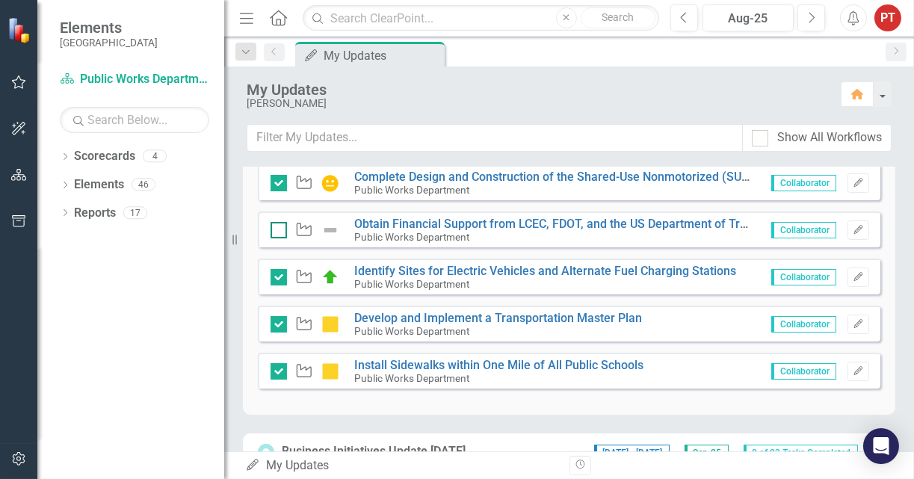
click at [279, 229] on input "checkbox" at bounding box center [275, 227] width 10 height 10
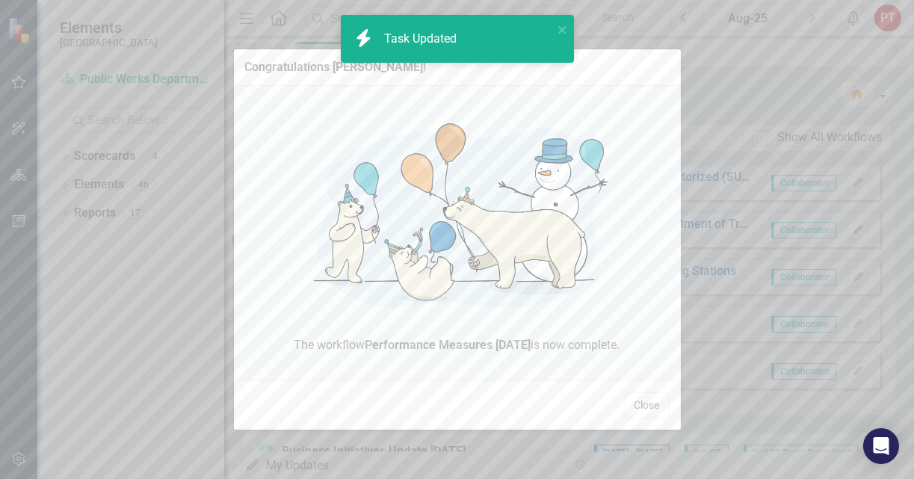
checkbox input "true"
click at [653, 411] on button "Close" at bounding box center [646, 405] width 45 height 26
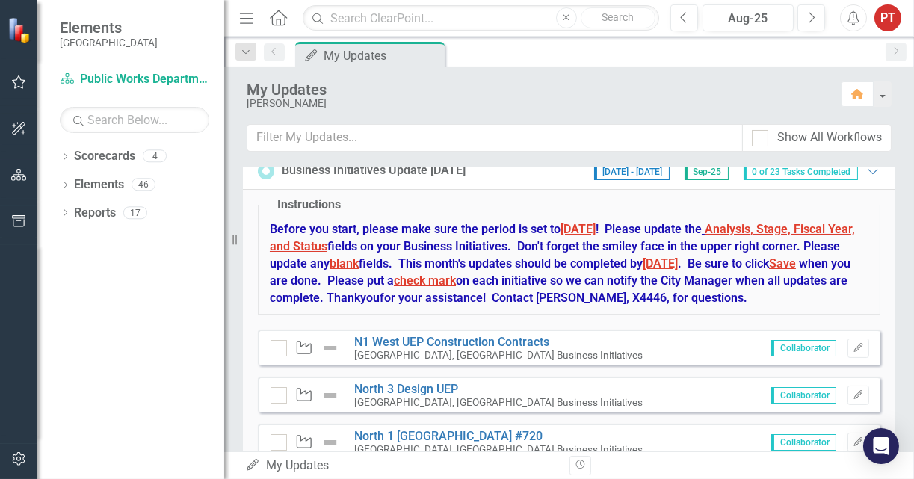
scroll to position [1008, 0]
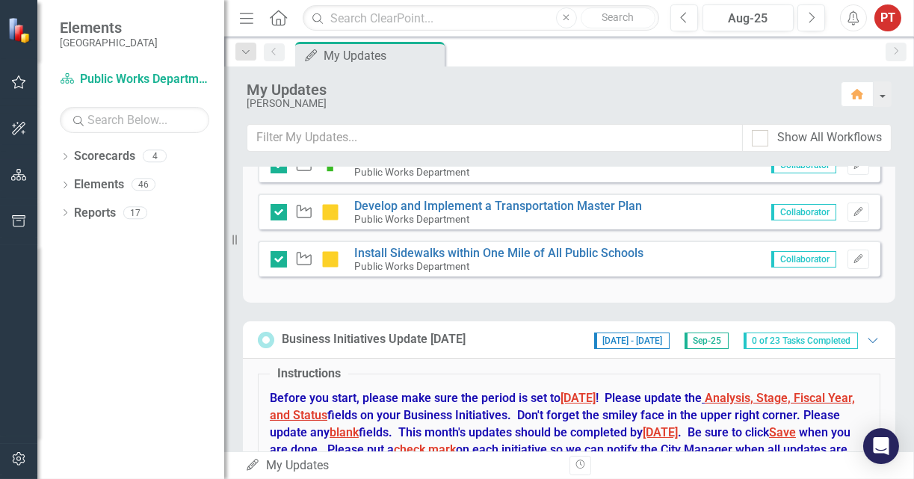
scroll to position [672, 0]
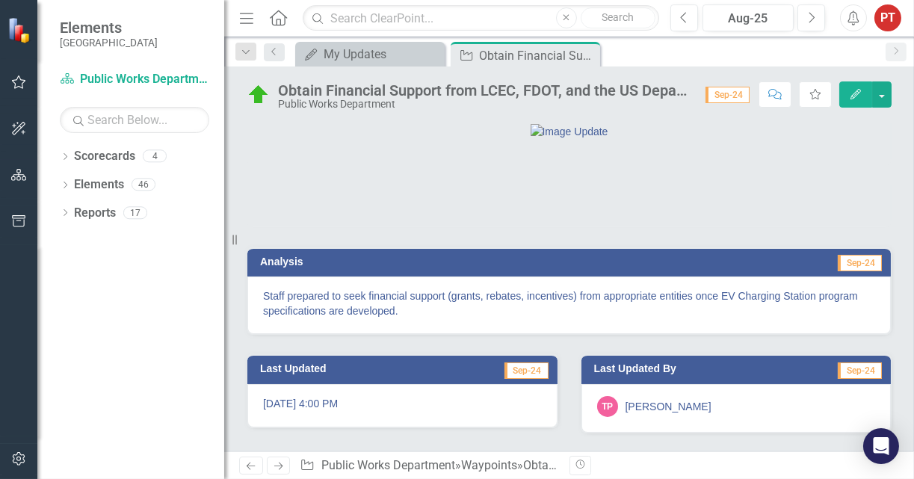
scroll to position [71, 0]
click at [583, 53] on icon "Close" at bounding box center [585, 55] width 15 height 12
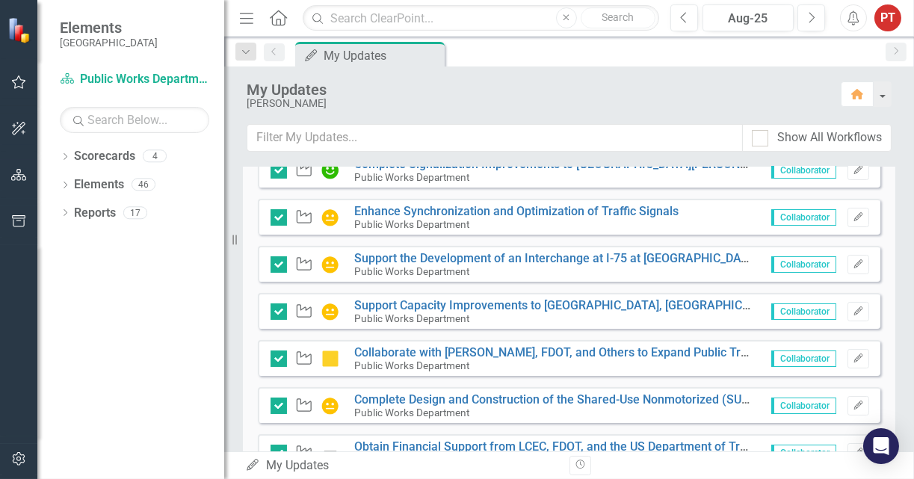
scroll to position [560, 0]
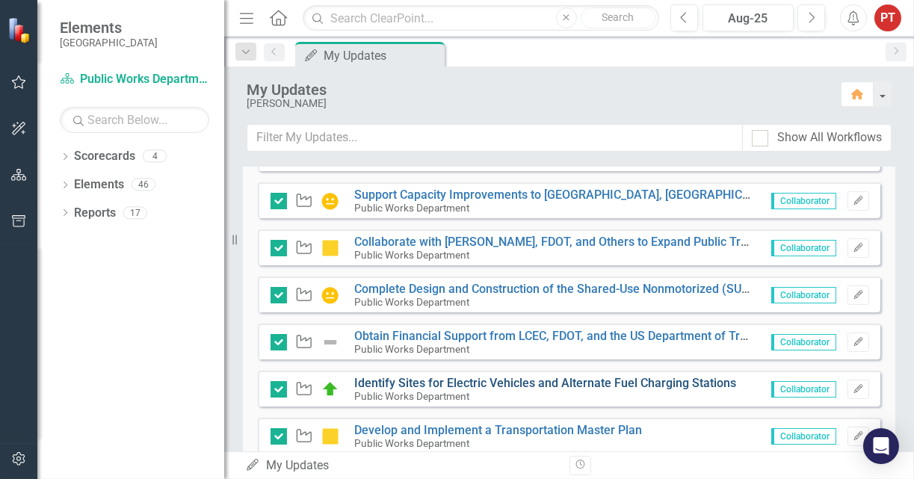
click at [379, 385] on link "Identify Sites for Electric Vehicles and Alternate Fuel Charging Stations" at bounding box center [545, 383] width 382 height 14
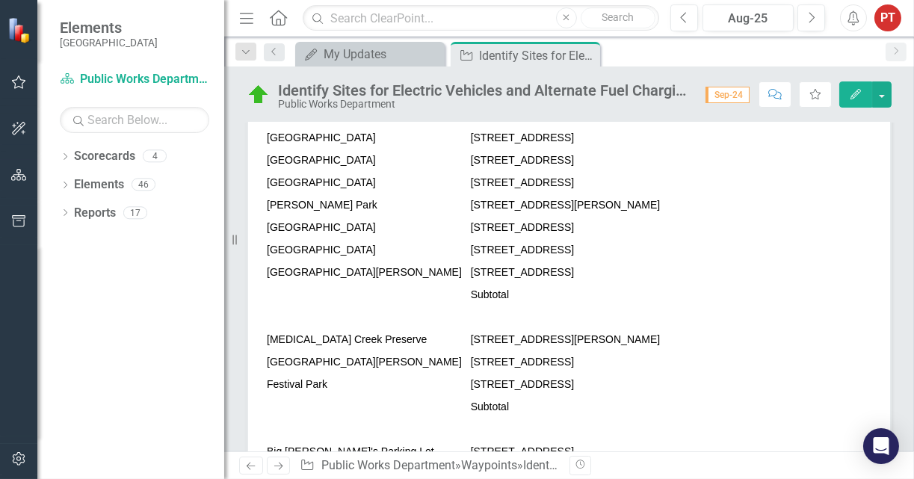
scroll to position [258, 0]
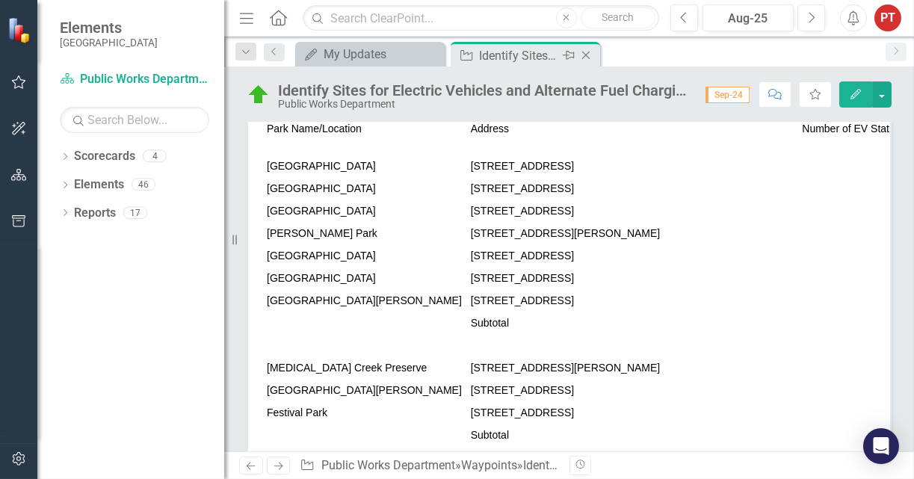
click at [591, 57] on icon "Close" at bounding box center [585, 55] width 15 height 12
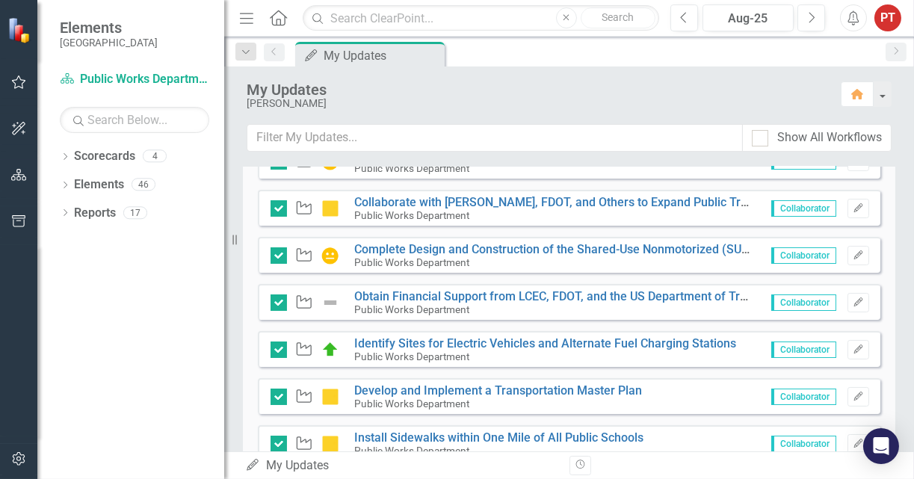
scroll to position [560, 0]
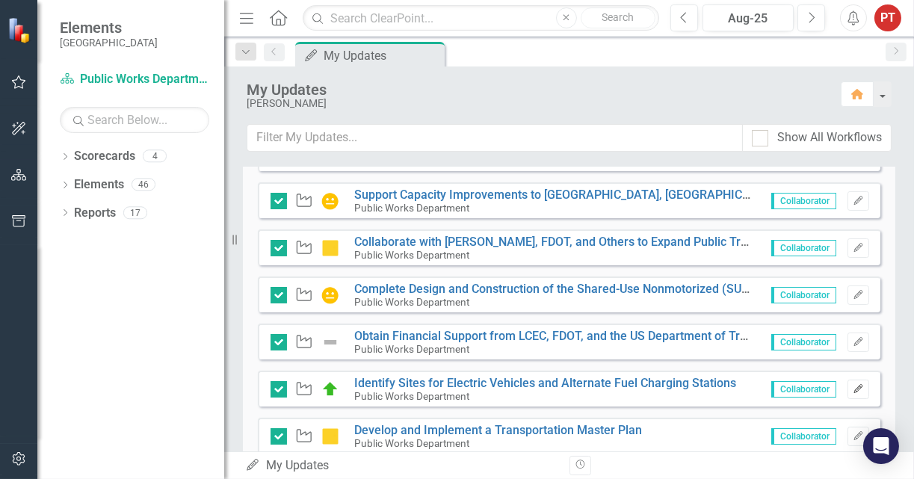
click at [848, 393] on button "Edit" at bounding box center [858, 388] width 22 height 19
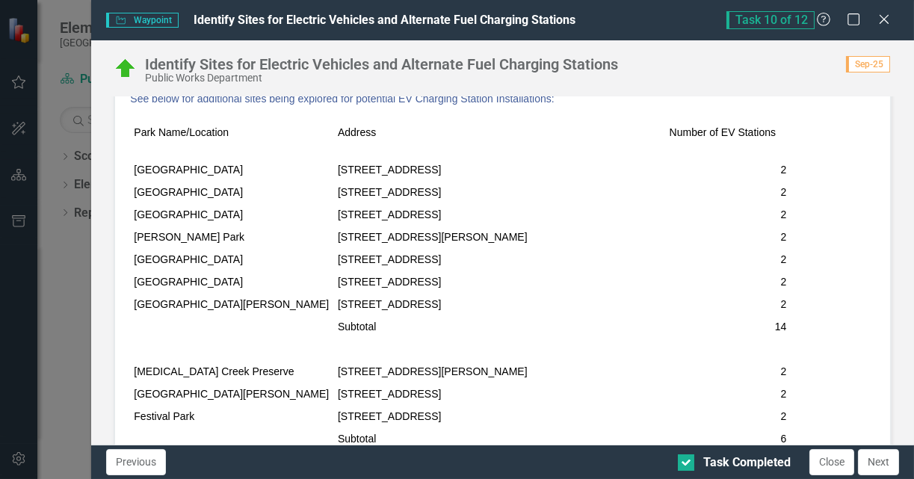
scroll to position [155, 0]
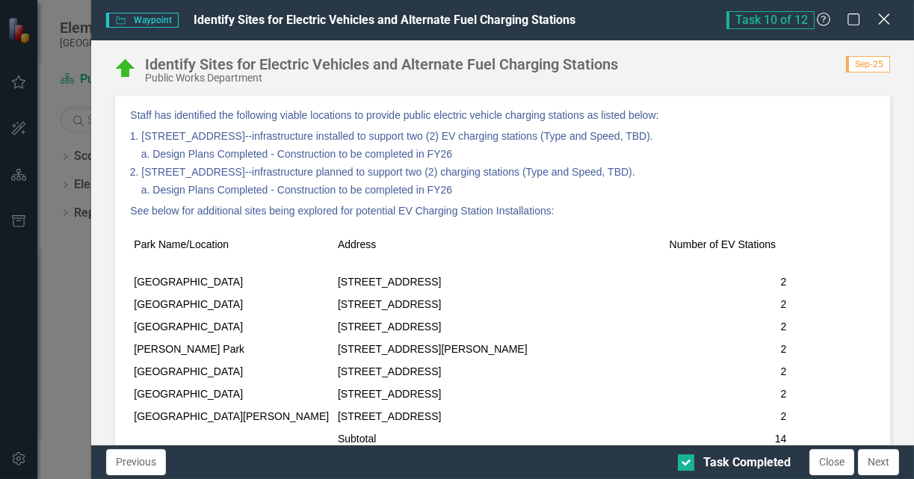
click at [884, 19] on icon at bounding box center [883, 18] width 11 height 11
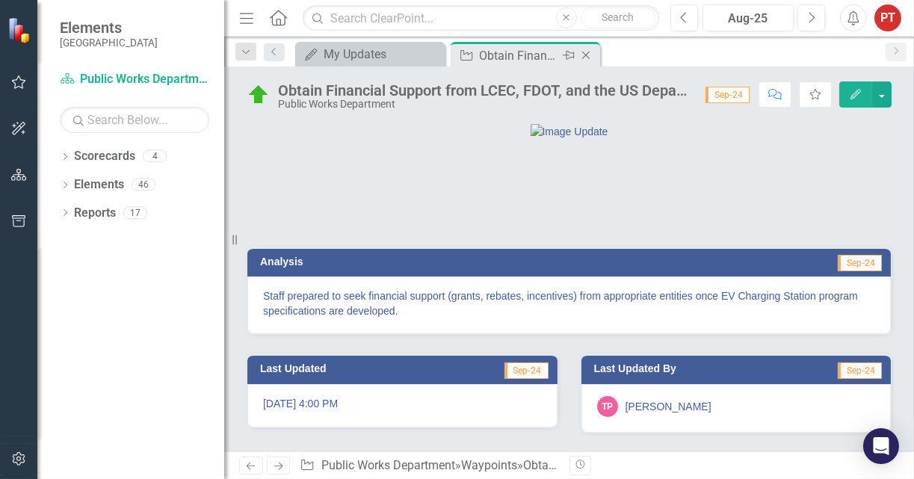
click at [587, 47] on div "Close" at bounding box center [586, 55] width 19 height 19
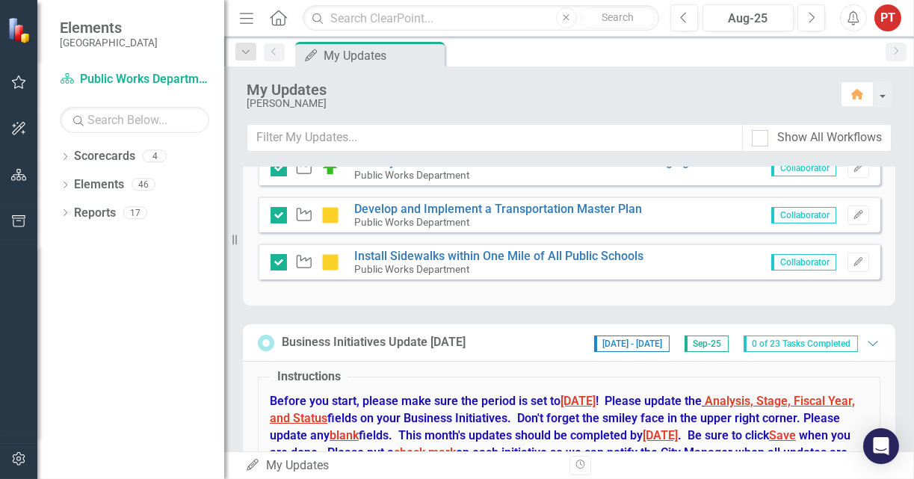
scroll to position [560, 0]
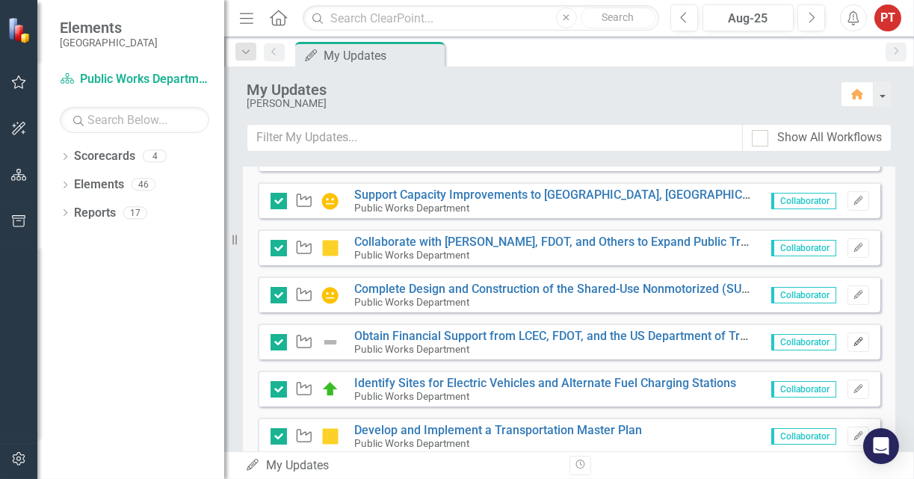
click at [852, 333] on button "Edit" at bounding box center [858, 341] width 22 height 19
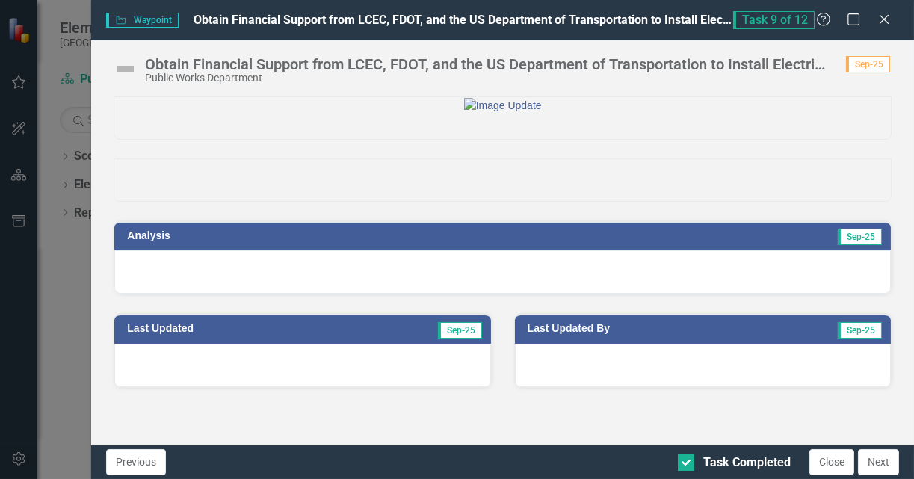
scroll to position [34, 0]
click at [214, 294] on div at bounding box center [502, 271] width 776 height 43
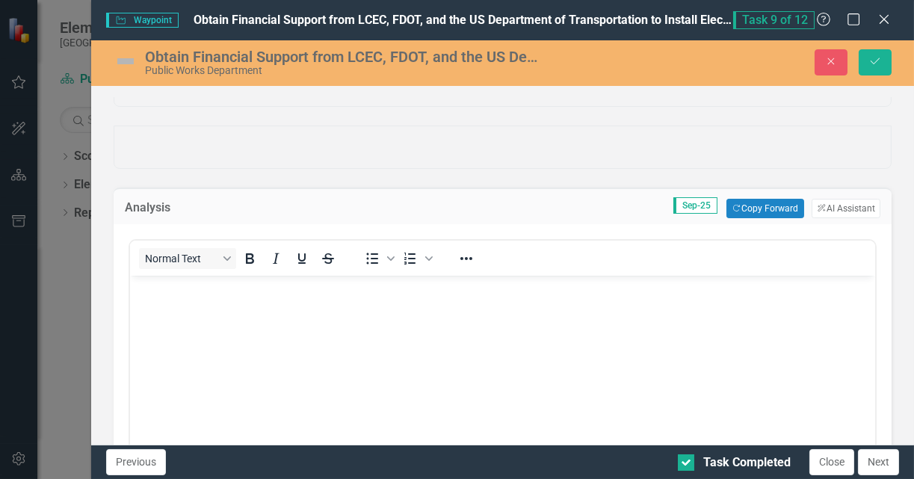
scroll to position [0, 0]
click at [742, 218] on button "Copy Forward Copy Forward" at bounding box center [764, 208] width 77 height 19
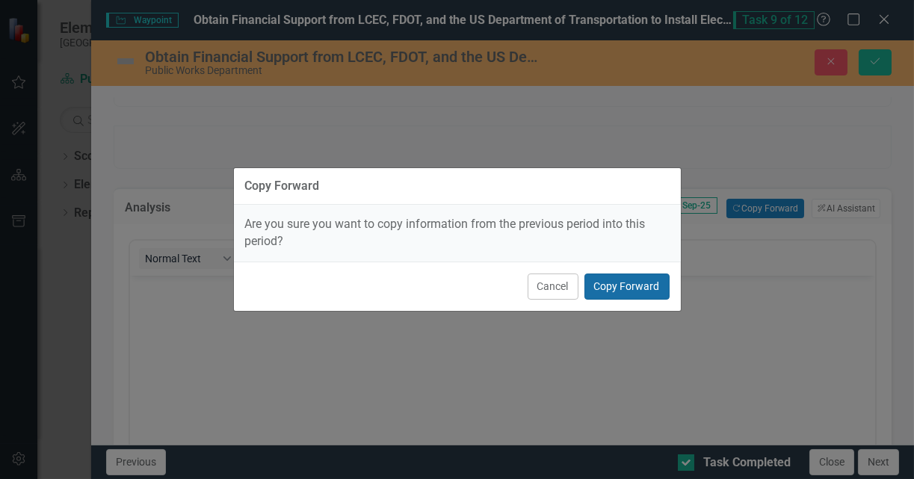
click at [616, 291] on button "Copy Forward" at bounding box center [626, 286] width 85 height 26
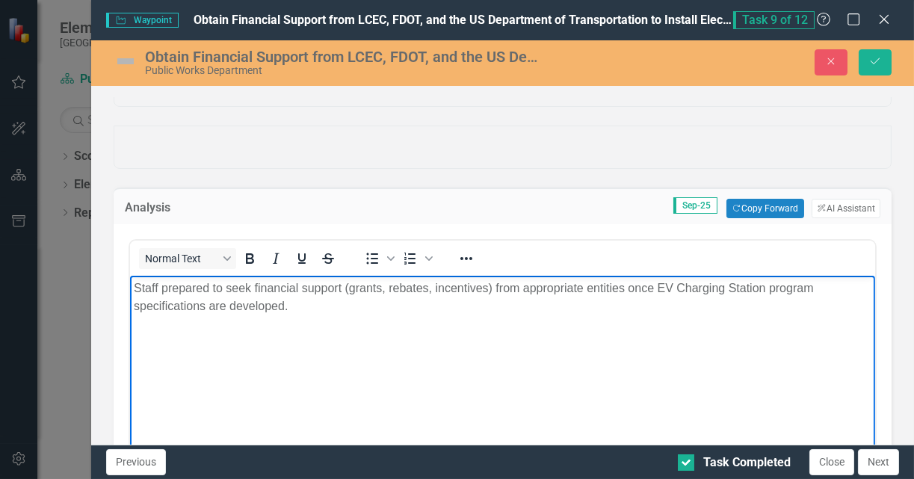
click at [338, 303] on p "Staff prepared to seek financial support (grants, rebates, incentives) from app…" at bounding box center [502, 297] width 737 height 36
click at [120, 56] on img at bounding box center [126, 61] width 24 height 24
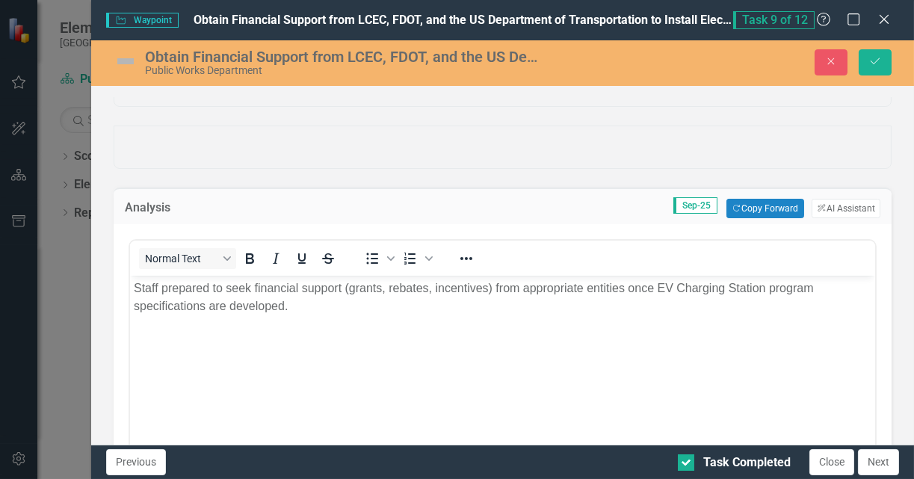
click at [120, 56] on img at bounding box center [126, 61] width 24 height 24
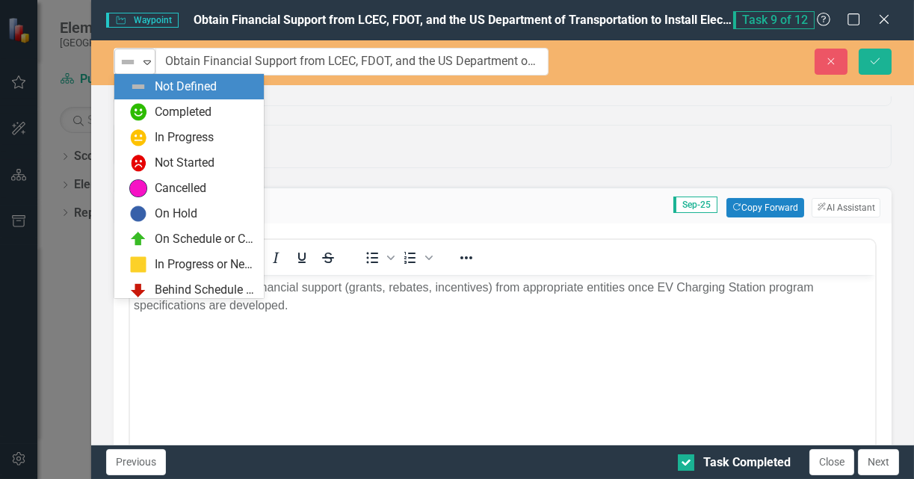
click at [123, 60] on img at bounding box center [128, 62] width 18 height 18
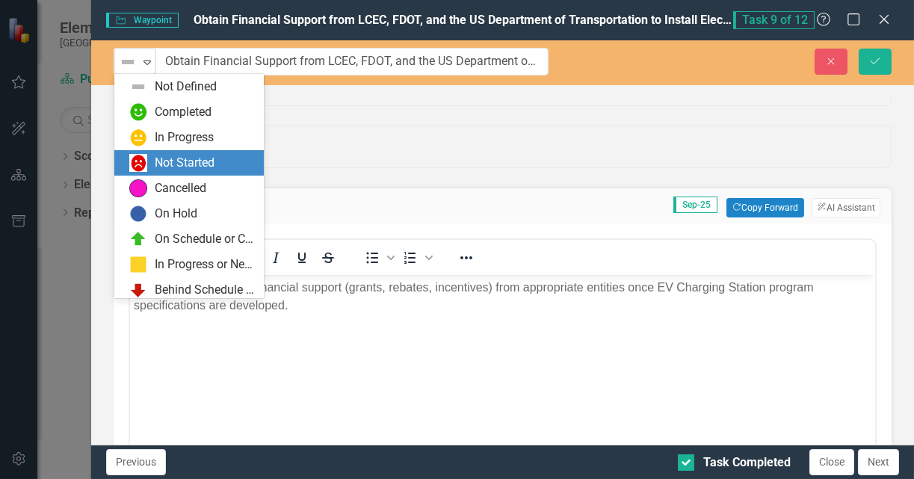
click at [170, 161] on div "Not Started" at bounding box center [185, 163] width 60 height 17
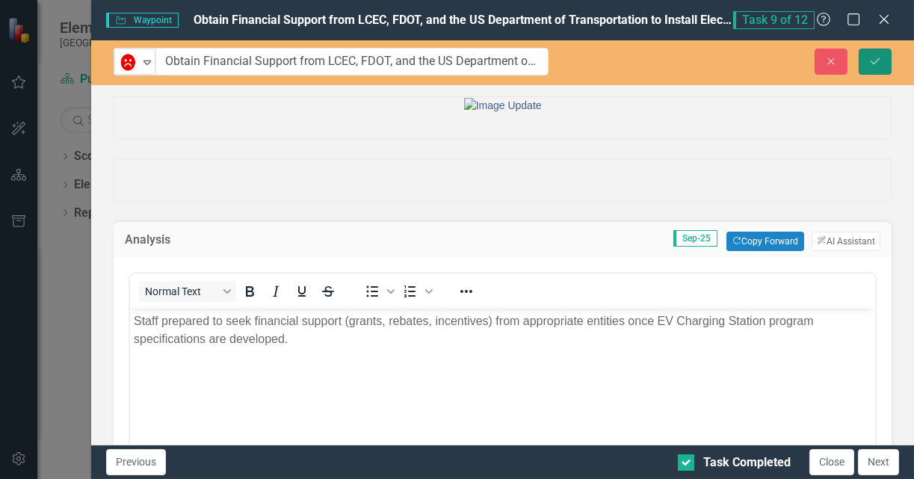
click at [870, 56] on icon "Save" at bounding box center [874, 61] width 13 height 10
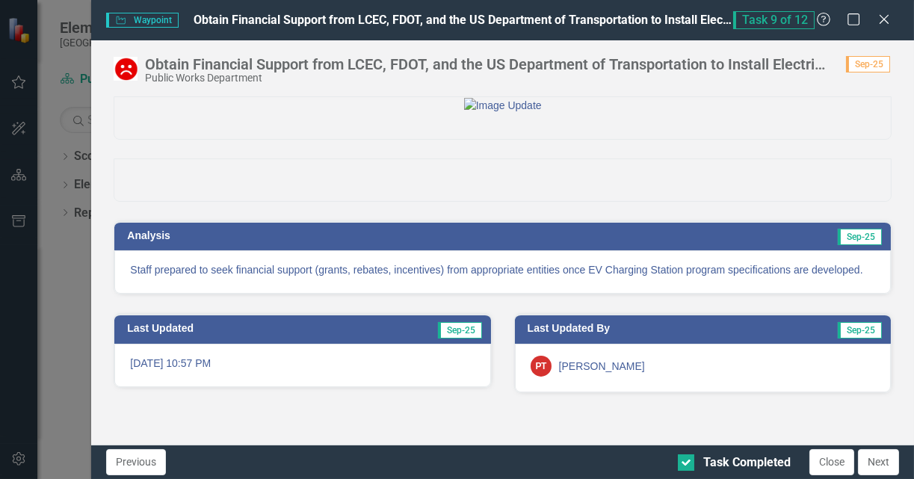
click at [874, 22] on div "Task 9 of 12 Help Maximize Close" at bounding box center [816, 20] width 166 height 18
click at [878, 21] on icon "Close" at bounding box center [883, 19] width 19 height 14
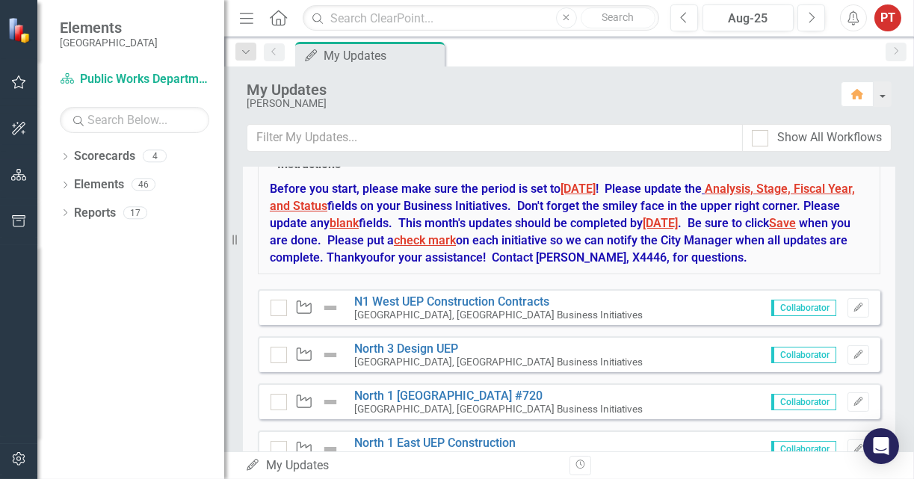
scroll to position [1008, 0]
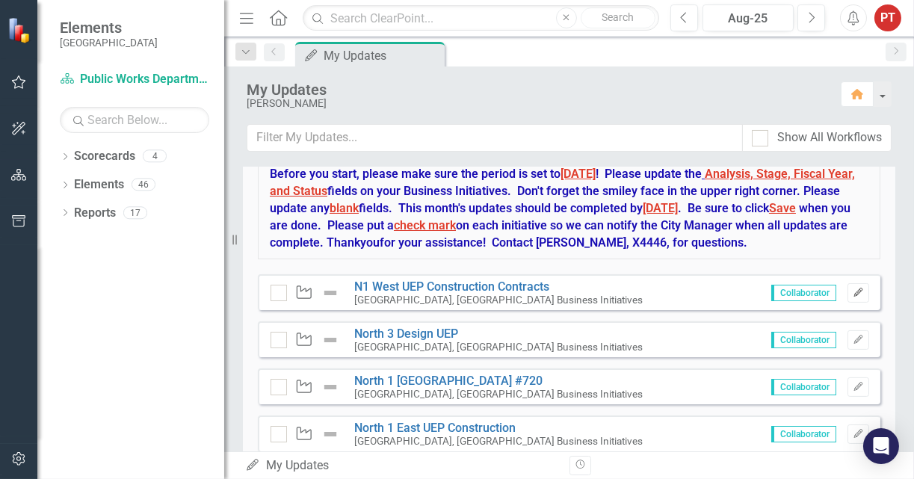
click at [852, 291] on icon "Edit" at bounding box center [857, 292] width 11 height 9
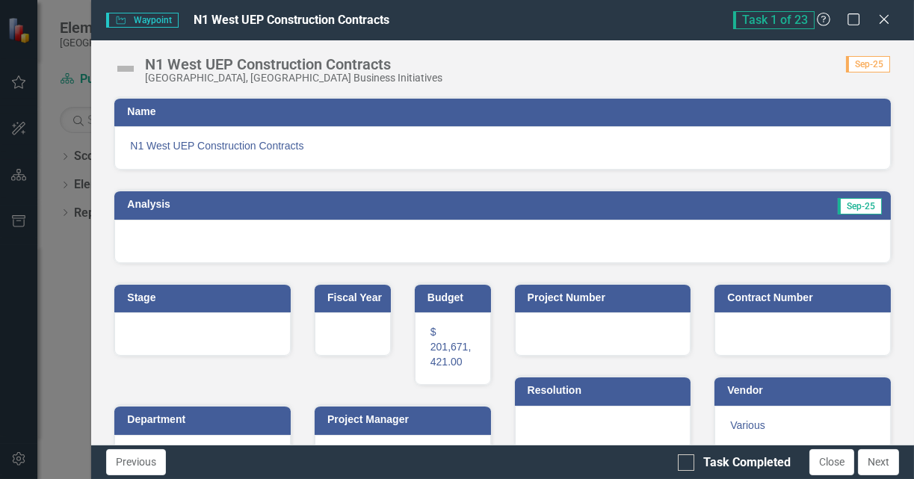
scroll to position [0, 0]
click at [879, 25] on icon "Close" at bounding box center [883, 19] width 19 height 14
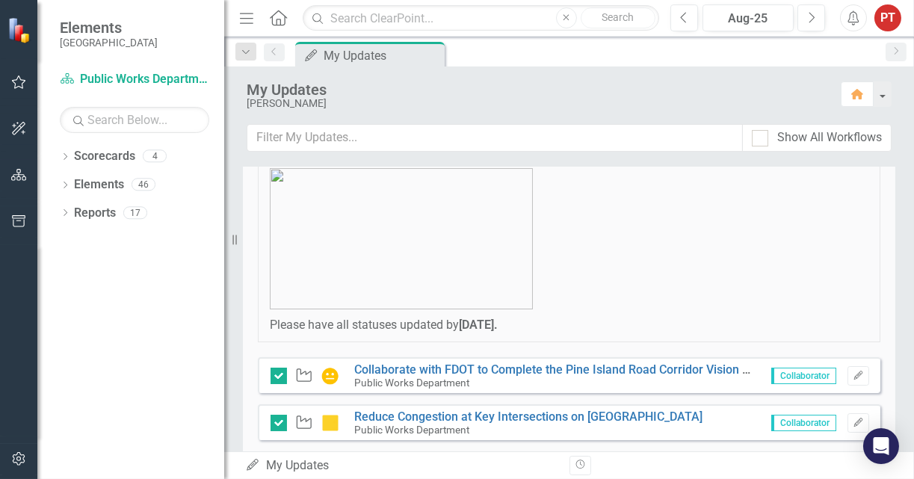
scroll to position [224, 0]
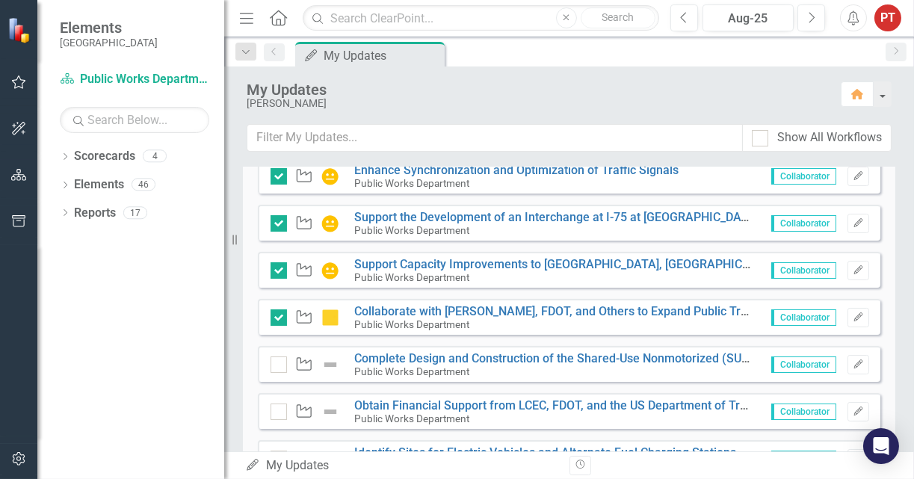
scroll to position [448, 0]
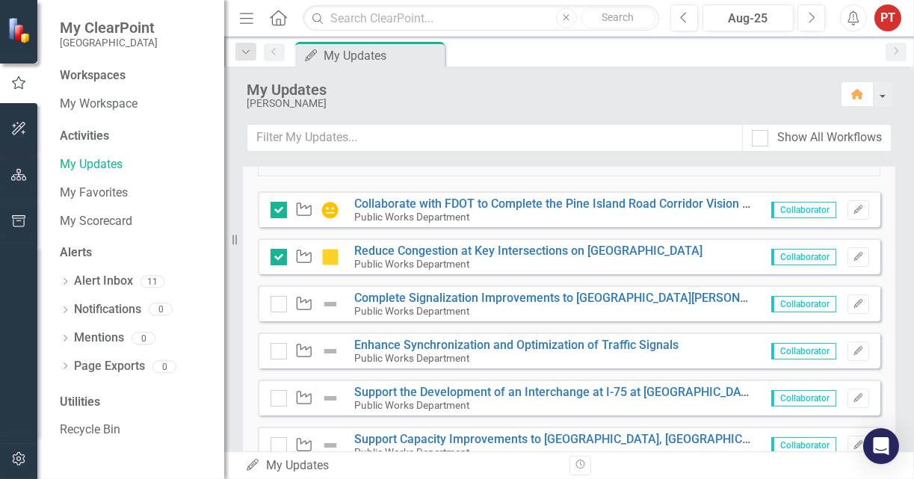
scroll to position [224, 0]
